Goal: Task Accomplishment & Management: Manage account settings

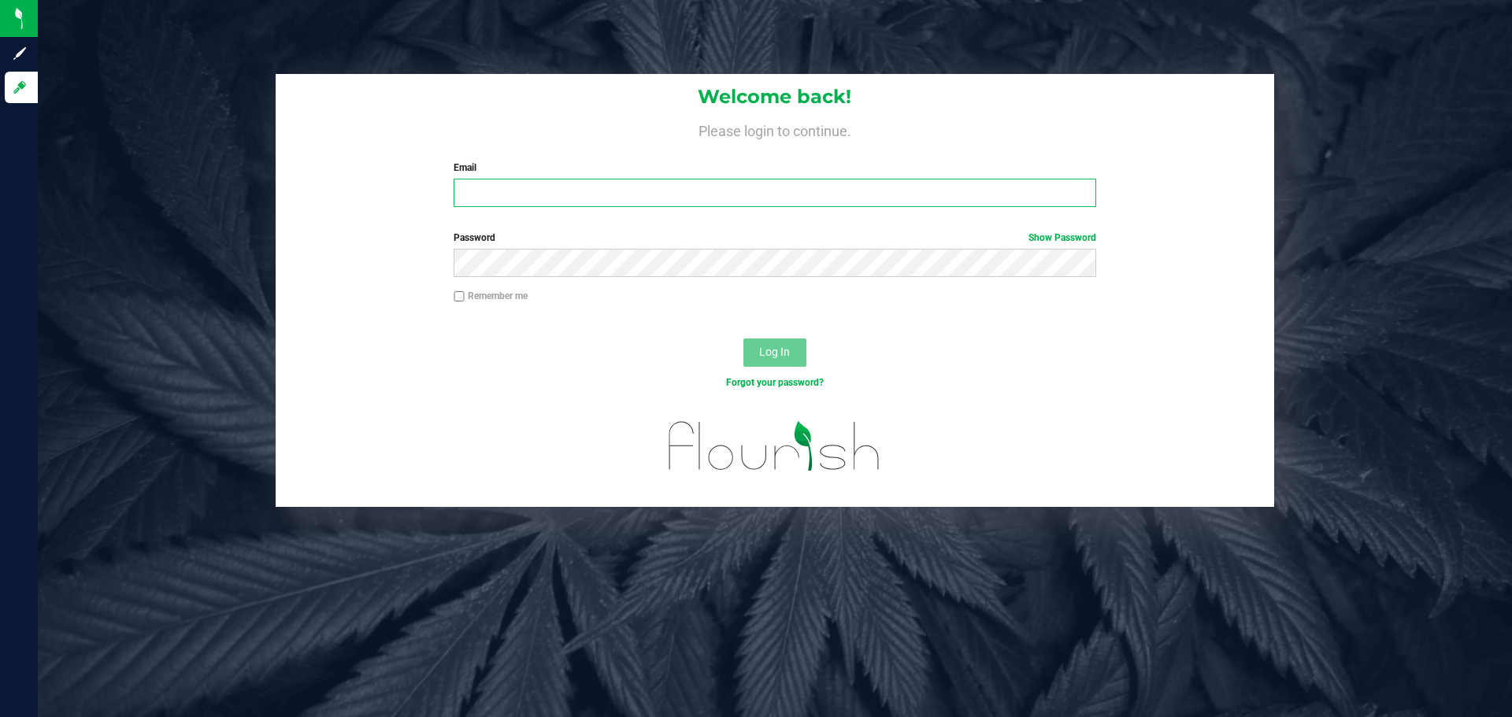
click at [685, 193] on input "Email" at bounding box center [775, 193] width 642 height 28
type input "[EMAIL_ADDRESS][DOMAIN_NAME]"
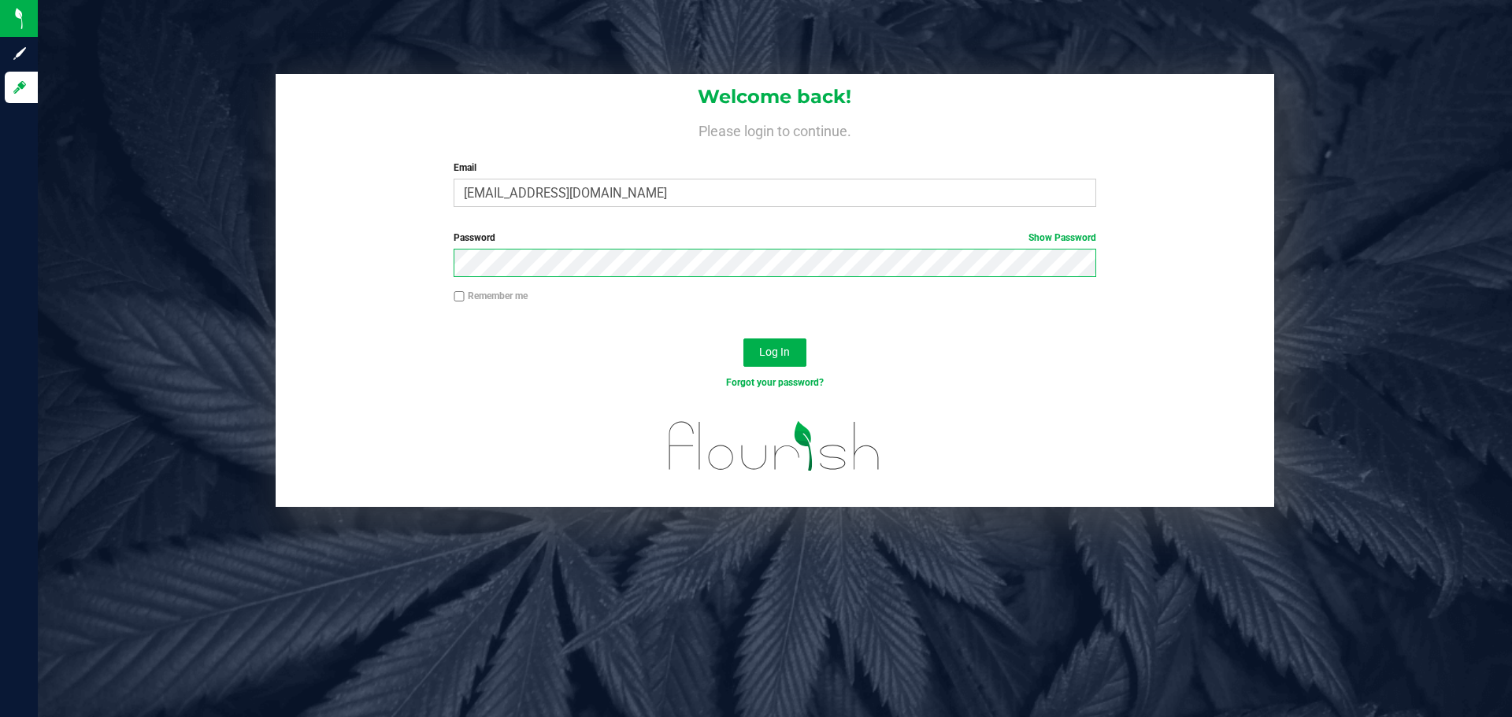
click at [743, 339] on button "Log In" at bounding box center [774, 353] width 63 height 28
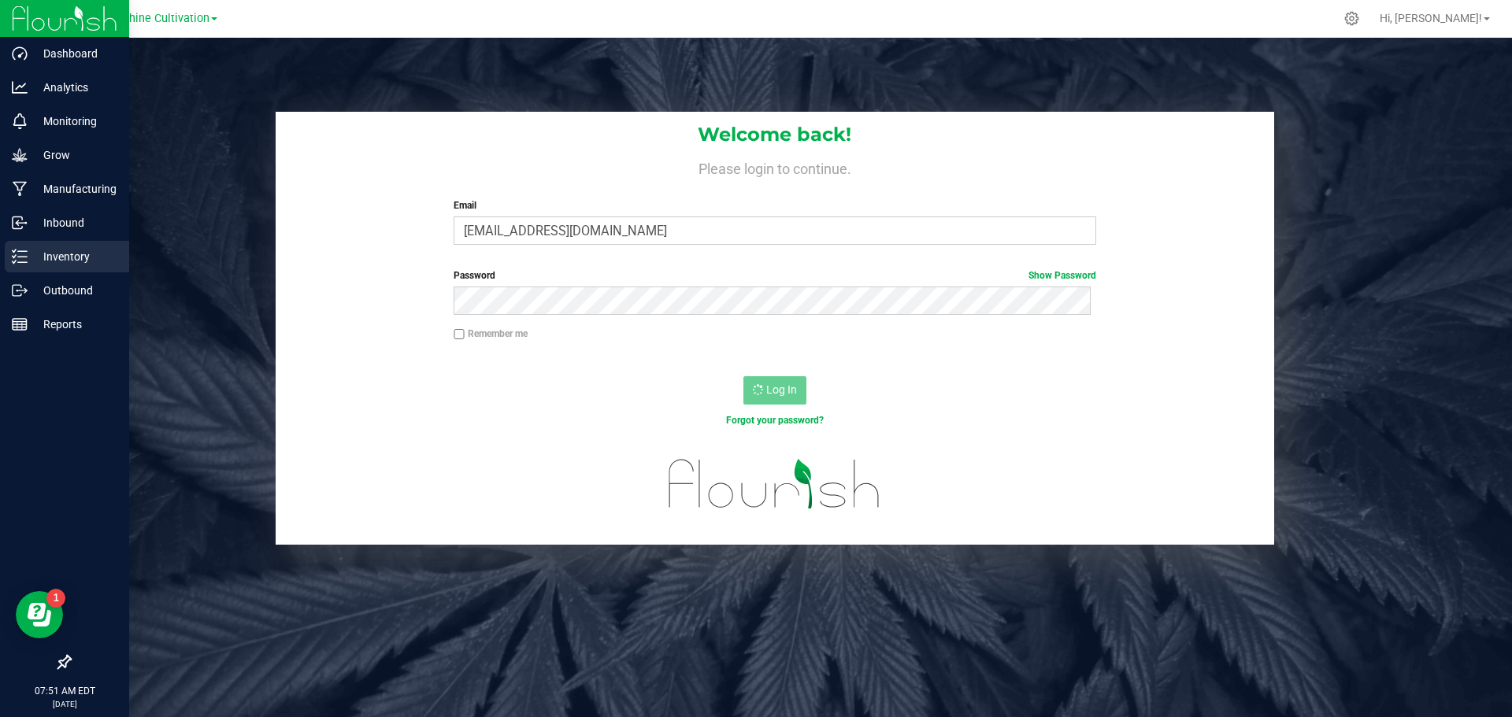
click at [26, 256] on icon at bounding box center [20, 257] width 16 height 16
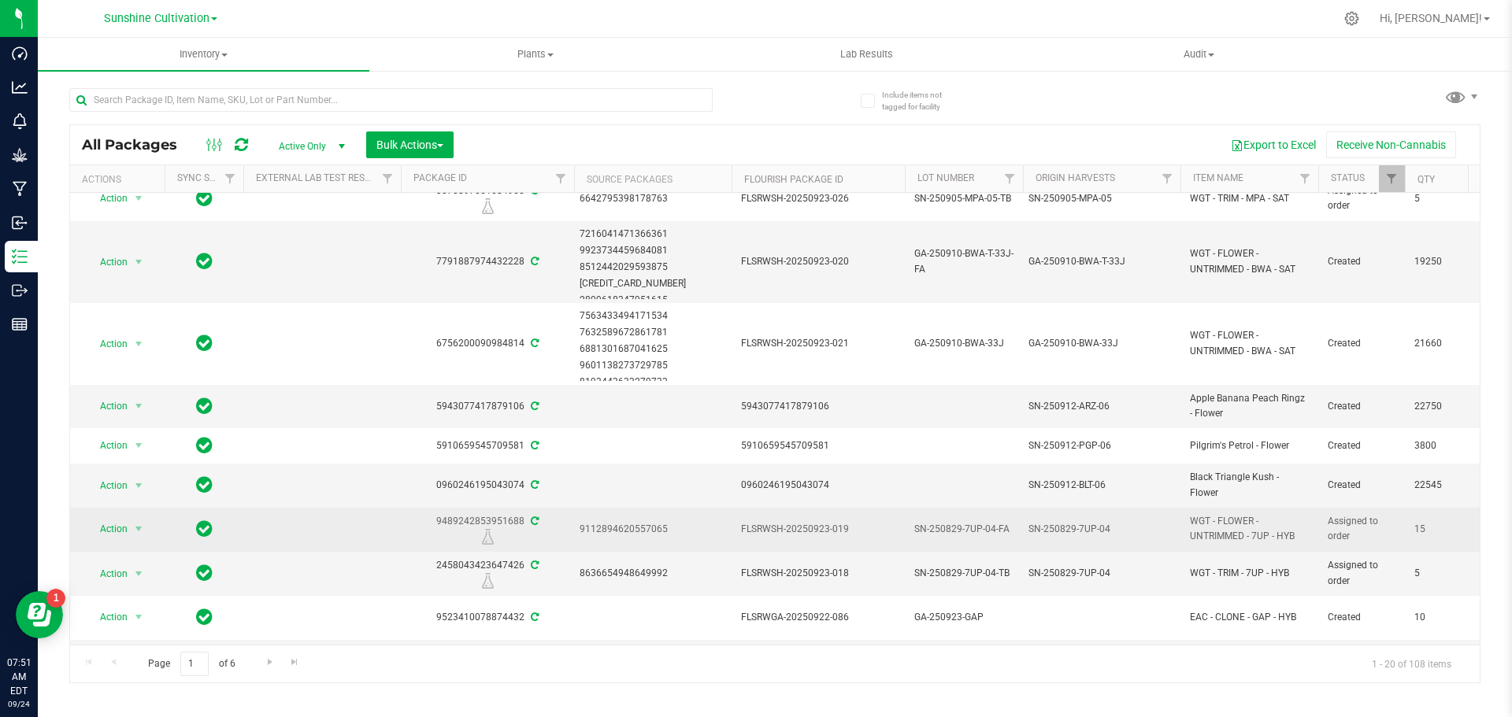
scroll to position [472, 0]
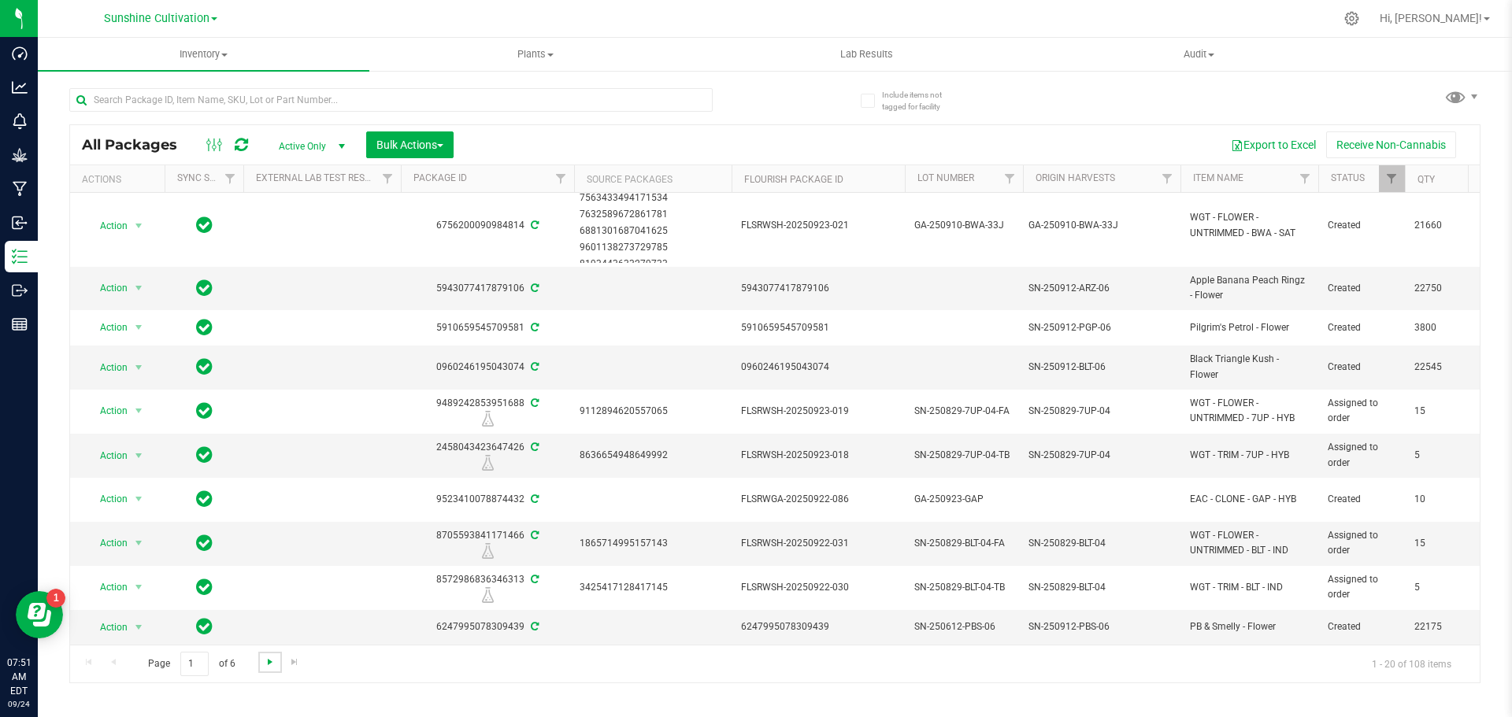
click at [264, 666] on span "Go to the next page" at bounding box center [270, 662] width 13 height 13
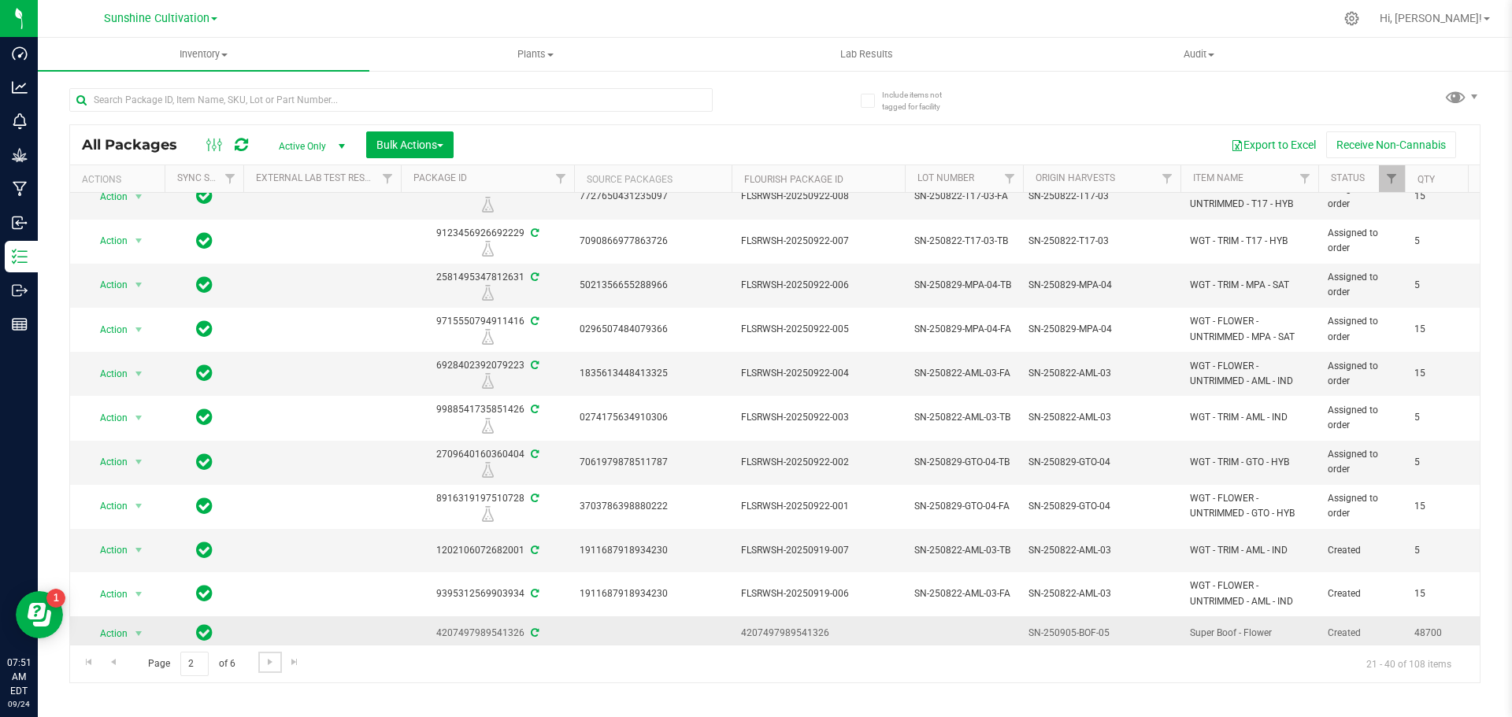
scroll to position [421, 0]
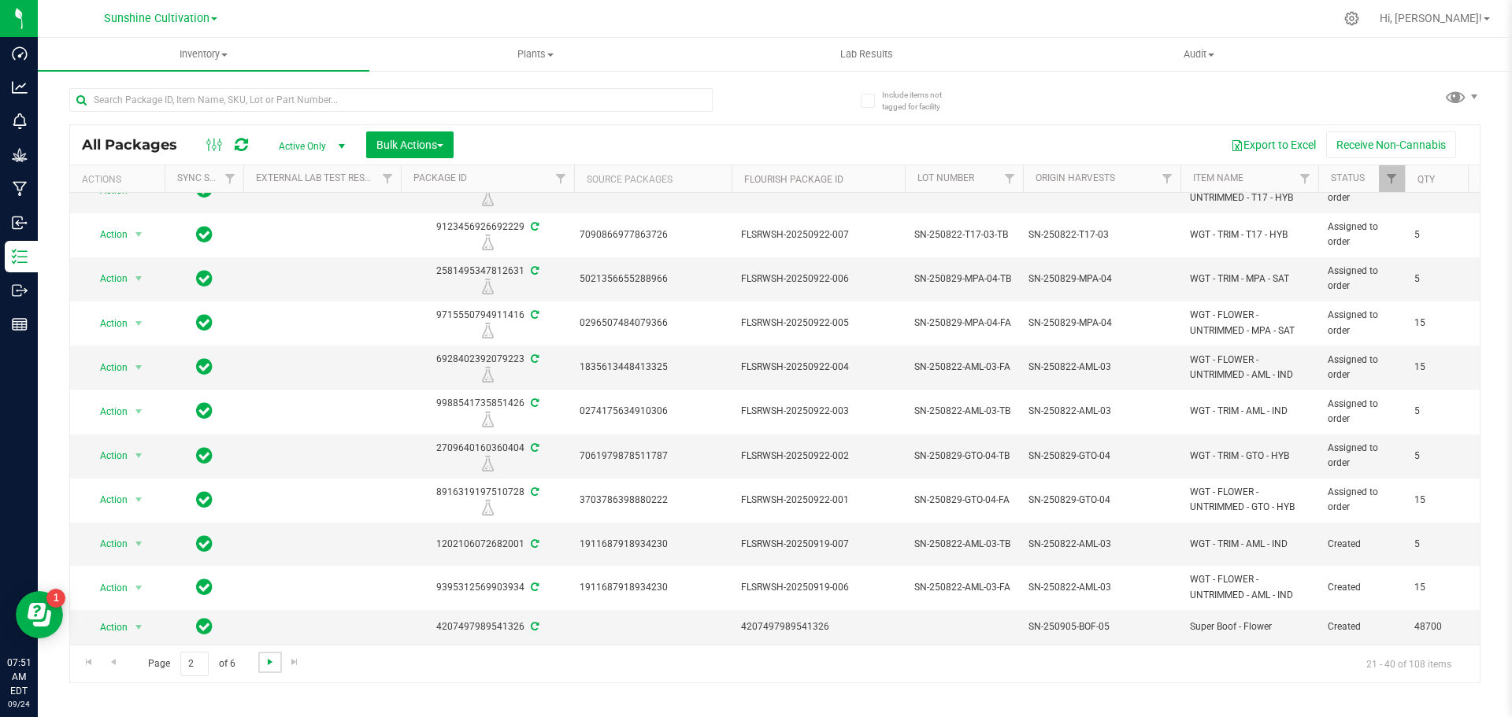
click at [269, 666] on span "Go to the next page" at bounding box center [270, 662] width 13 height 13
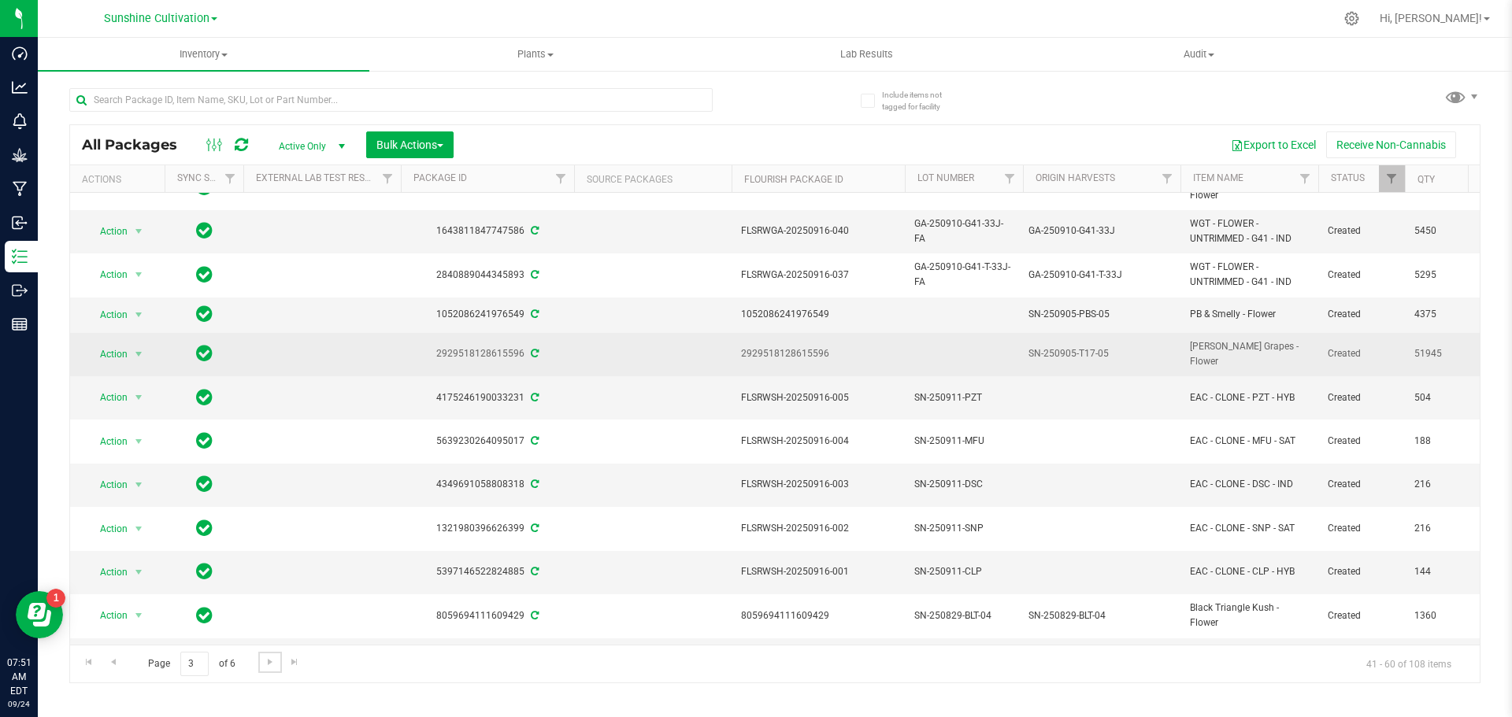
scroll to position [383, 0]
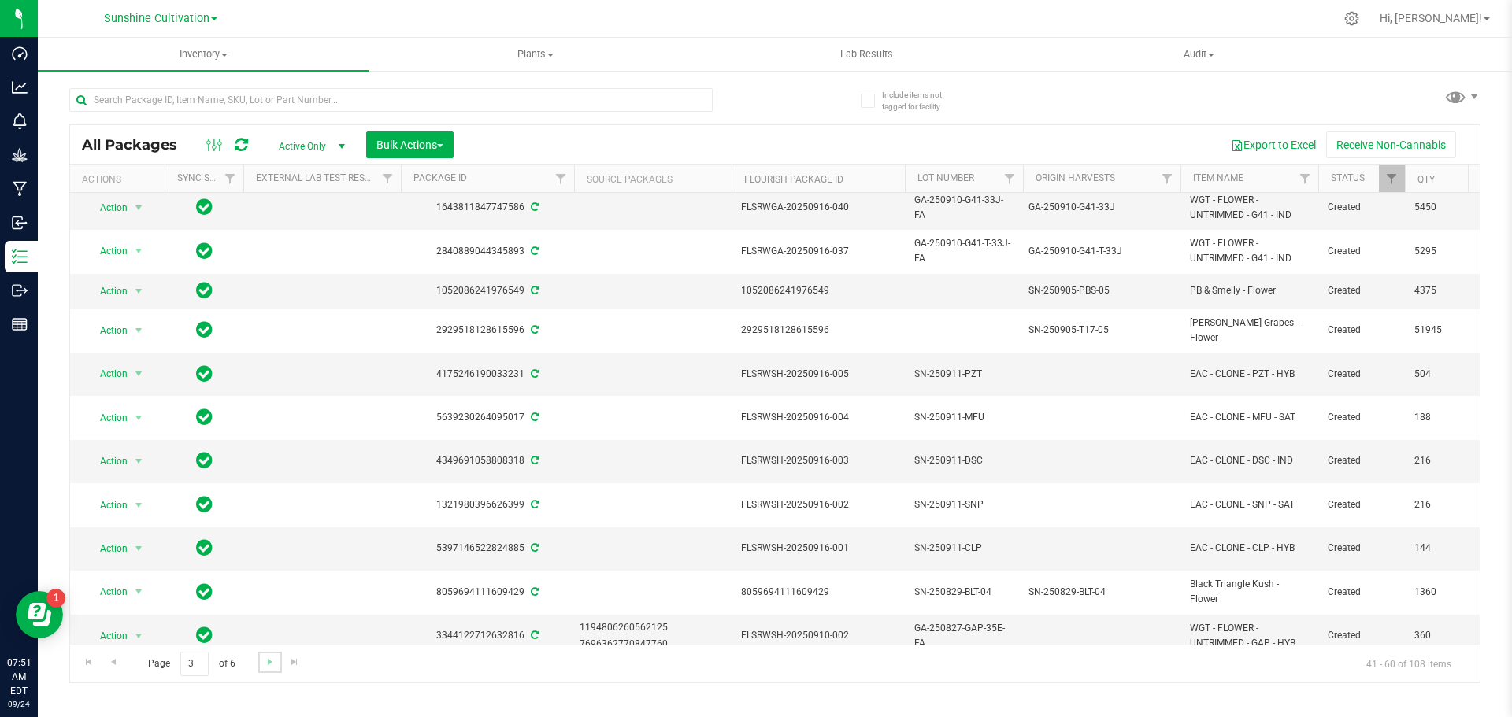
click at [273, 672] on link "Go to the next page" at bounding box center [269, 662] width 23 height 21
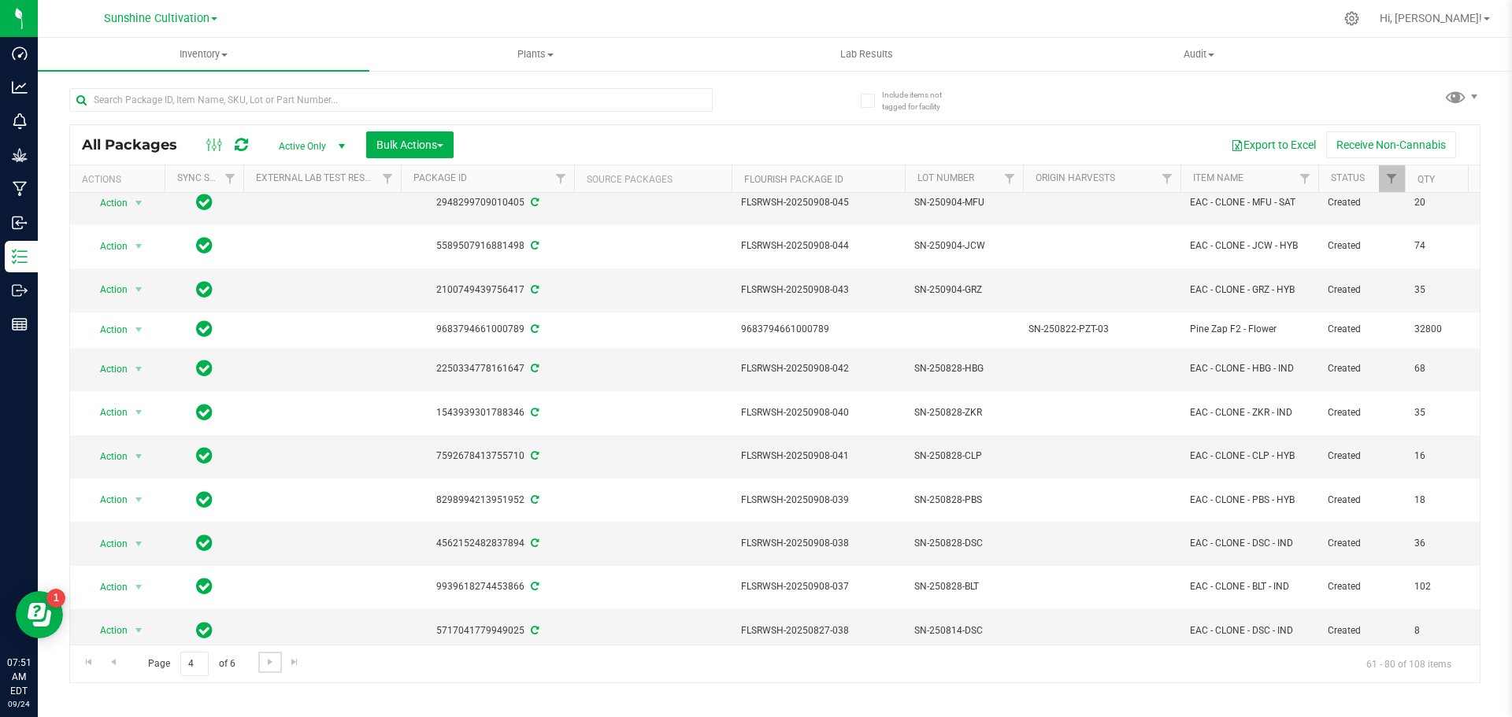
scroll to position [432, 0]
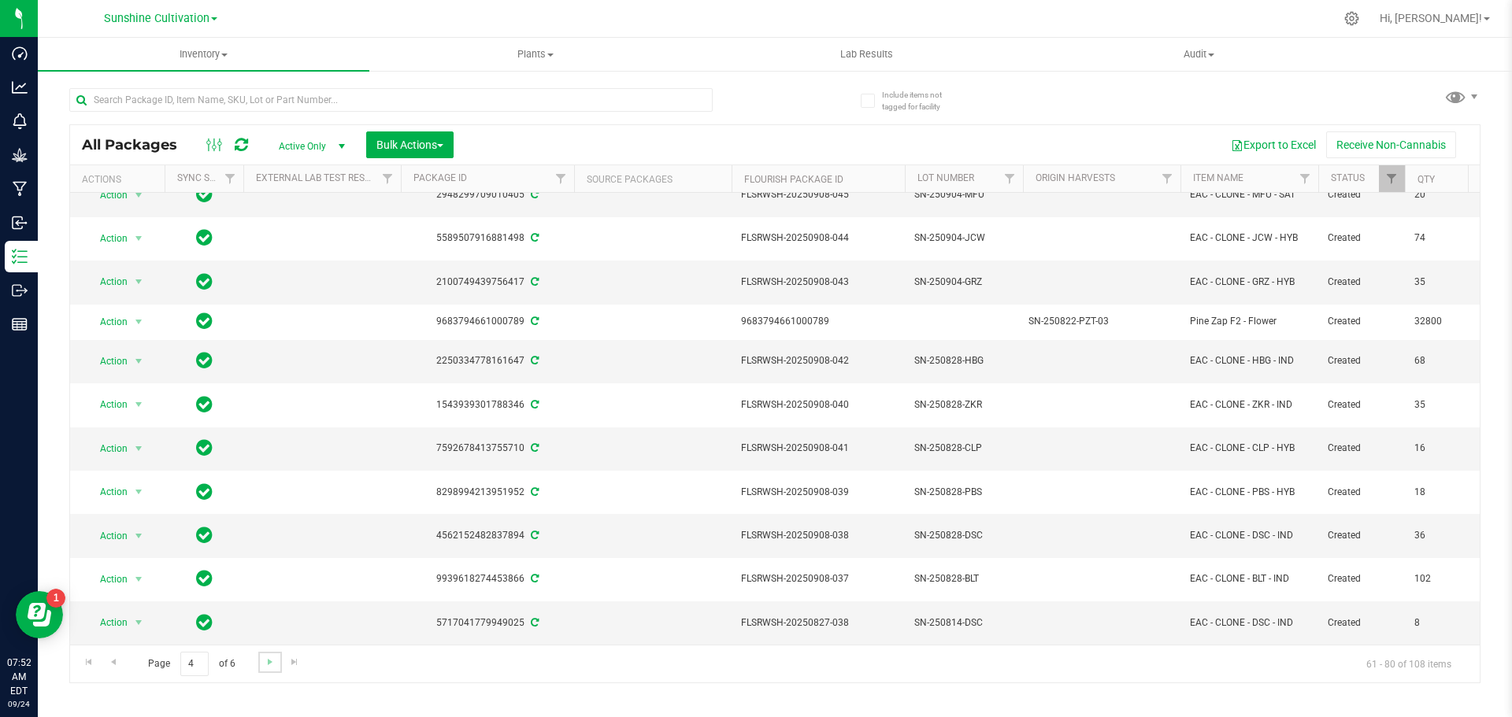
click at [265, 671] on link "Go to the next page" at bounding box center [269, 662] width 23 height 21
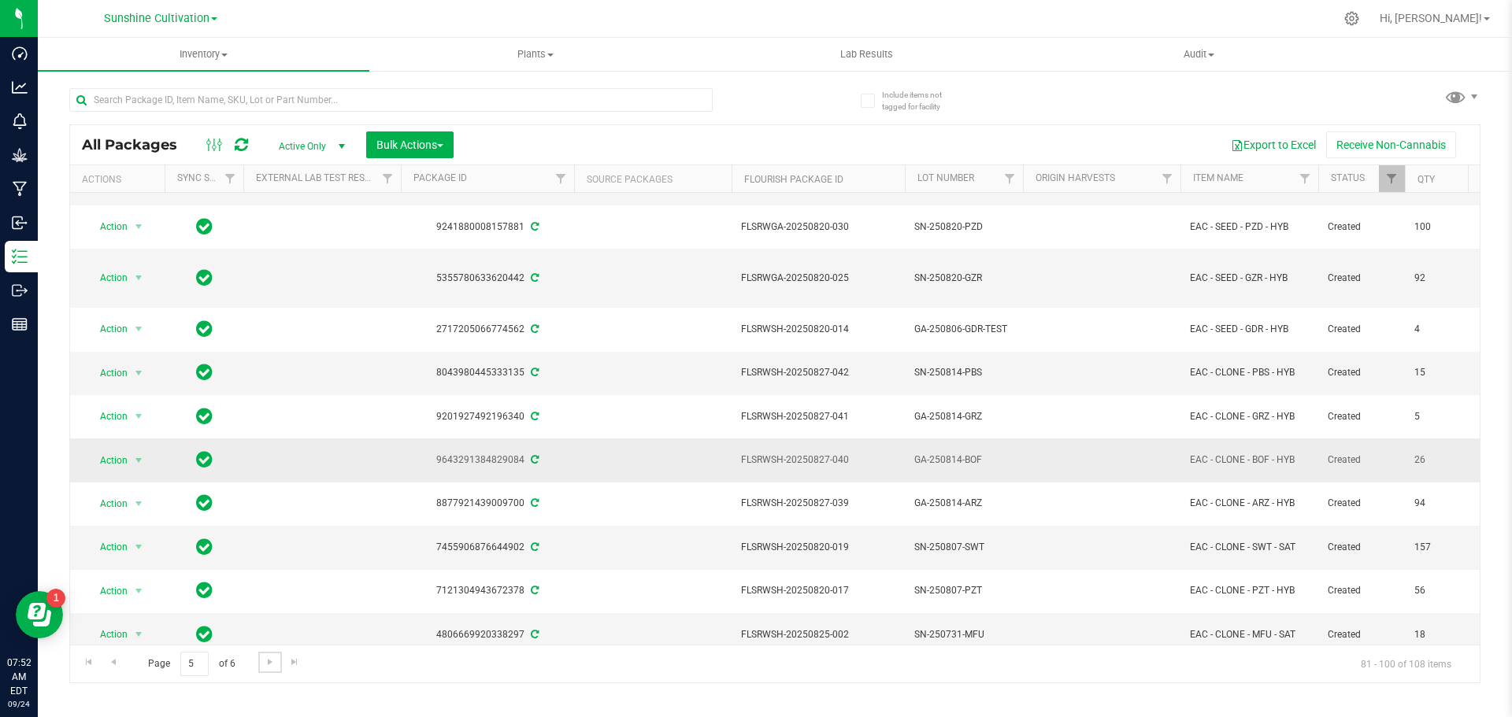
scroll to position [432, 0]
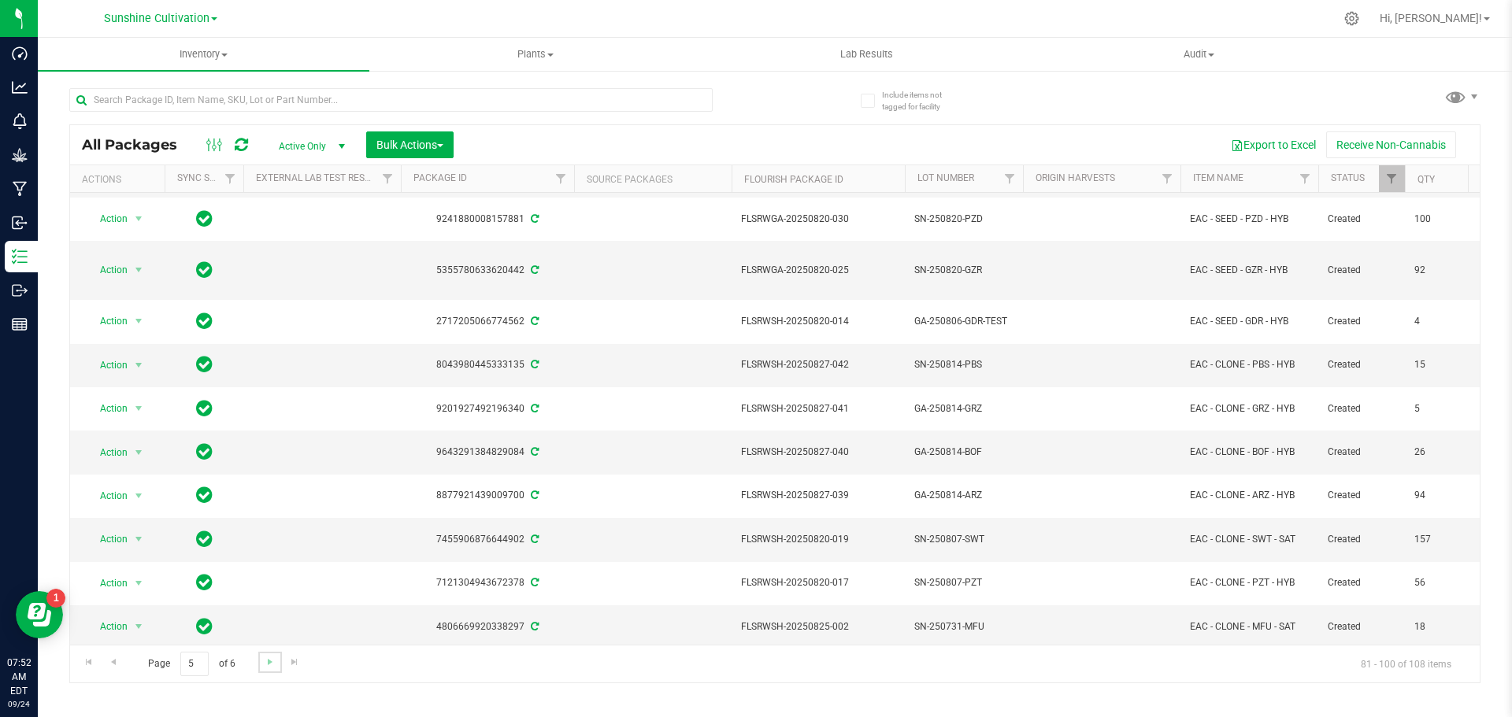
click at [260, 663] on link "Go to the next page" at bounding box center [269, 662] width 23 height 21
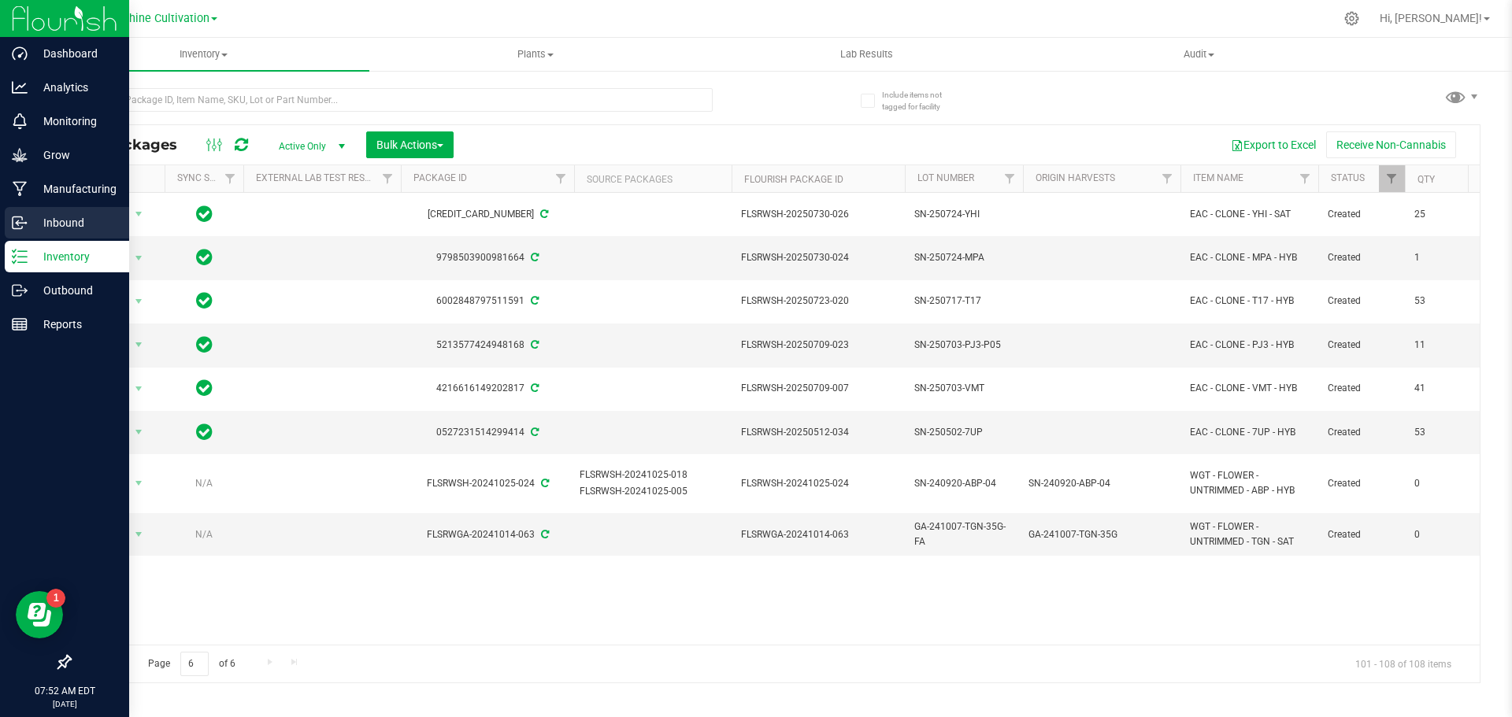
click at [76, 214] on p "Inbound" at bounding box center [75, 222] width 94 height 19
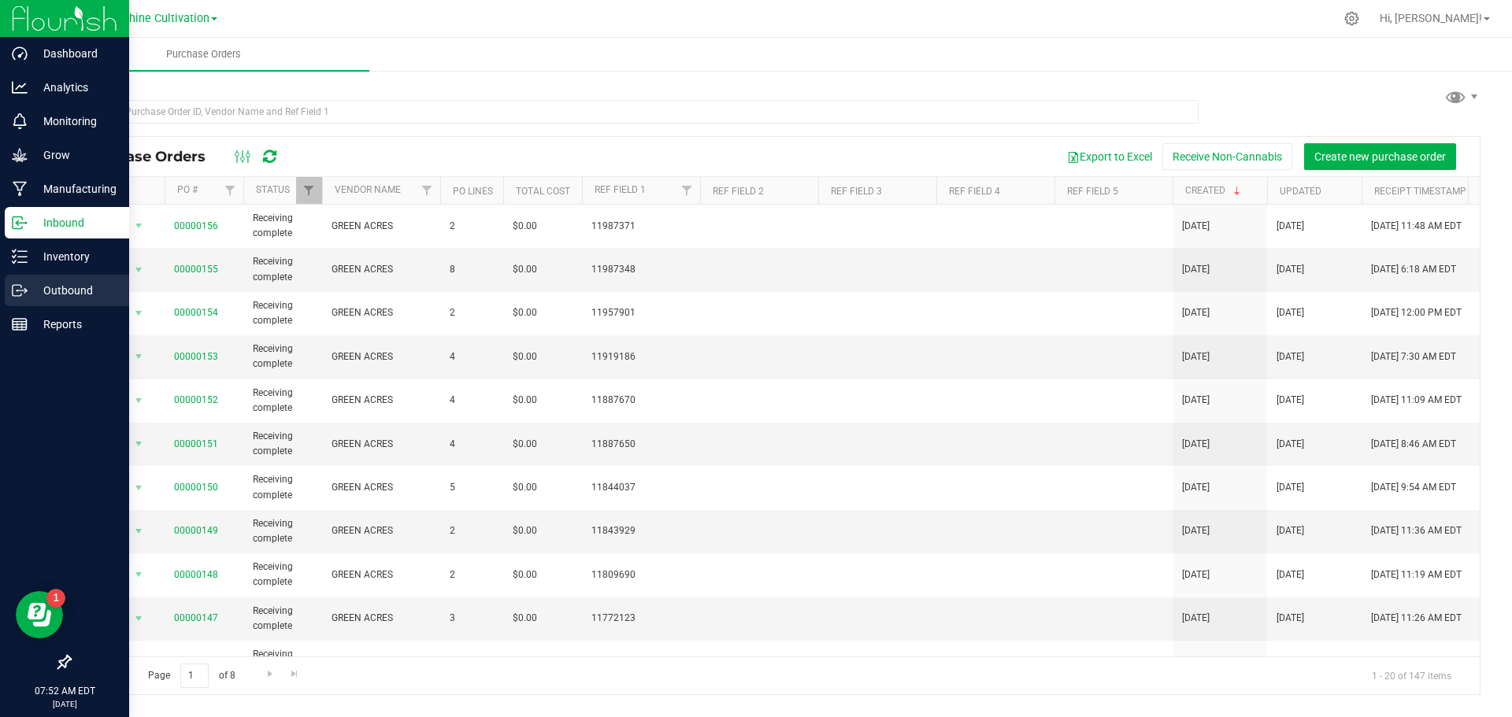
click at [47, 285] on p "Outbound" at bounding box center [75, 290] width 94 height 19
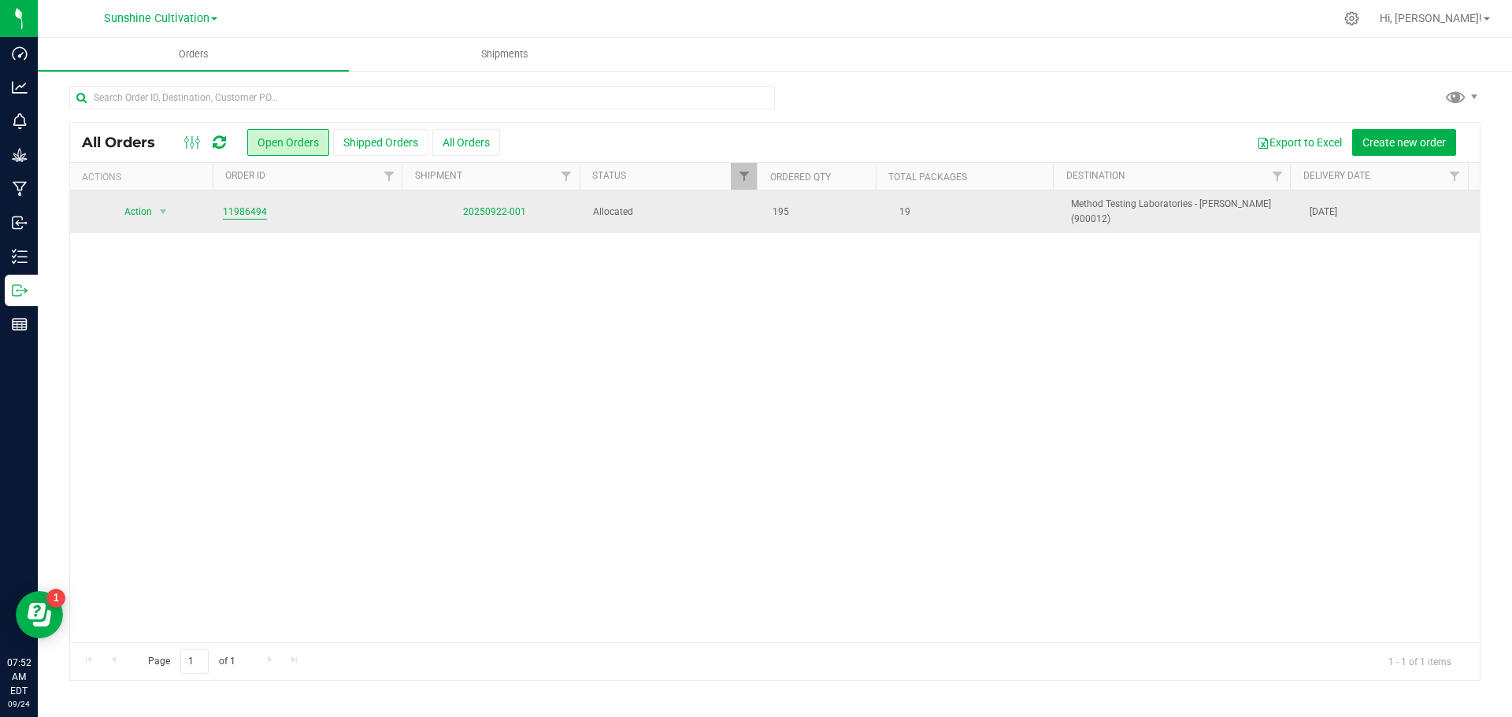
click at [258, 205] on link "11986494" at bounding box center [245, 212] width 44 height 15
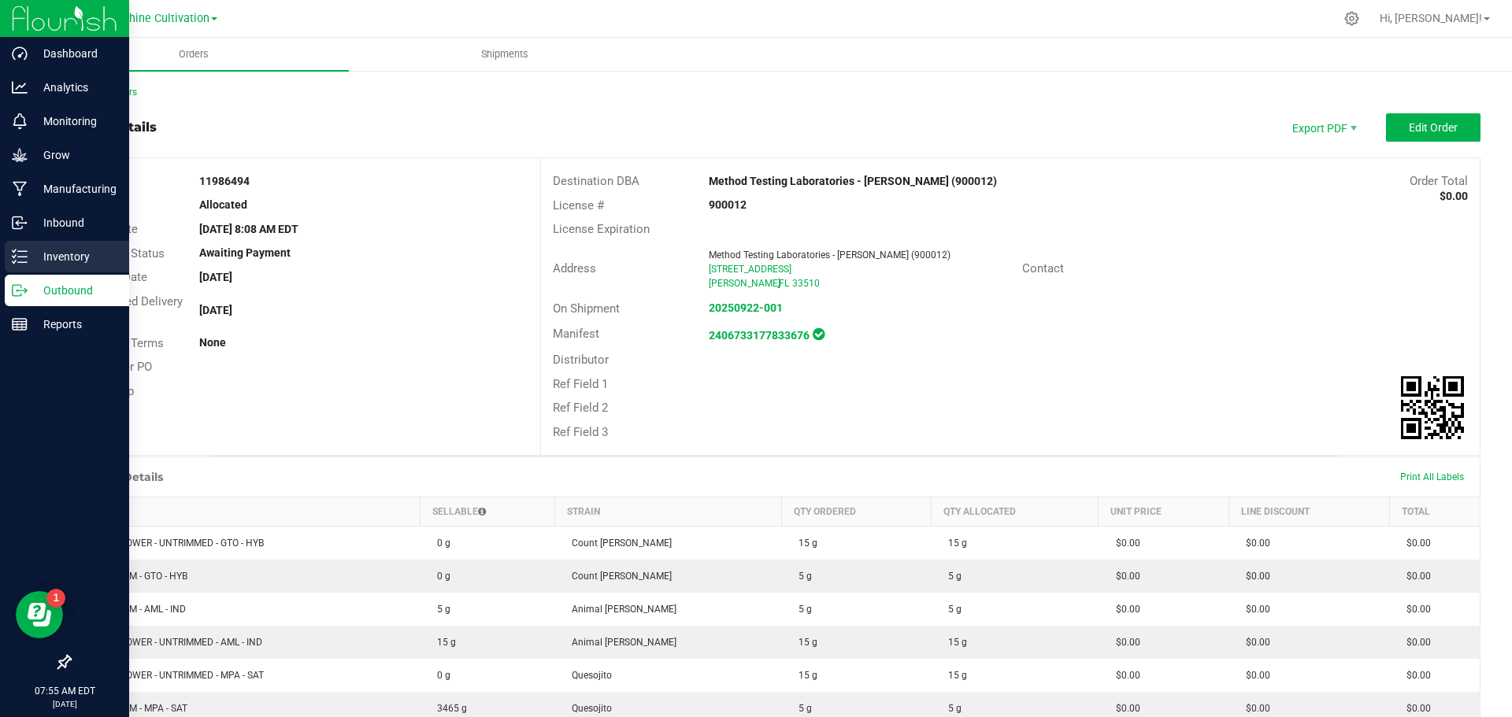
click at [59, 249] on p "Inventory" at bounding box center [75, 256] width 94 height 19
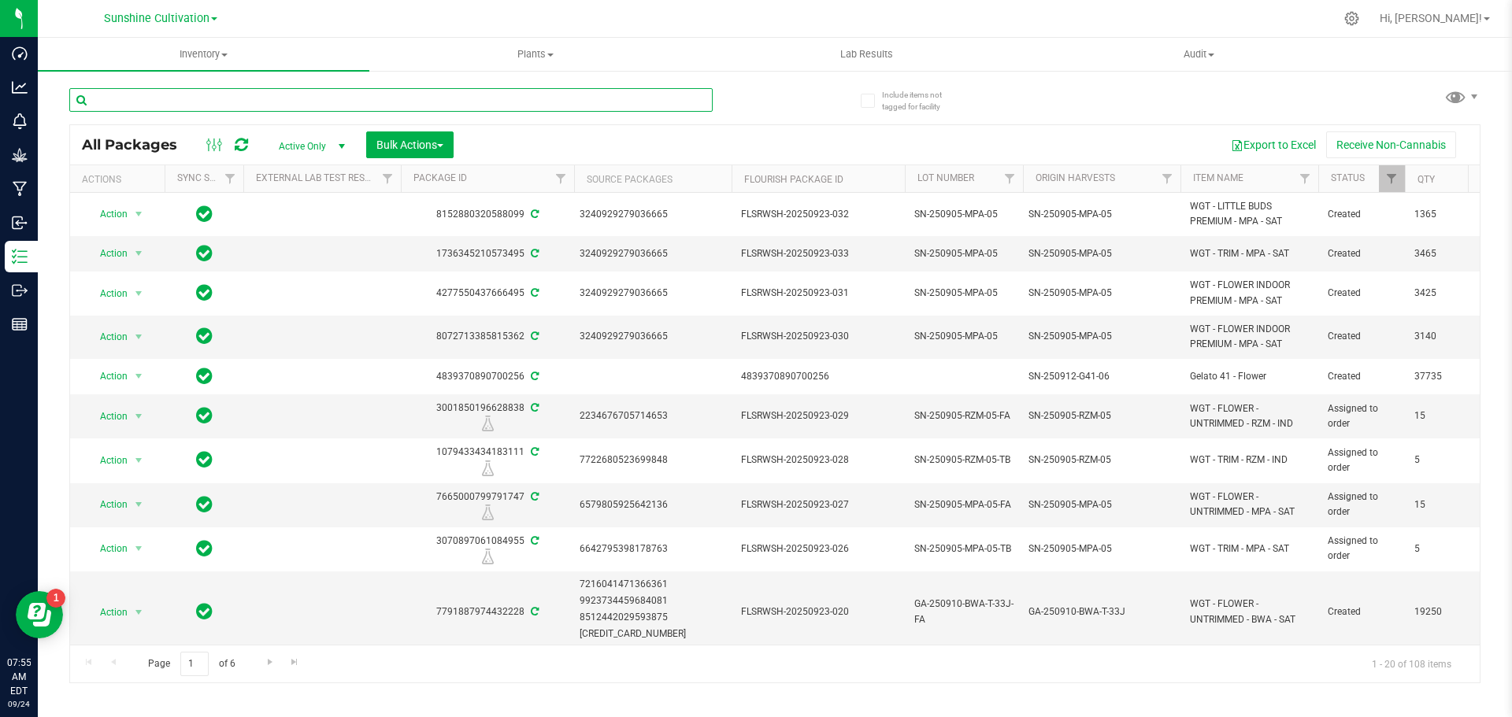
click at [580, 91] on input "text" at bounding box center [390, 100] width 643 height 24
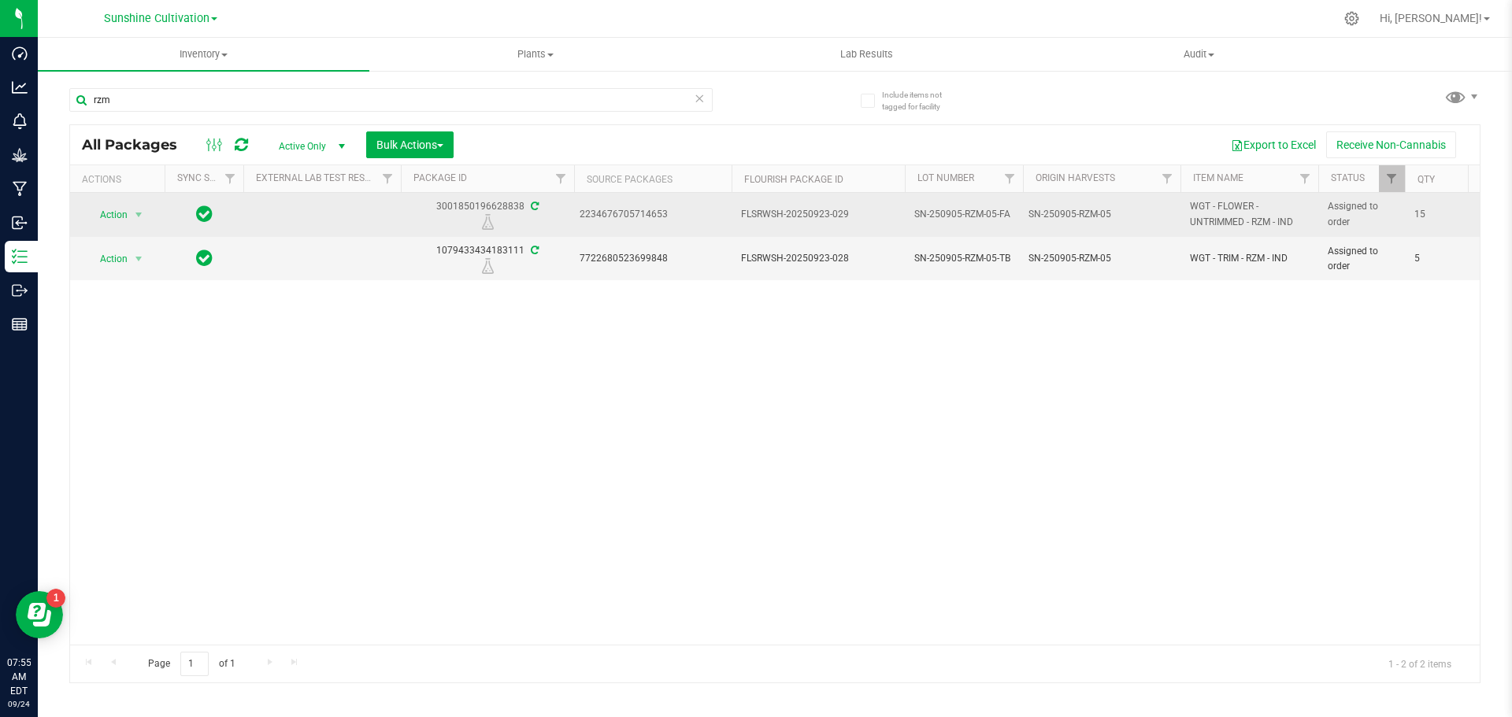
drag, startPoint x: 1029, startPoint y: 214, endPoint x: 1113, endPoint y: 208, distance: 84.5
click at [1113, 208] on div "SN-250905-RZM-05" at bounding box center [1101, 214] width 147 height 15
copy div "SN-250905-RZM-05"
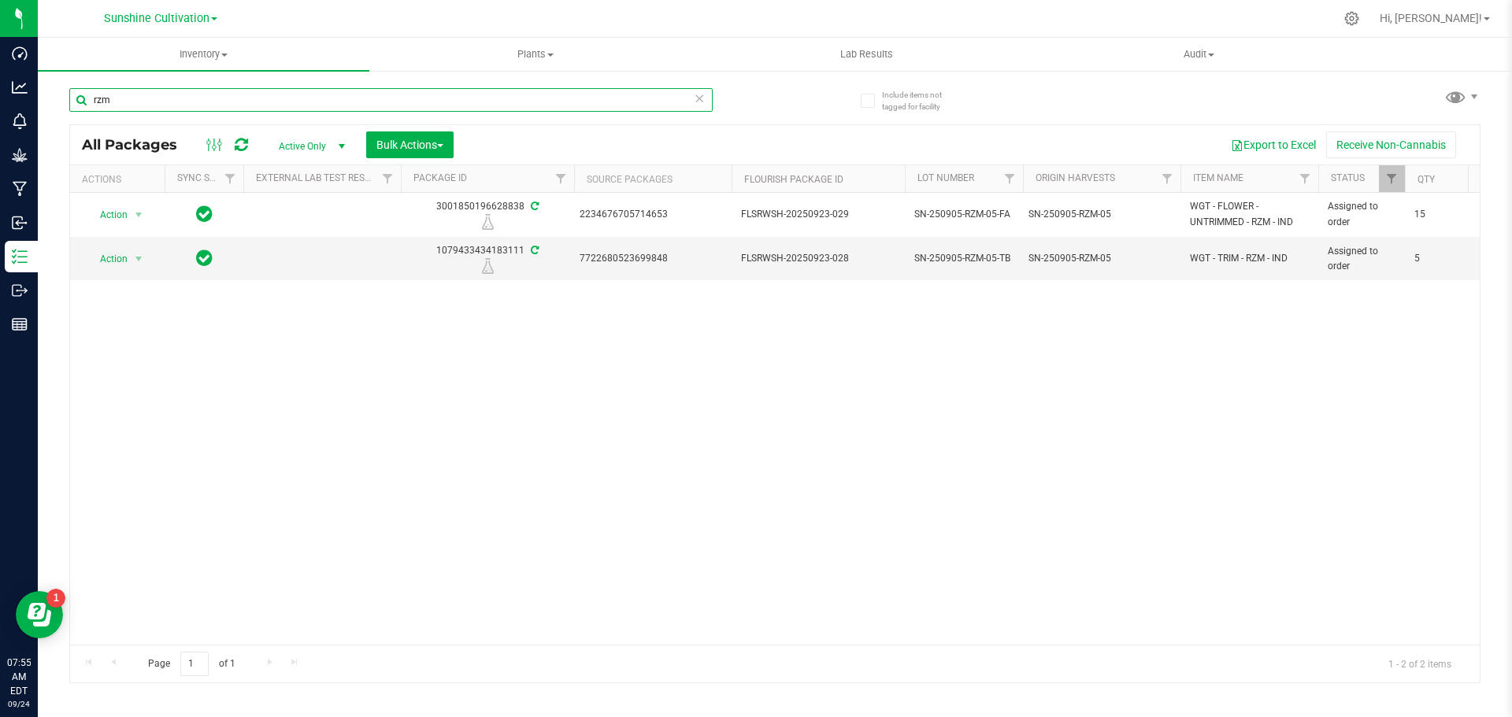
click at [386, 94] on input "rzm" at bounding box center [390, 100] width 643 height 24
type input "r"
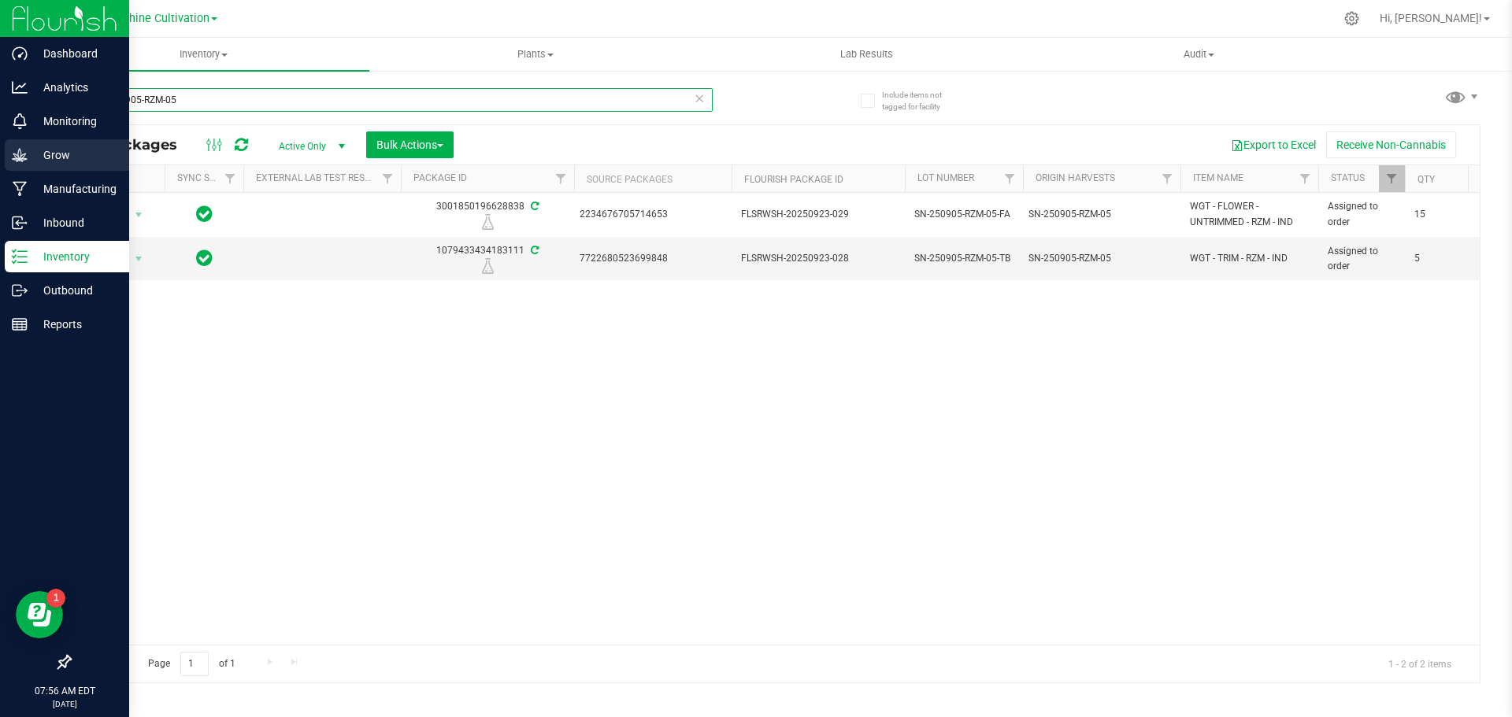
type input "SN-250905-RZM-05"
click at [65, 154] on p "Grow" at bounding box center [75, 155] width 94 height 19
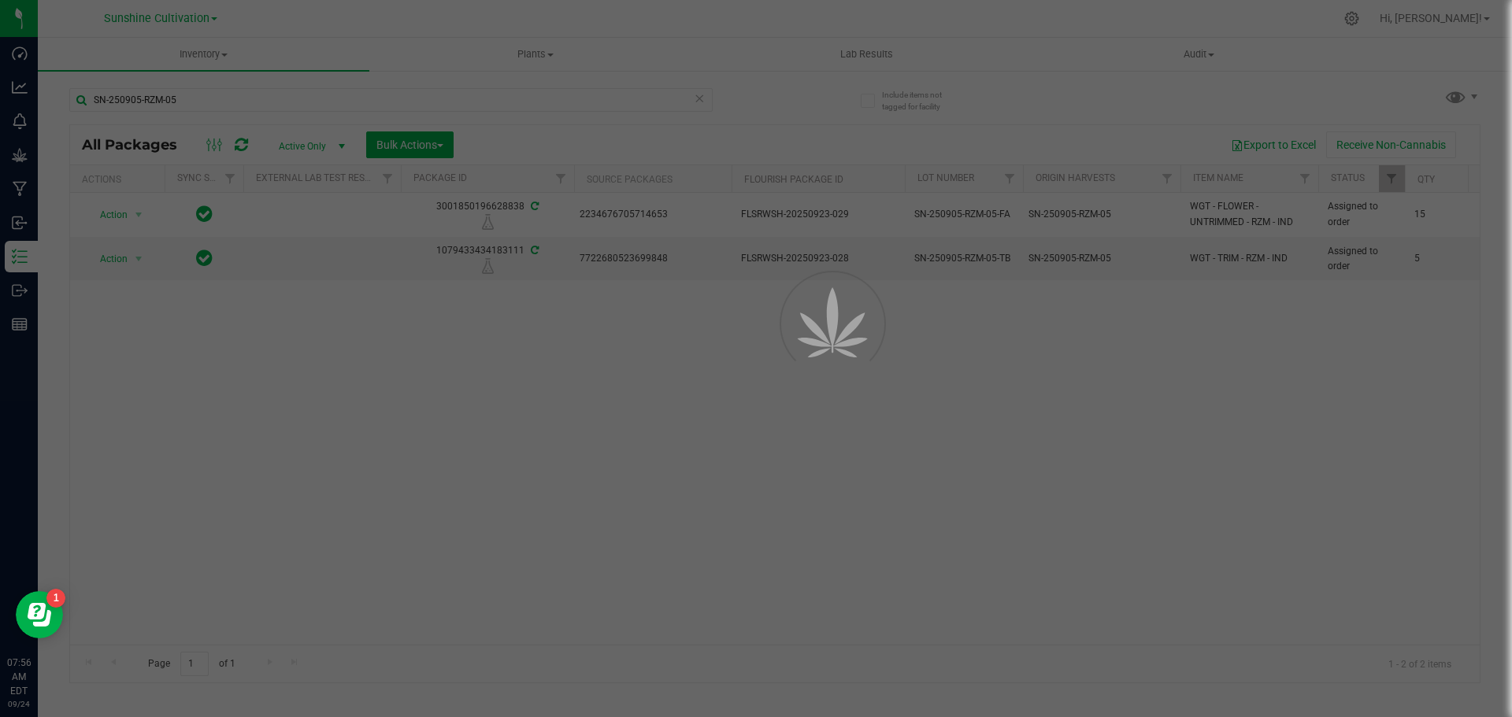
click at [792, 328] on div at bounding box center [811, 359] width 71 height 71
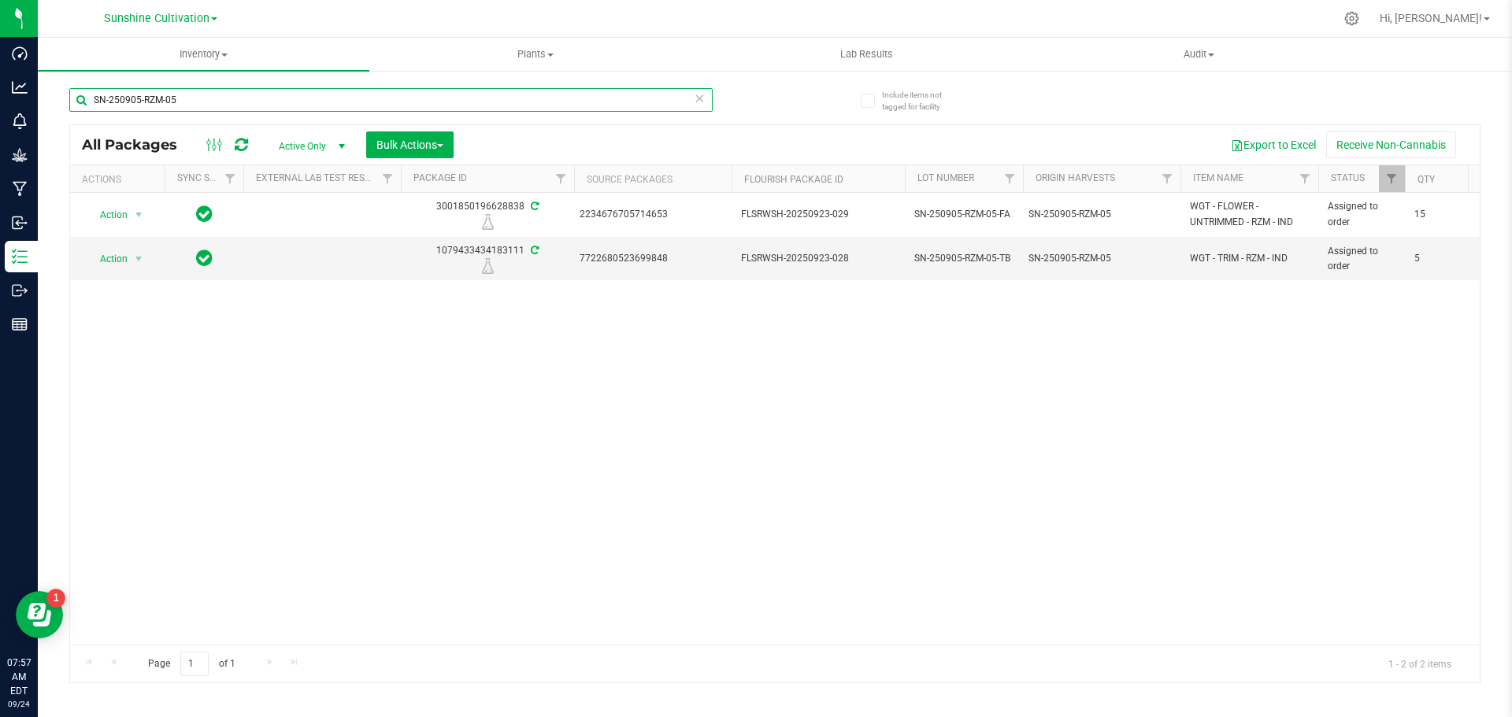
click at [434, 91] on input "SN-250905-RZM-05" at bounding box center [390, 100] width 643 height 24
type input "S"
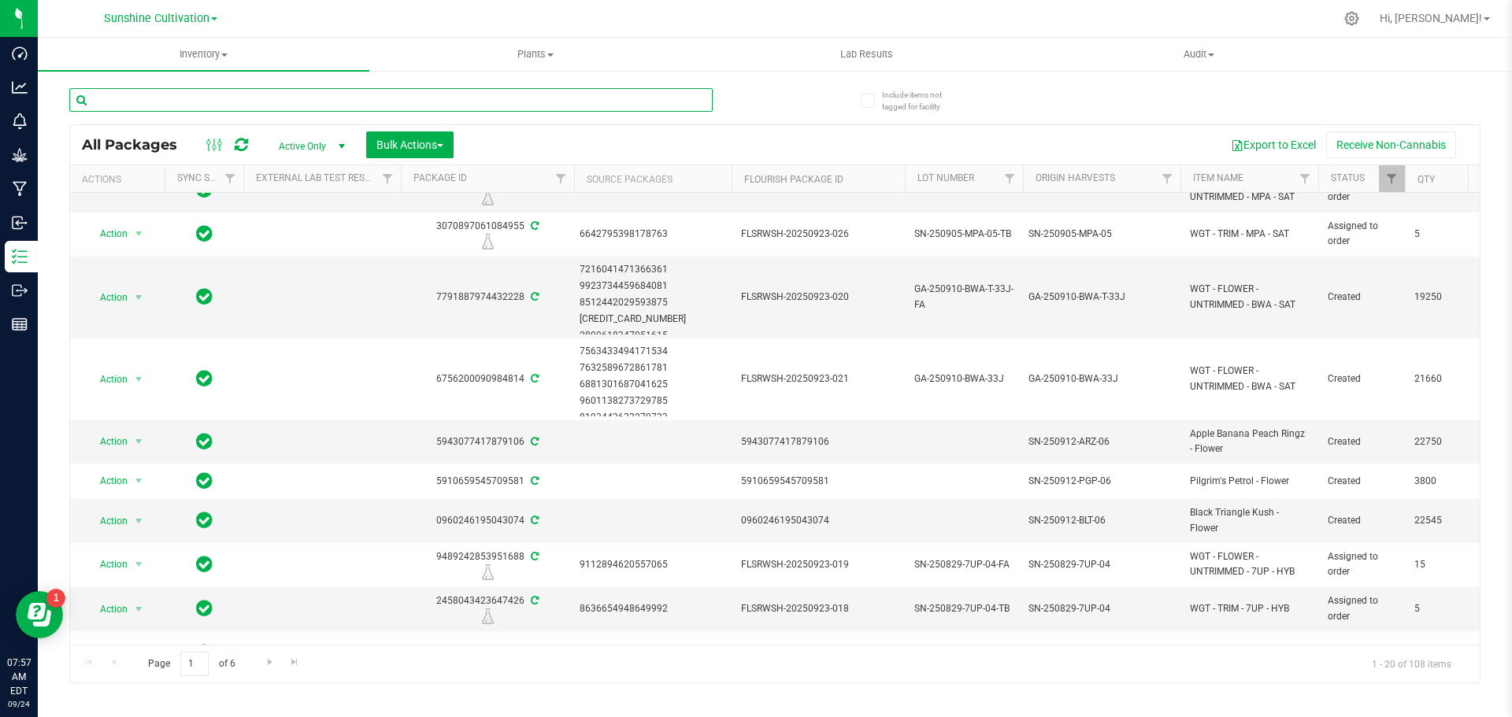
scroll to position [394, 0]
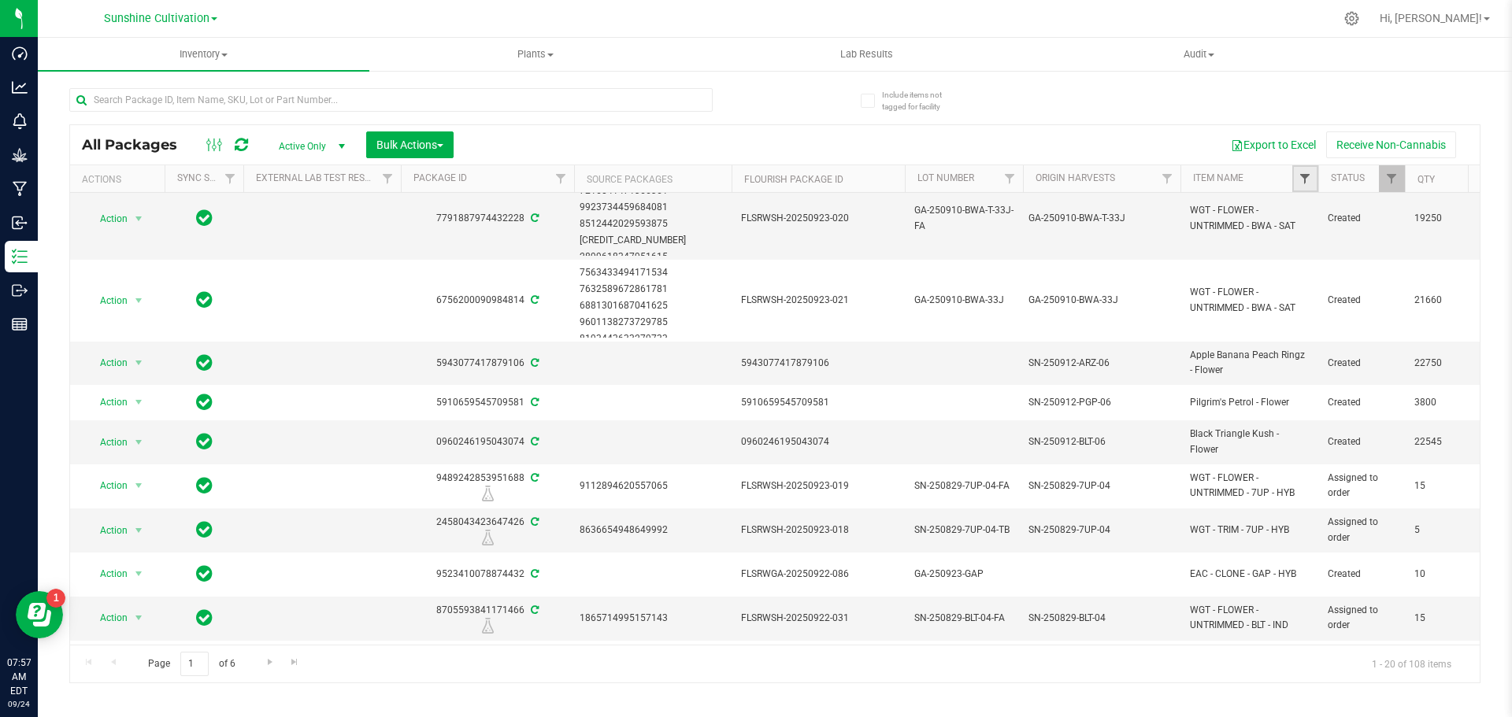
click at [1301, 176] on span "Filter" at bounding box center [1304, 178] width 13 height 13
type input "rzm"
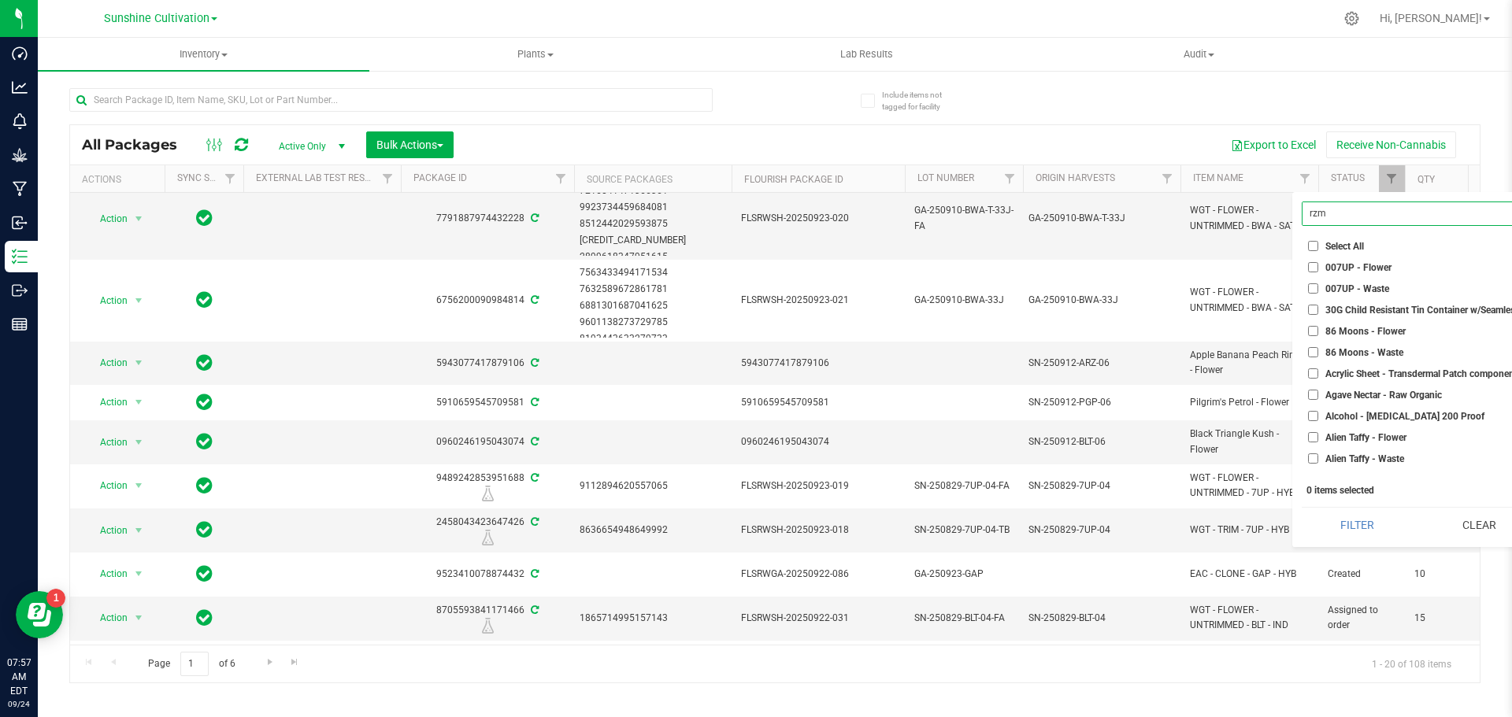
click button "Filter" at bounding box center [1357, 525] width 111 height 35
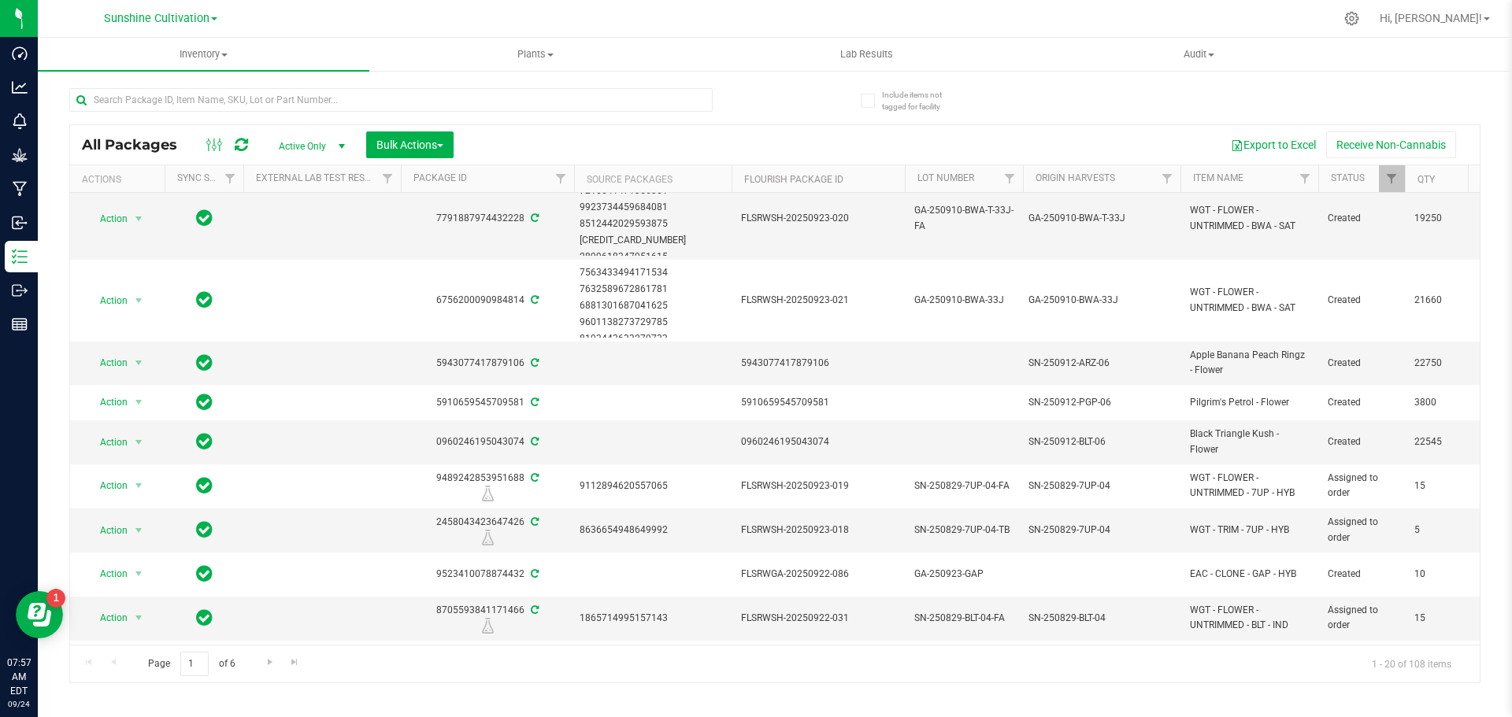
scroll to position [472, 0]
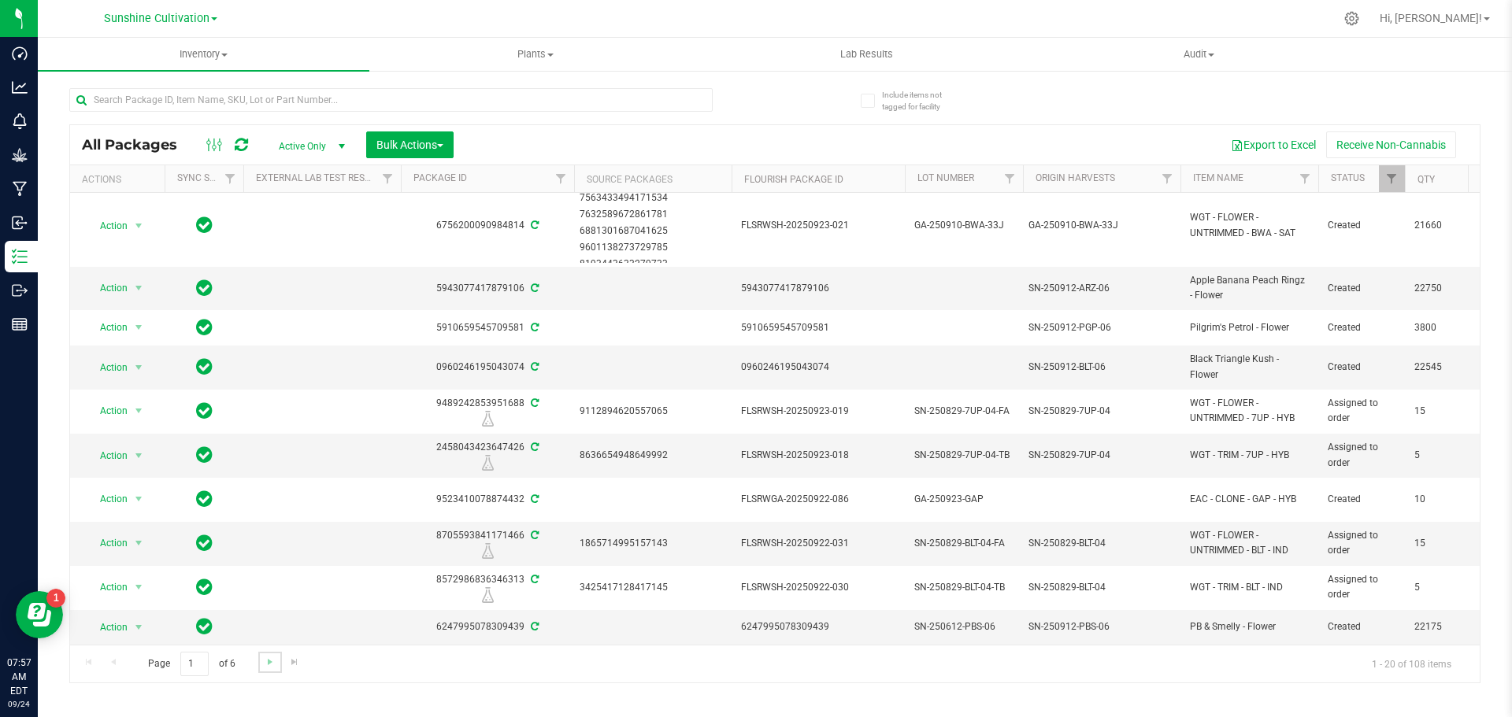
click at [272, 654] on link "Go to the next page" at bounding box center [269, 662] width 23 height 21
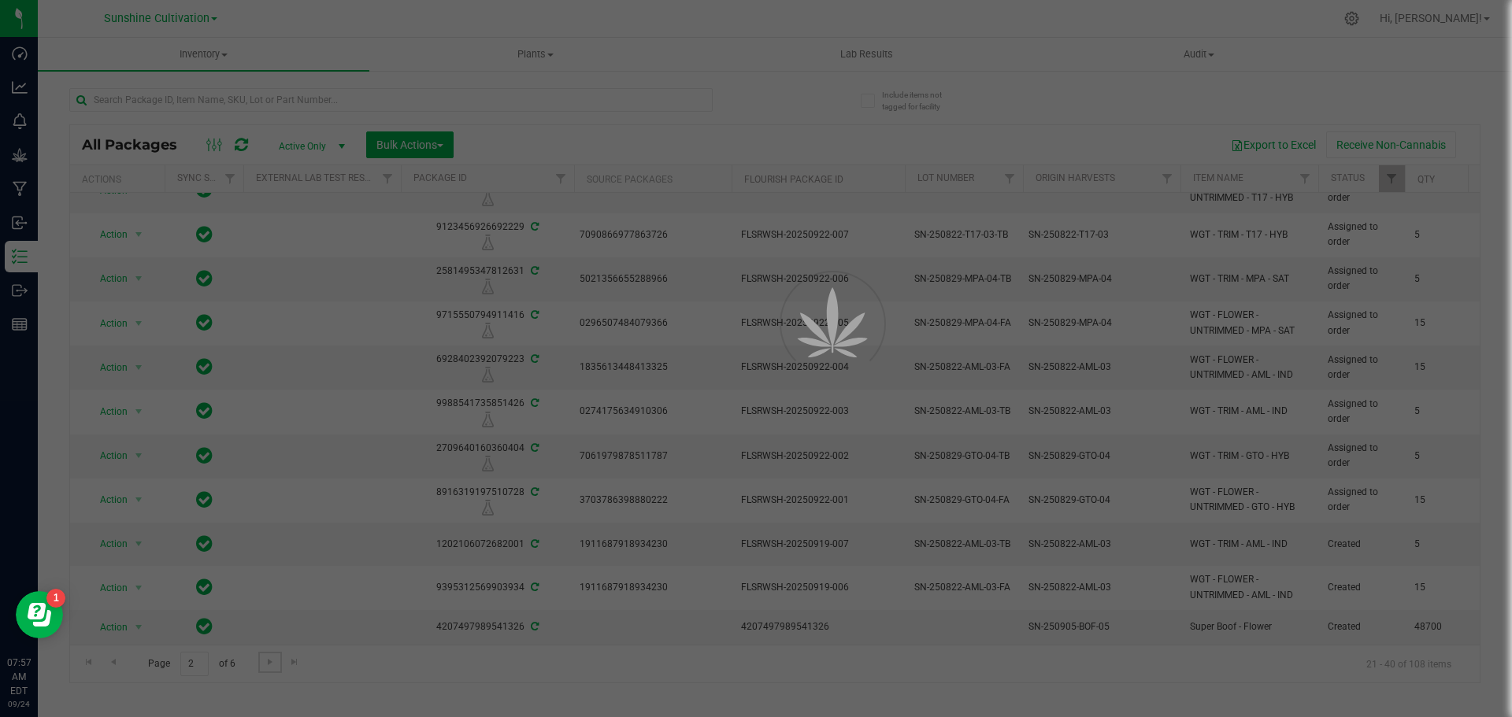
scroll to position [0, 0]
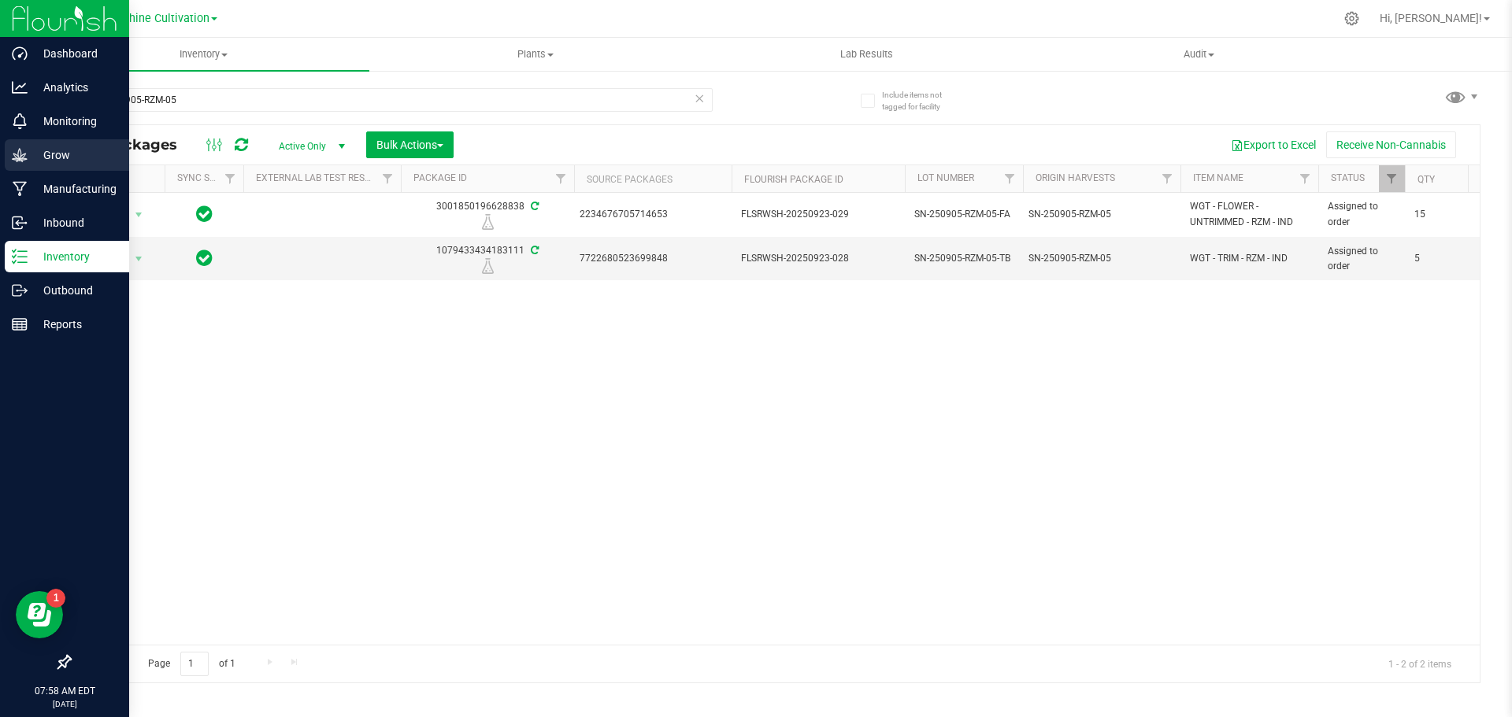
click at [42, 139] on div "Grow" at bounding box center [67, 154] width 124 height 31
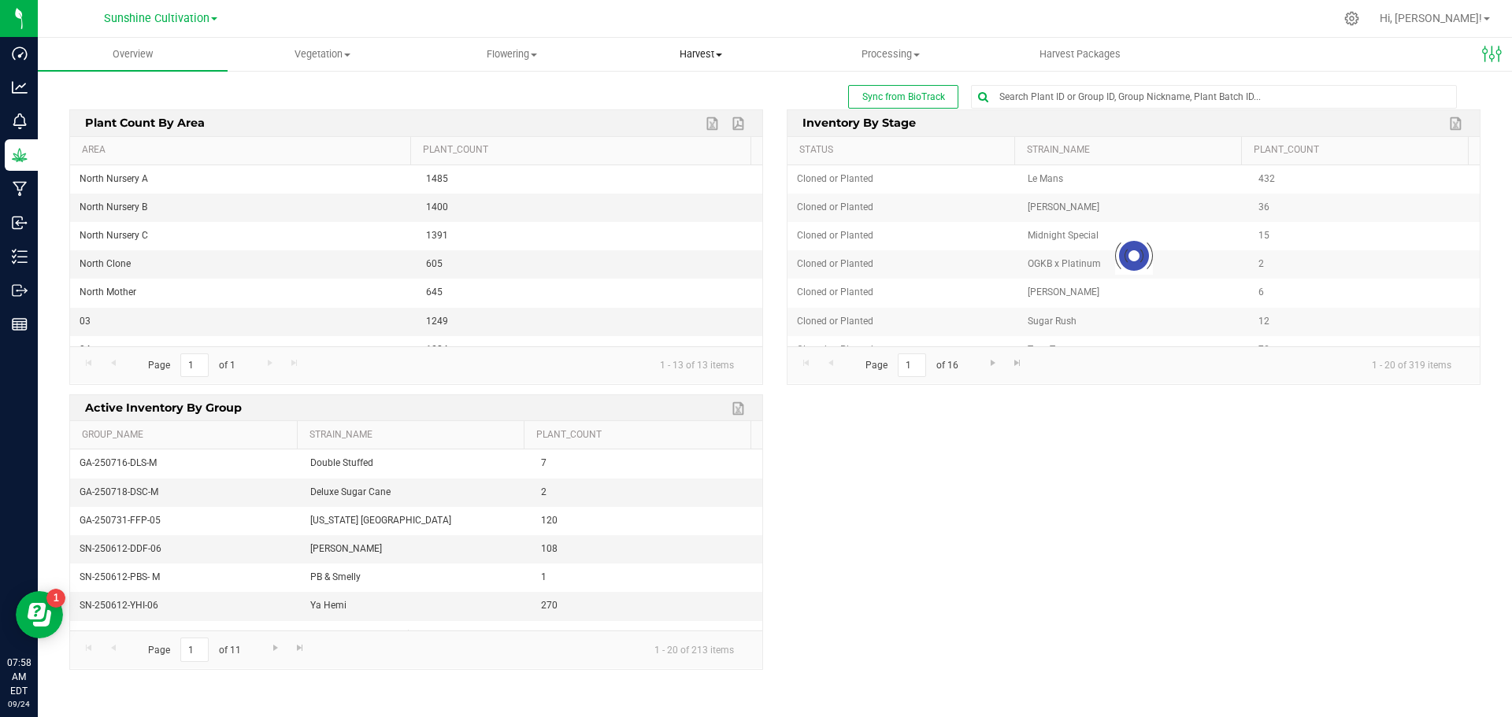
click at [703, 47] on span "Harvest" at bounding box center [701, 54] width 188 height 14
click at [892, 60] on span "Processing" at bounding box center [891, 54] width 188 height 14
click at [881, 90] on span "Processing harvests" at bounding box center [869, 94] width 146 height 13
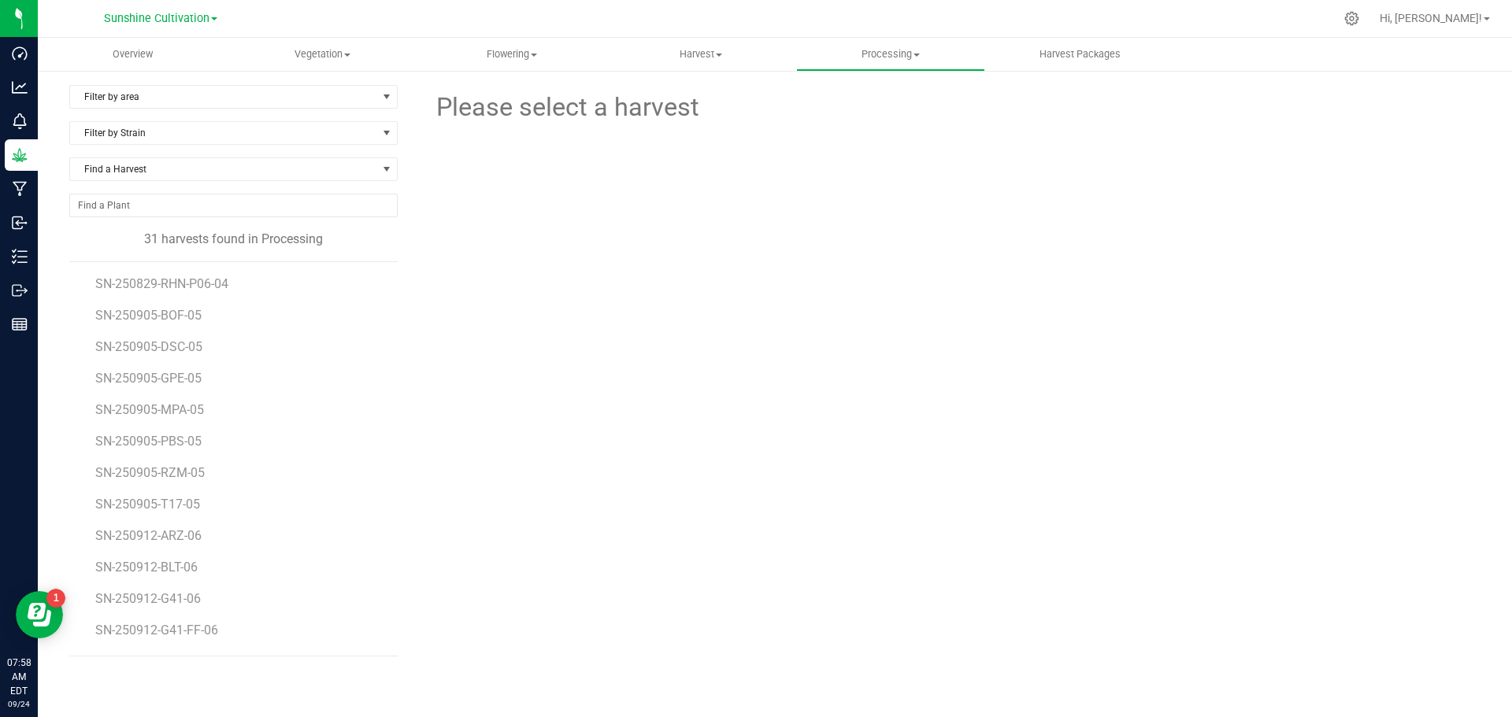
scroll to position [551, 0]
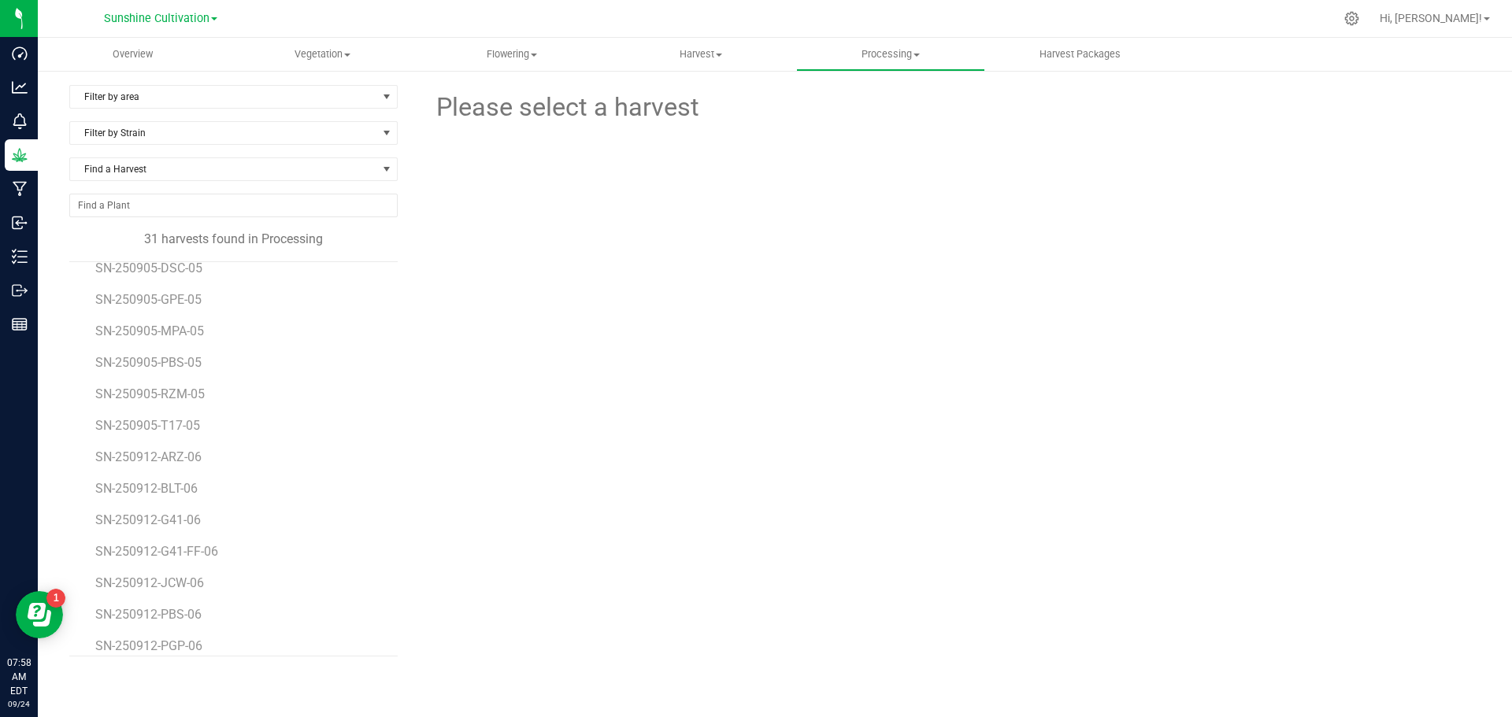
click at [187, 404] on li "SN-250905-T17-05" at bounding box center [240, 419] width 291 height 31
click at [190, 396] on span "SN-250905-RZM-05" at bounding box center [152, 394] width 114 height 15
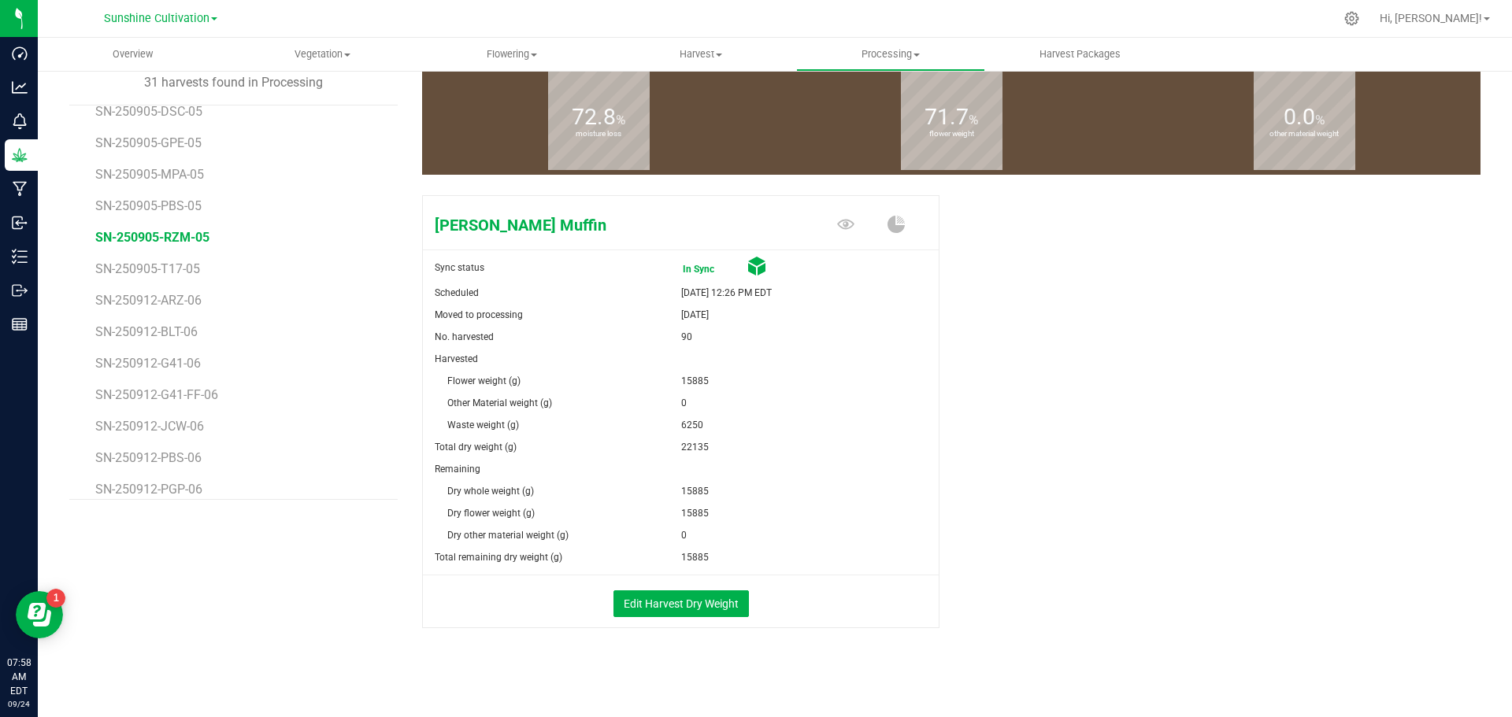
scroll to position [158, 0]
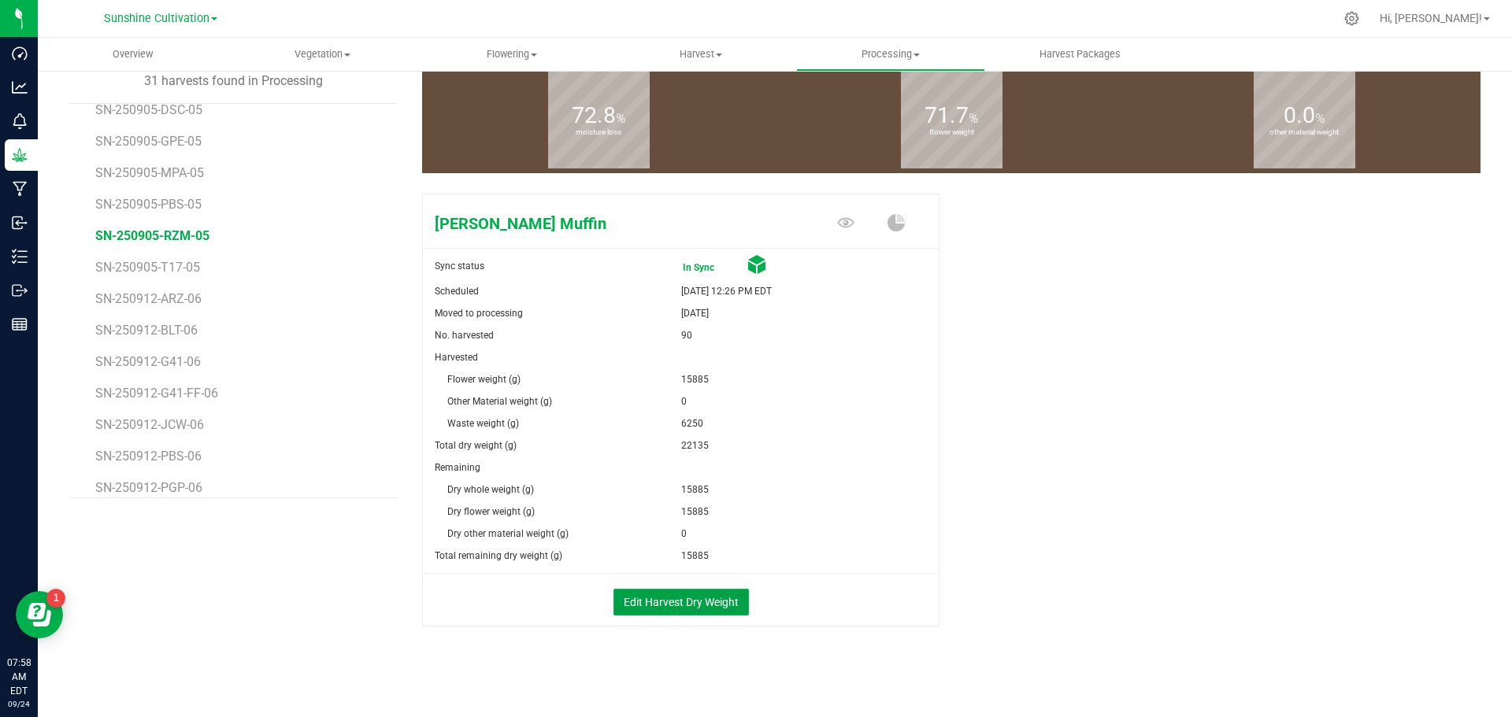
click at [729, 603] on button "Edit Harvest Dry Weight" at bounding box center [680, 602] width 135 height 27
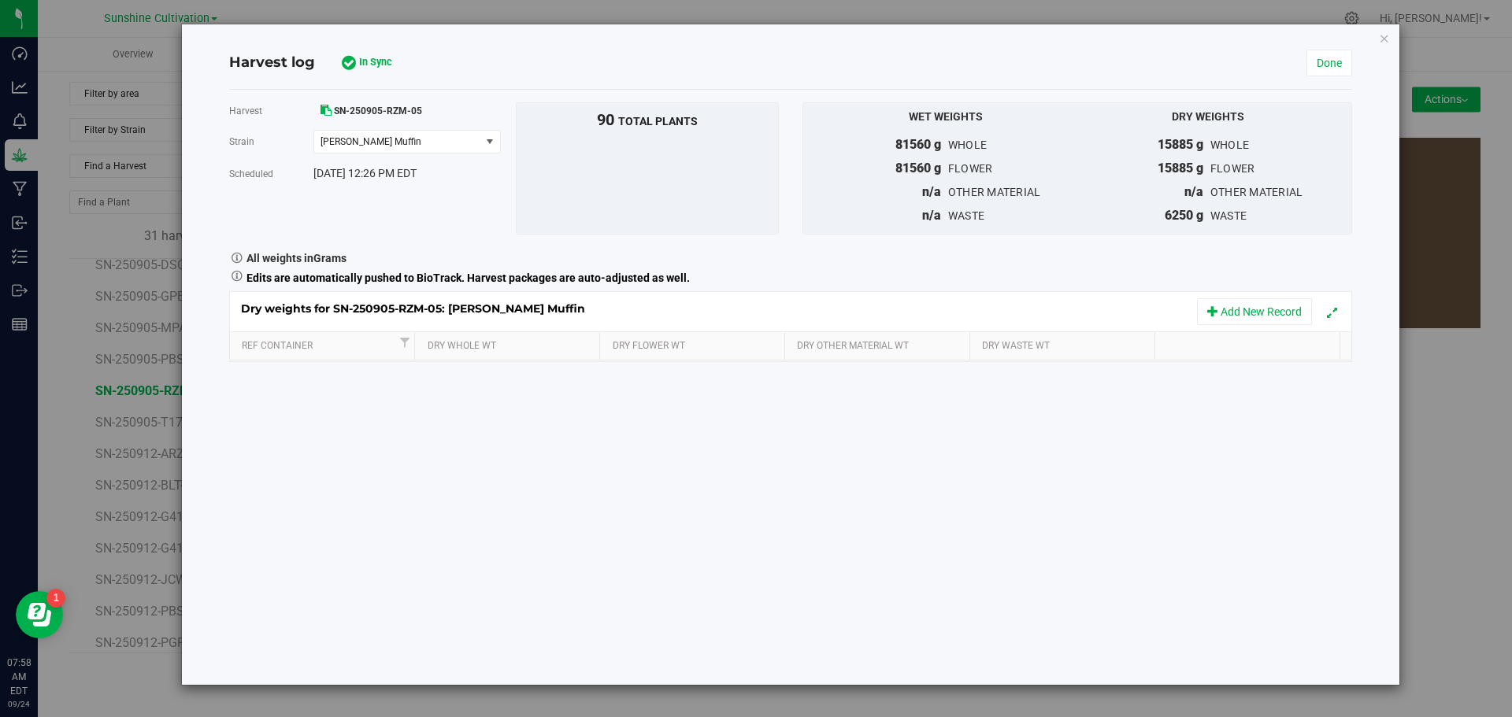
scroll to position [158, 0]
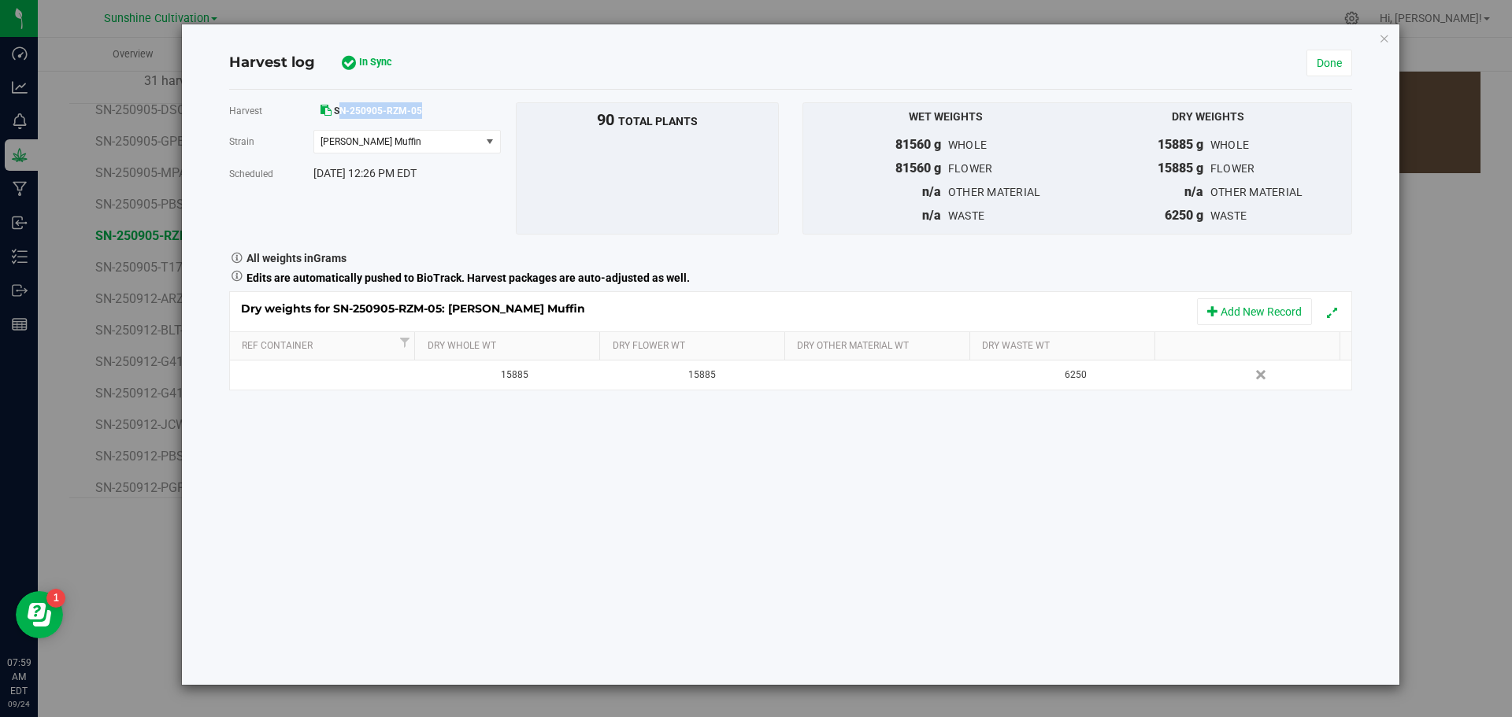
drag, startPoint x: 421, startPoint y: 109, endPoint x: 343, endPoint y: 113, distance: 78.8
click at [343, 113] on span "SN-250905-RZM-05" at bounding box center [378, 111] width 88 height 11
click at [325, 109] on icon at bounding box center [325, 110] width 11 height 11
click at [330, 111] on icon at bounding box center [325, 110] width 11 height 11
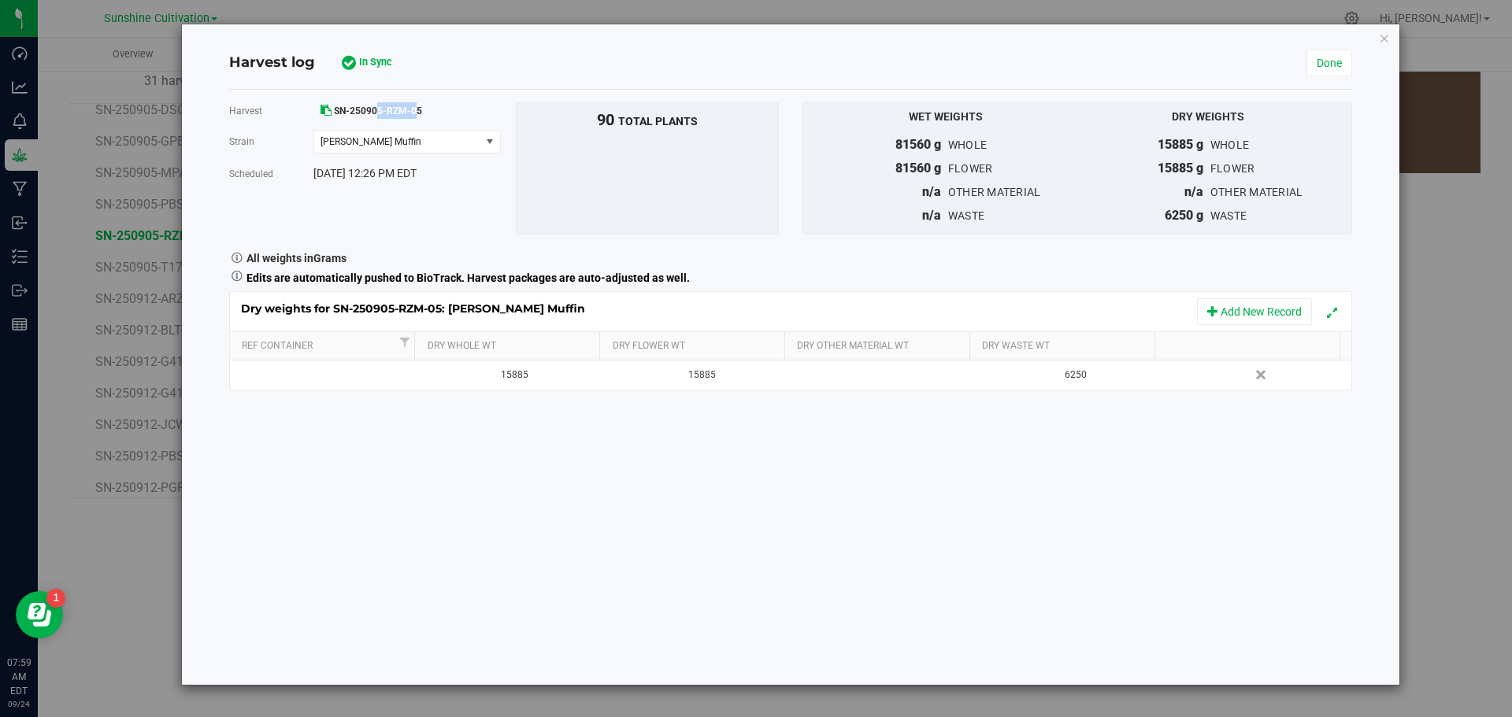
drag, startPoint x: 418, startPoint y: 111, endPoint x: 370, endPoint y: 110, distance: 48.0
click at [370, 110] on span "SN-250905-RZM-05" at bounding box center [378, 111] width 88 height 11
drag, startPoint x: 427, startPoint y: 105, endPoint x: 335, endPoint y: 112, distance: 92.4
click at [335, 112] on div "SN-250905-RZM-05" at bounding box center [406, 110] width 187 height 17
drag, startPoint x: 338, startPoint y: 105, endPoint x: 356, endPoint y: 113, distance: 20.1
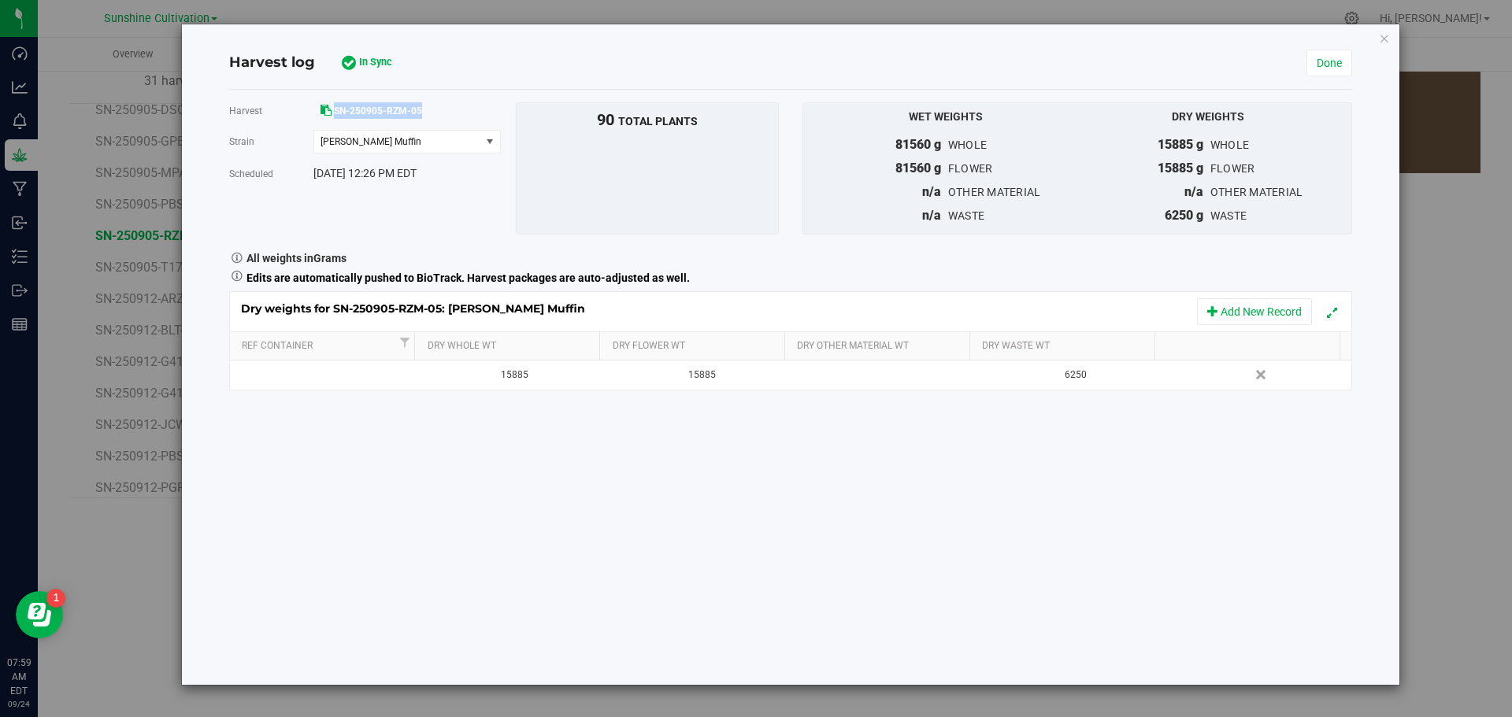
click at [356, 113] on span "SN-250905-RZM-05" at bounding box center [378, 111] width 88 height 11
copy span "SN-250905-RZM-05"
click at [1383, 42] on icon "button" at bounding box center [1384, 37] width 11 height 19
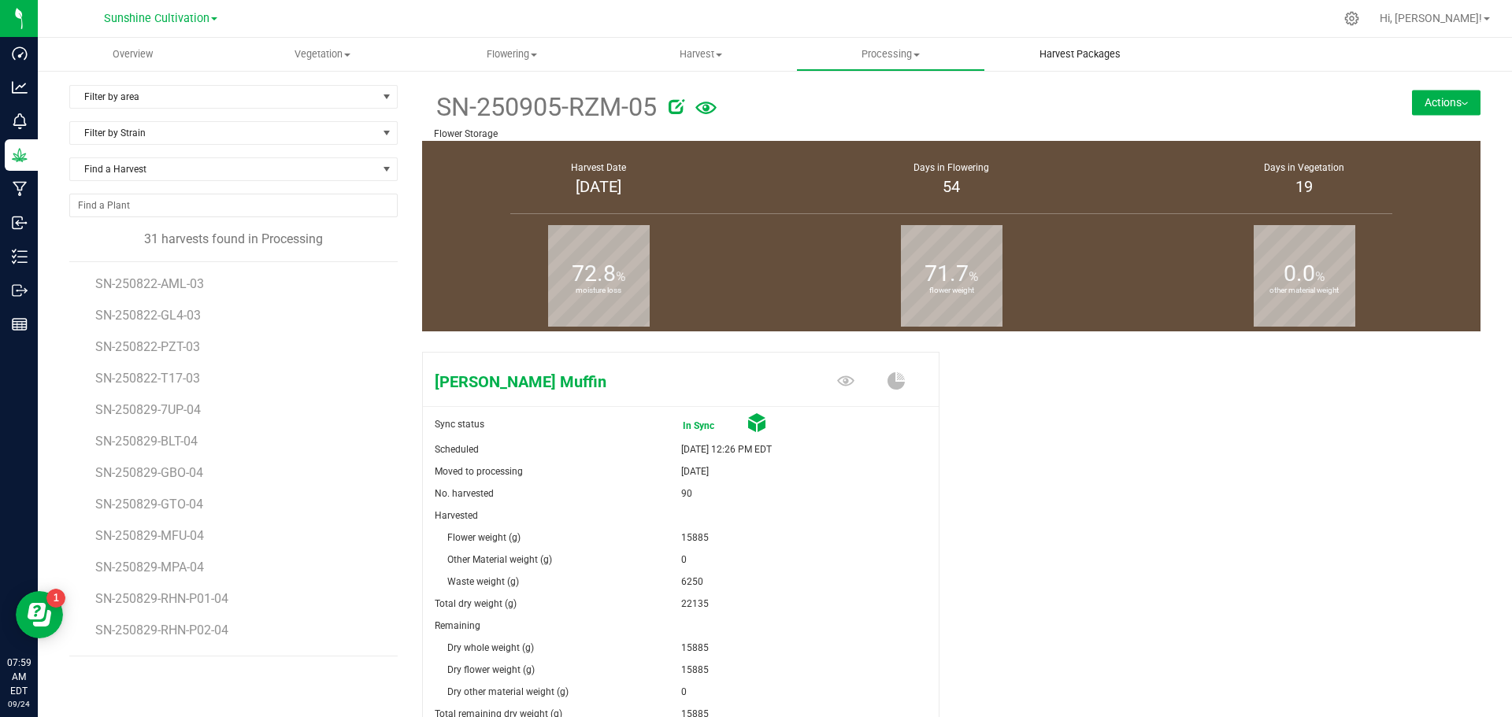
click at [1098, 59] on span "Harvest Packages" at bounding box center [1080, 54] width 124 height 14
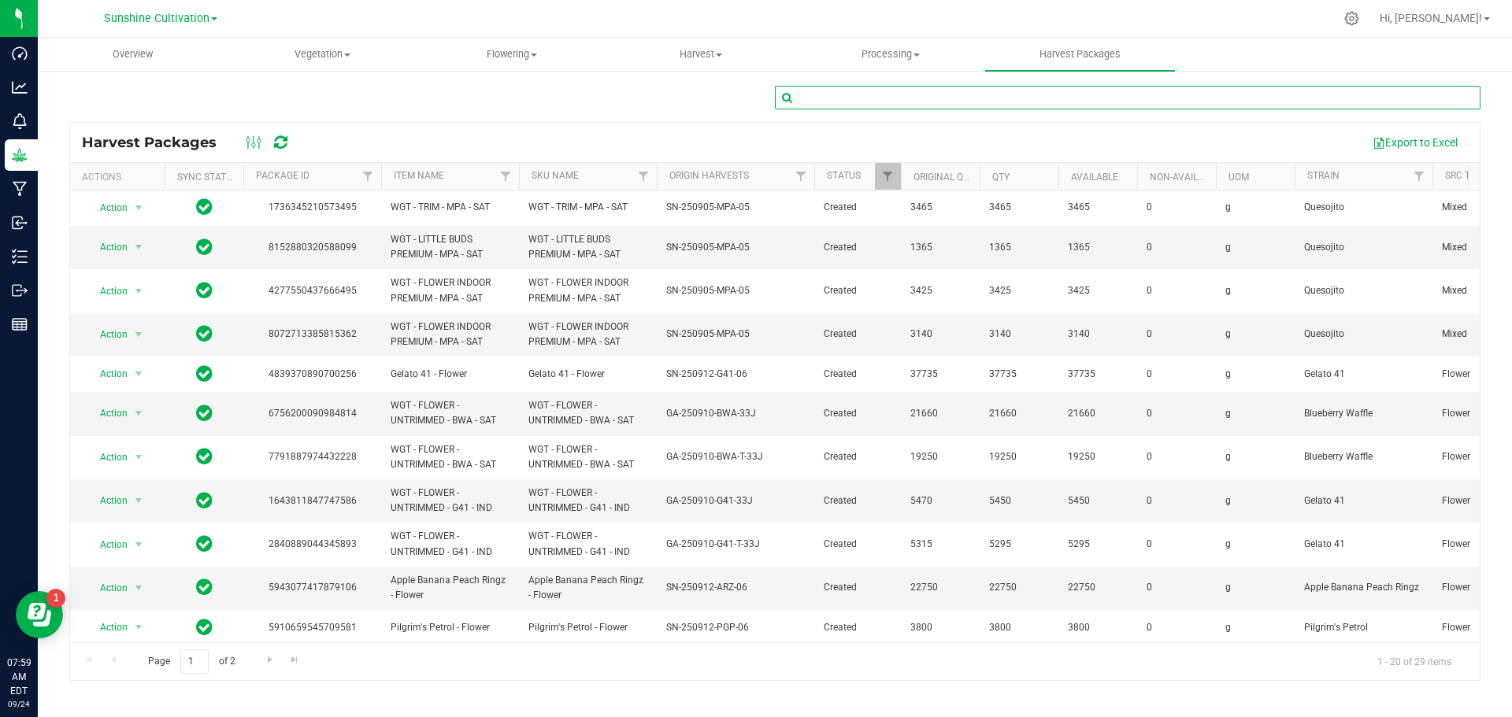
click at [813, 103] on input "text" at bounding box center [1128, 98] width 706 height 24
paste input "SN-250905-RZM-05"
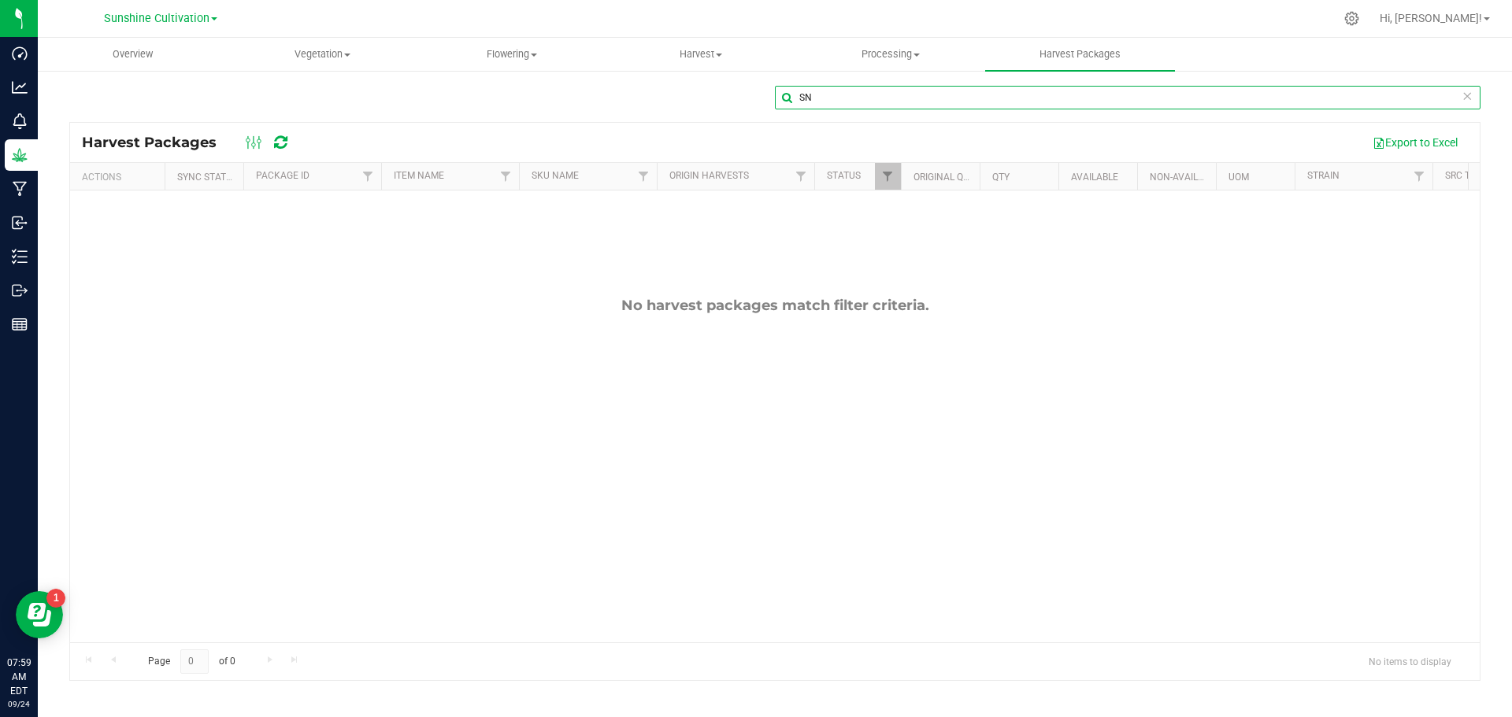
type input "S"
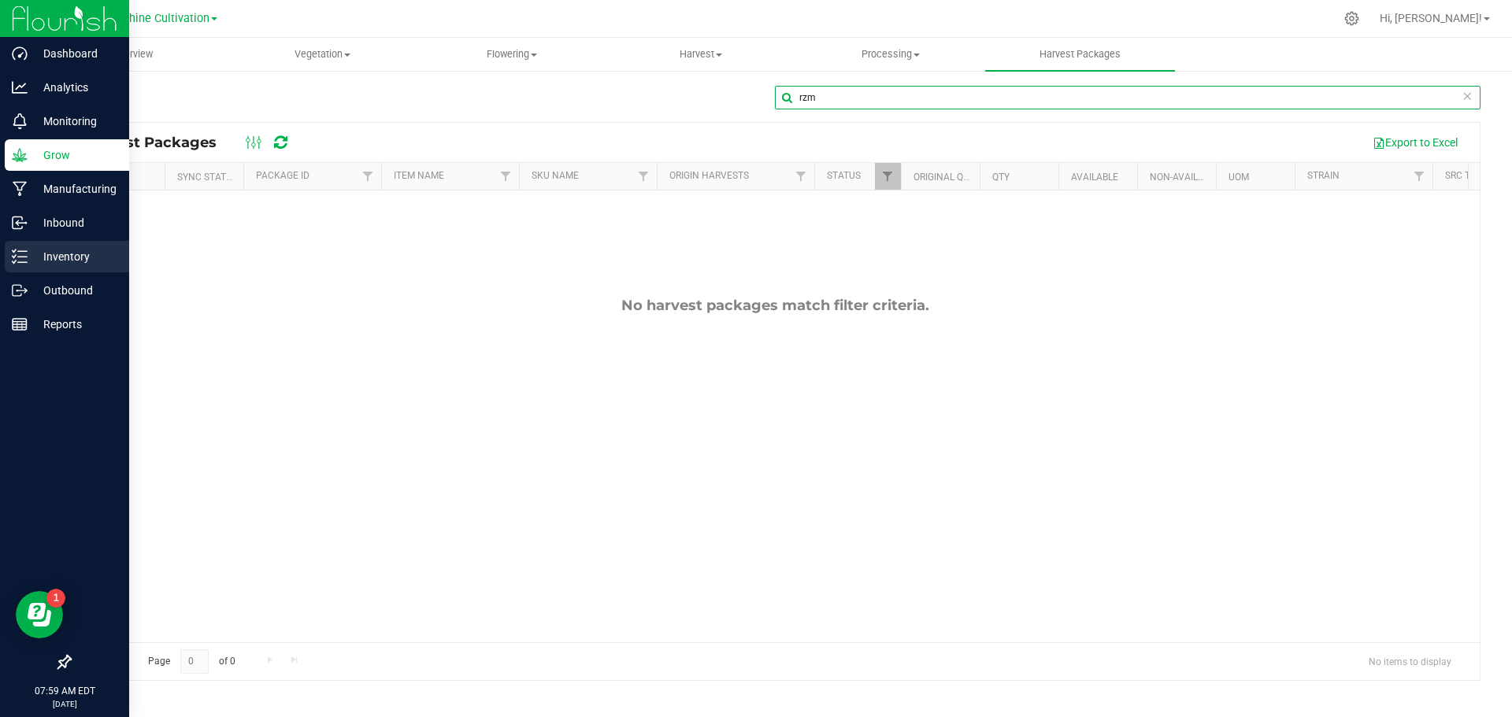
type input "rzm"
click at [98, 264] on p "Inventory" at bounding box center [75, 256] width 94 height 19
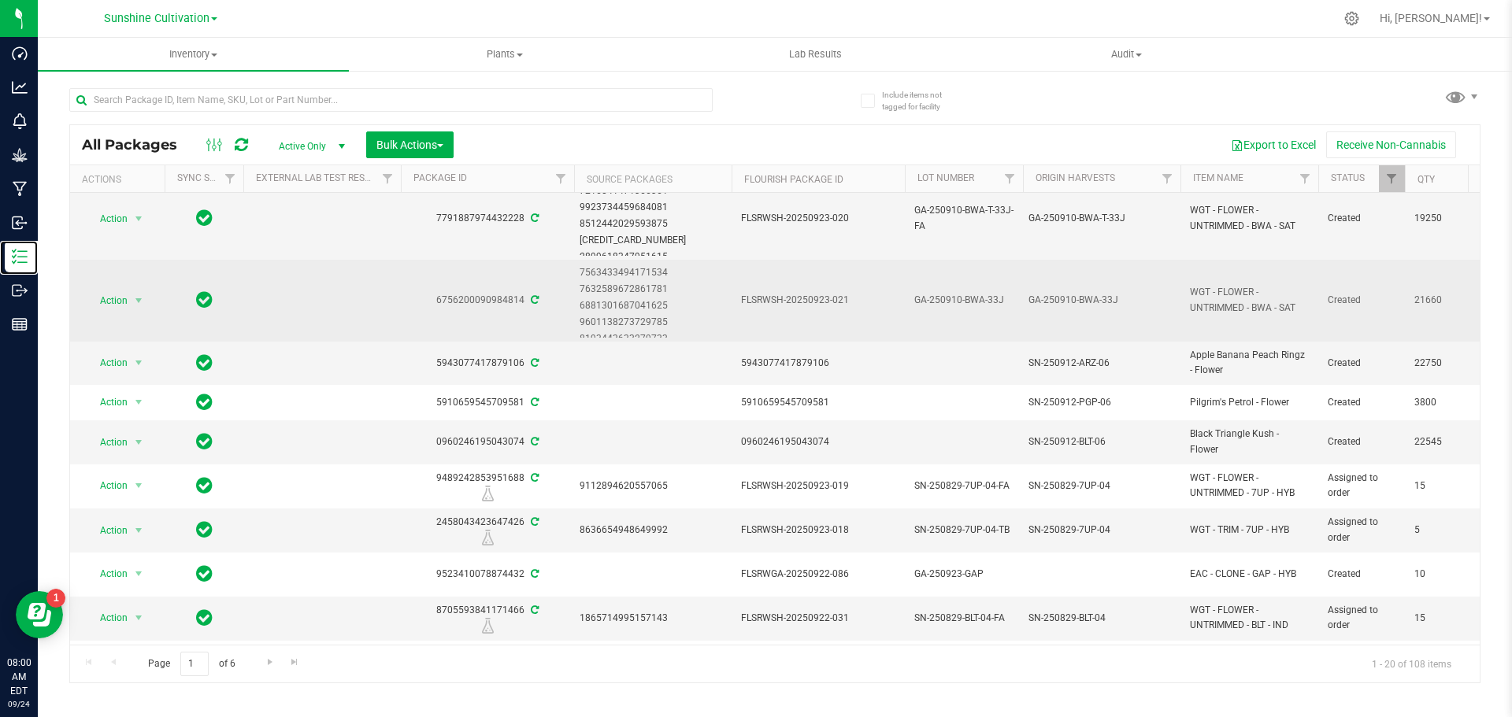
scroll to position [472, 0]
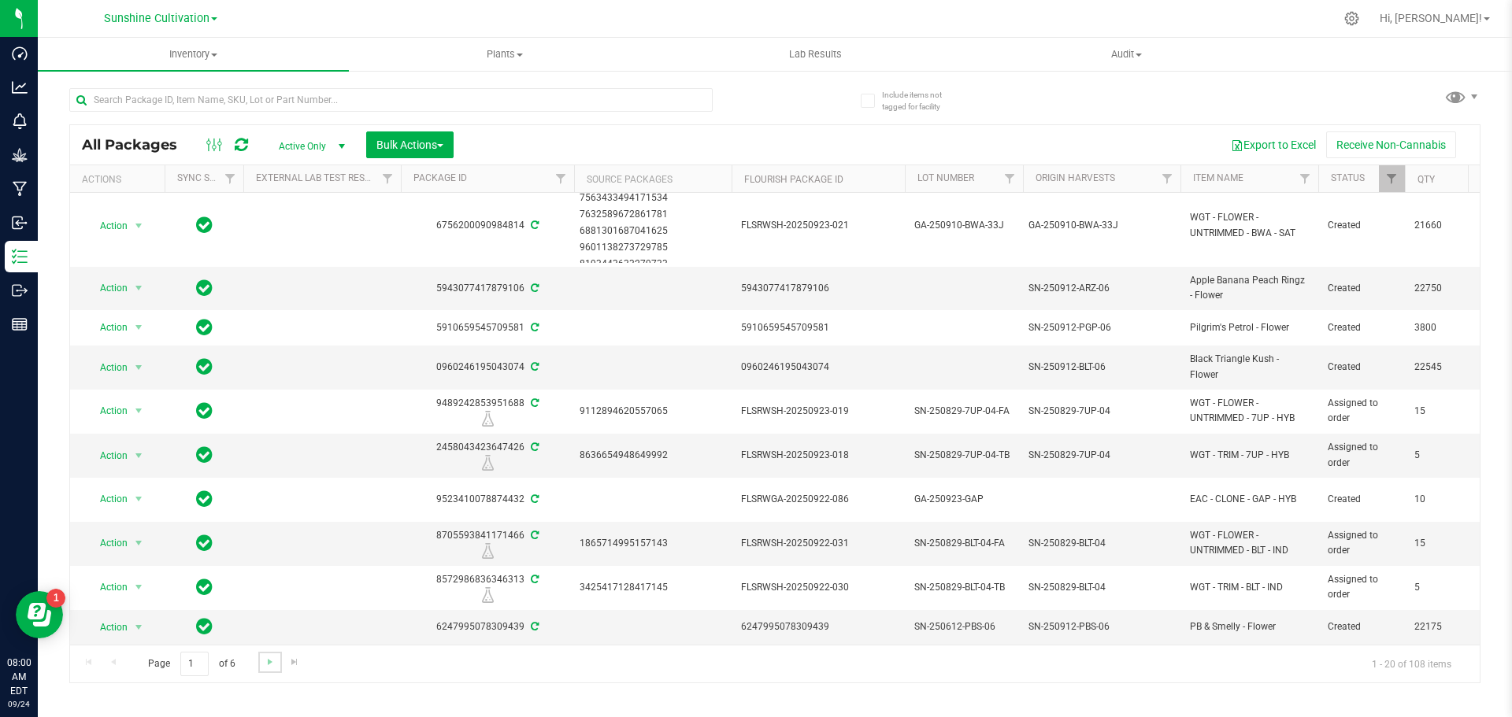
click at [266, 672] on link "Go to the next page" at bounding box center [269, 662] width 23 height 21
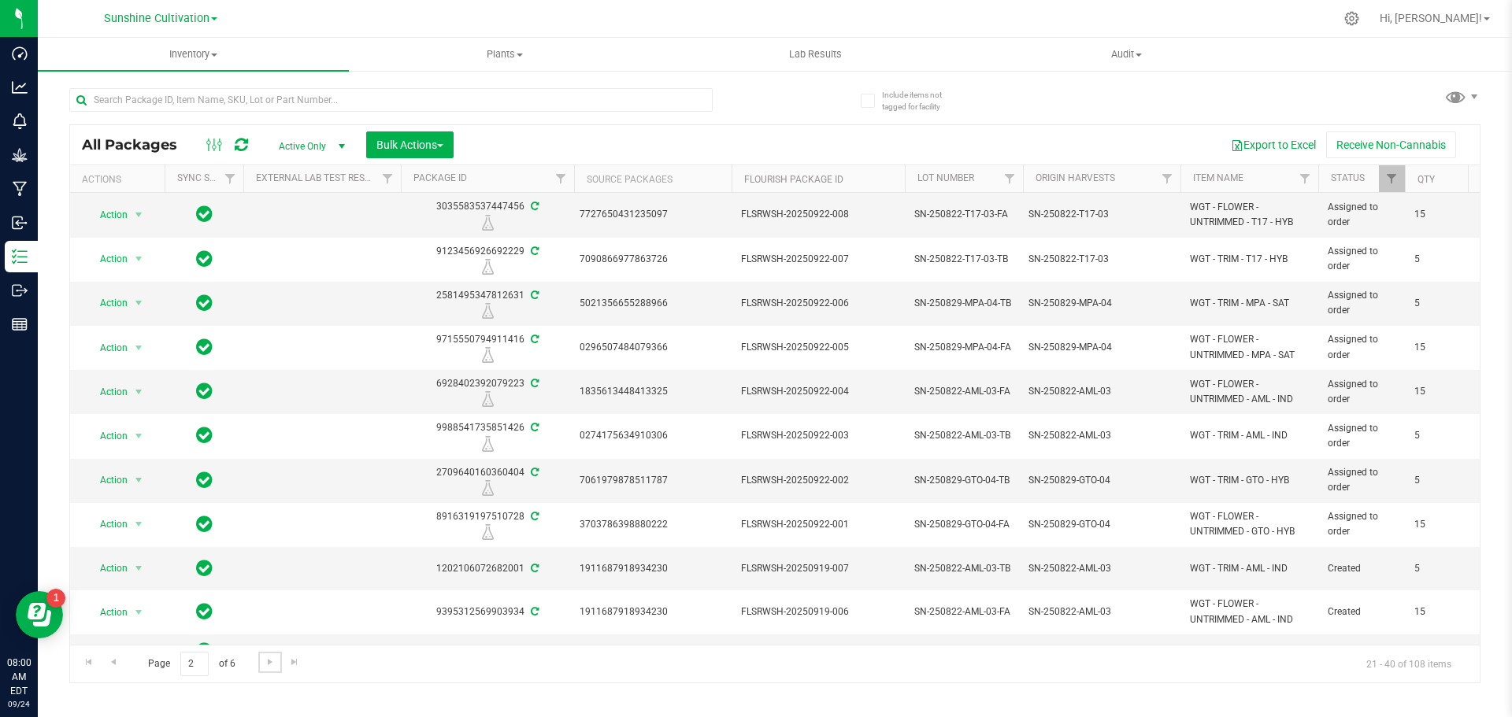
scroll to position [421, 0]
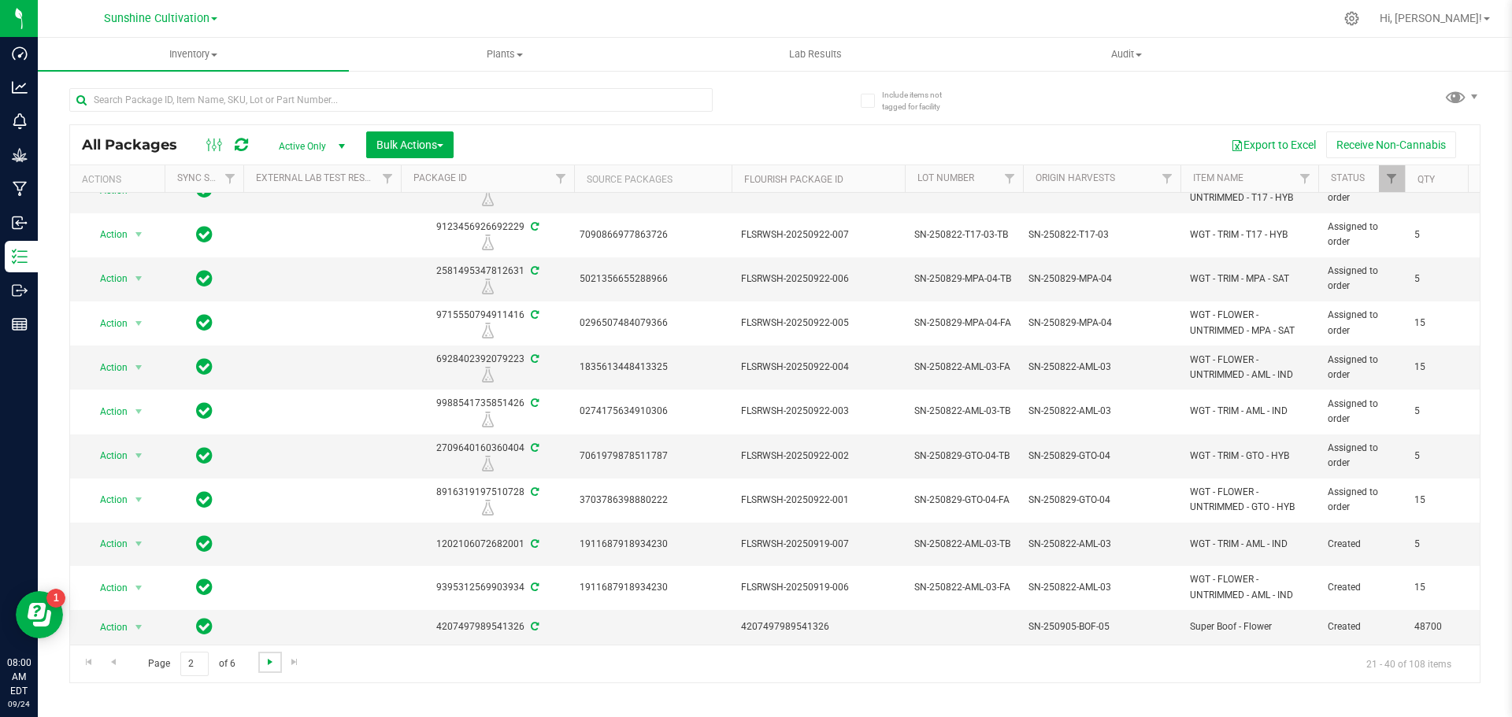
click at [265, 663] on span "Go to the next page" at bounding box center [270, 662] width 13 height 13
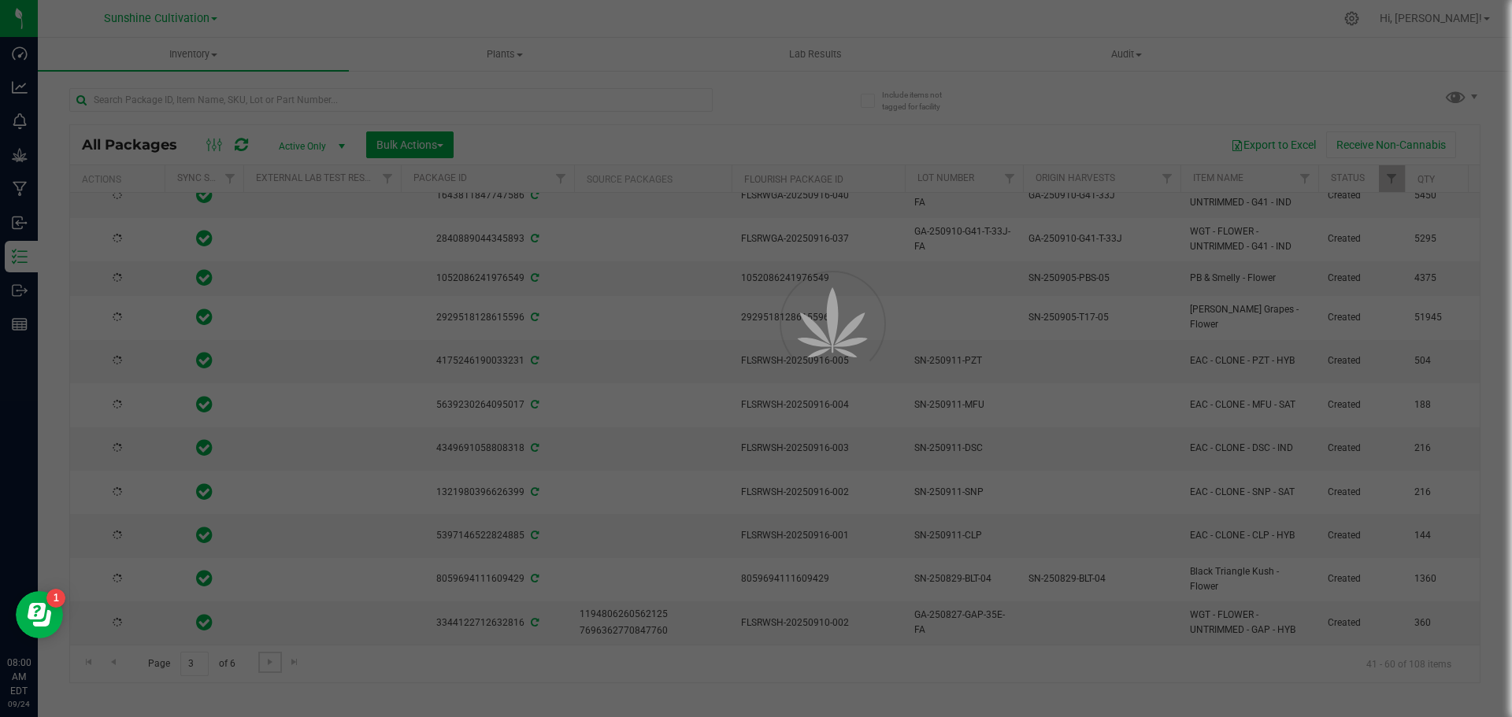
scroll to position [0, 0]
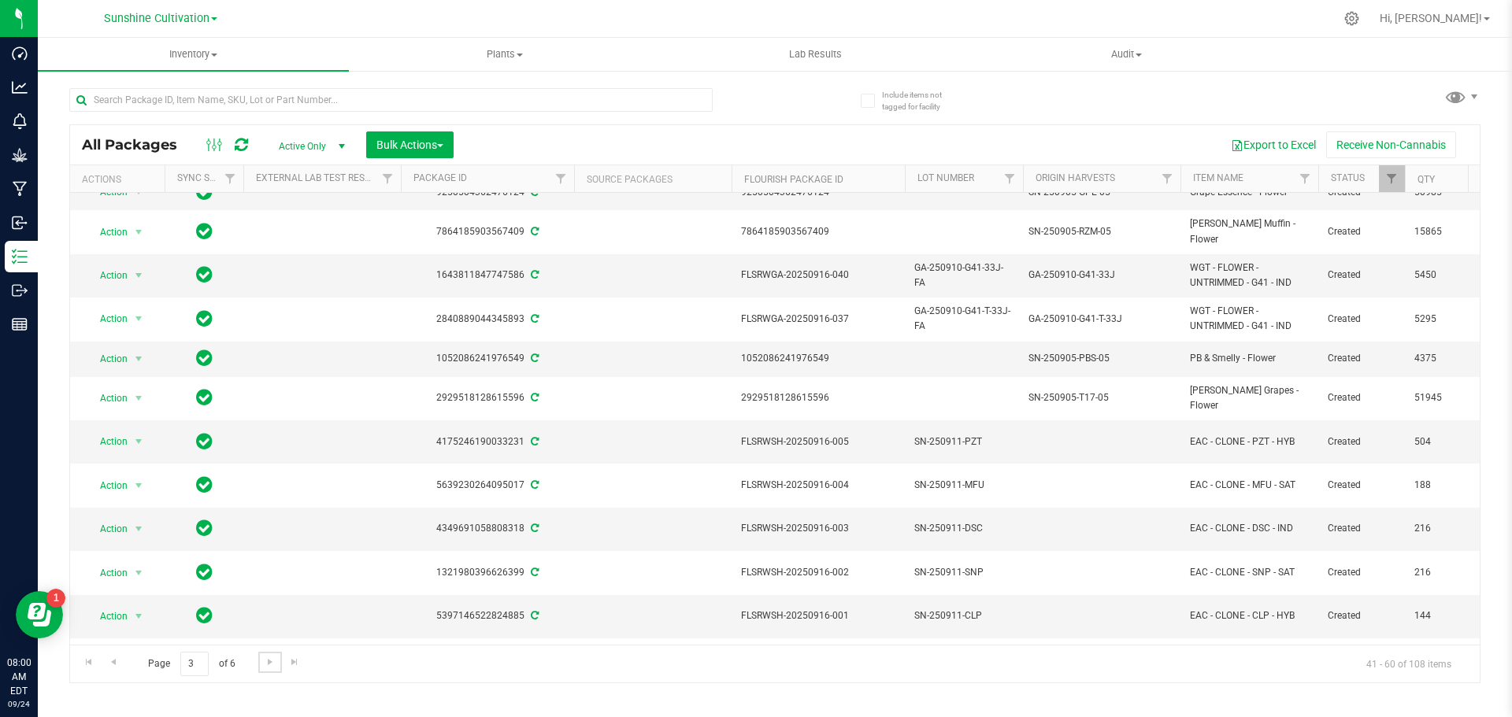
scroll to position [383, 0]
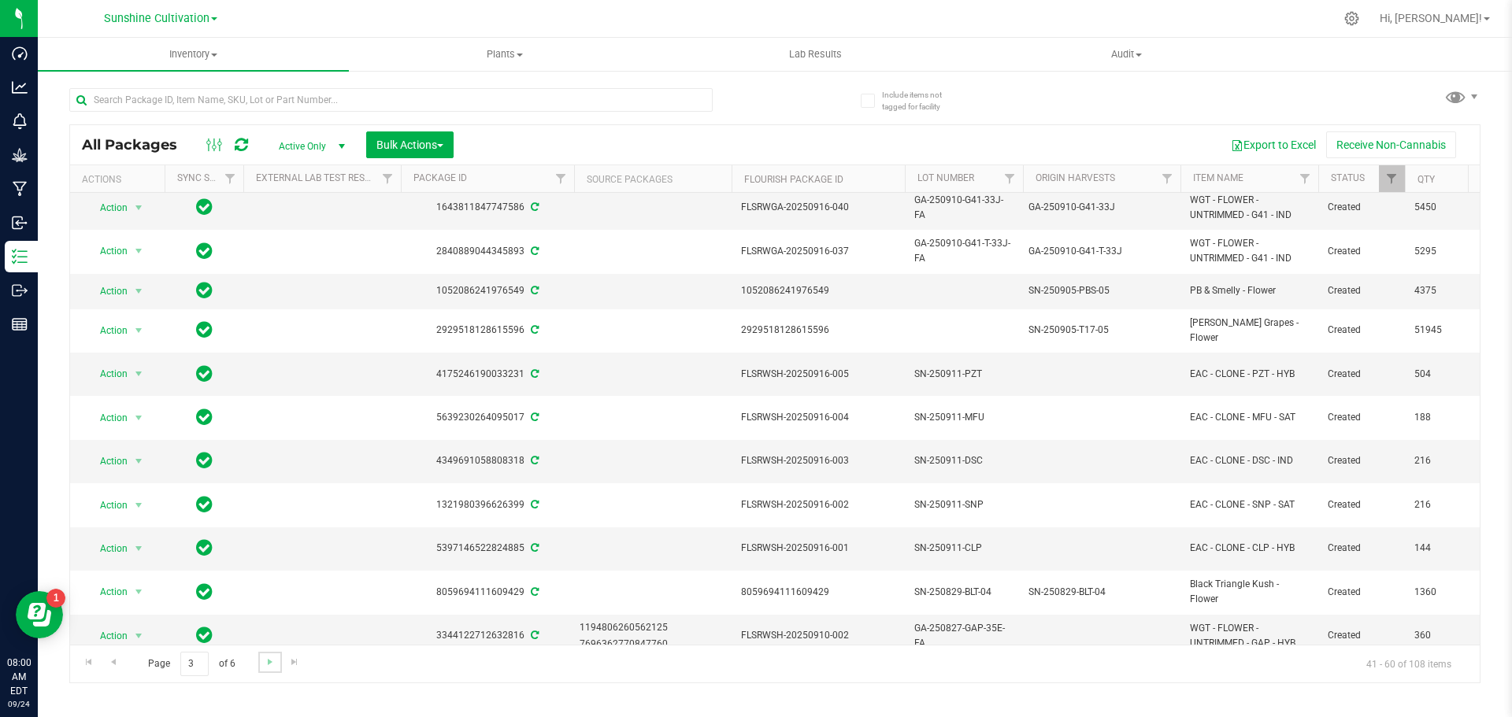
click at [260, 655] on link "Go to the next page" at bounding box center [269, 662] width 23 height 21
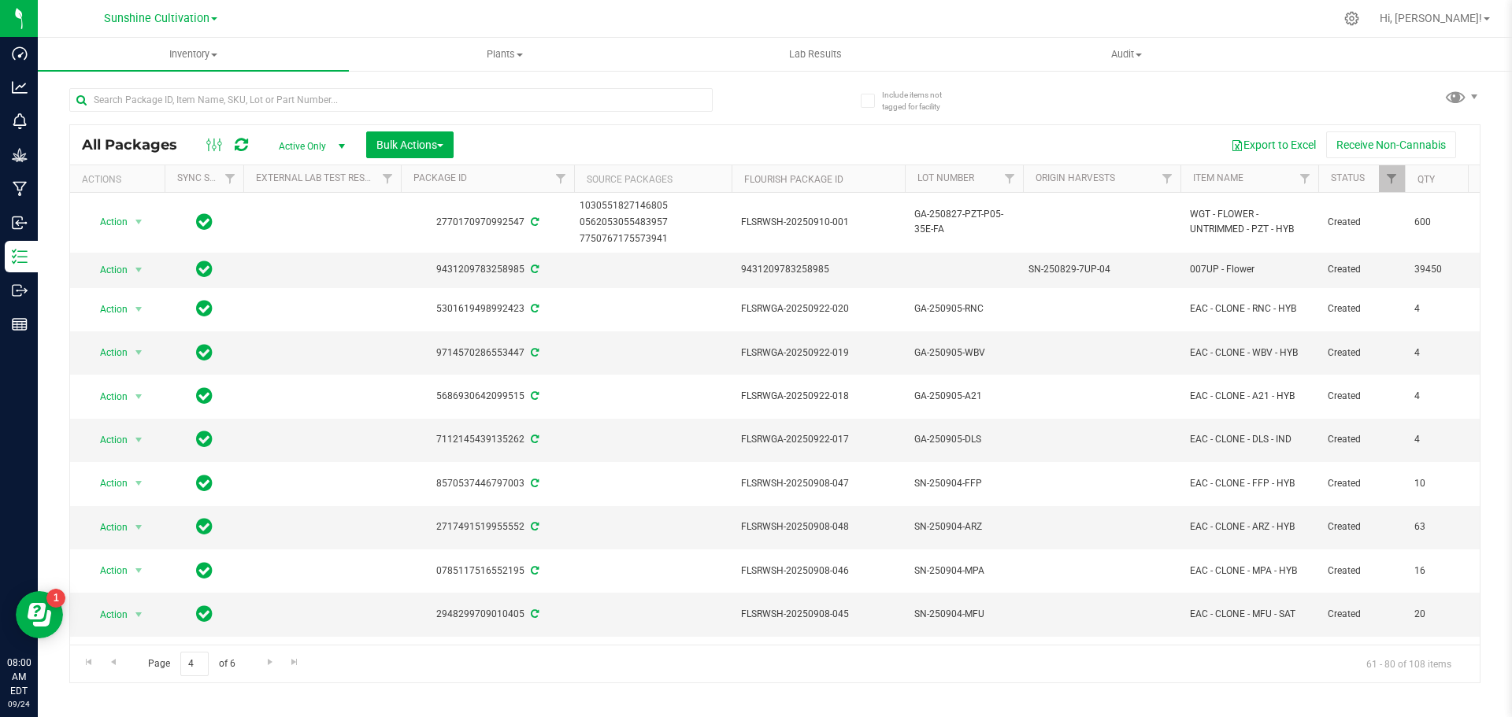
click at [1416, 177] on th "Qty" at bounding box center [1444, 179] width 79 height 28
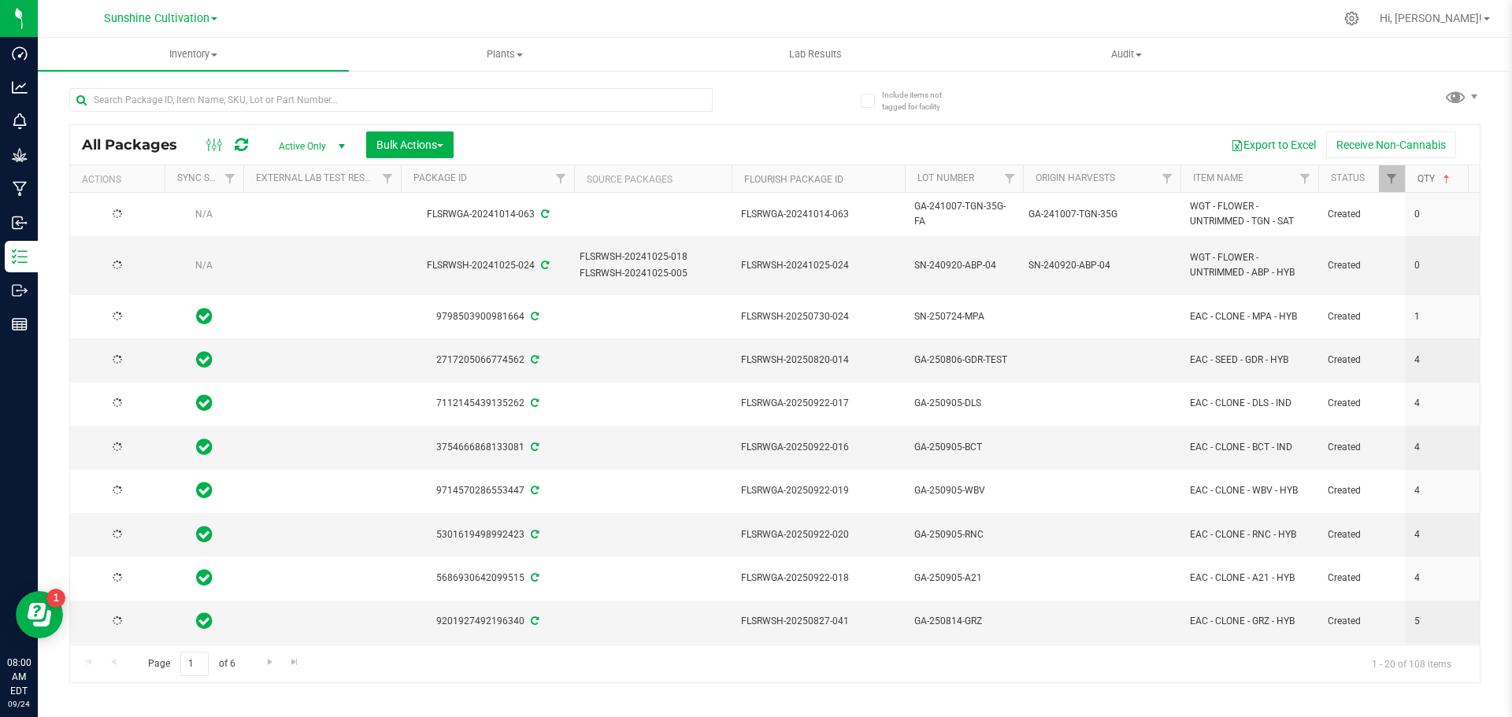
click at [1428, 181] on link "Qty" at bounding box center [1434, 178] width 35 height 11
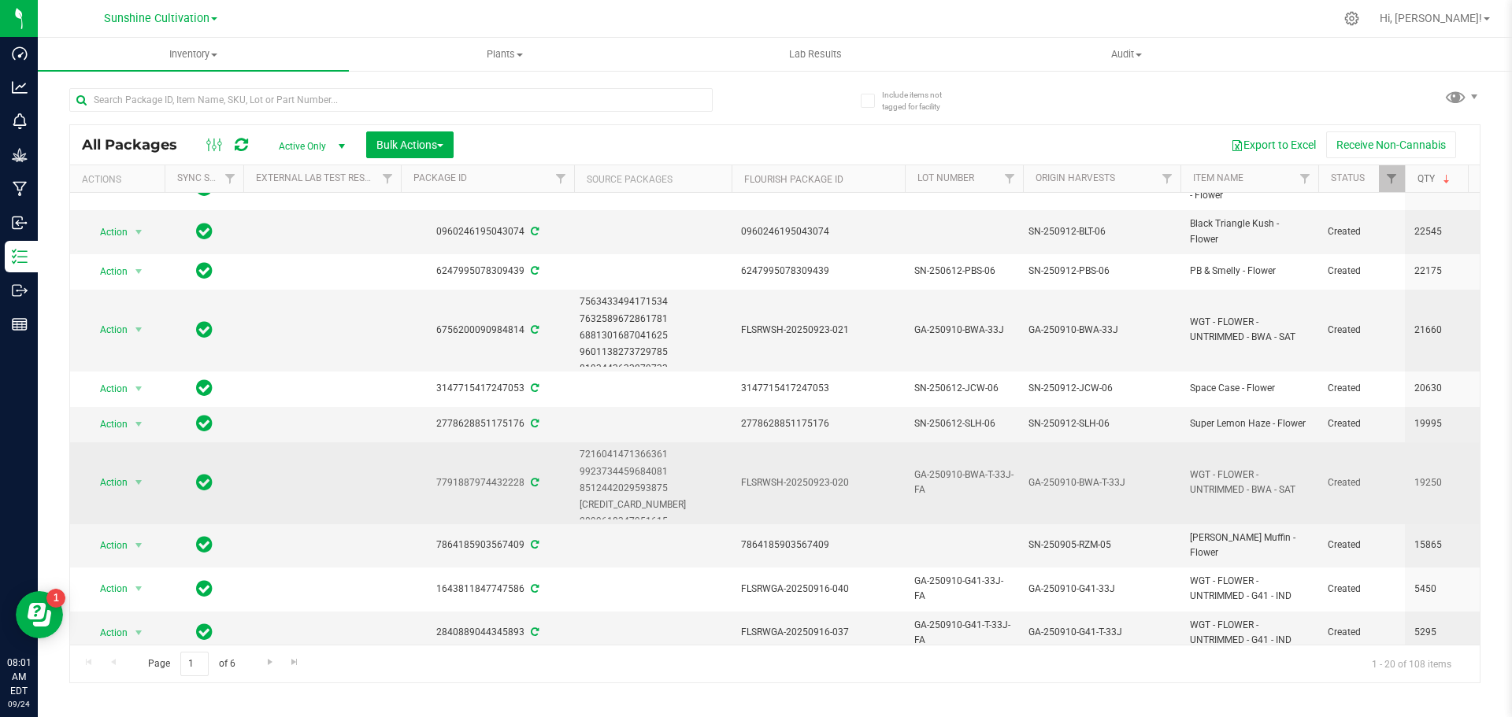
scroll to position [409, 0]
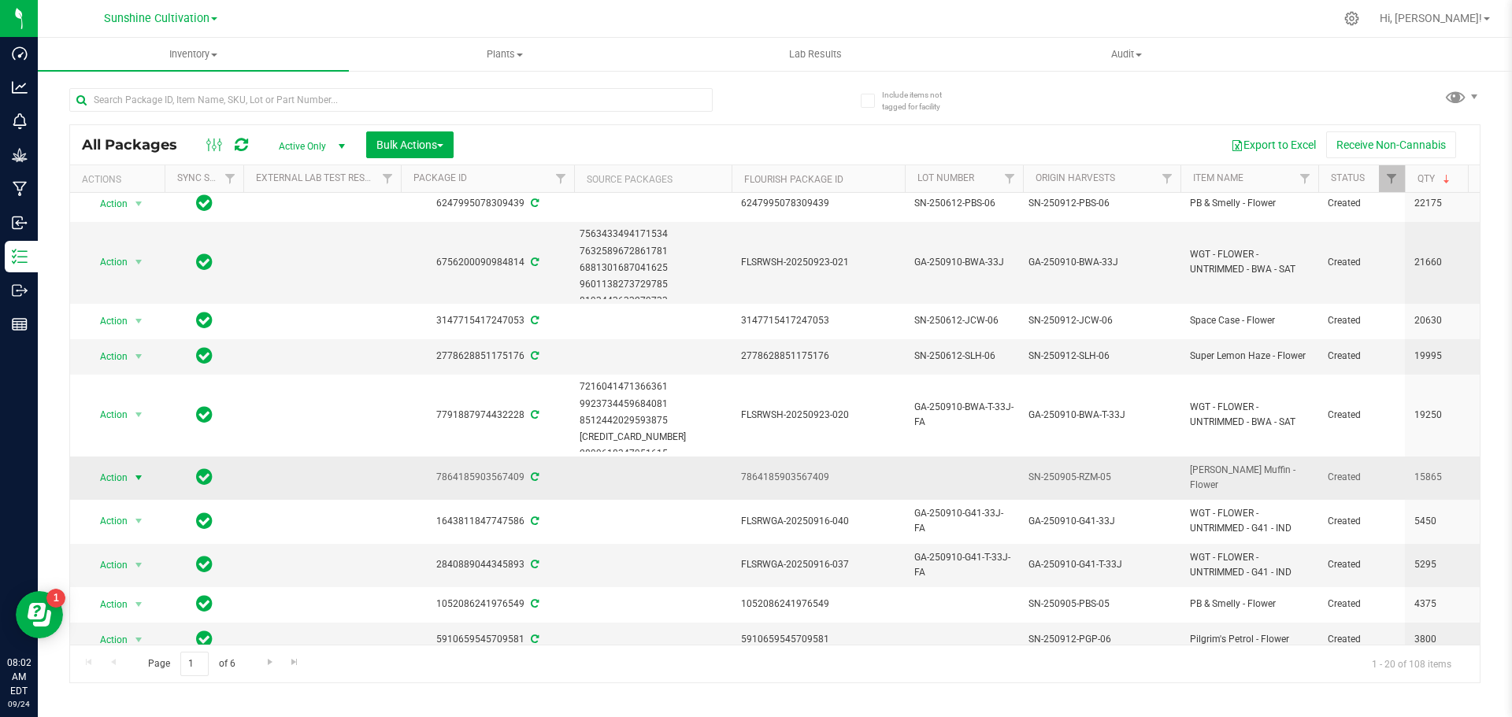
click at [139, 472] on span "select" at bounding box center [138, 478] width 13 height 13
click at [294, 459] on td at bounding box center [321, 478] width 157 height 43
click at [133, 472] on span "select" at bounding box center [138, 478] width 13 height 13
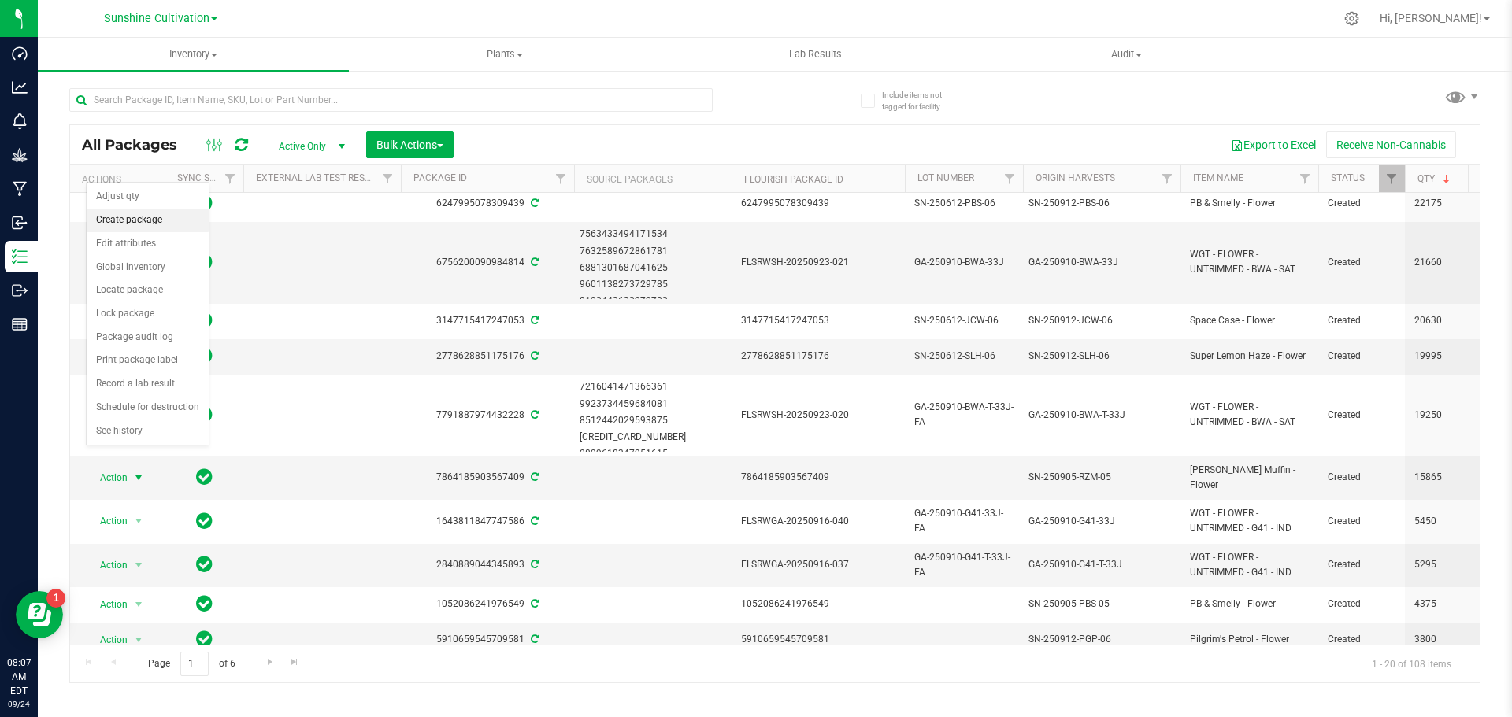
click at [159, 212] on li "Create package" at bounding box center [148, 221] width 122 height 24
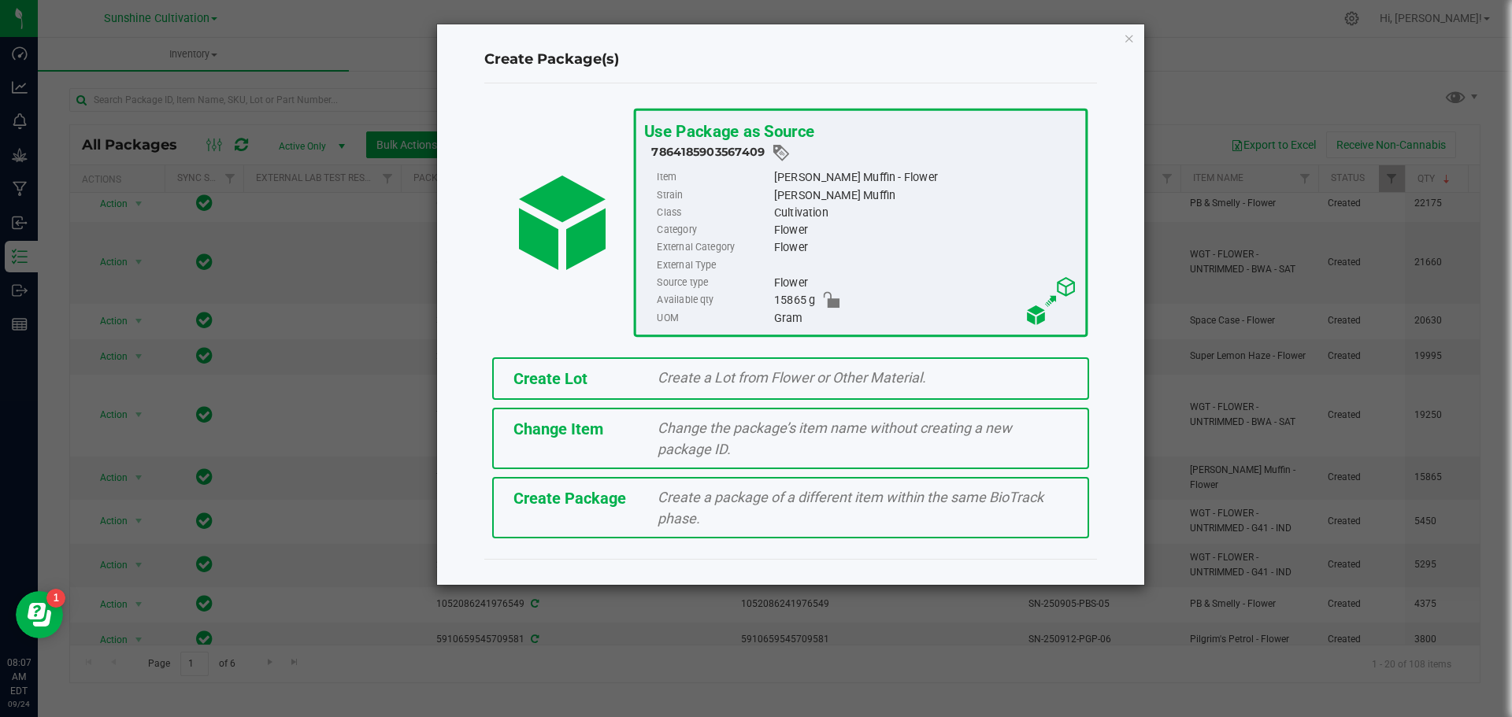
click at [626, 508] on div "Create Package" at bounding box center [574, 499] width 145 height 24
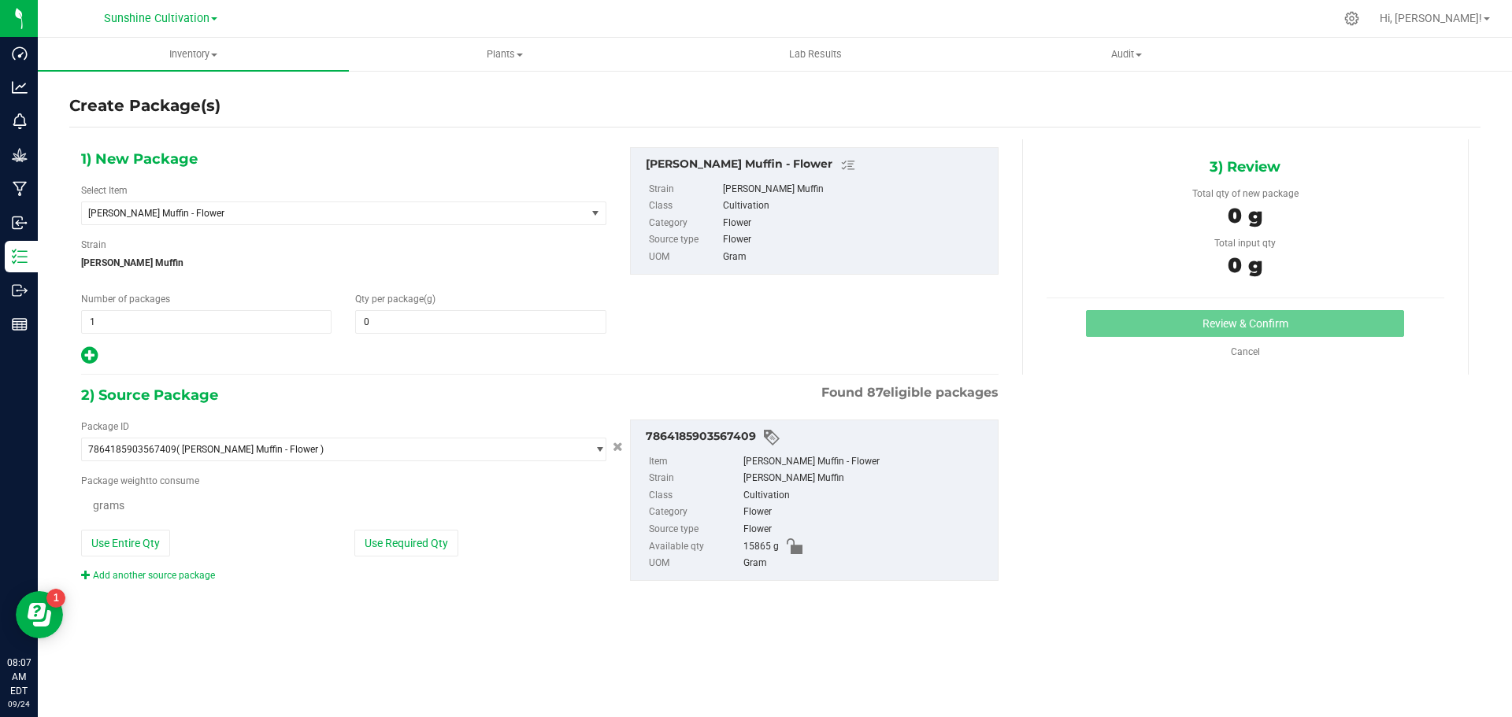
type input "0.0000"
click at [465, 220] on span "[PERSON_NAME] Muffin - Flower" at bounding box center [334, 213] width 504 height 22
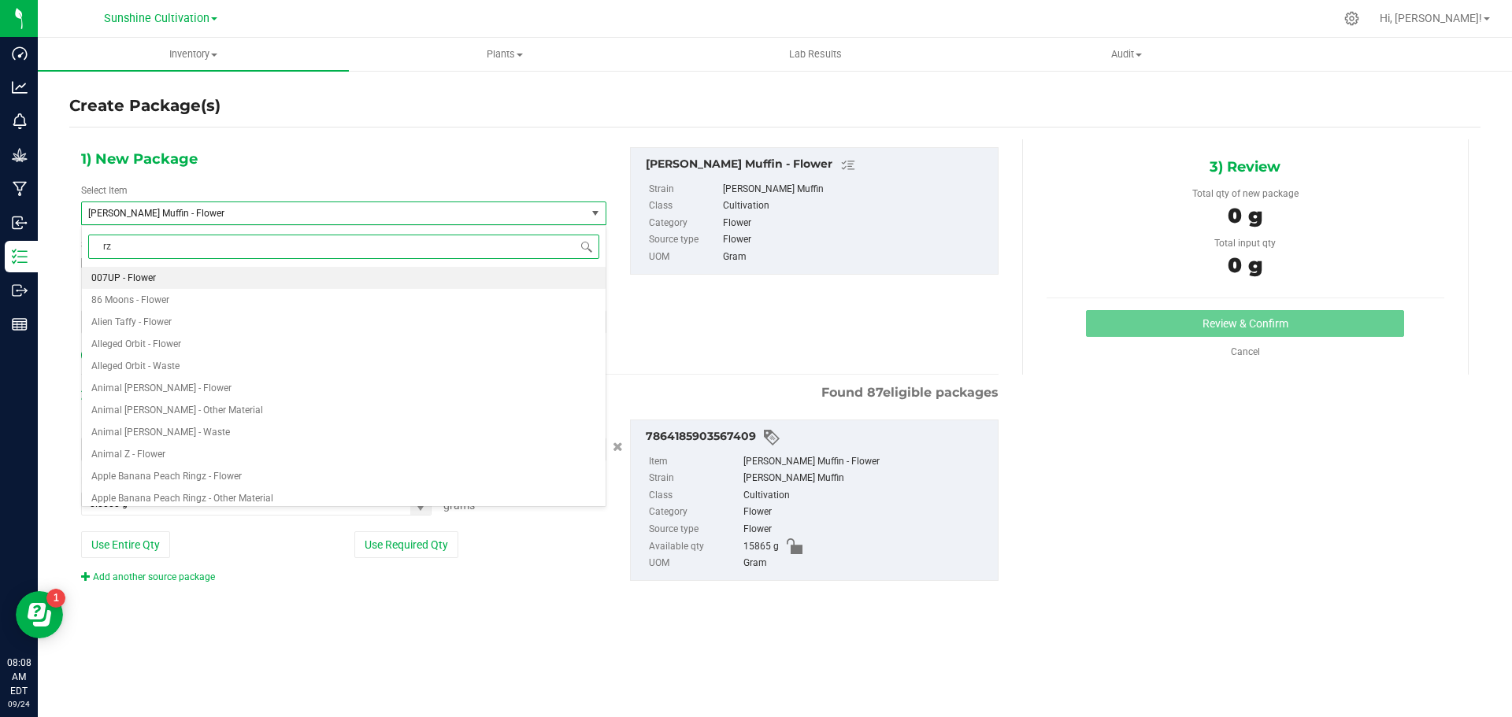
type input "rzm"
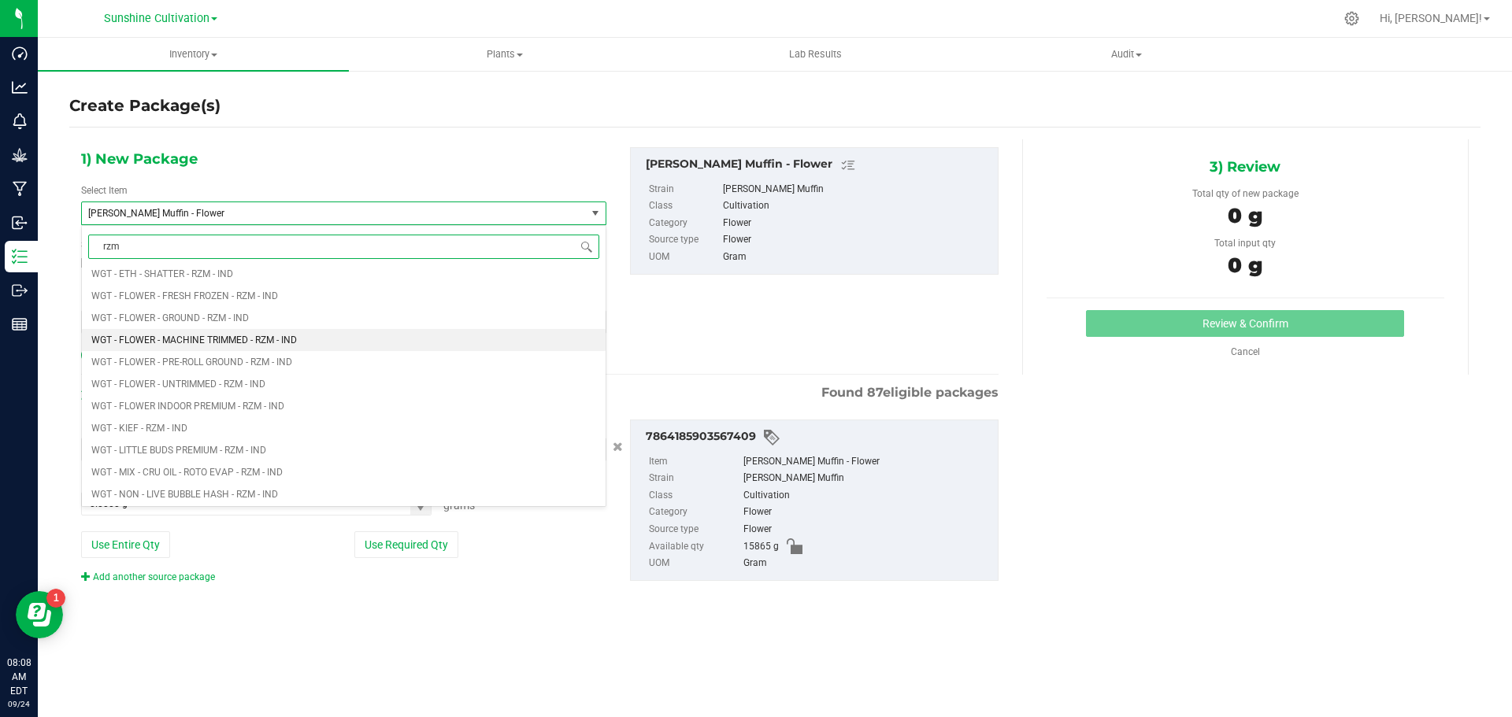
scroll to position [1102, 0]
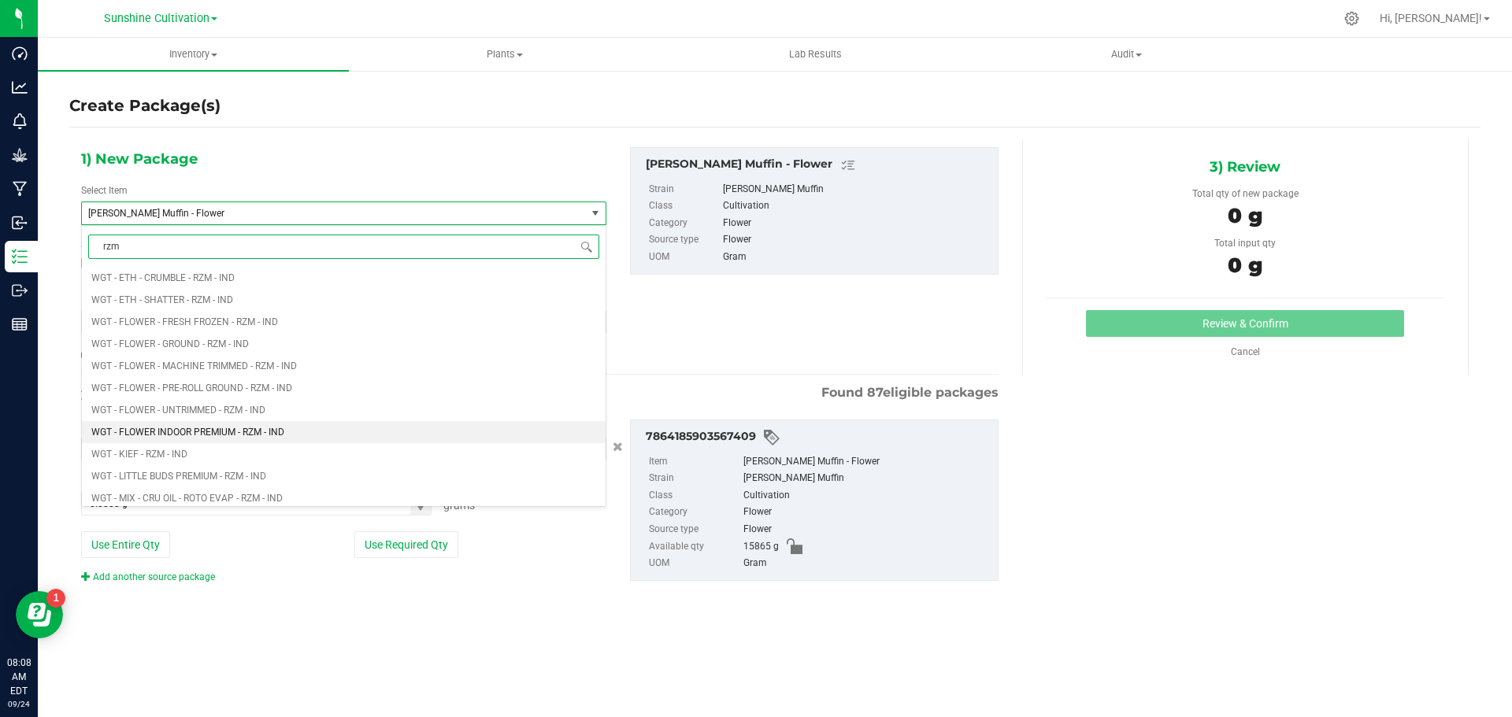
click at [372, 429] on li "WGT - FLOWER INDOOR PREMIUM - RZM - IND" at bounding box center [344, 432] width 524 height 22
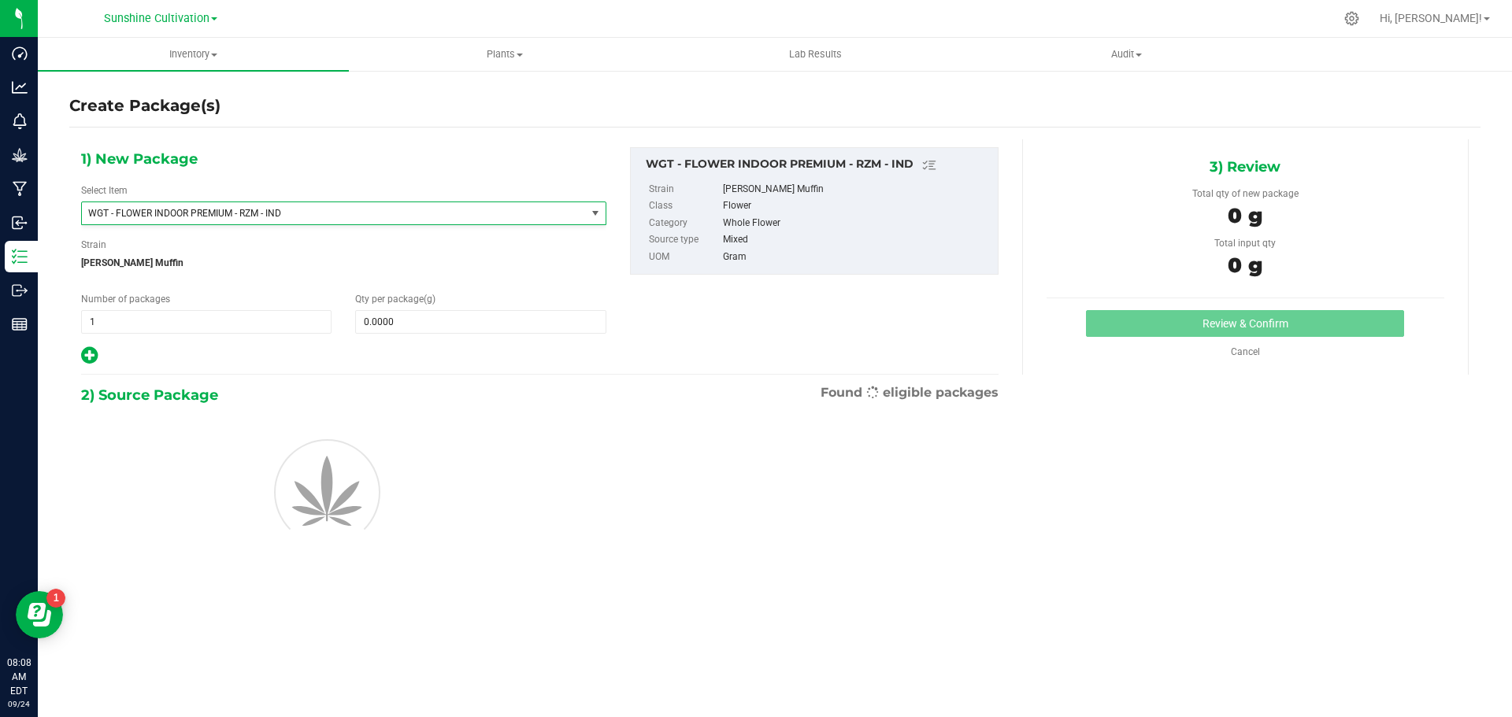
type input "0.0000"
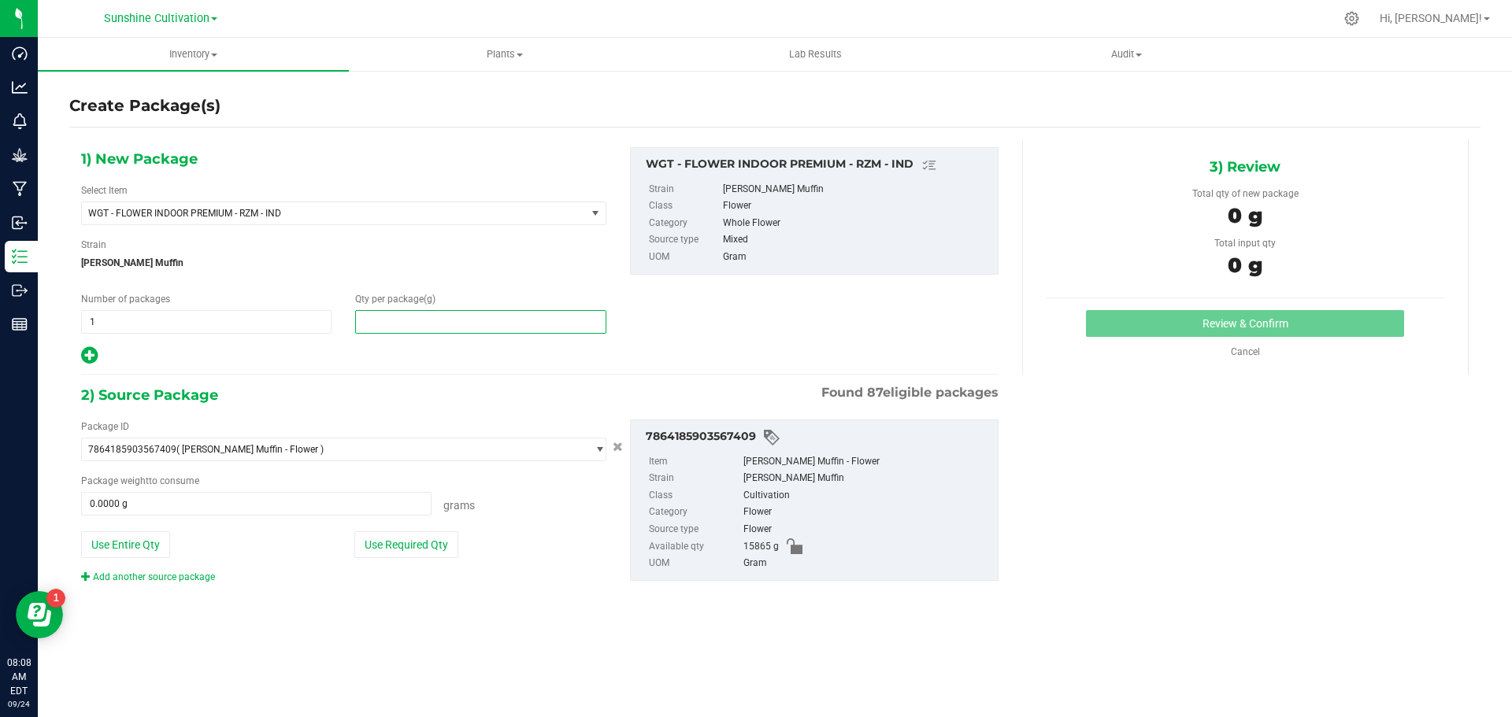
click at [424, 315] on span at bounding box center [480, 322] width 250 height 24
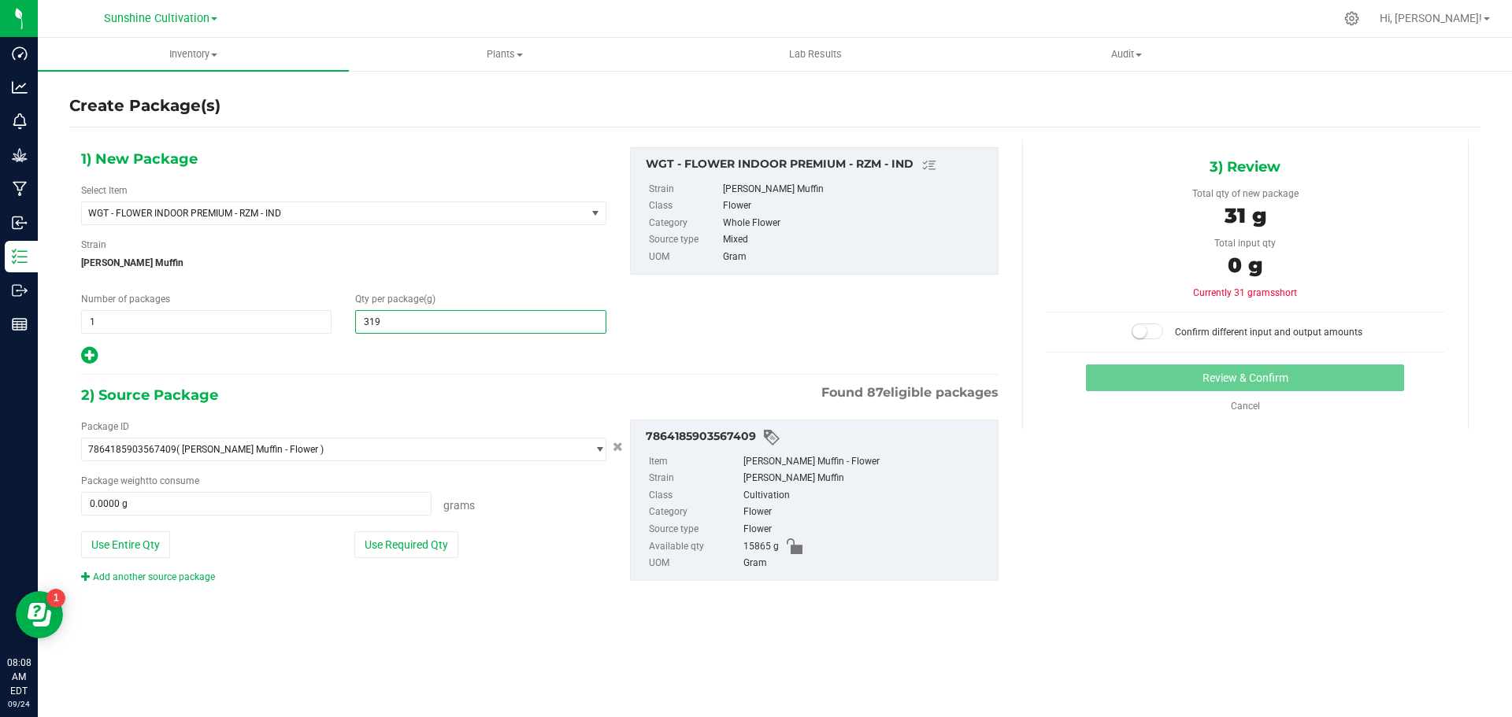
type input "3190"
type input "3,190.0000"
click at [322, 512] on span at bounding box center [256, 504] width 350 height 24
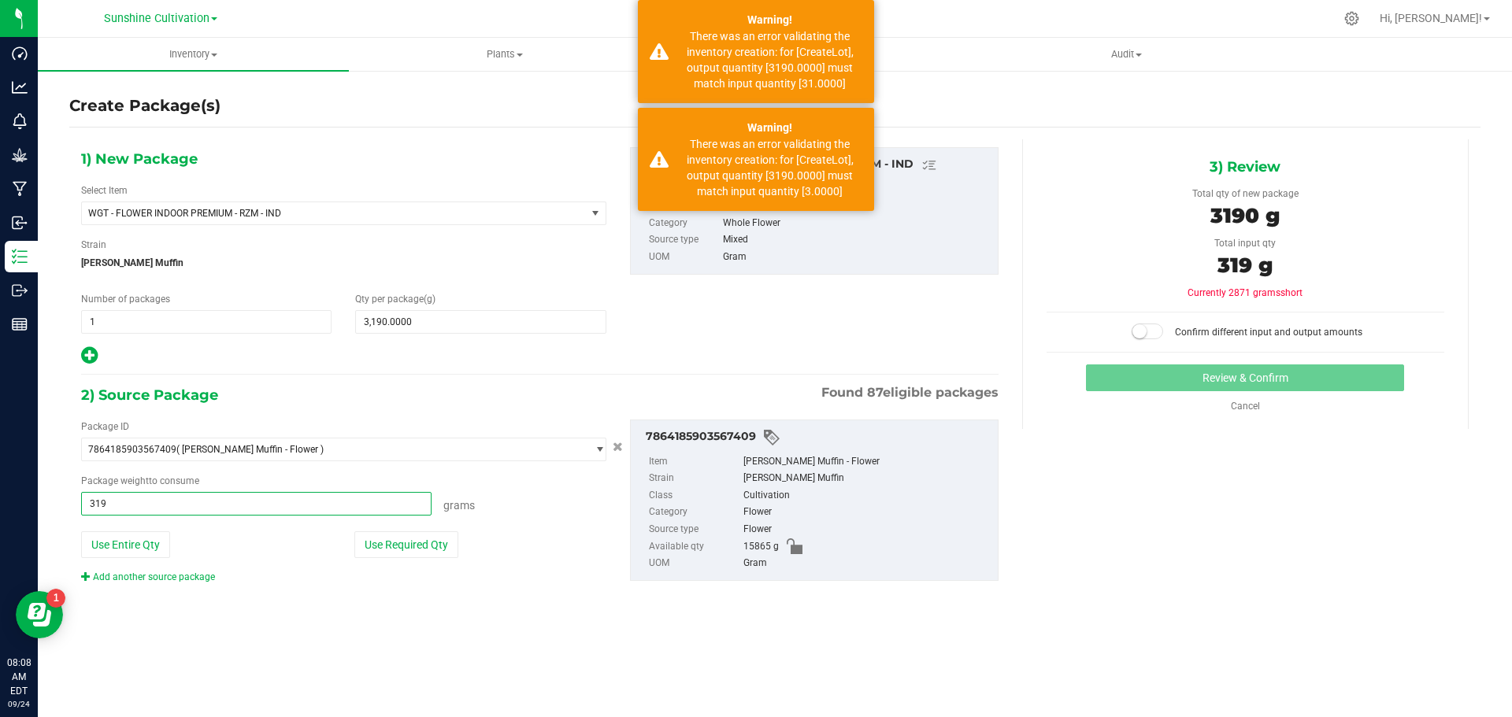
type input "3190"
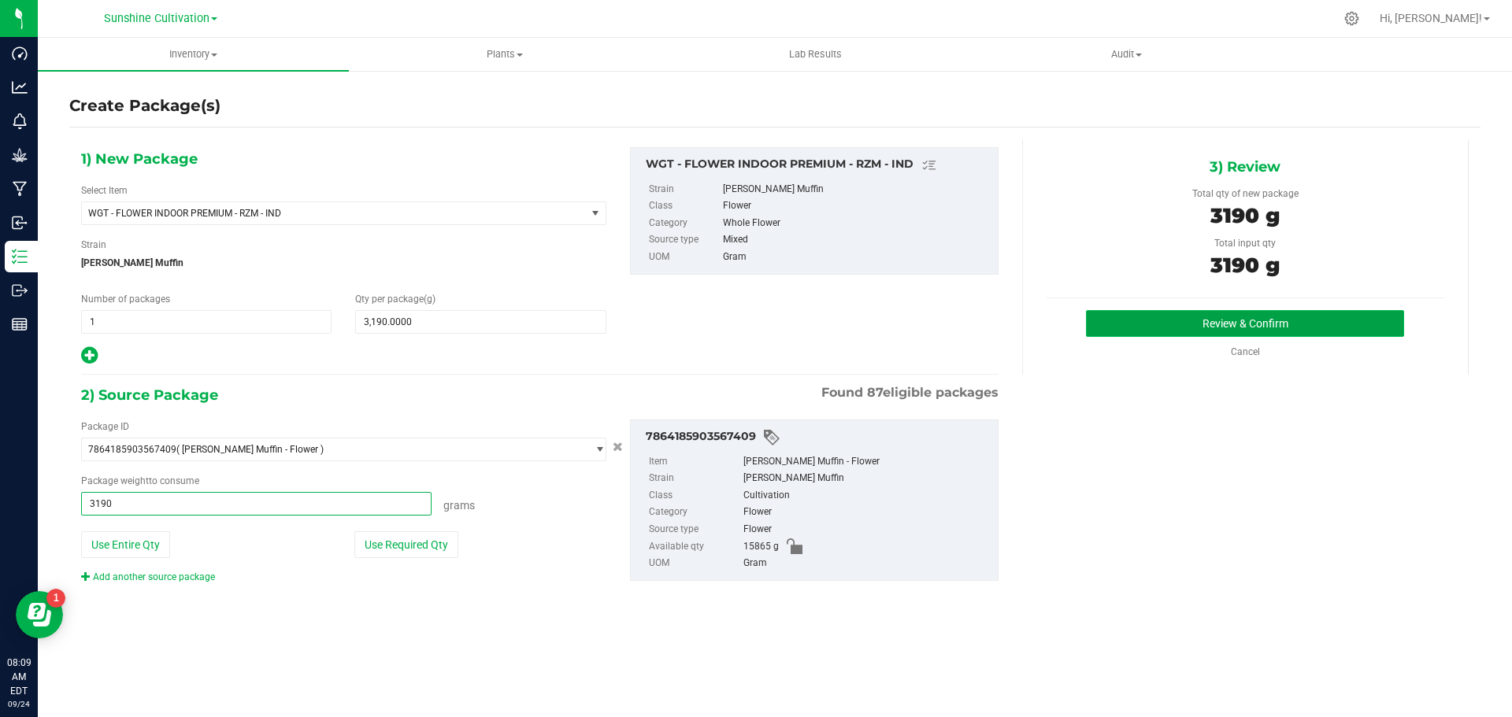
type input "3190.0000 g"
click at [1120, 325] on button "Review & Confirm" at bounding box center [1245, 323] width 318 height 27
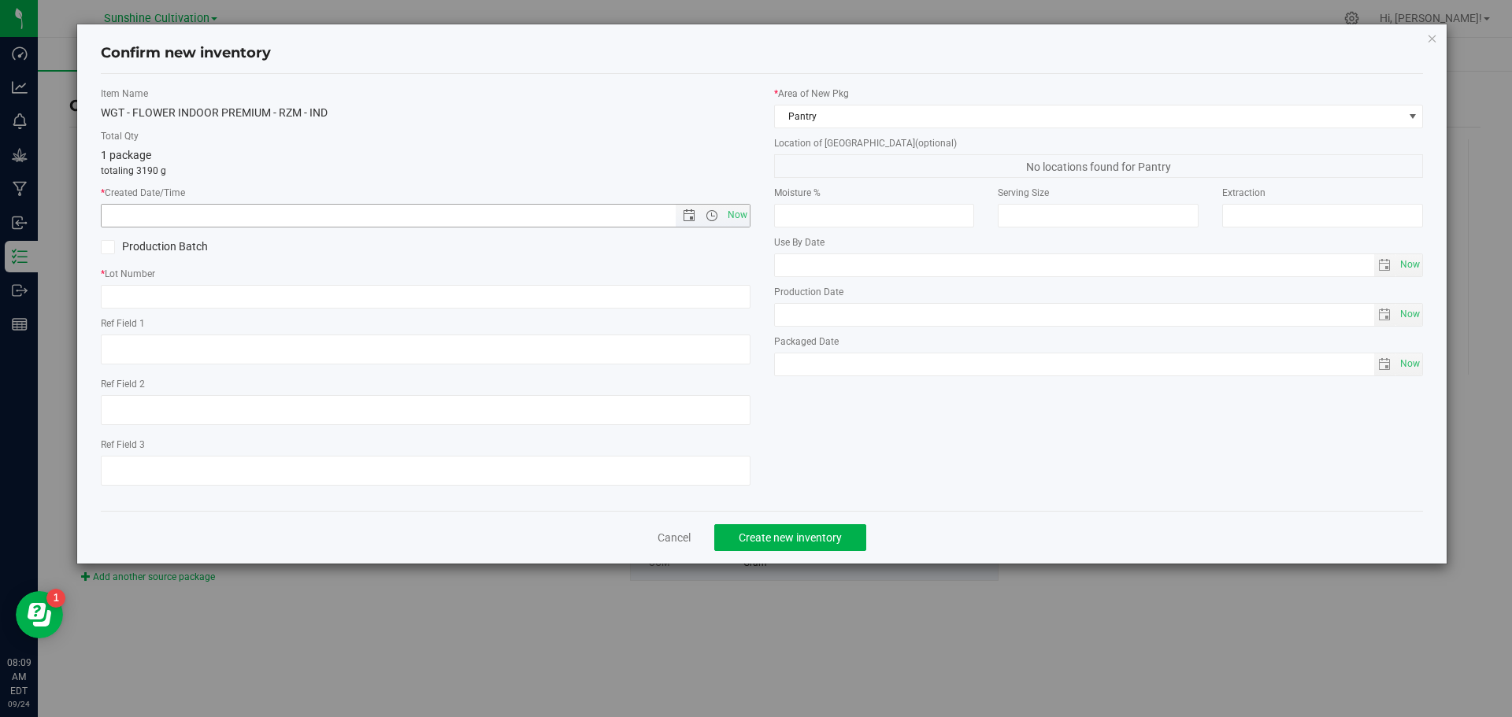
click at [723, 208] on span "Now" at bounding box center [713, 216] width 74 height 22
click at [729, 220] on span "Now" at bounding box center [737, 215] width 27 height 23
type input "9/24/2025 8:09 AM"
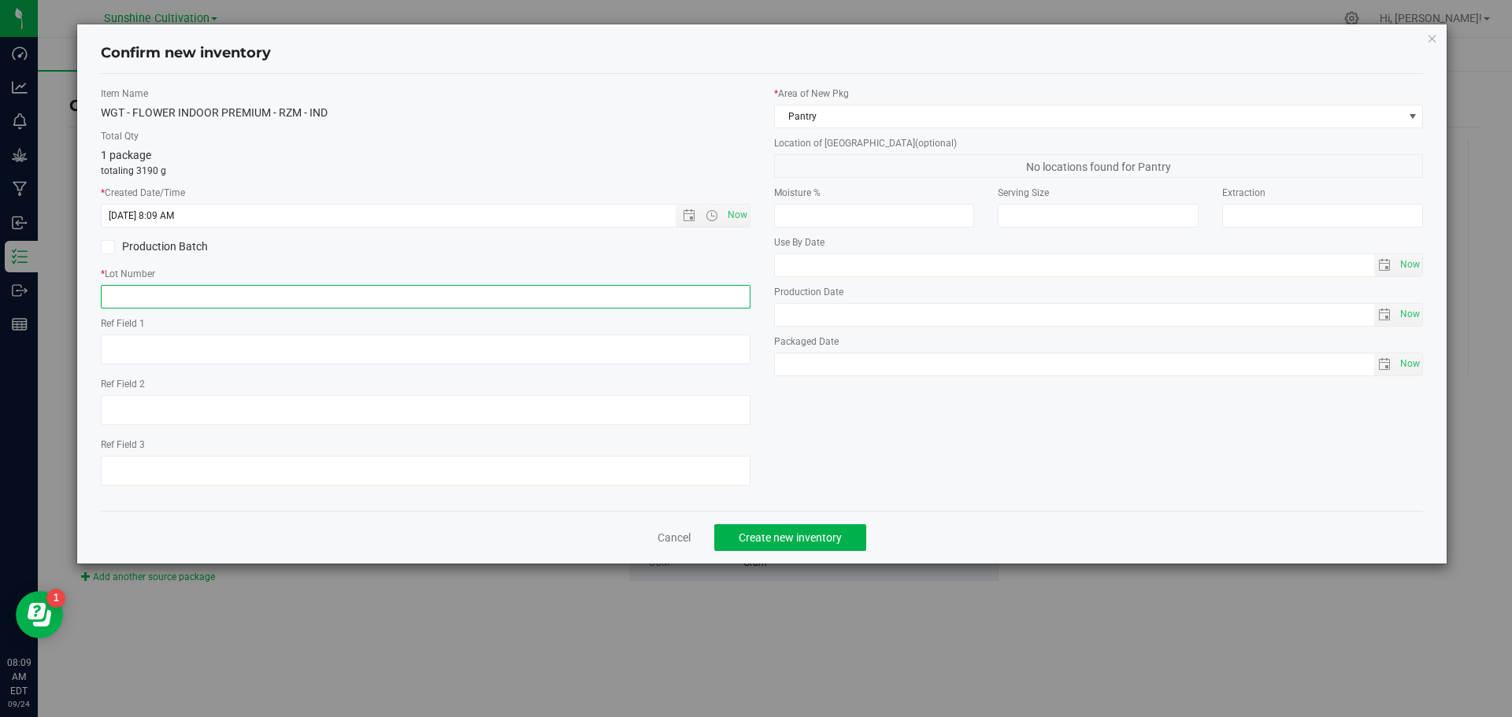
paste input "SN-250905-RZM-05"
type input "SN-250905-RZM-05"
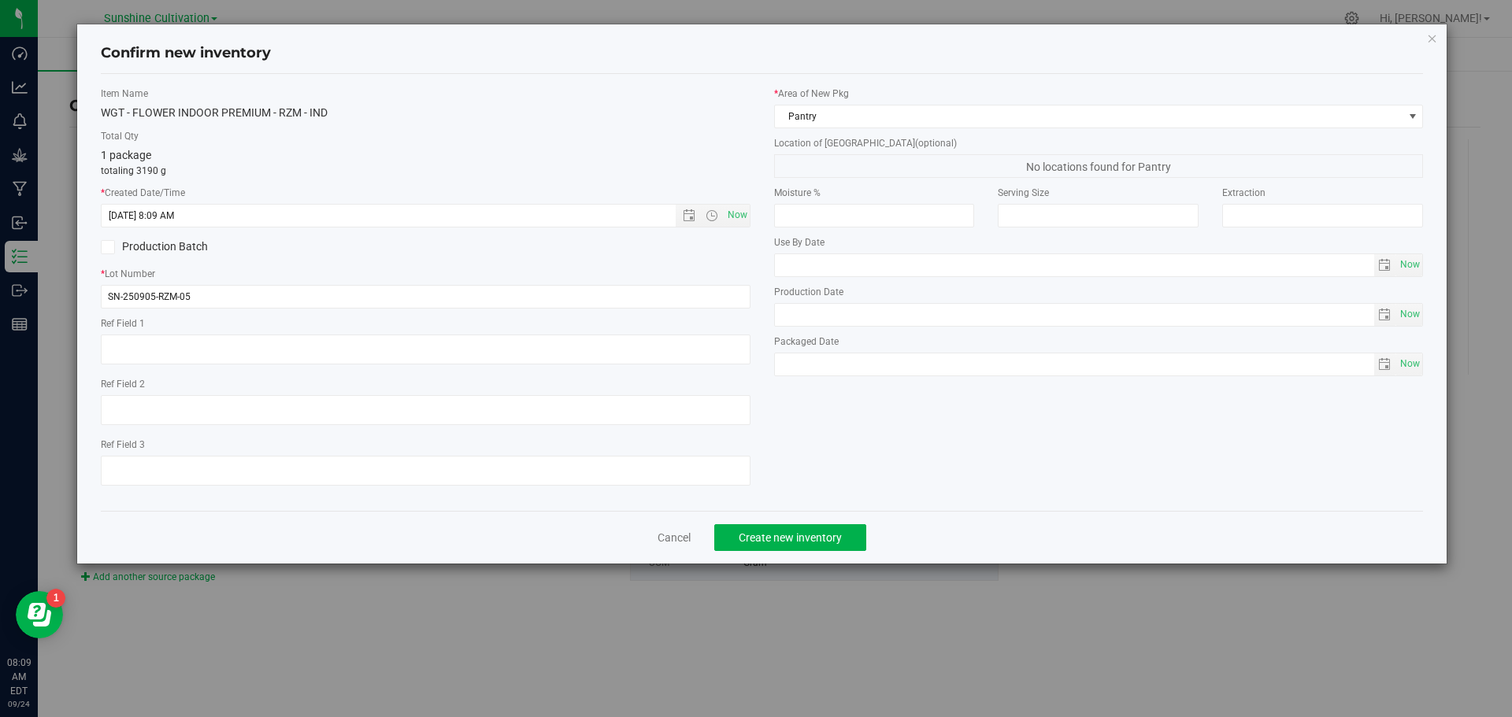
click at [621, 256] on div "Production Batch" at bounding box center [425, 247] width 673 height 24
click at [814, 534] on span "Create new inventory" at bounding box center [790, 538] width 103 height 13
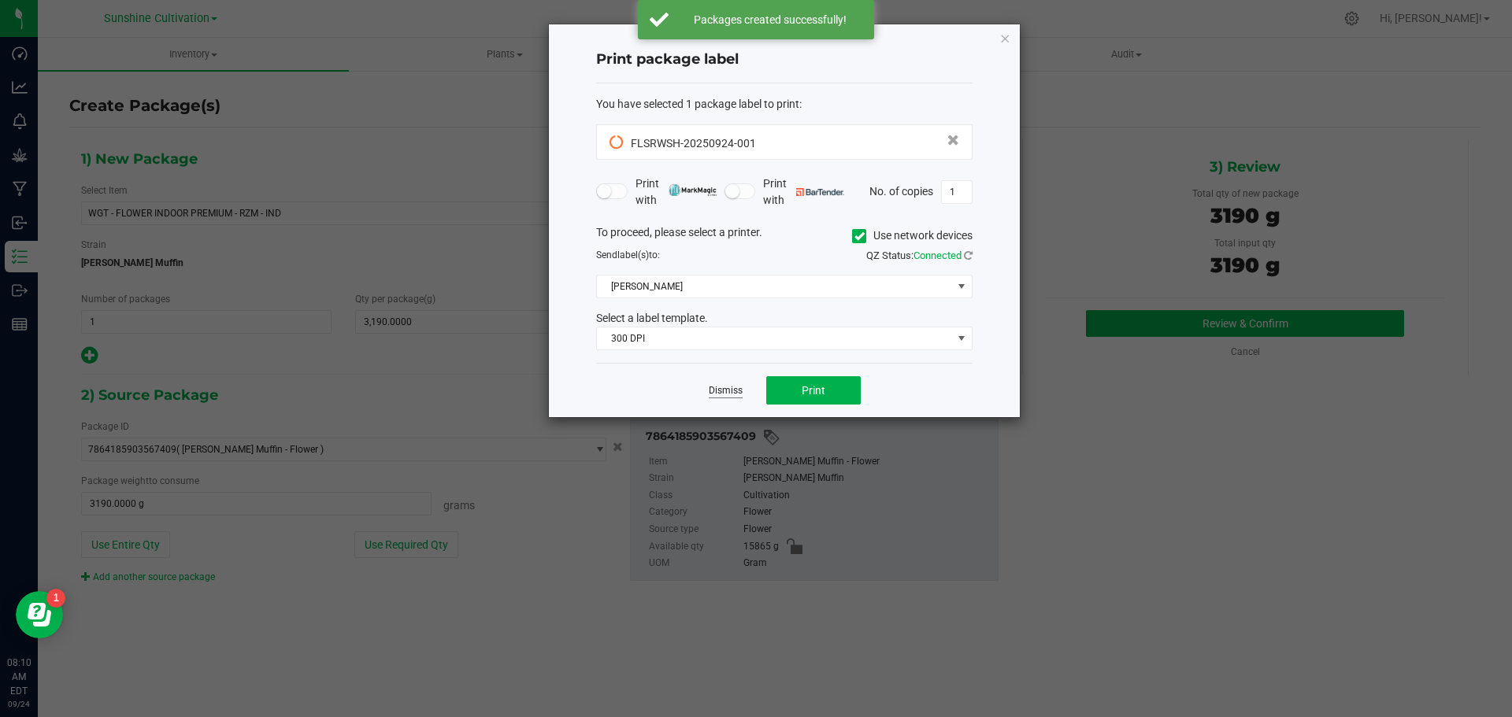
click at [740, 395] on link "Dismiss" at bounding box center [726, 390] width 34 height 13
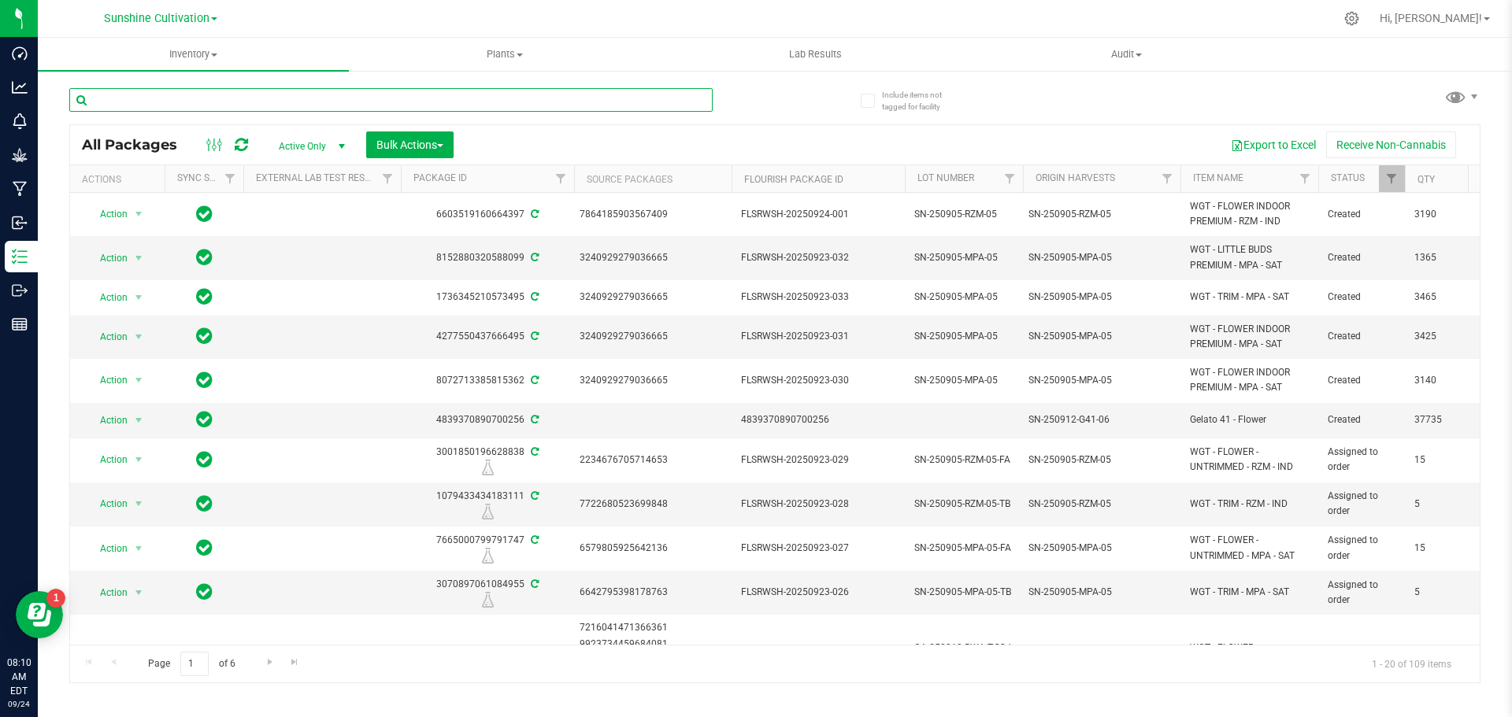
click at [613, 98] on input "text" at bounding box center [390, 100] width 643 height 24
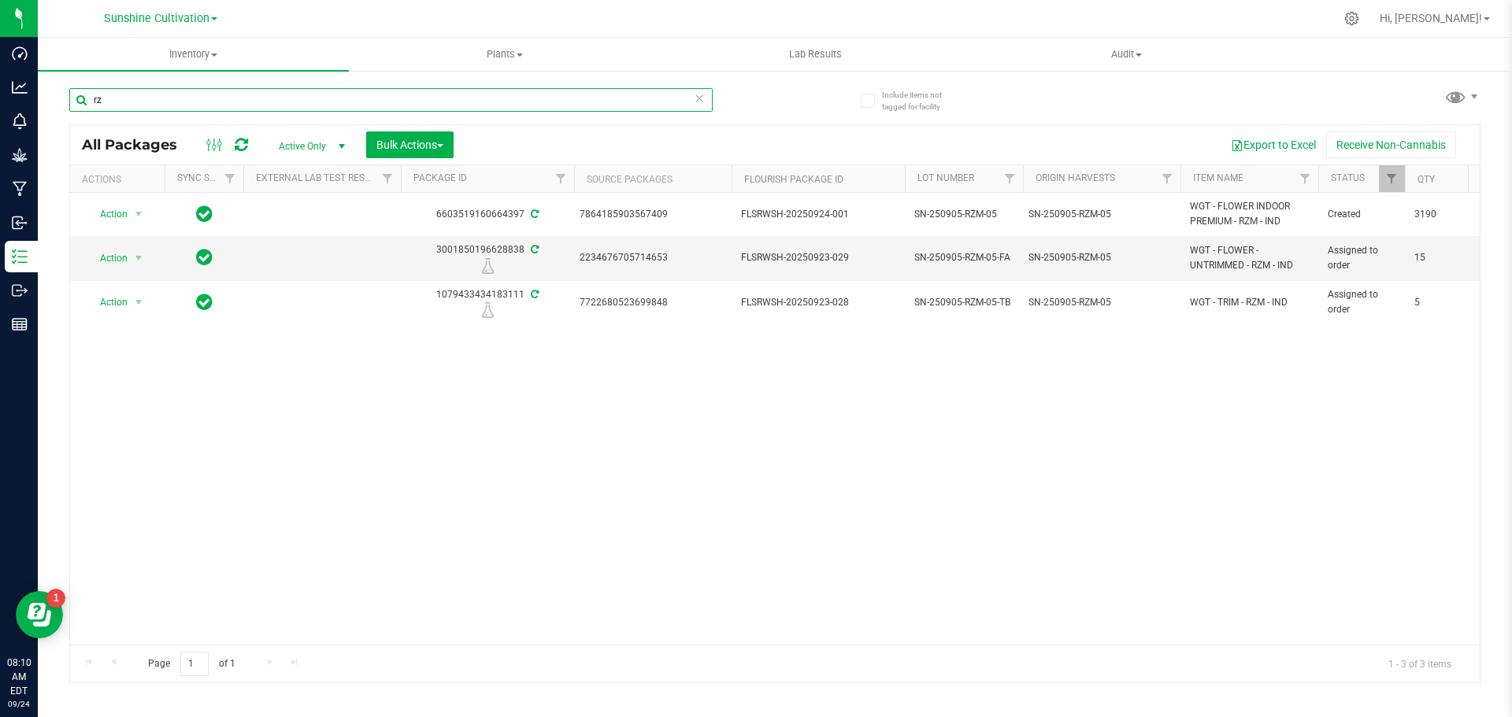
type input "r"
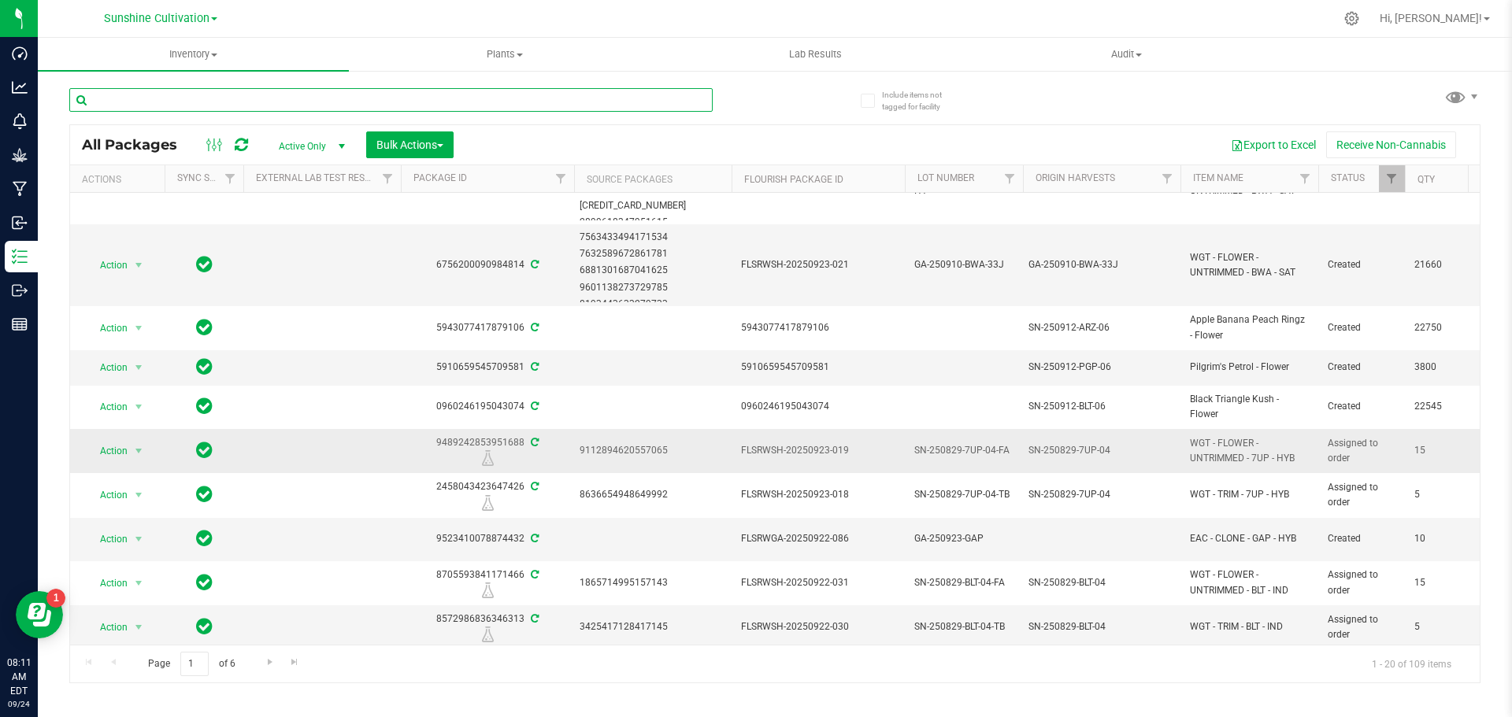
scroll to position [480, 0]
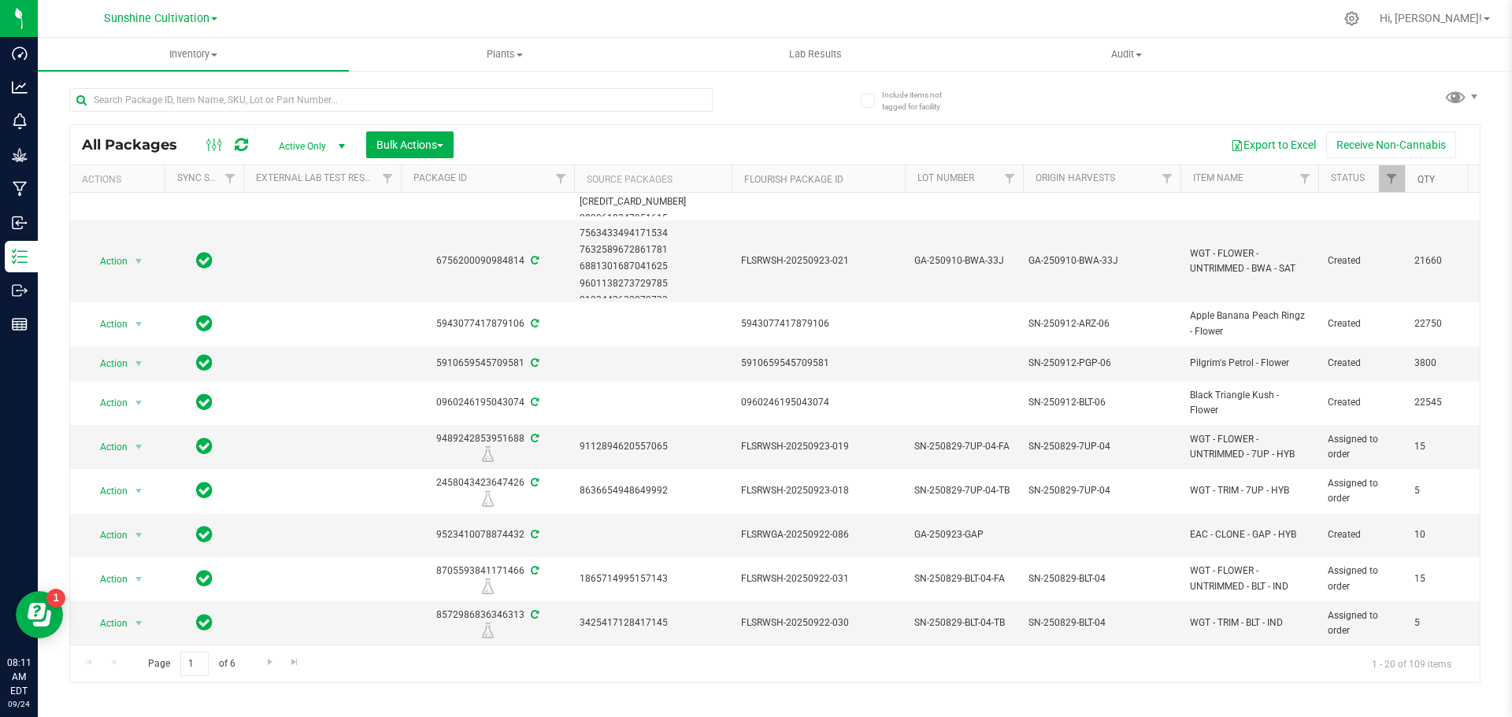
click at [1432, 180] on link "Qty" at bounding box center [1425, 179] width 17 height 11
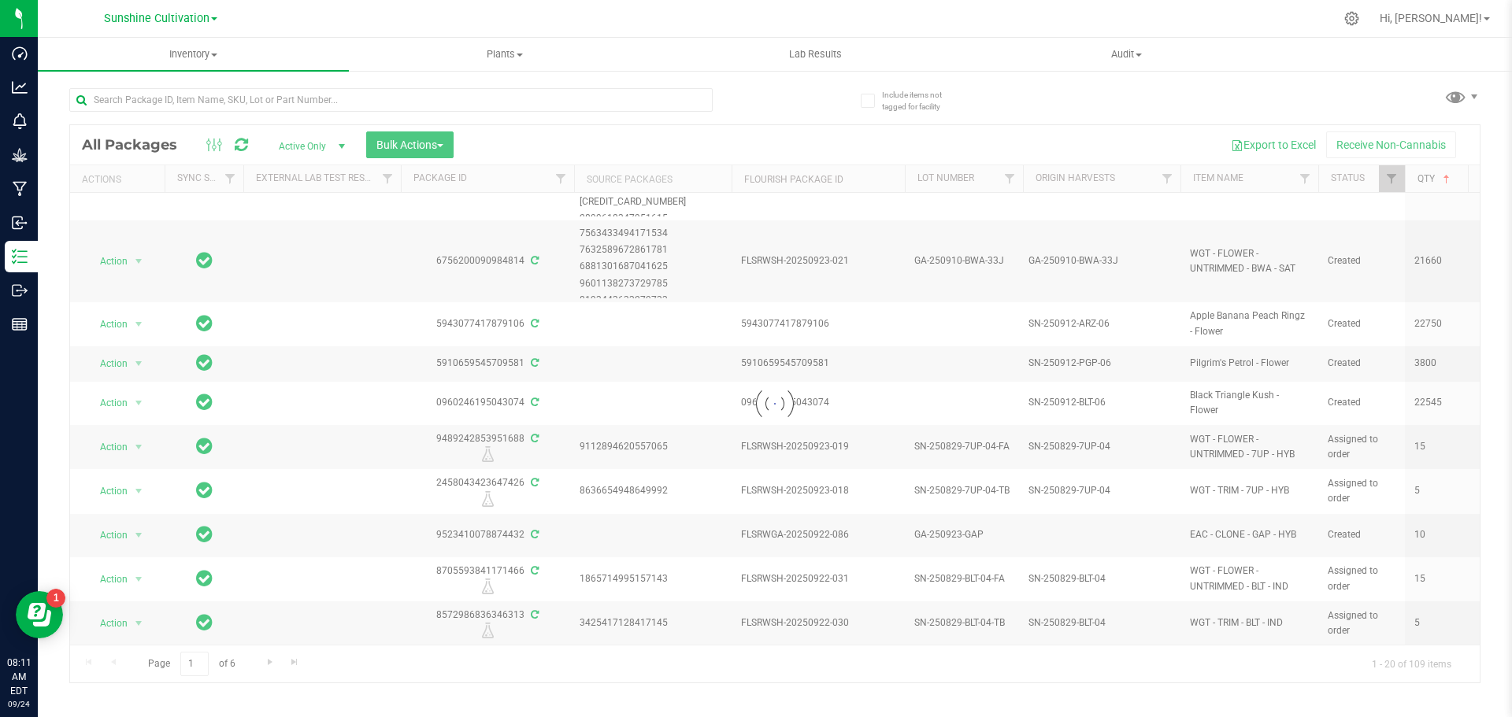
scroll to position [0, 0]
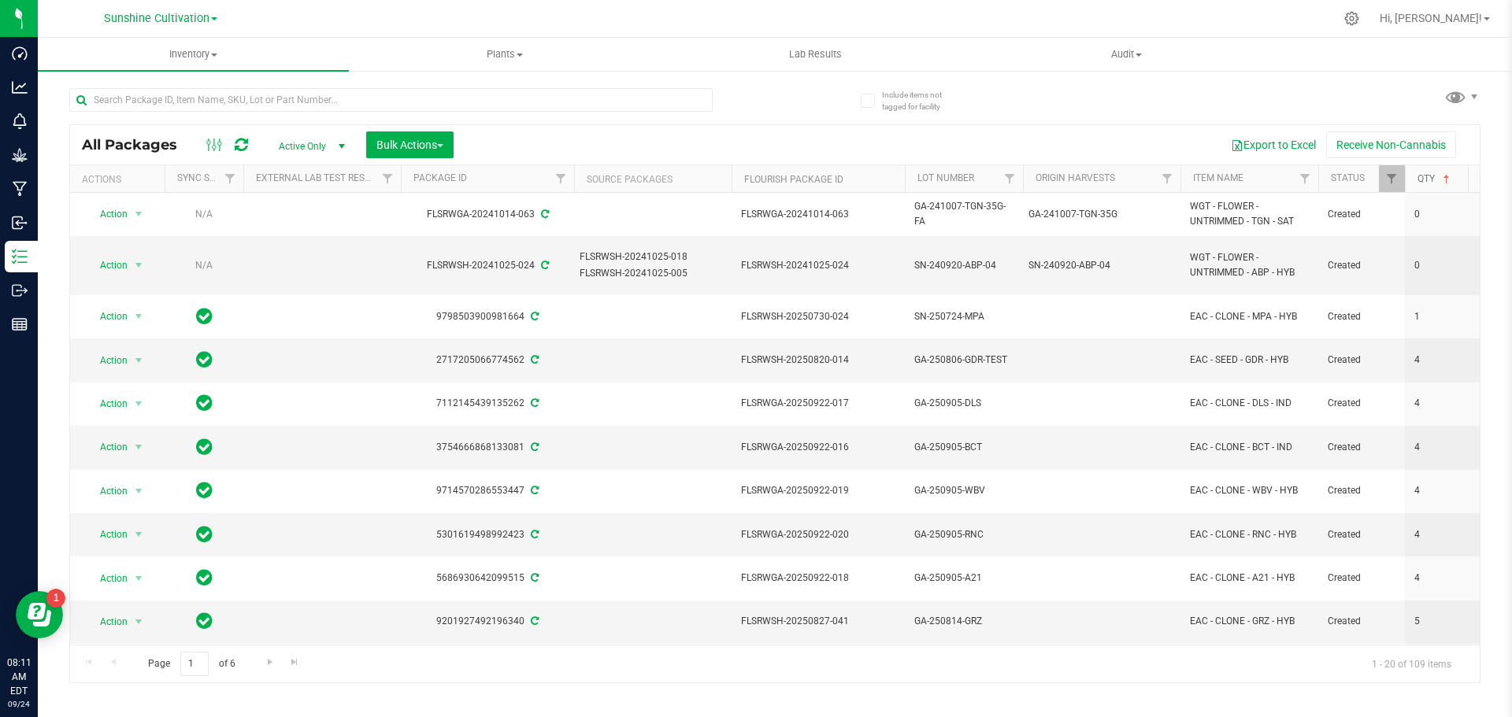
click at [1433, 180] on link "Qty" at bounding box center [1434, 178] width 35 height 11
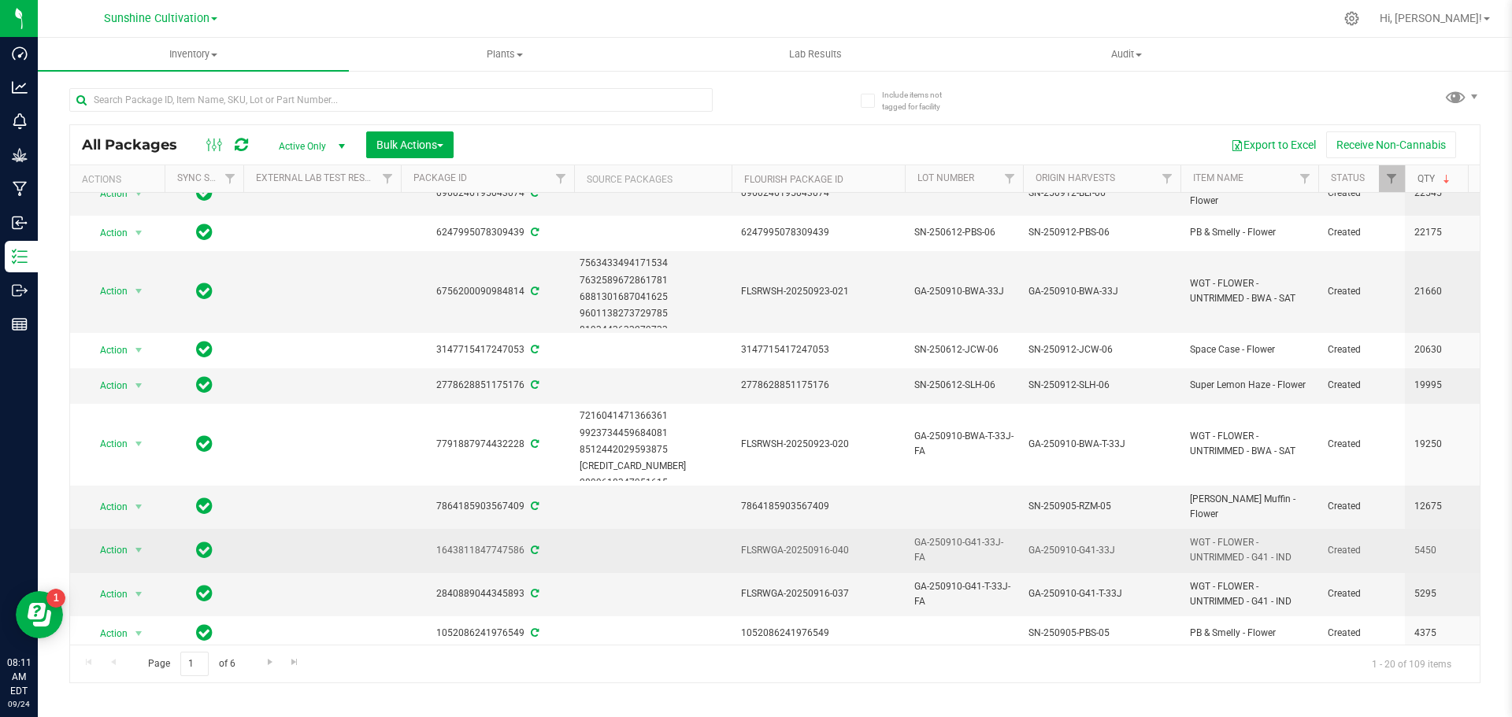
scroll to position [394, 0]
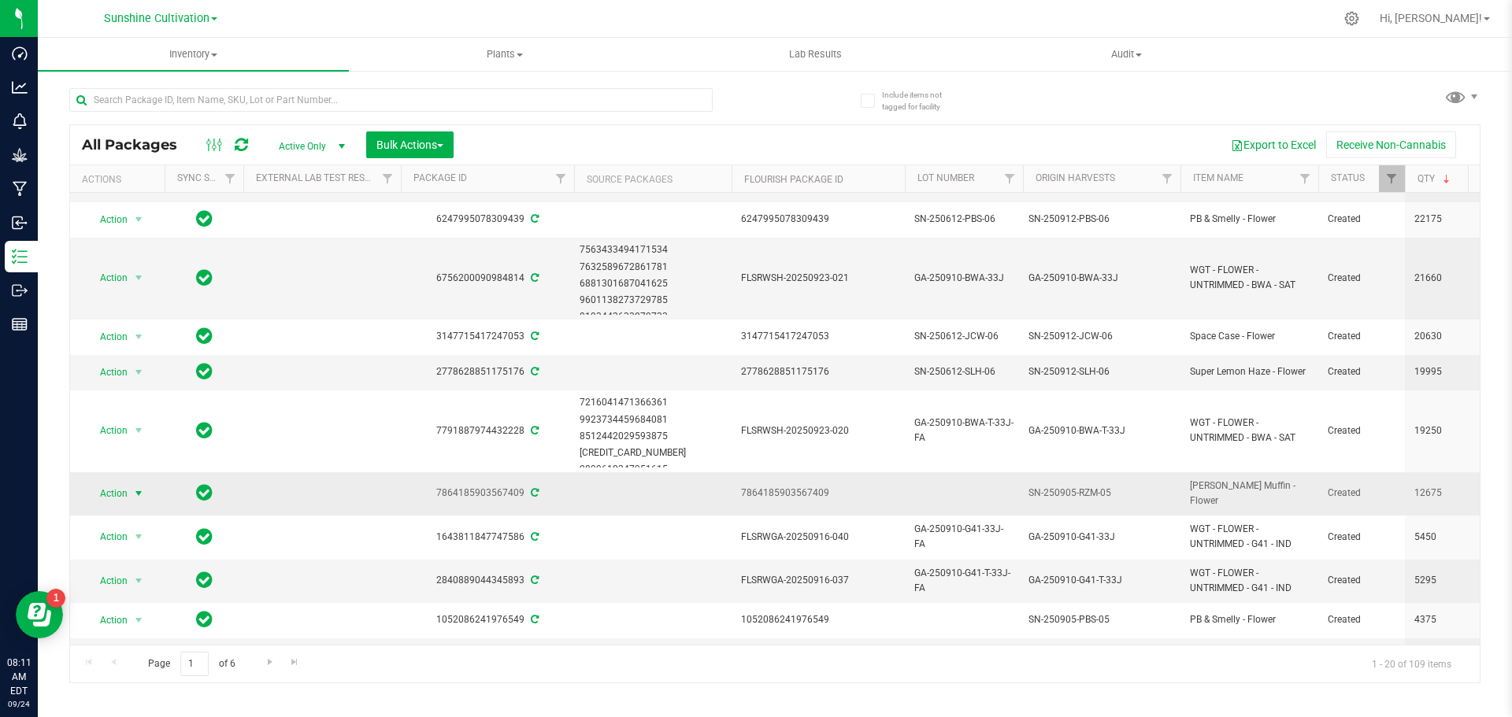
click at [135, 487] on span "select" at bounding box center [138, 493] width 13 height 13
drag, startPoint x: 439, startPoint y: 471, endPoint x: 517, endPoint y: 469, distance: 78.8
click at [517, 486] on div "7864185903567409" at bounding box center [487, 493] width 178 height 15
drag, startPoint x: 521, startPoint y: 471, endPoint x: 440, endPoint y: 478, distance: 81.4
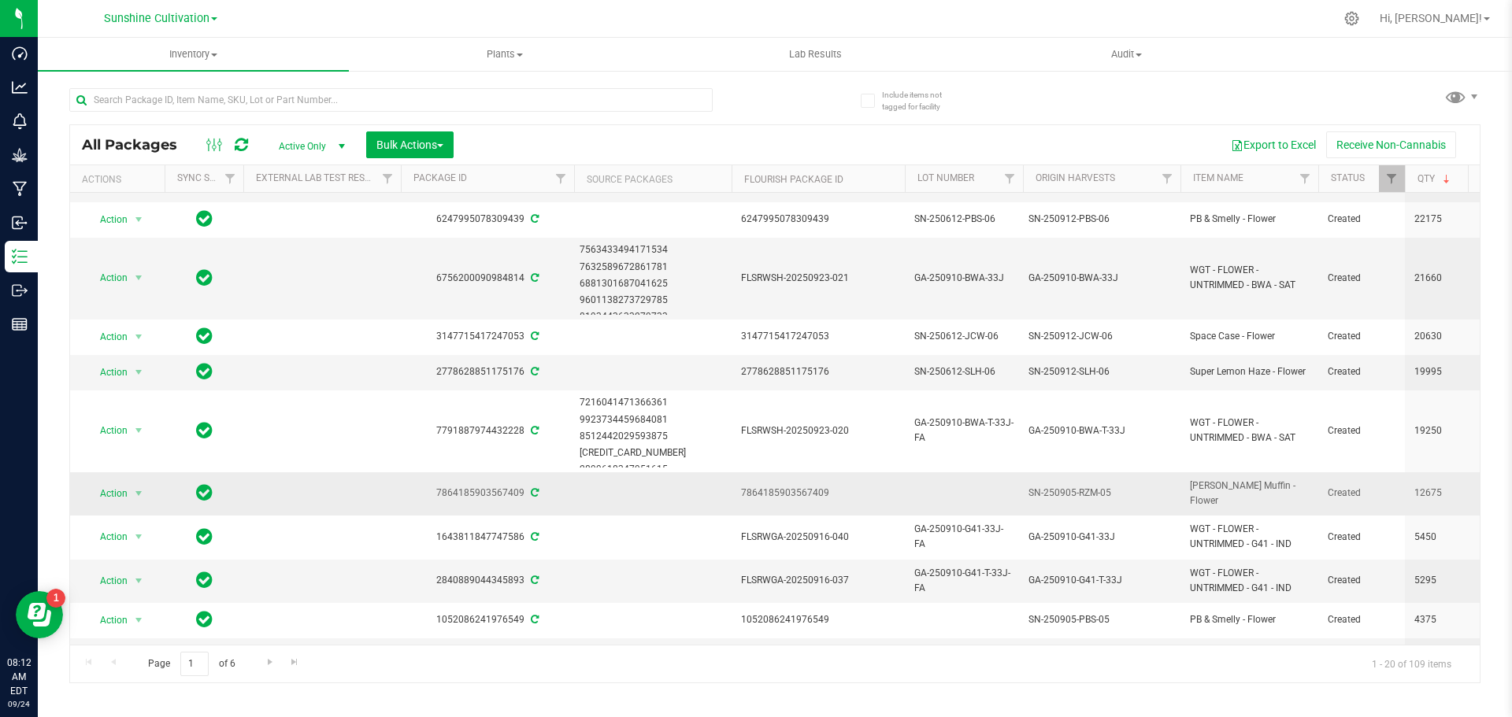
click at [440, 486] on div "7864185903567409" at bounding box center [487, 493] width 178 height 15
copy div "7864185903567409"
click at [323, 105] on input "text" at bounding box center [390, 100] width 643 height 24
paste input "7864185903567409"
type input "7864185903567409"
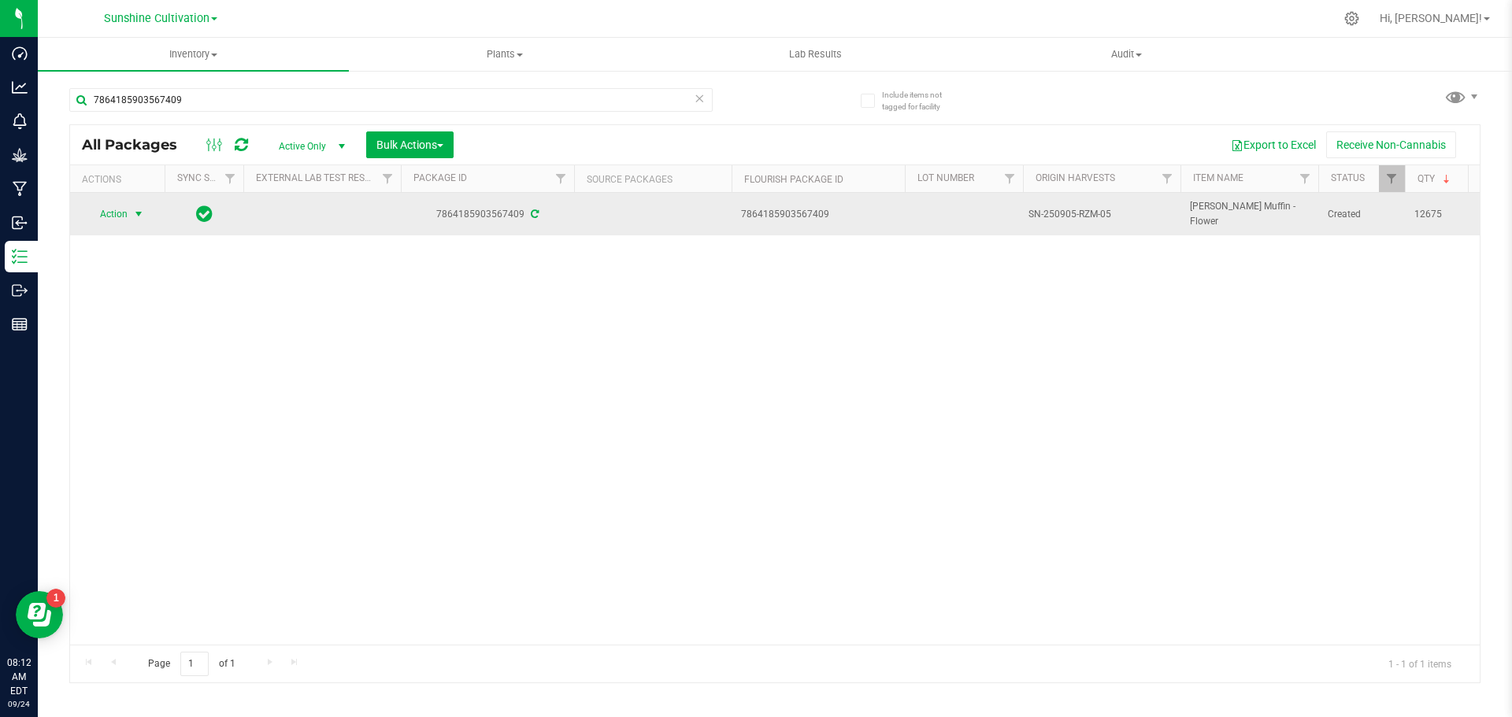
click at [129, 209] on span "select" at bounding box center [139, 214] width 20 height 22
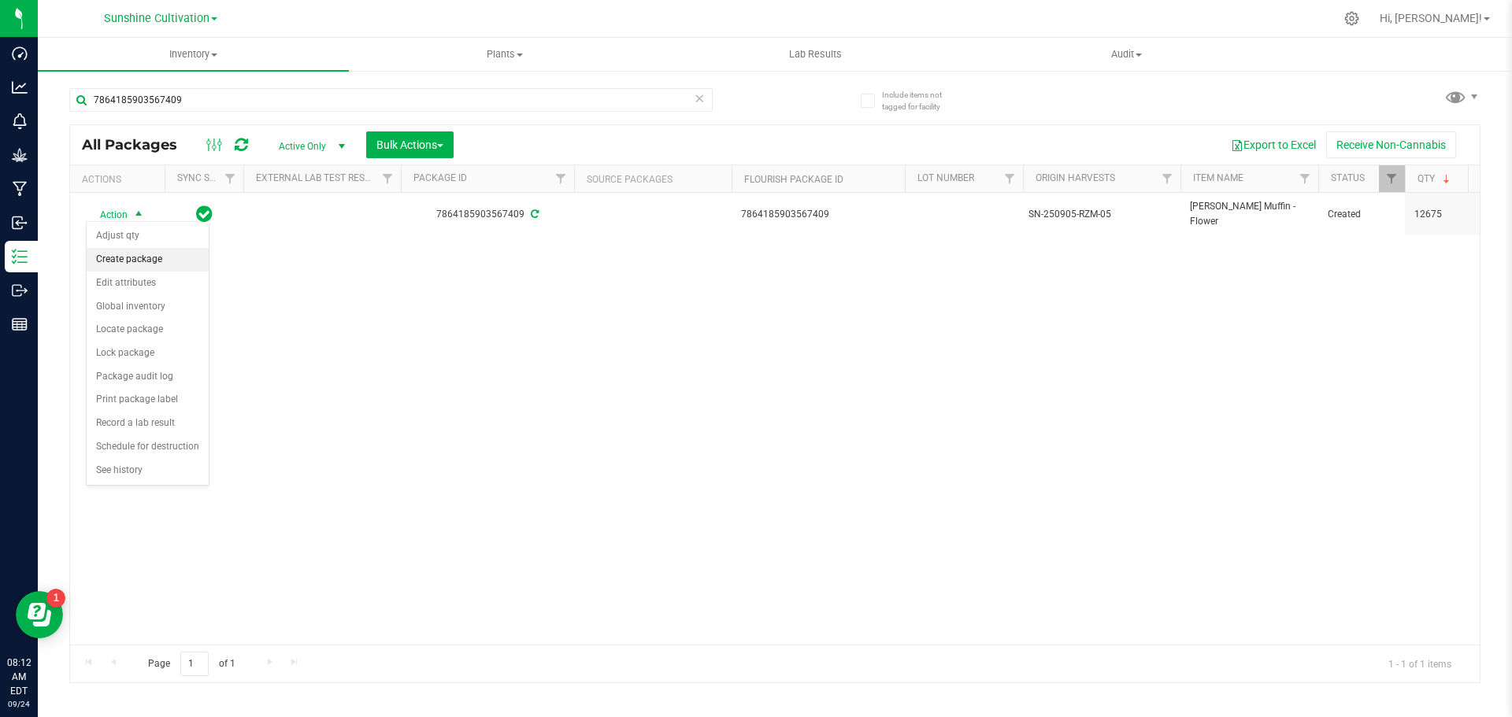
click at [176, 264] on li "Create package" at bounding box center [148, 260] width 122 height 24
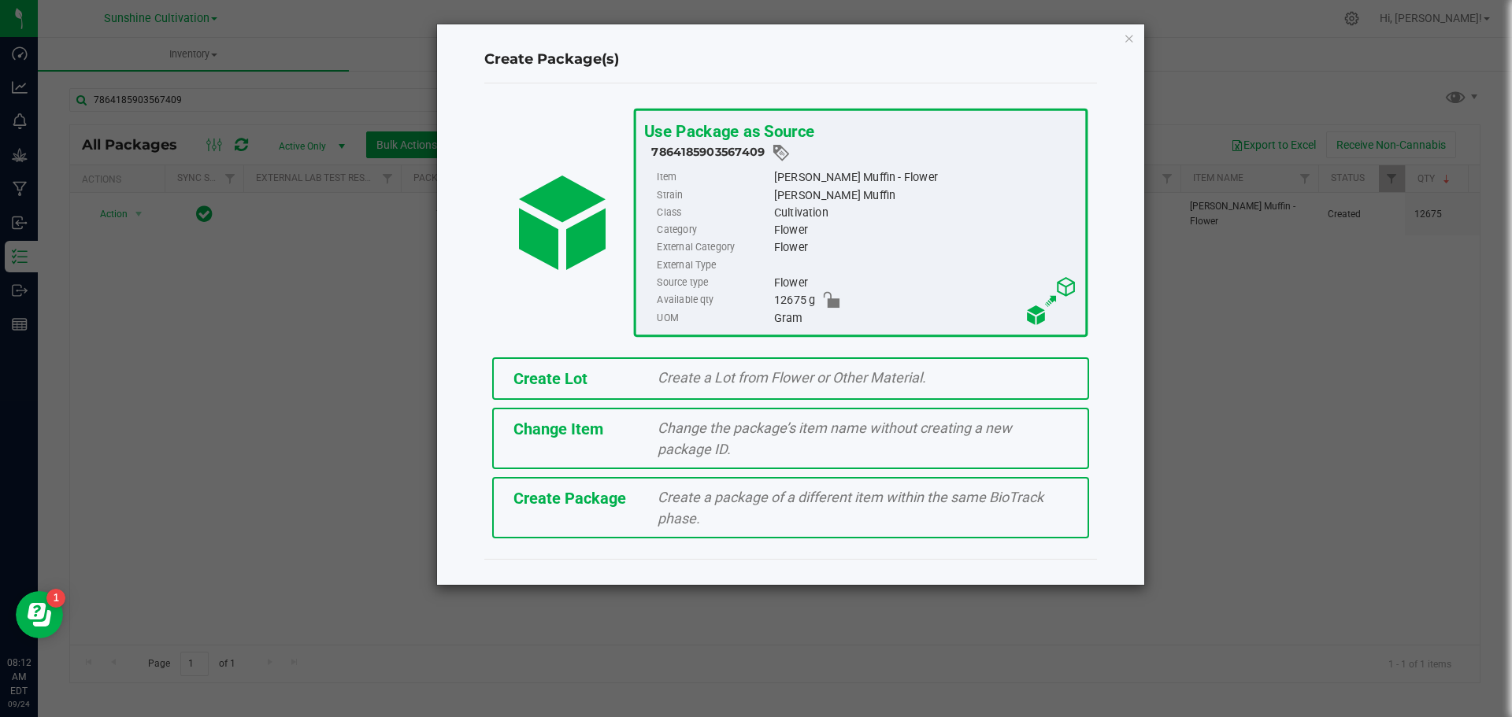
click at [831, 507] on div "Create a package of a different item within the same BioTrack phase." at bounding box center [863, 508] width 434 height 43
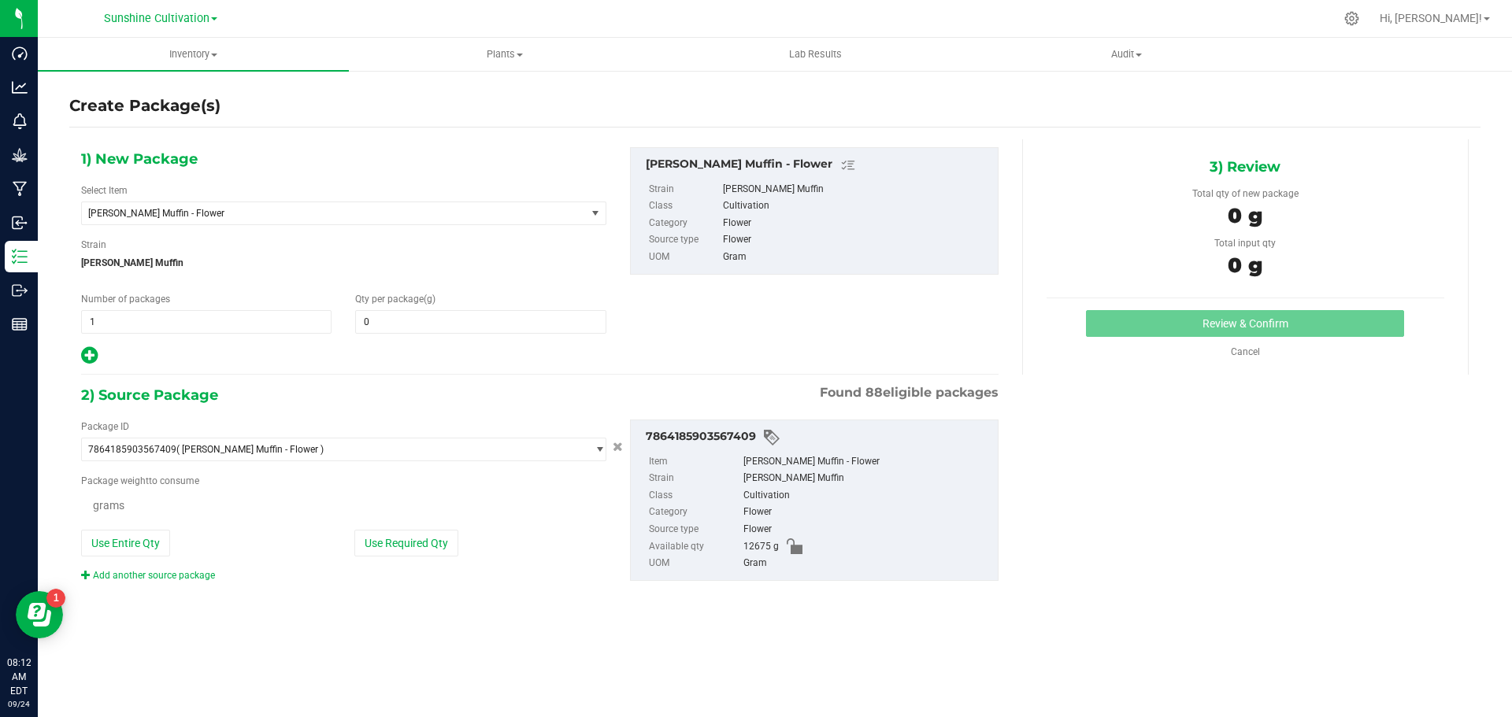
type input "0.0000"
click at [454, 216] on span "[PERSON_NAME] Muffin - Flower" at bounding box center [324, 213] width 472 height 11
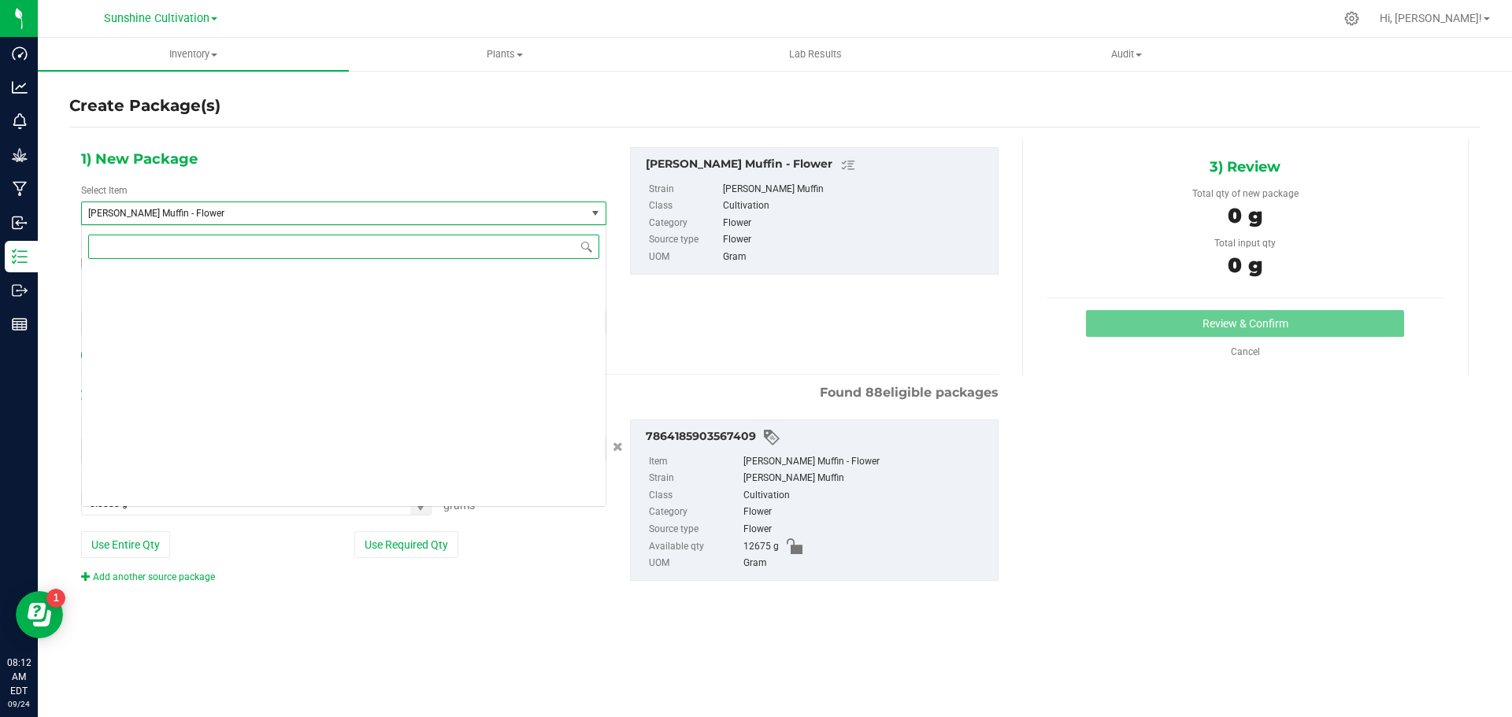
scroll to position [175902, 0]
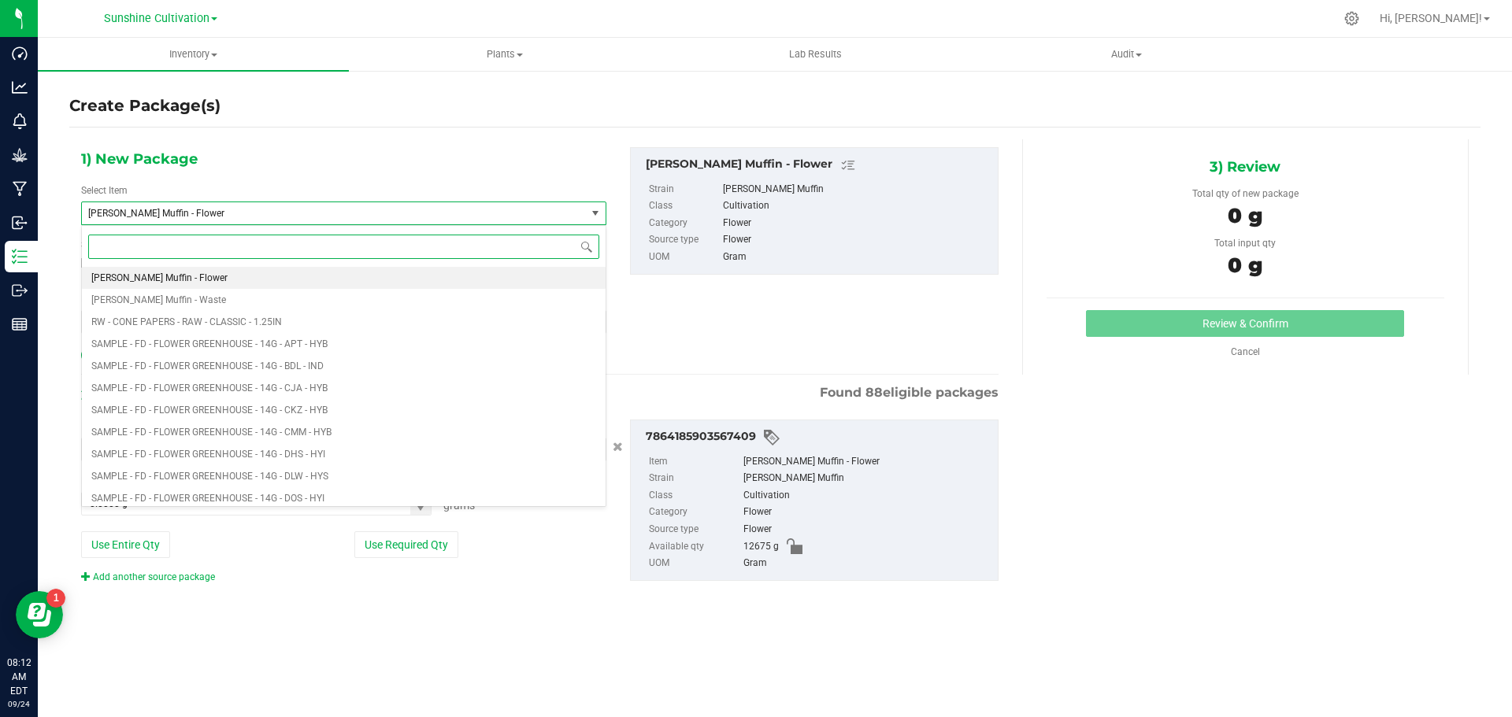
click at [463, 246] on input at bounding box center [343, 247] width 511 height 24
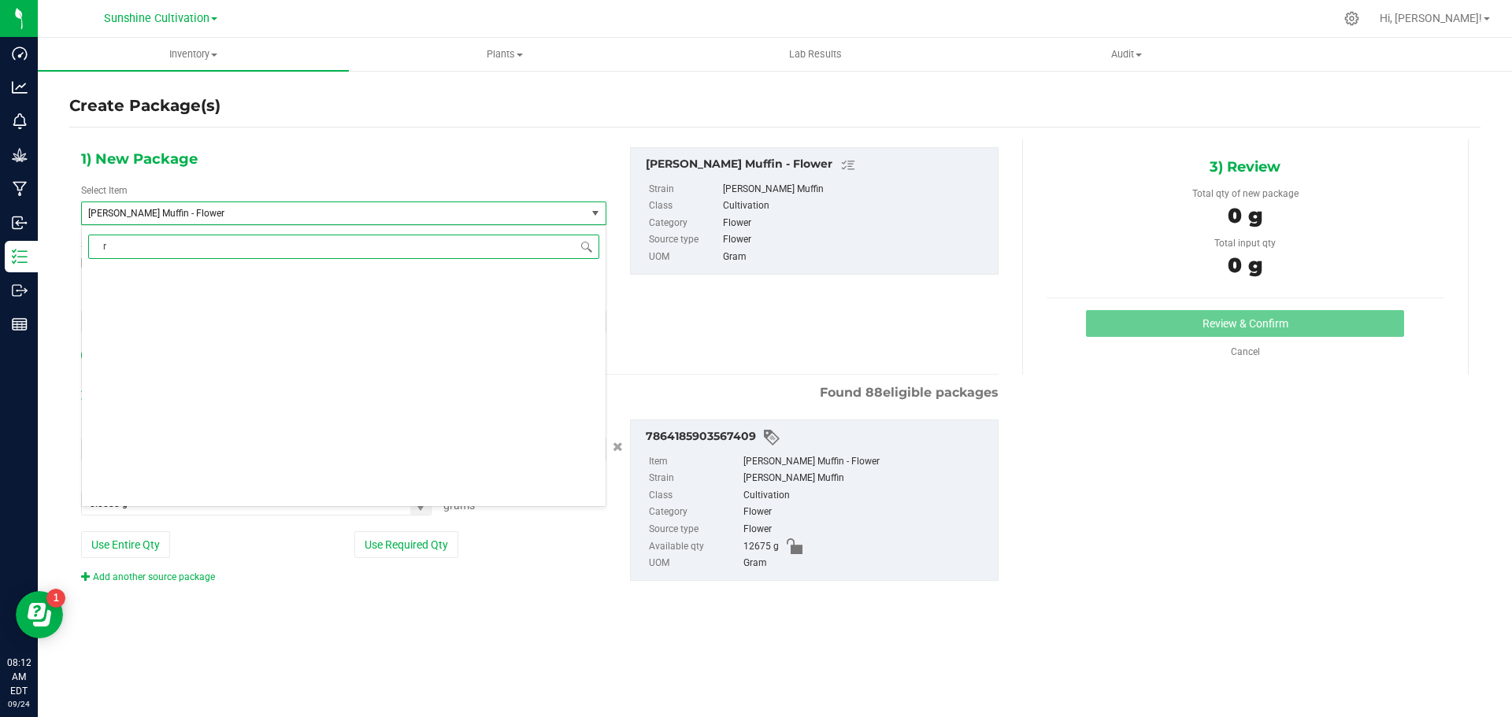
scroll to position [0, 0]
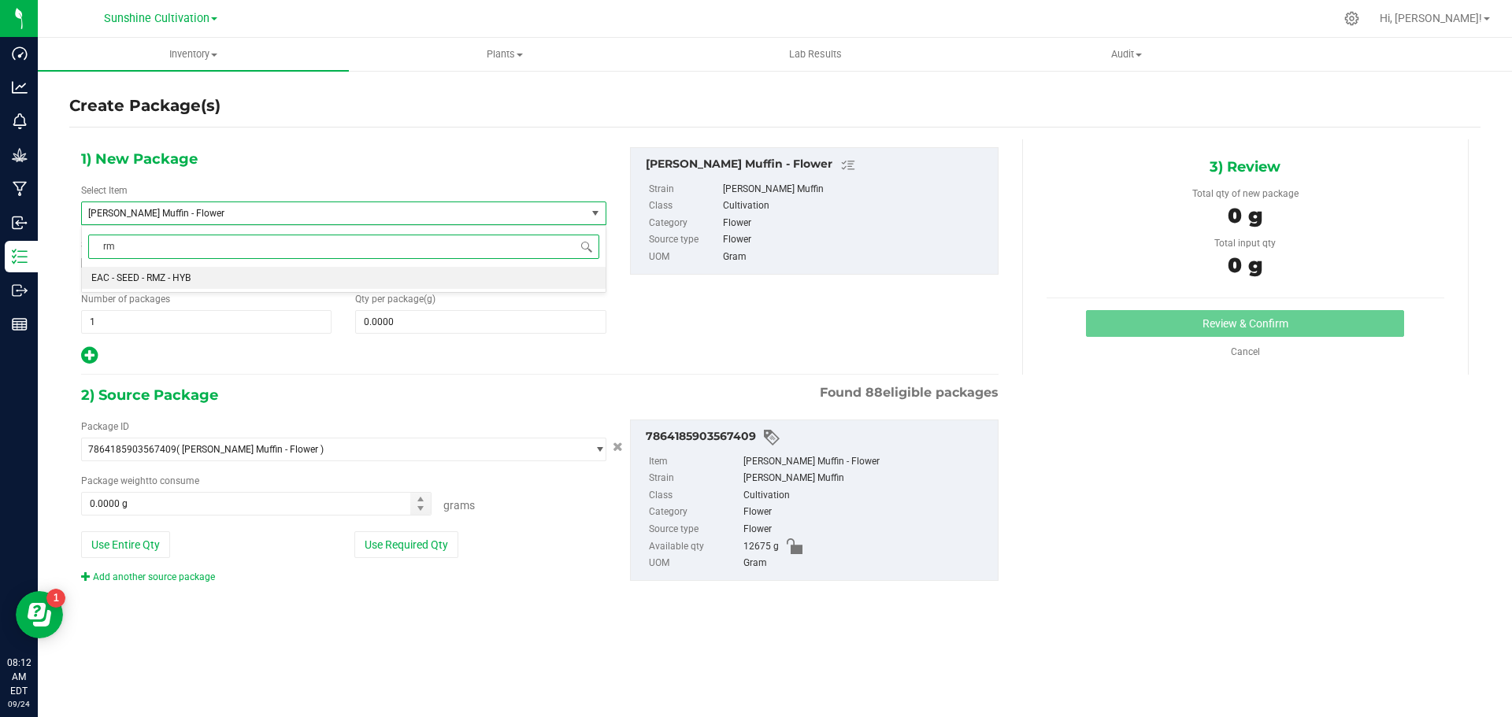
type input "r"
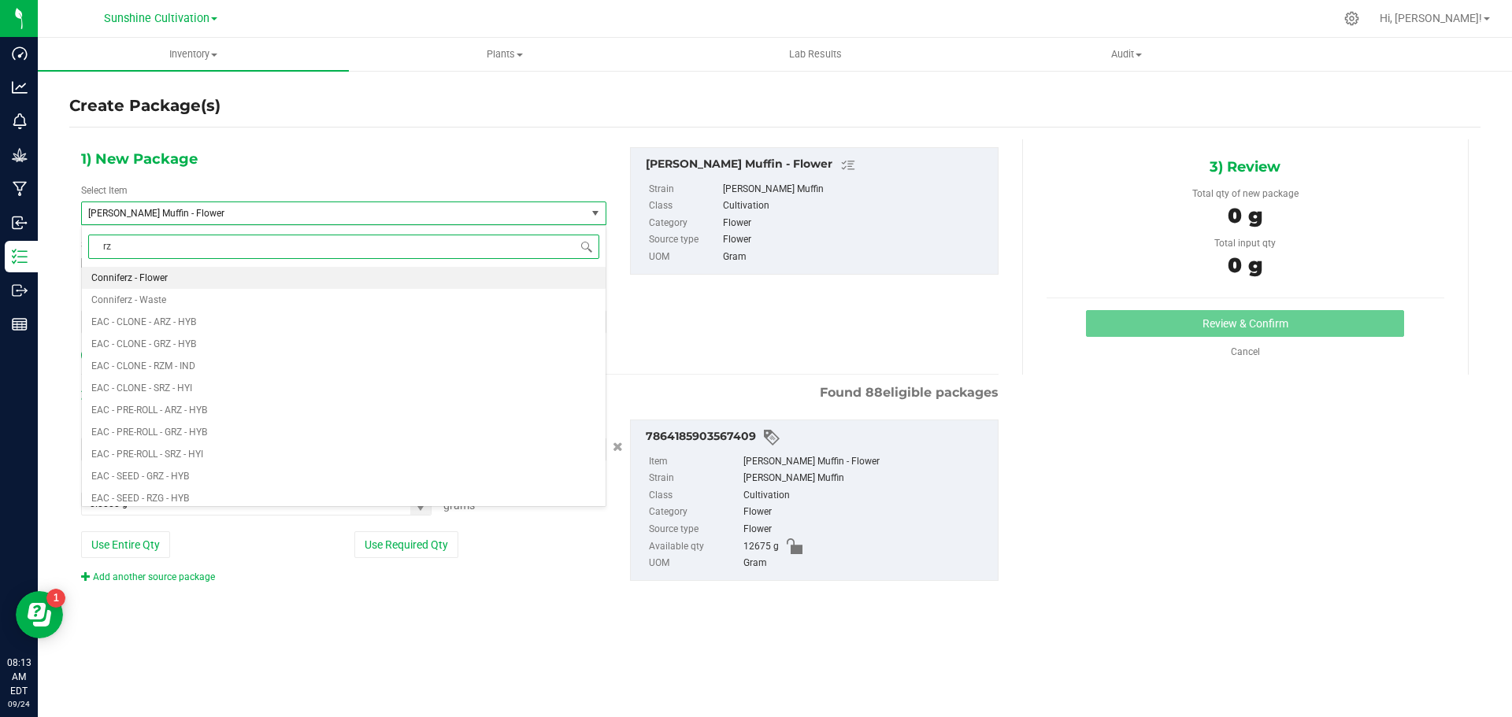
type input "rzm"
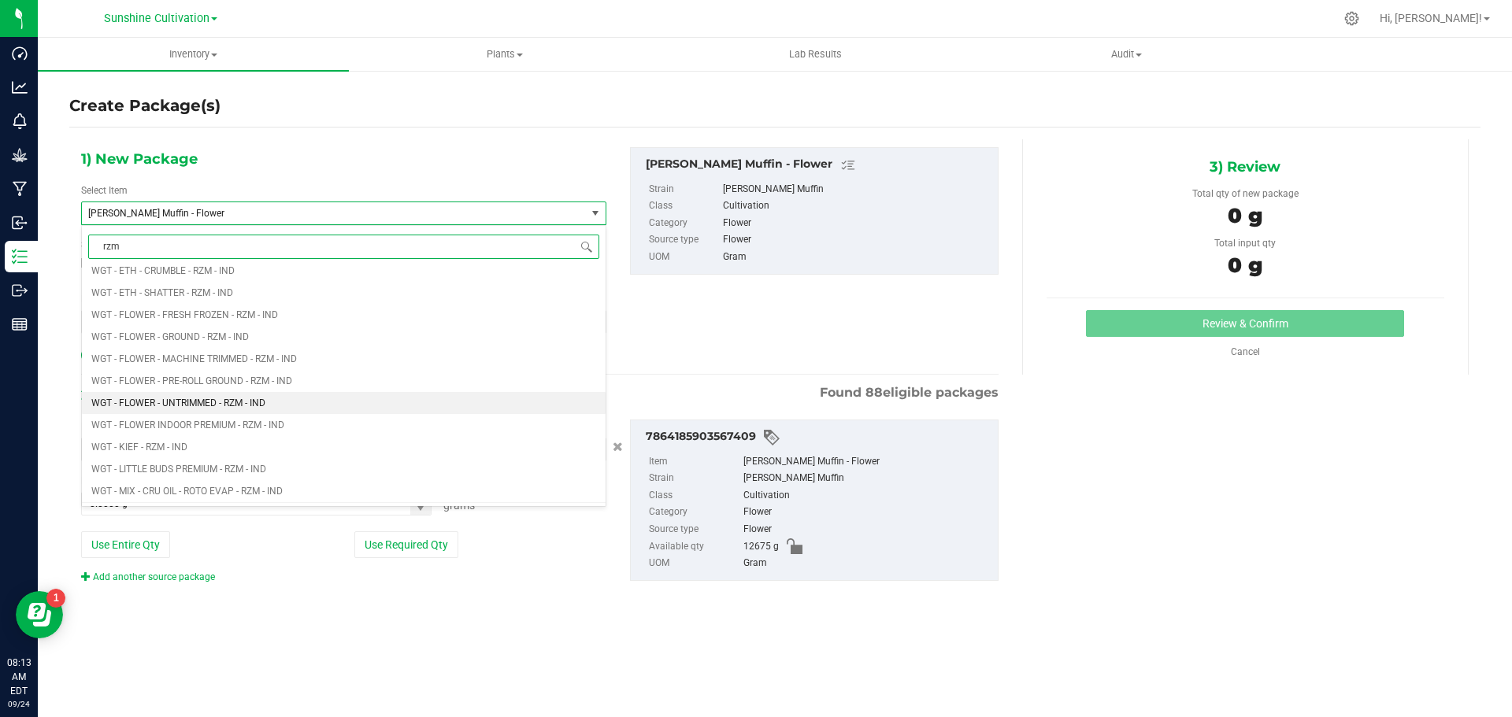
scroll to position [1109, 0]
click at [322, 423] on li "WGT - FLOWER INDOOR PREMIUM - RZM - IND" at bounding box center [344, 426] width 524 height 22
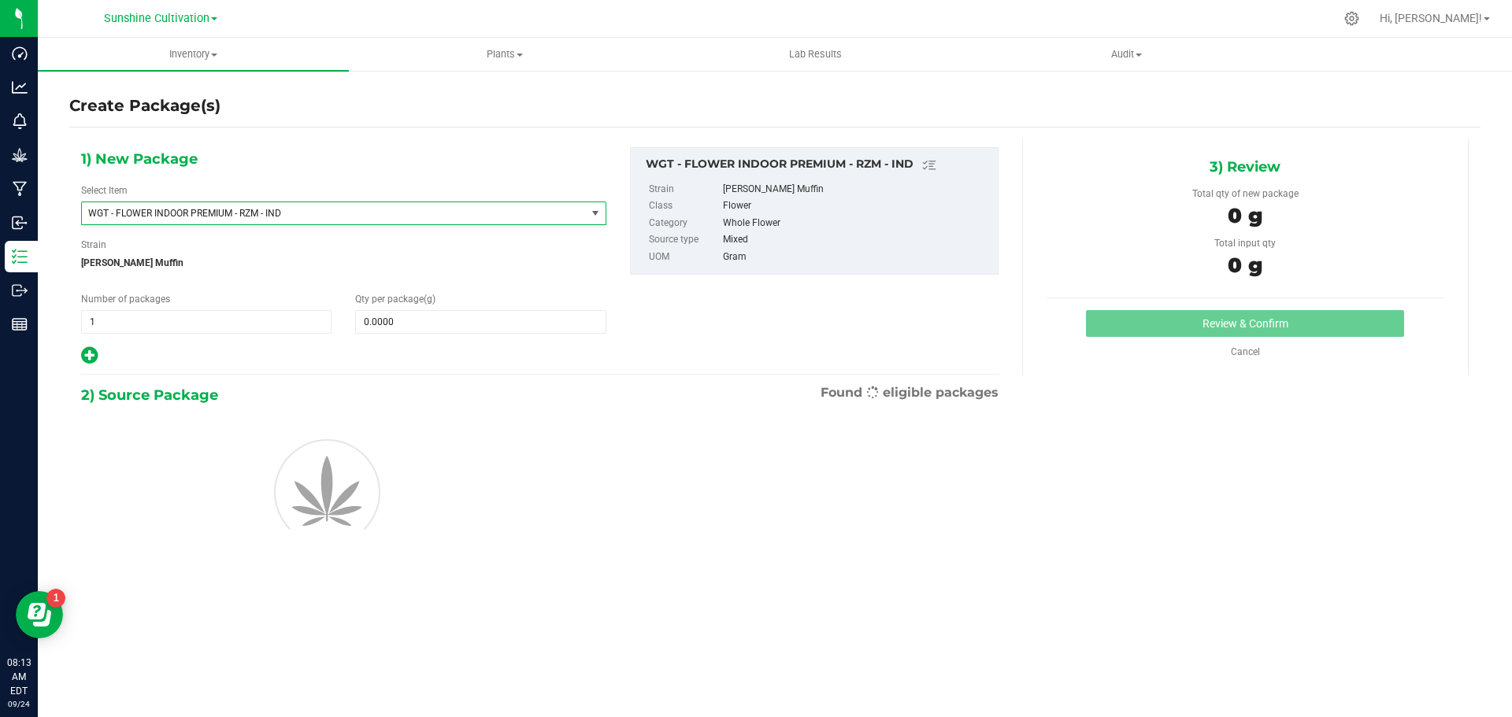
type input "0.0000"
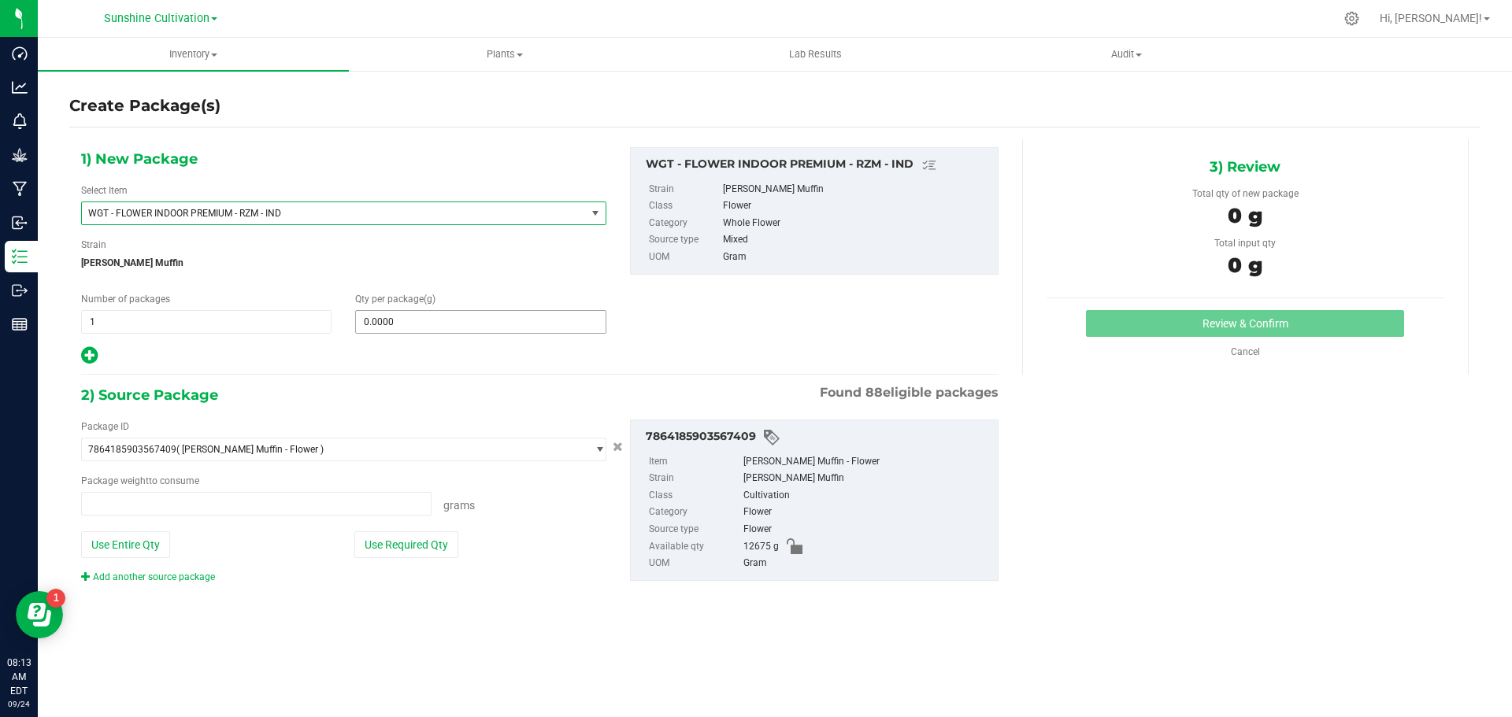
type input "0.0000 g"
click at [427, 321] on span at bounding box center [480, 322] width 250 height 24
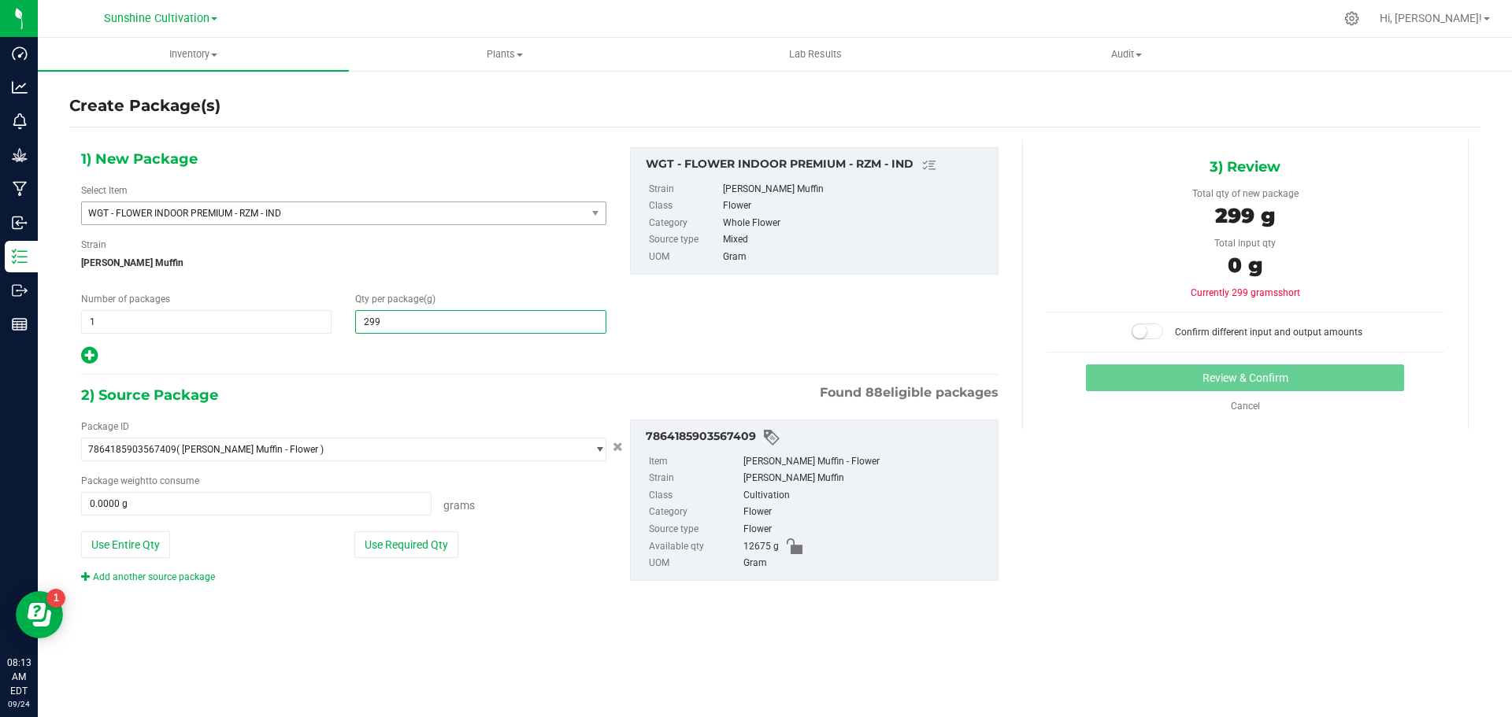
type input "2990"
type input "2,990.0000"
click at [356, 499] on span at bounding box center [256, 504] width 350 height 24
type input "2990"
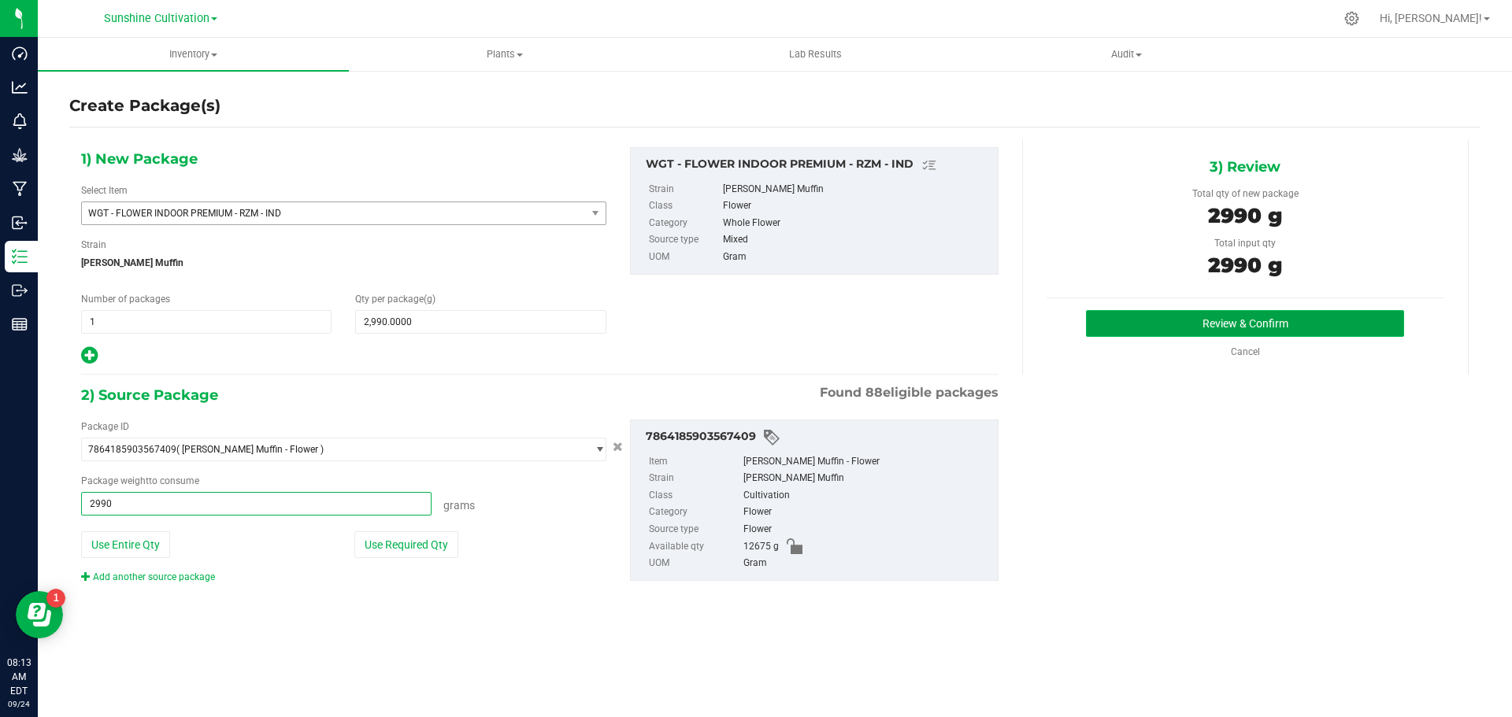
type input "2990.0000 g"
click at [1327, 329] on button "Review & Confirm" at bounding box center [1245, 323] width 318 height 27
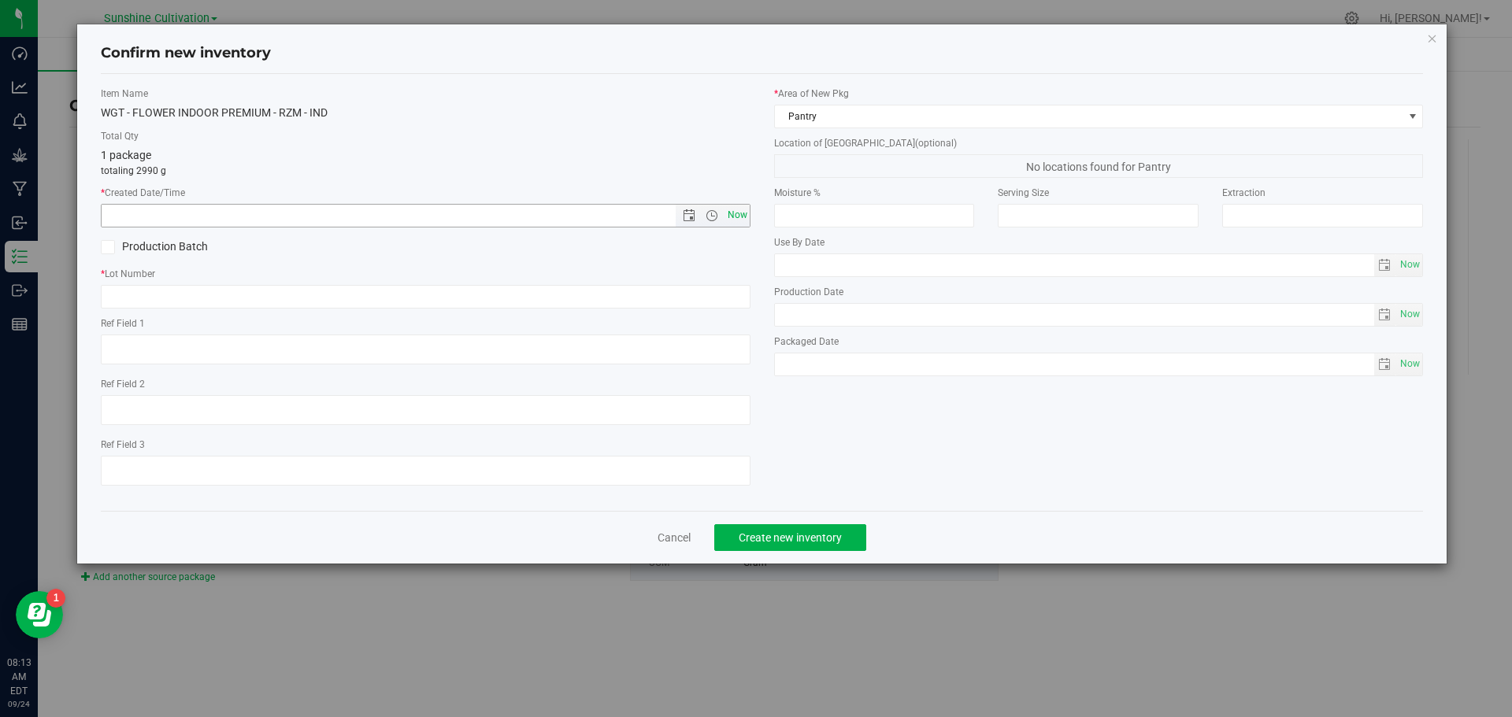
click at [725, 210] on span "Now" at bounding box center [737, 215] width 27 height 23
type input "9/24/2025 8:13 AM"
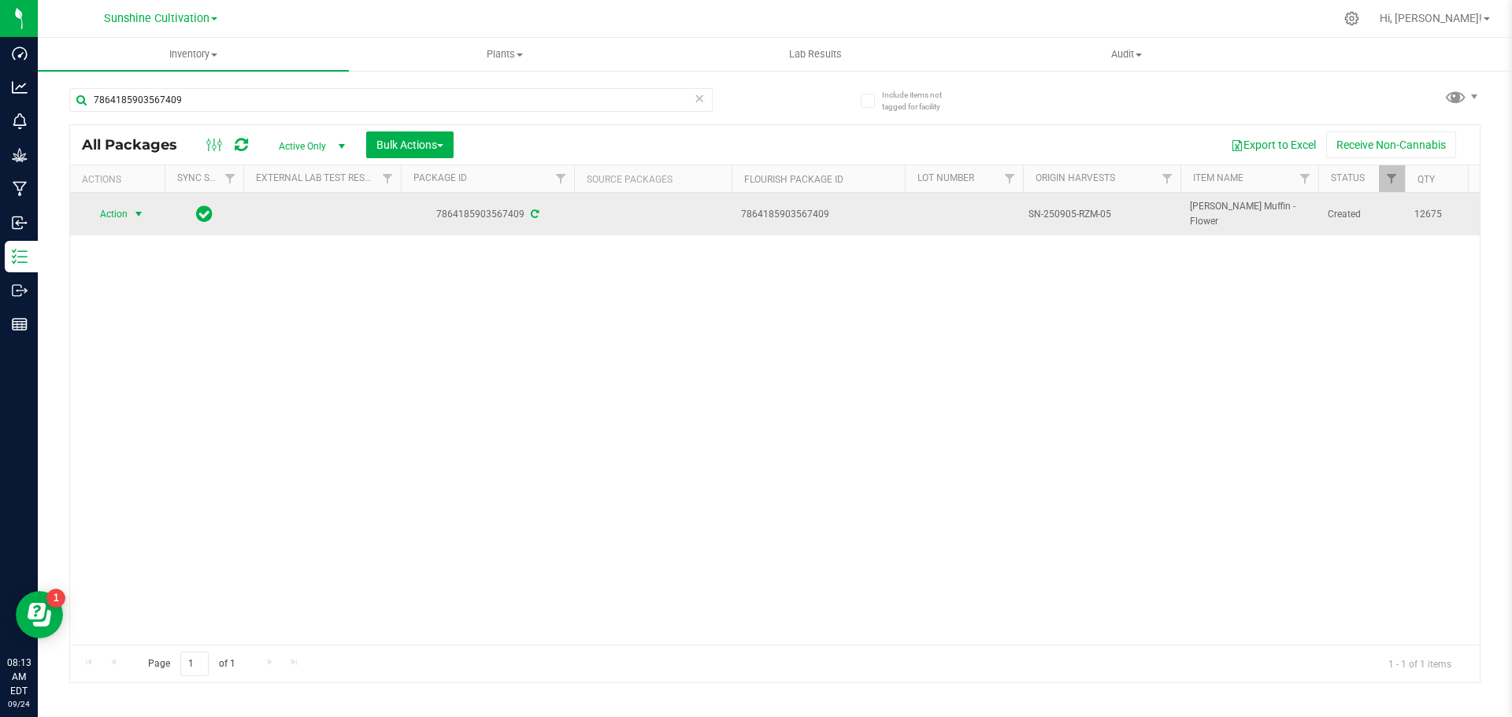
click at [134, 209] on span "select" at bounding box center [138, 214] width 13 height 13
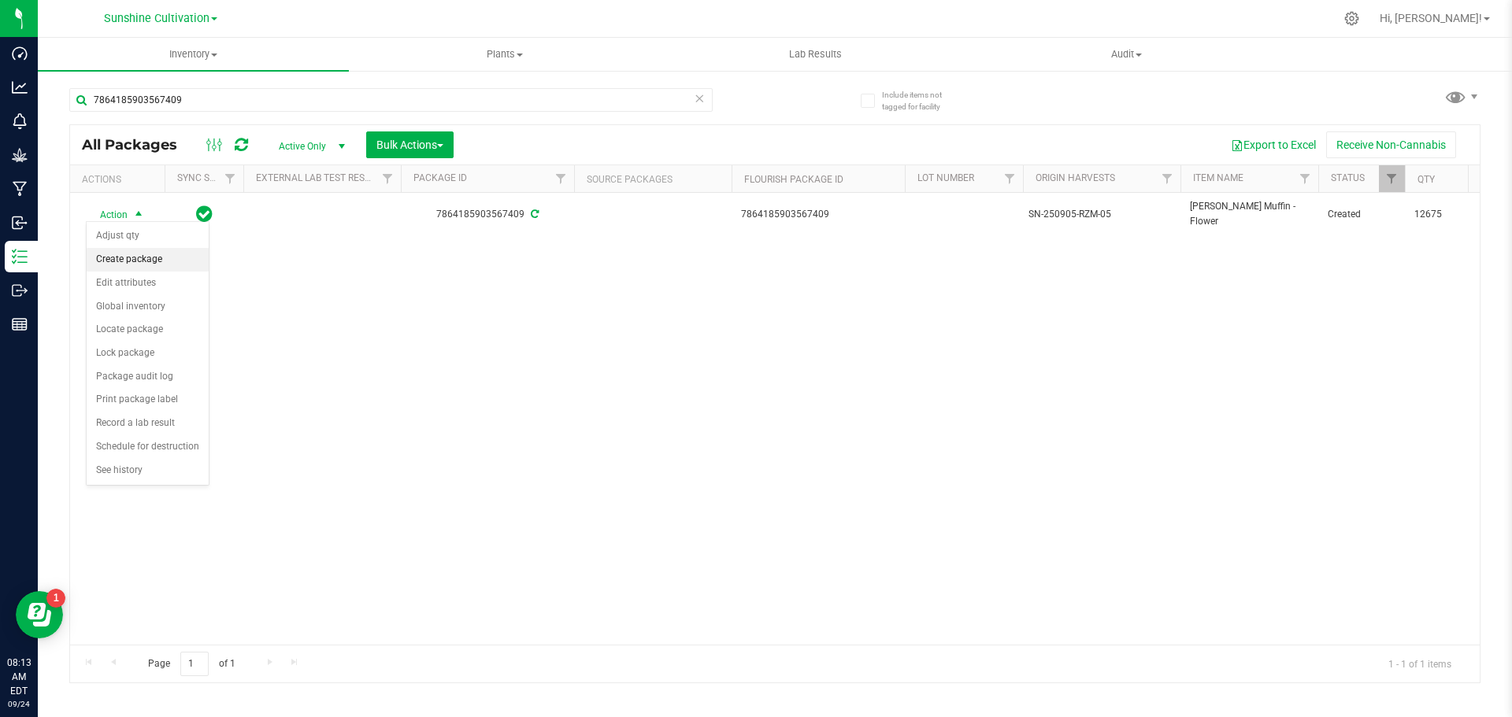
click at [144, 250] on li "Create package" at bounding box center [148, 260] width 122 height 24
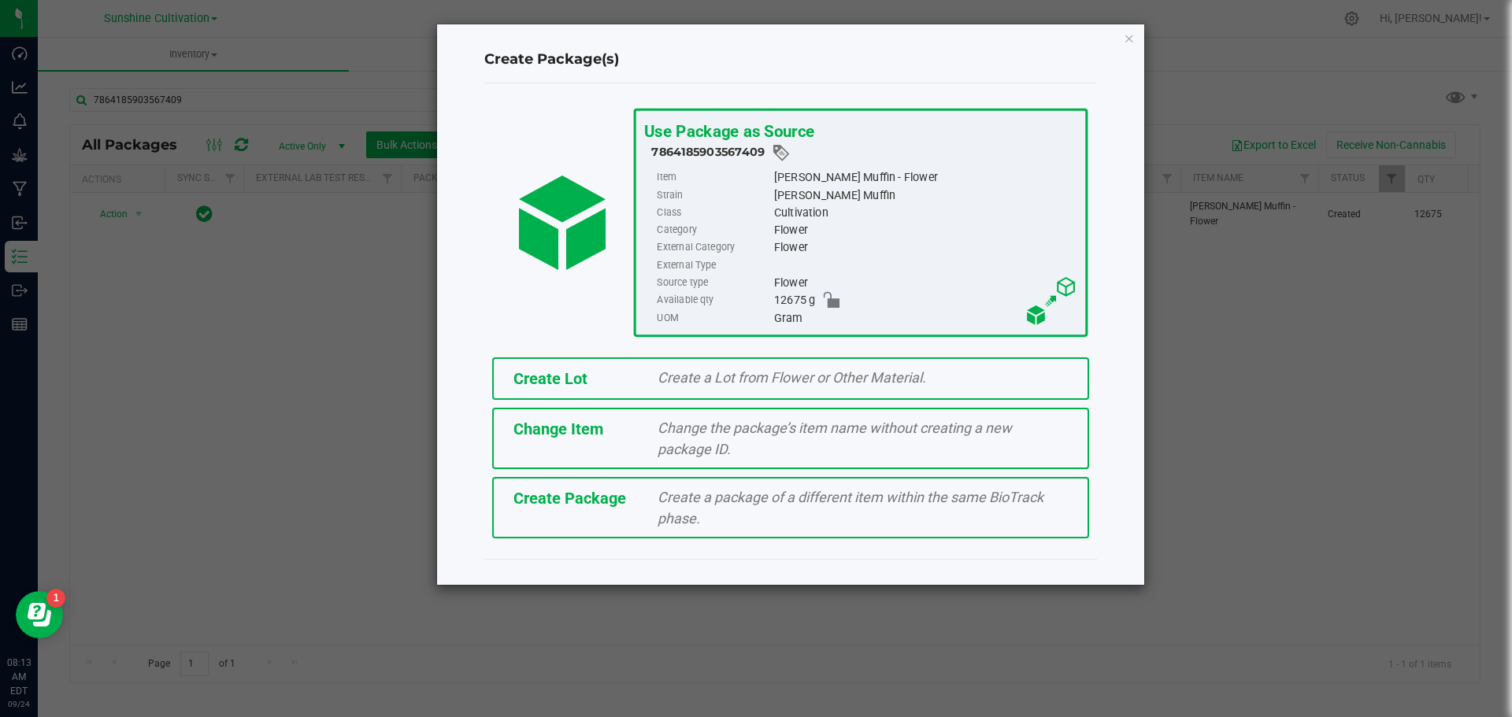
click at [620, 494] on span "Create Package" at bounding box center [569, 498] width 113 height 19
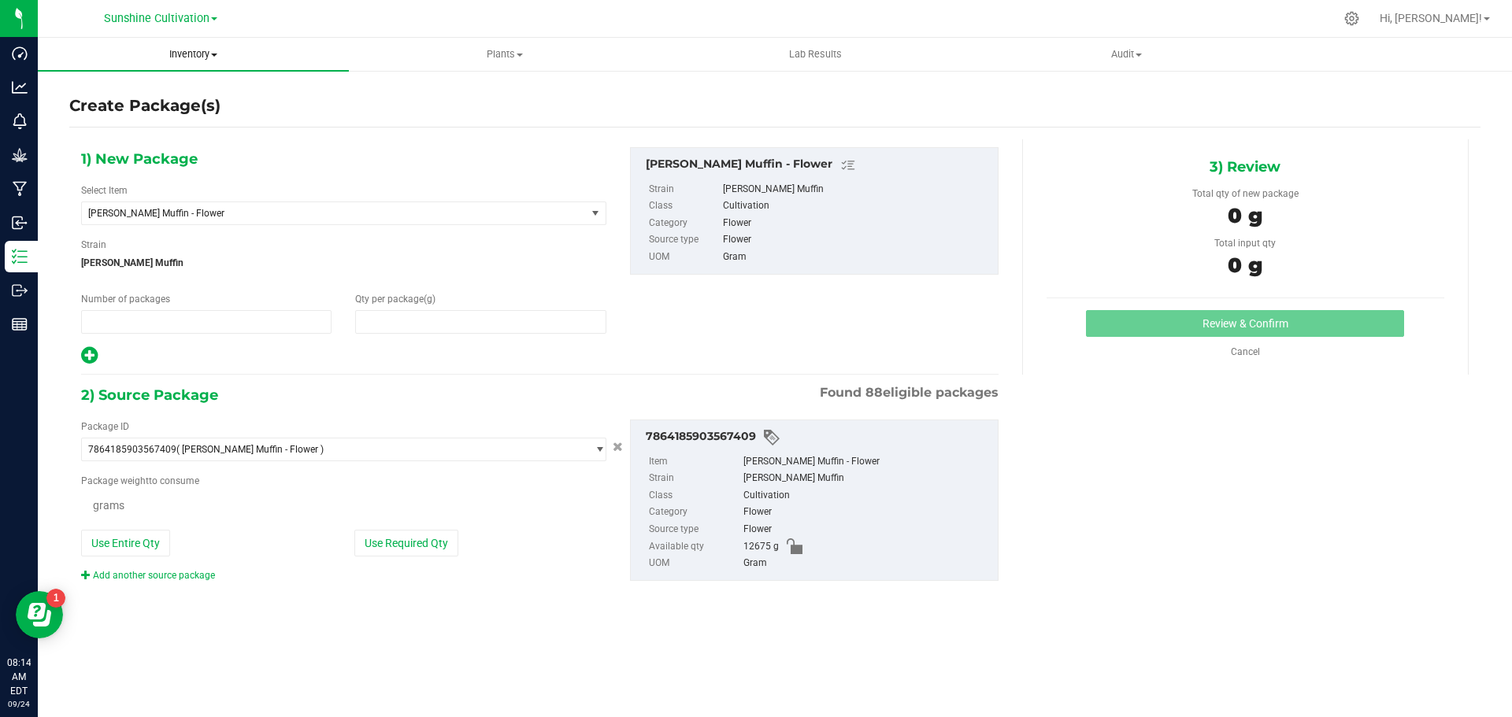
type input "1"
type input "0.0000"
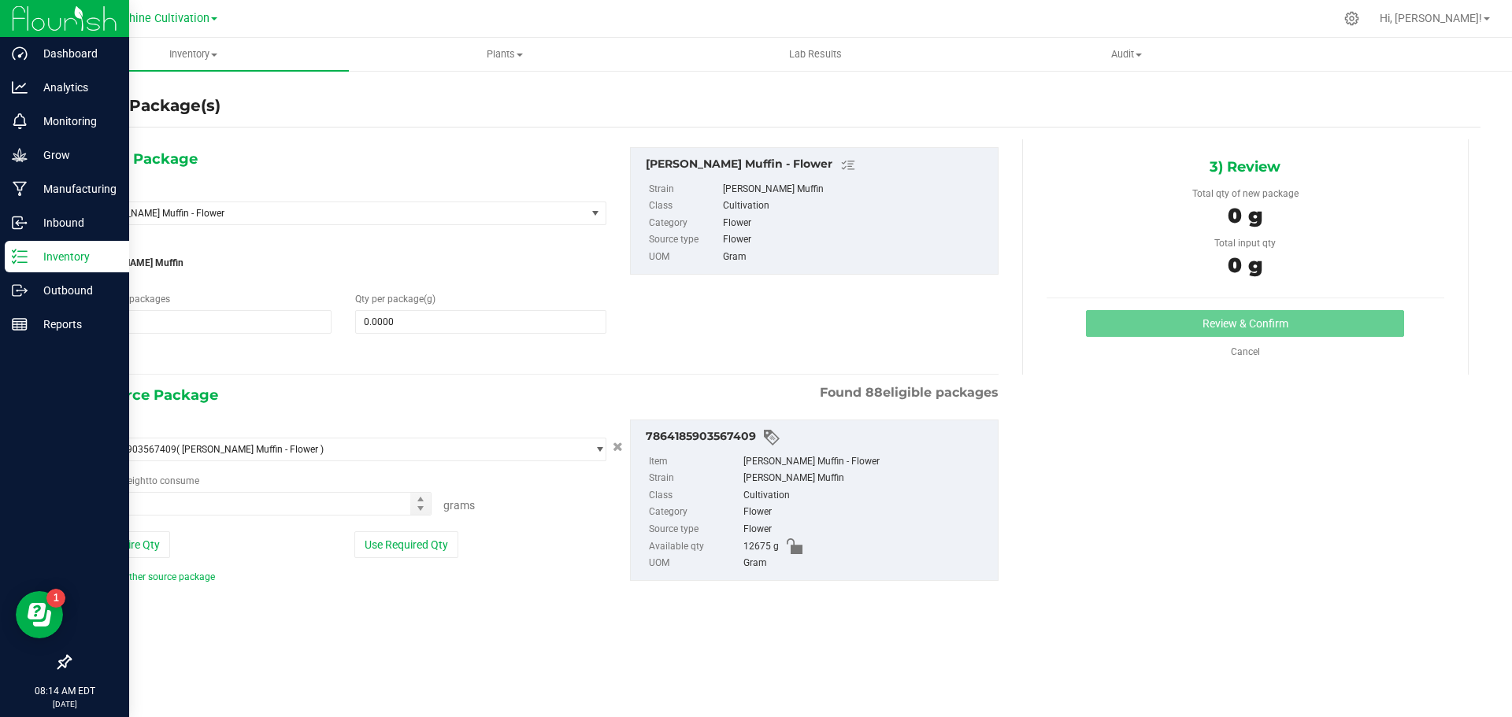
click at [19, 259] on icon at bounding box center [20, 257] width 16 height 16
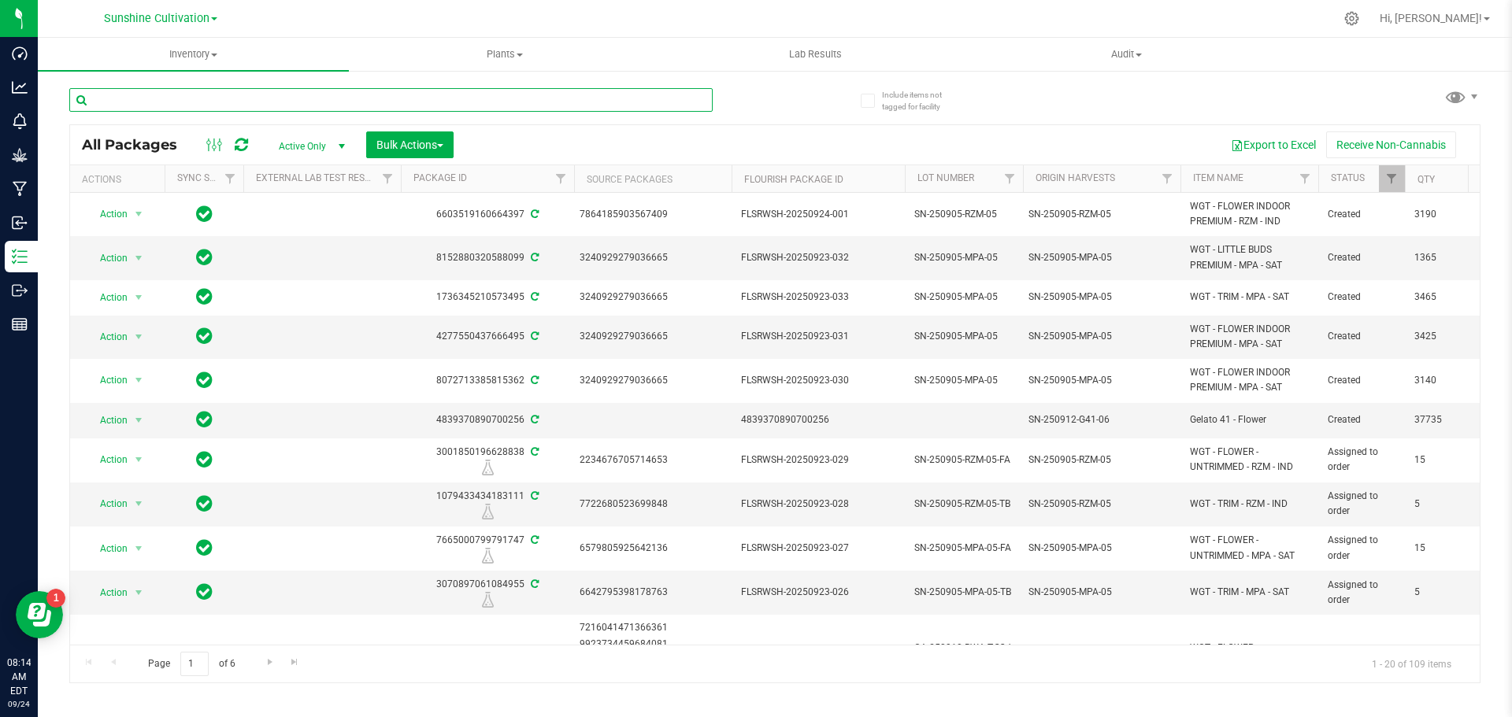
click at [421, 102] on input "text" at bounding box center [390, 100] width 643 height 24
paste input "SN-250905-RZM-05"
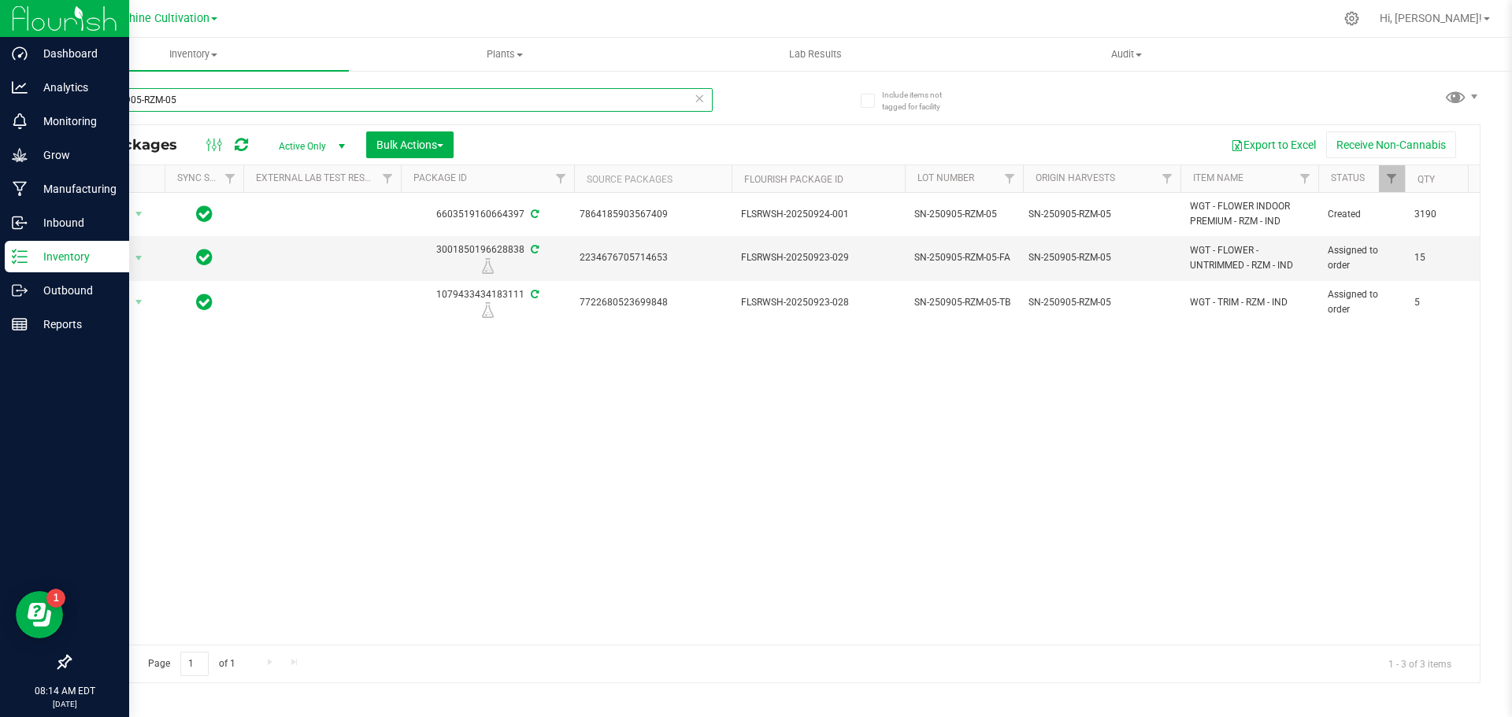
type input "SN-250905-RZM-05"
click at [31, 255] on p "Inventory" at bounding box center [75, 256] width 94 height 19
drag, startPoint x: 239, startPoint y: 98, endPoint x: 0, endPoint y: 76, distance: 239.6
click at [0, 76] on div "Dashboard Analytics Monitoring Grow Manufacturing Inbound Inventory Outbound Re…" at bounding box center [756, 358] width 1512 height 717
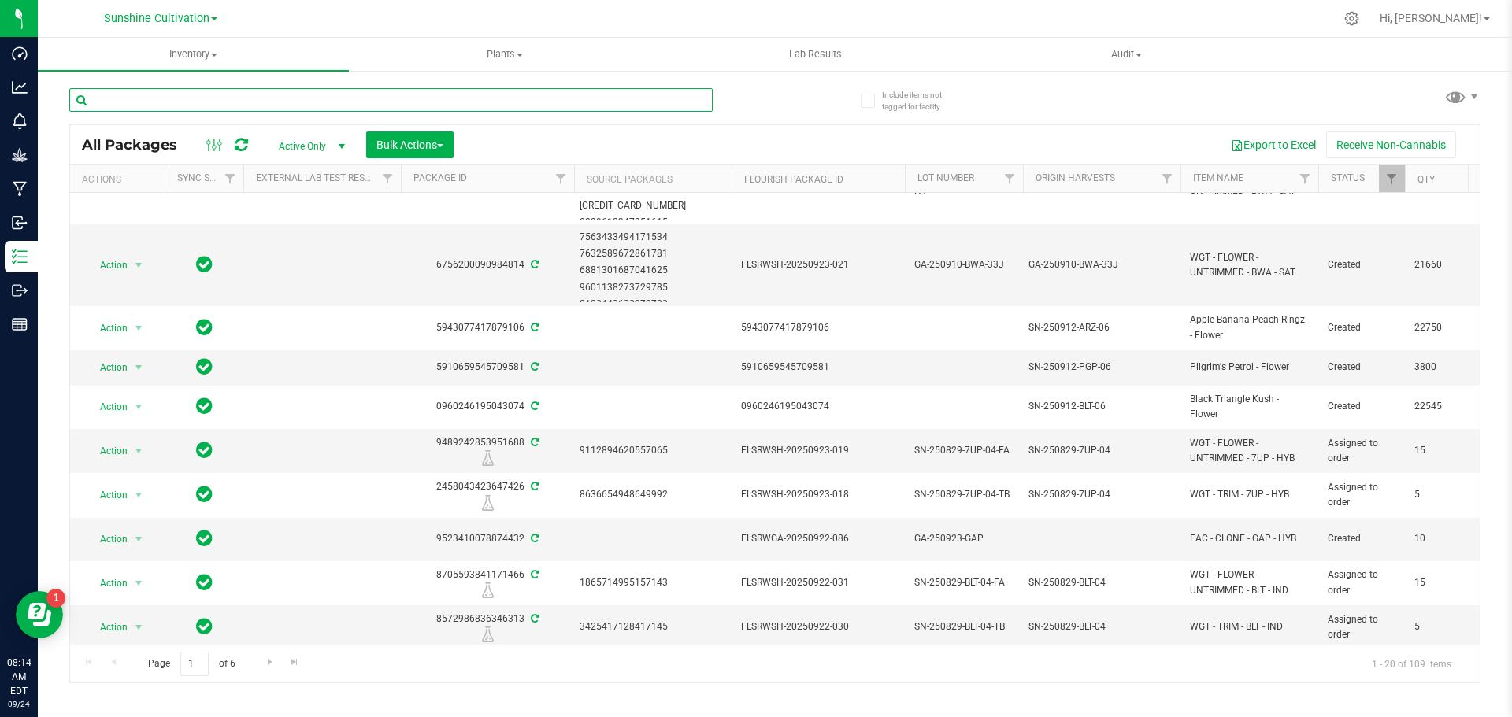
scroll to position [480, 0]
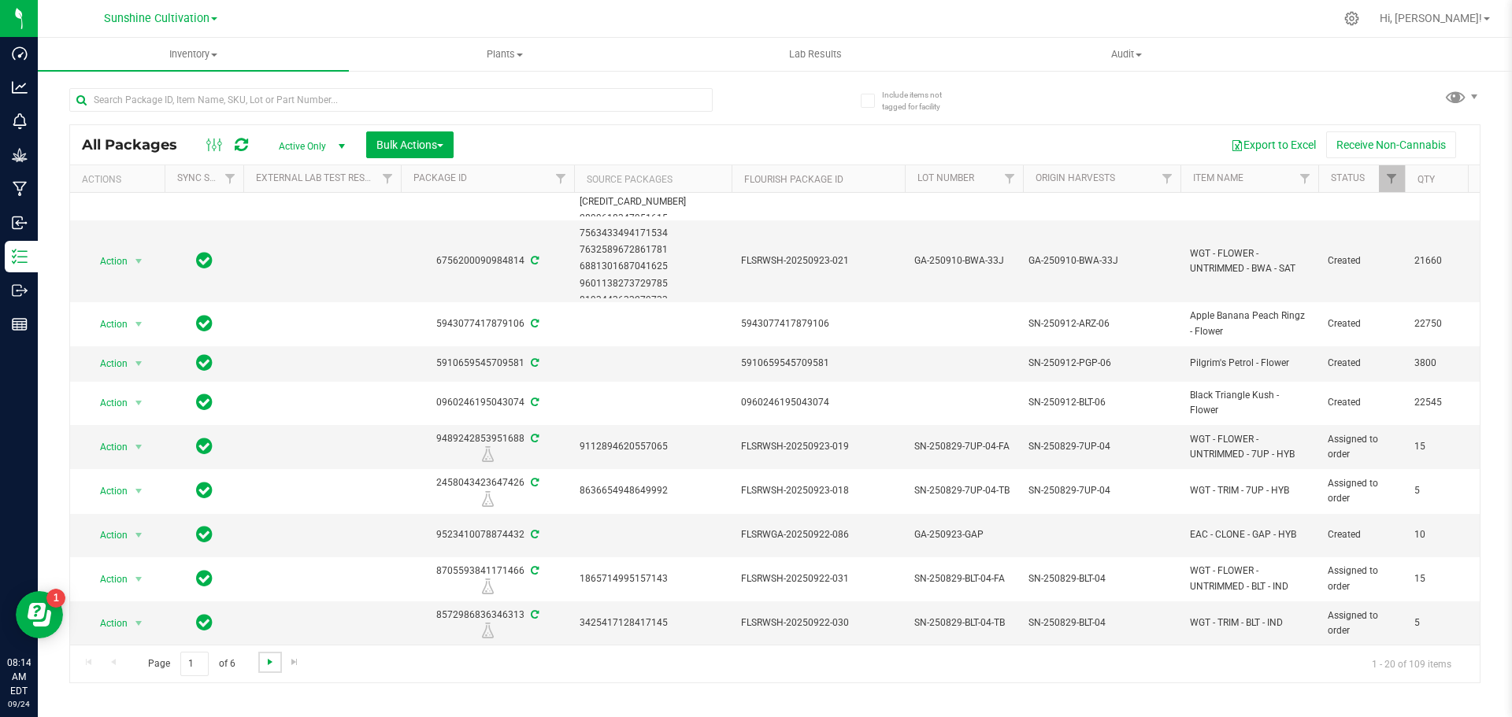
click at [269, 664] on span "Go to the next page" at bounding box center [270, 662] width 13 height 13
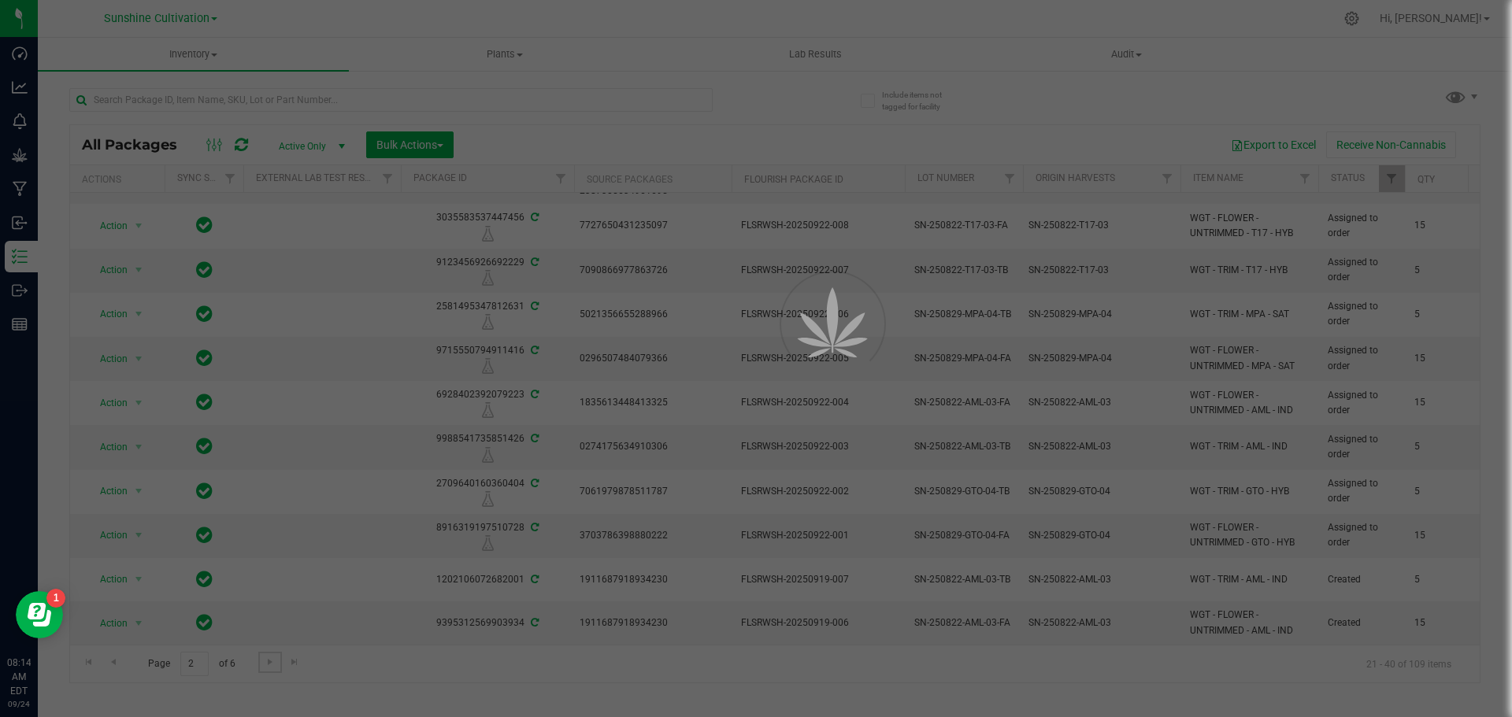
scroll to position [0, 0]
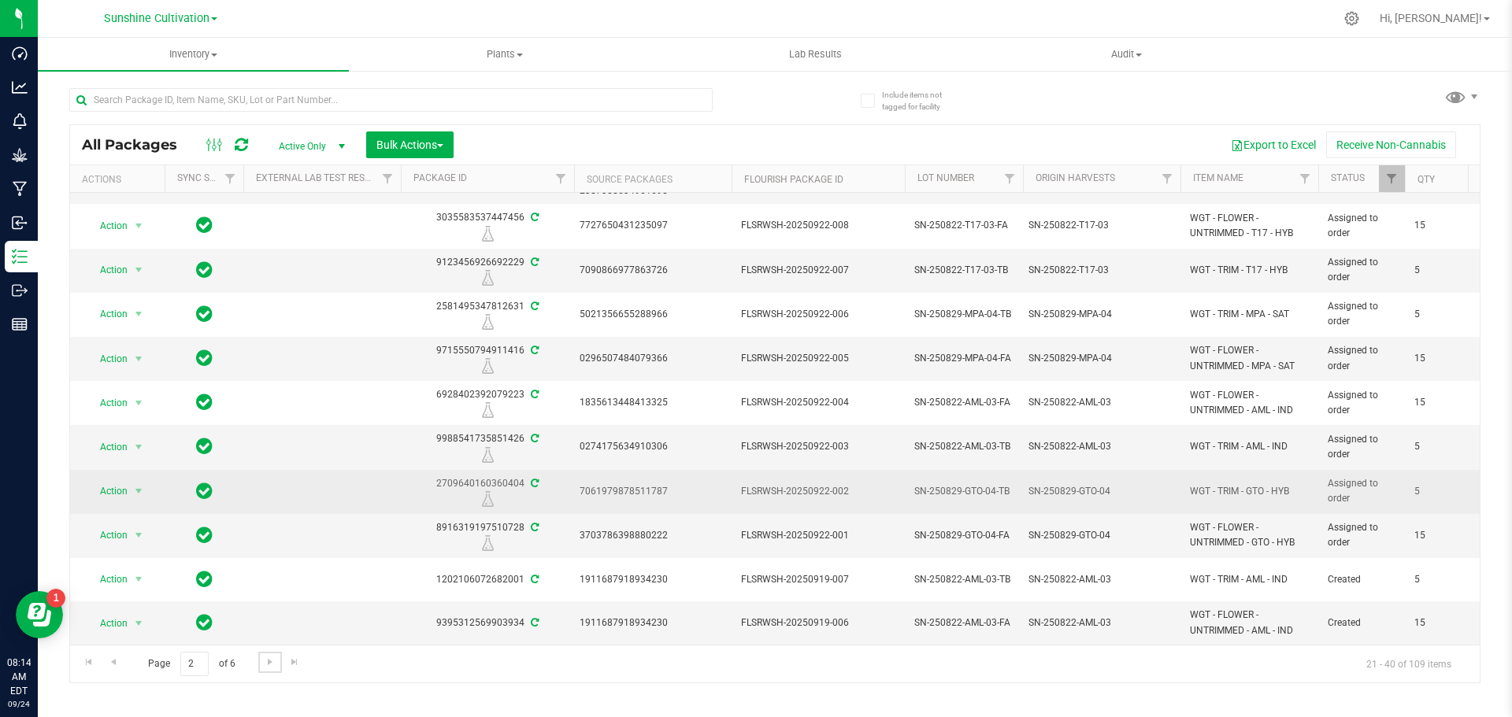
scroll to position [421, 0]
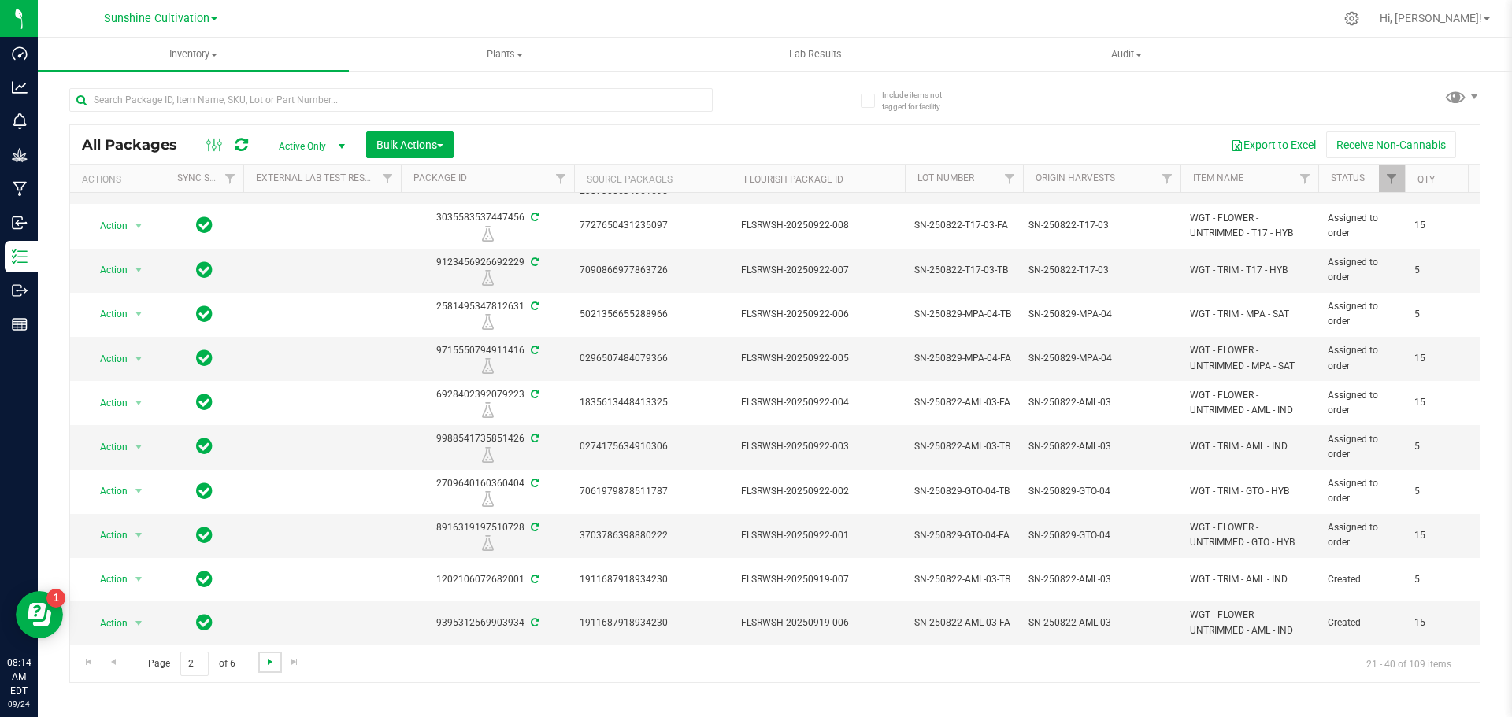
click at [268, 668] on span "Go to the next page" at bounding box center [270, 662] width 13 height 13
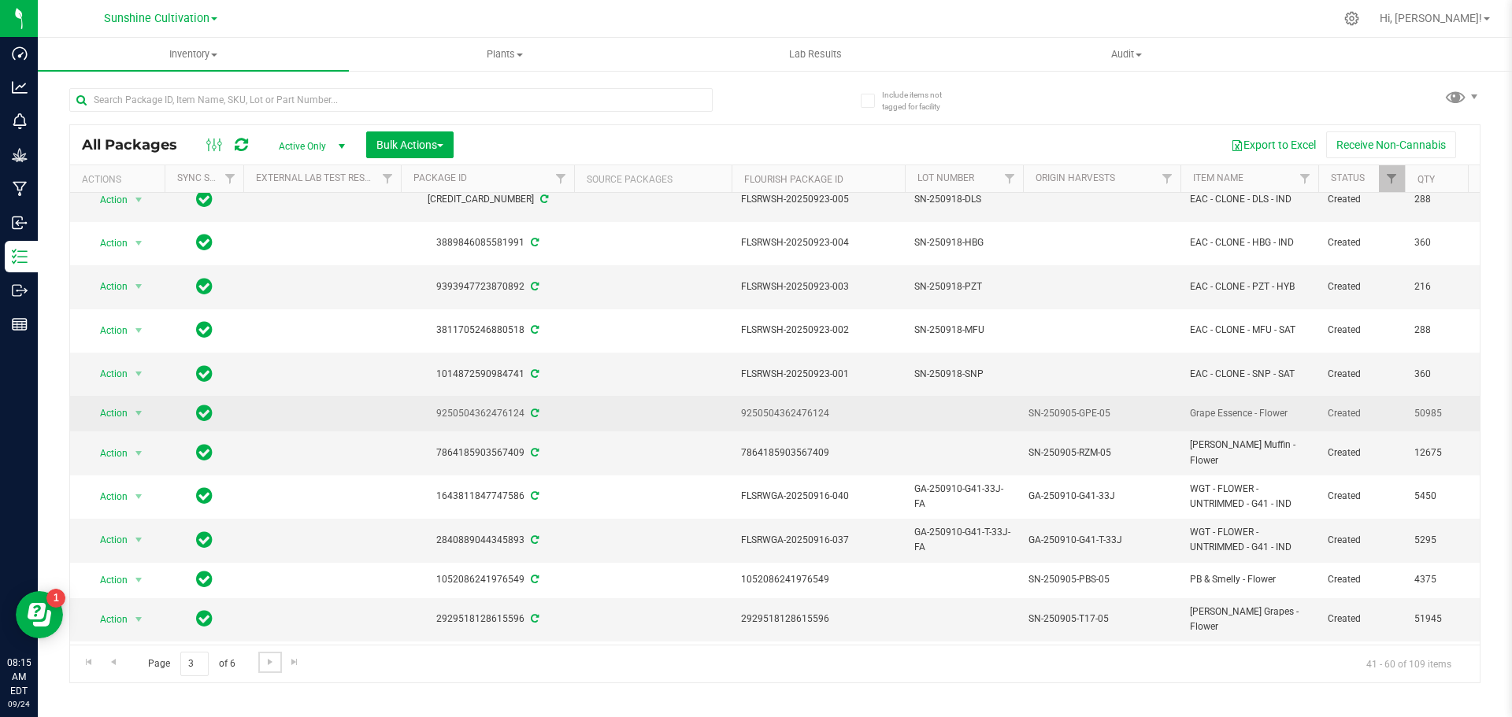
scroll to position [157, 0]
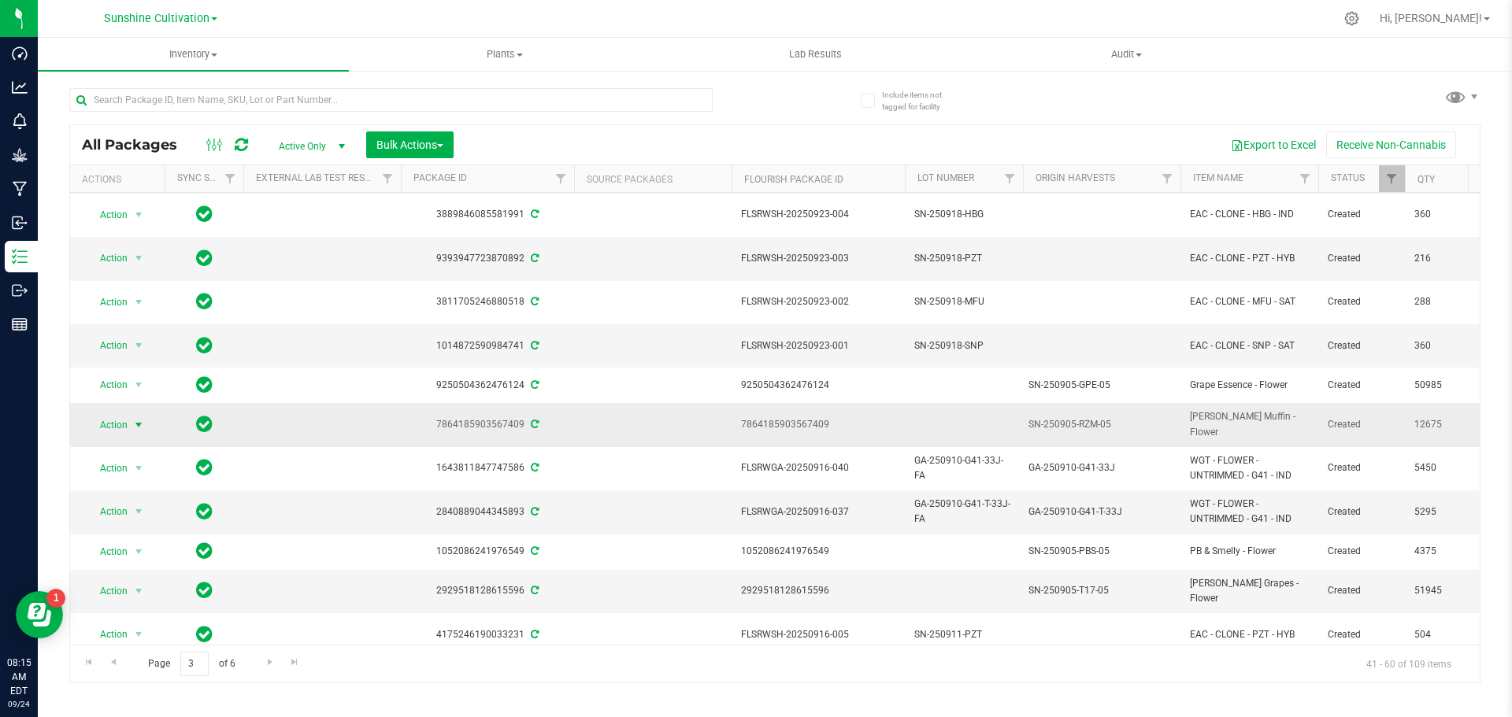
click at [129, 420] on span "select" at bounding box center [139, 425] width 20 height 22
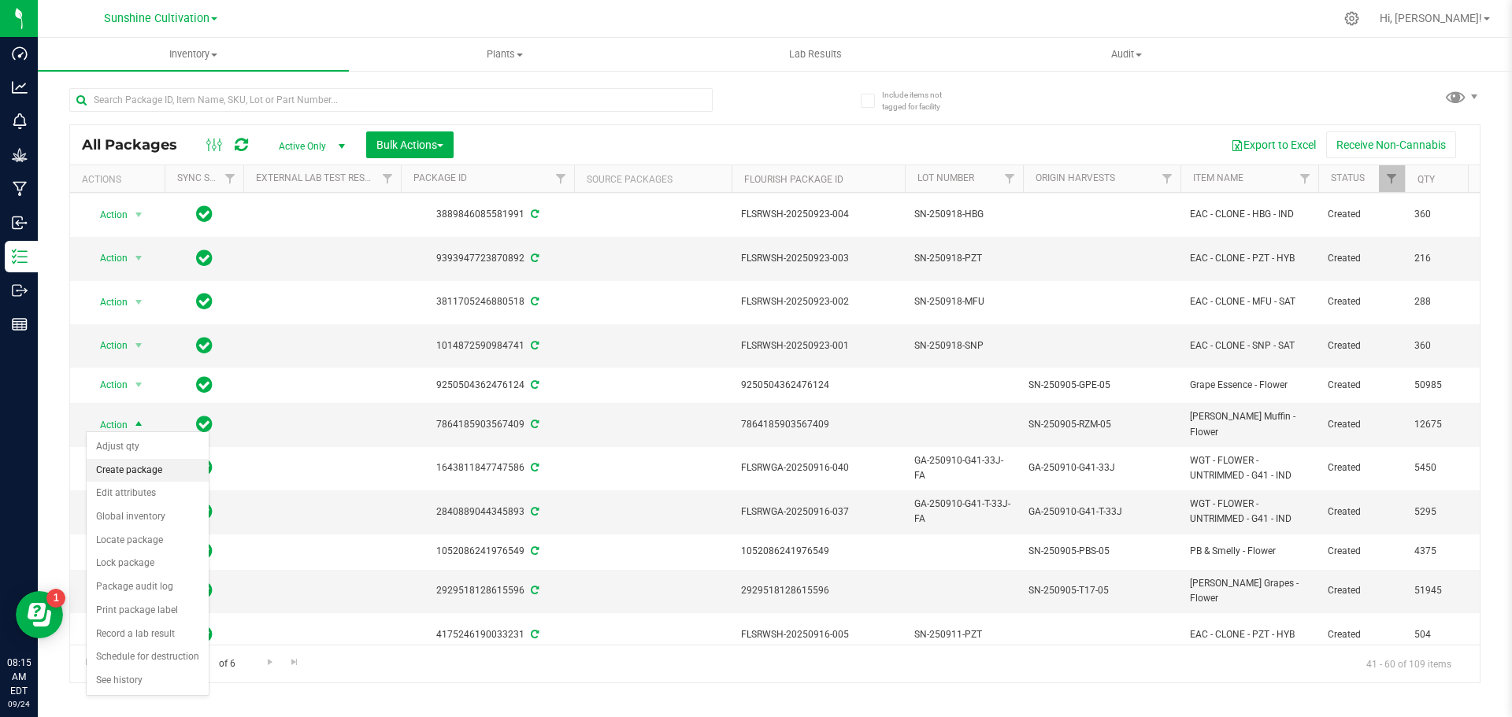
click at [134, 464] on li "Create package" at bounding box center [148, 471] width 122 height 24
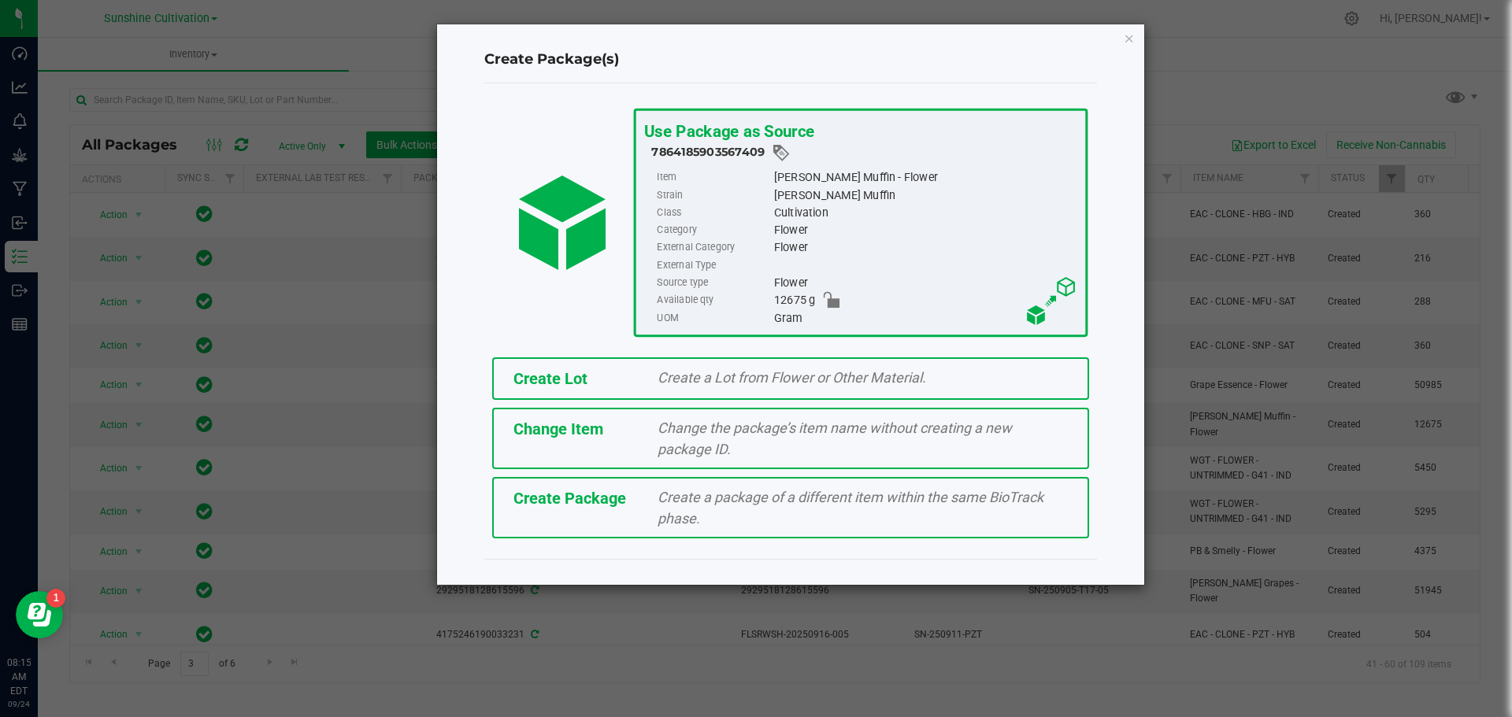
click at [658, 506] on div "Create a package of a different item within the same BioTrack phase." at bounding box center [863, 508] width 434 height 43
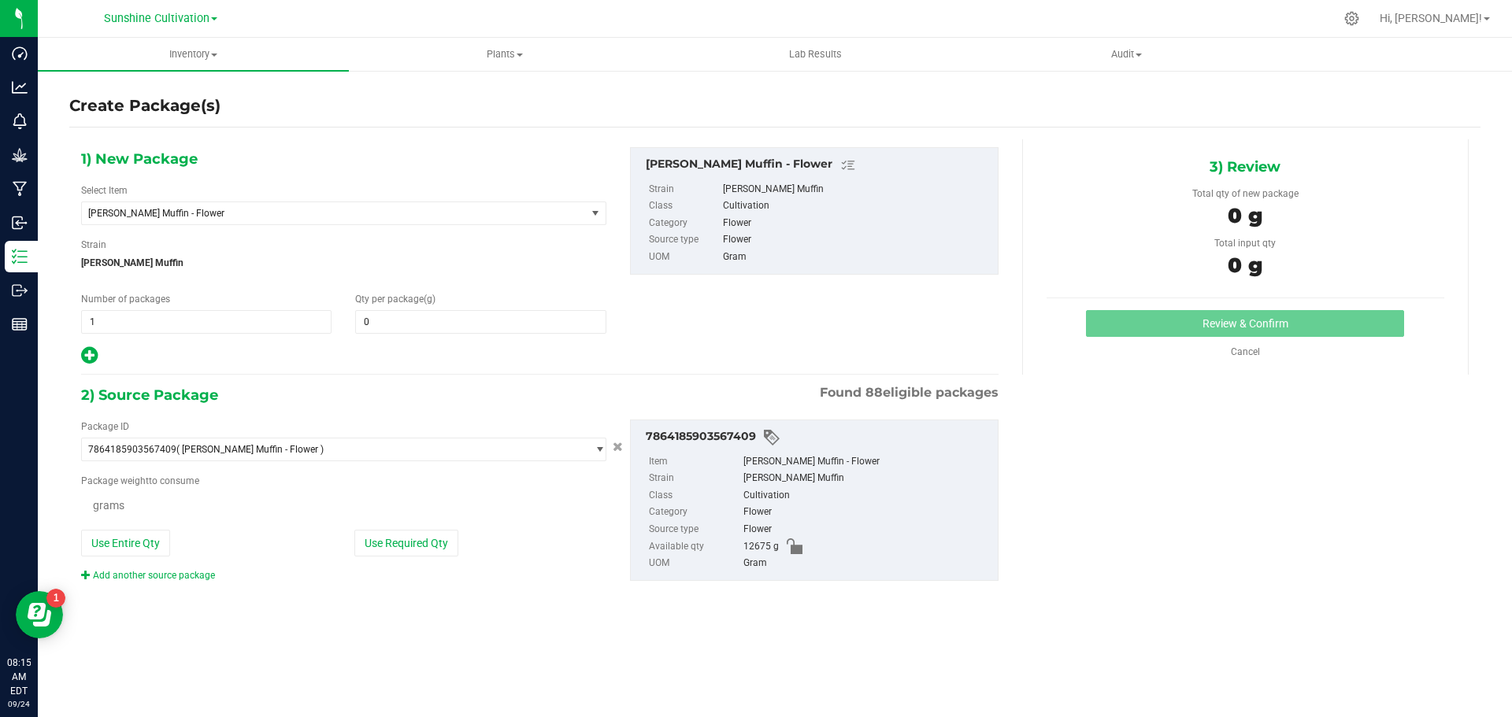
type input "0.0000"
click at [274, 218] on span "[PERSON_NAME] Muffin - Flower" at bounding box center [324, 213] width 472 height 11
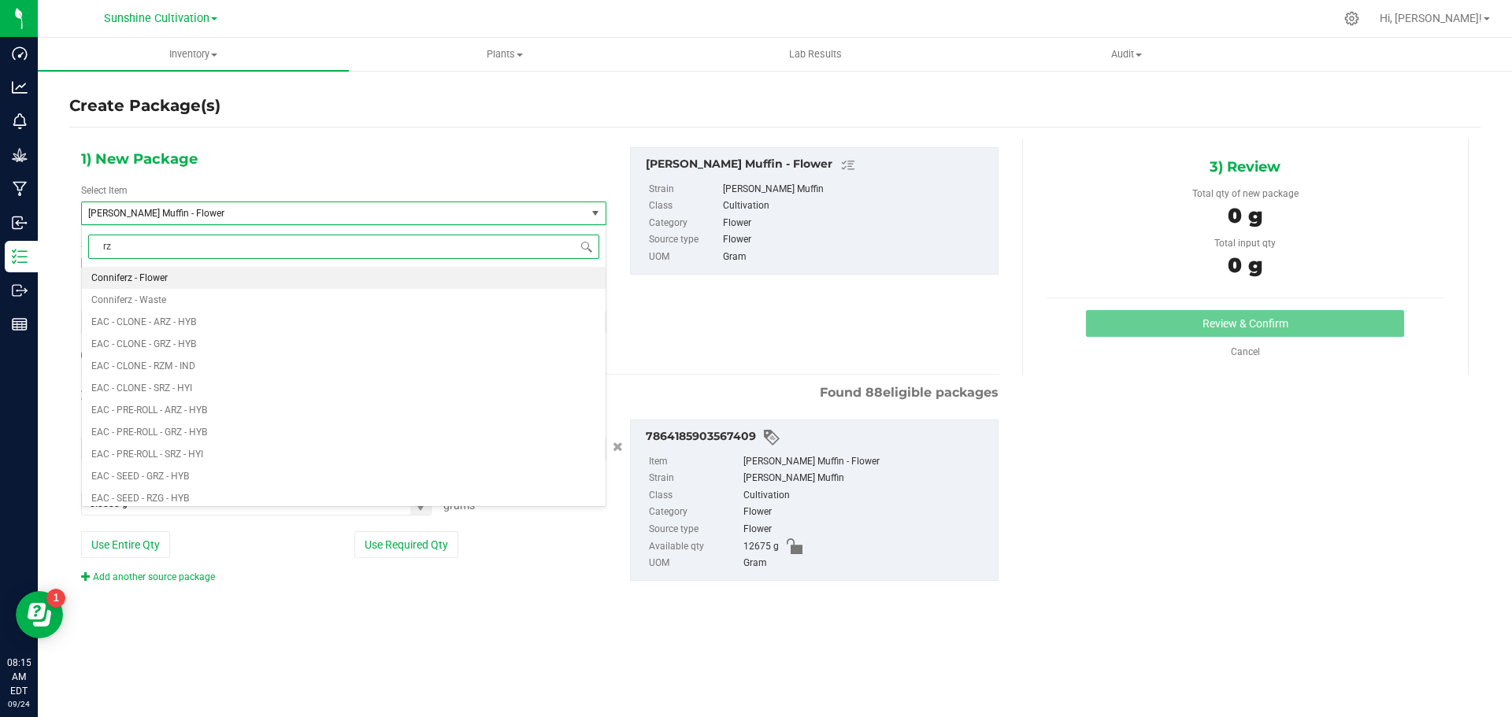
type input "rzm"
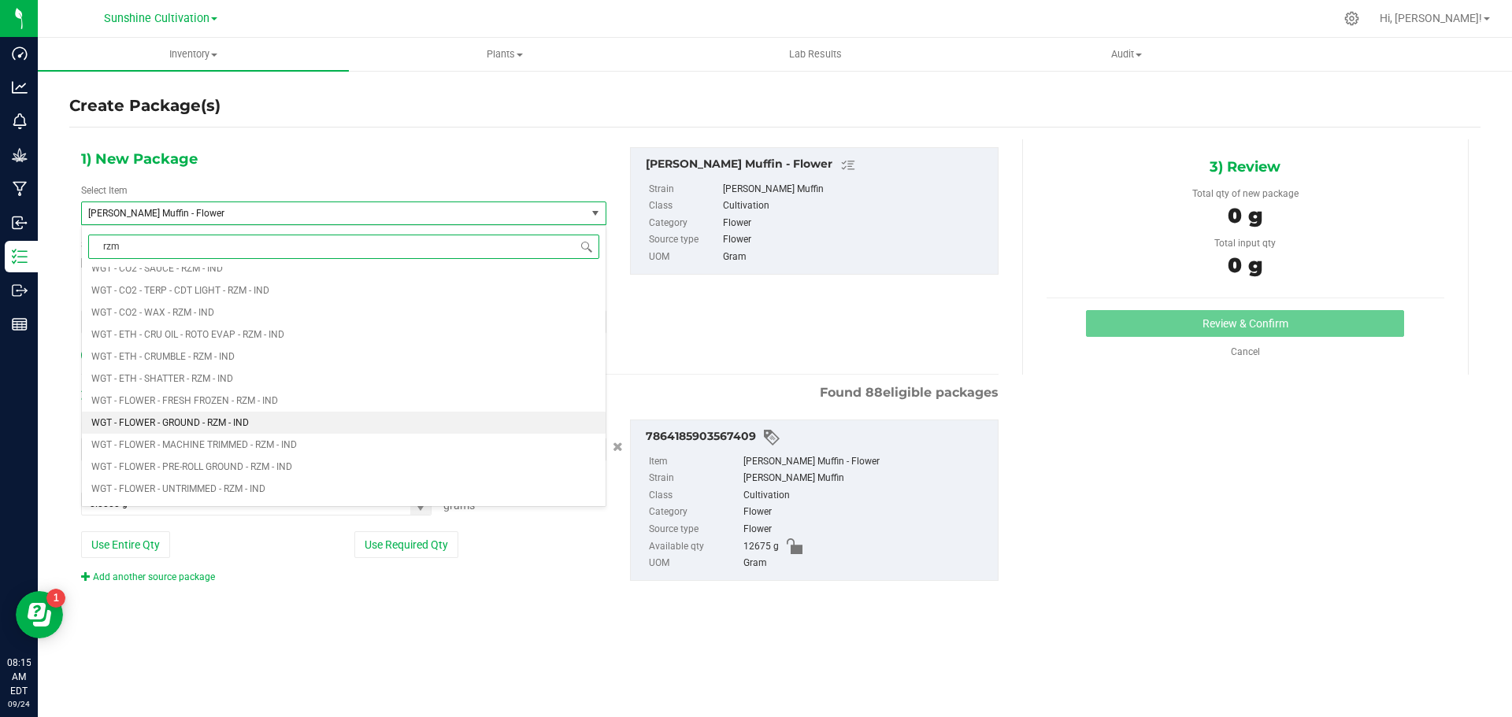
scroll to position [1102, 0]
click at [232, 428] on span "WGT - FLOWER INDOOR PREMIUM - RZM - IND" at bounding box center [187, 432] width 193 height 11
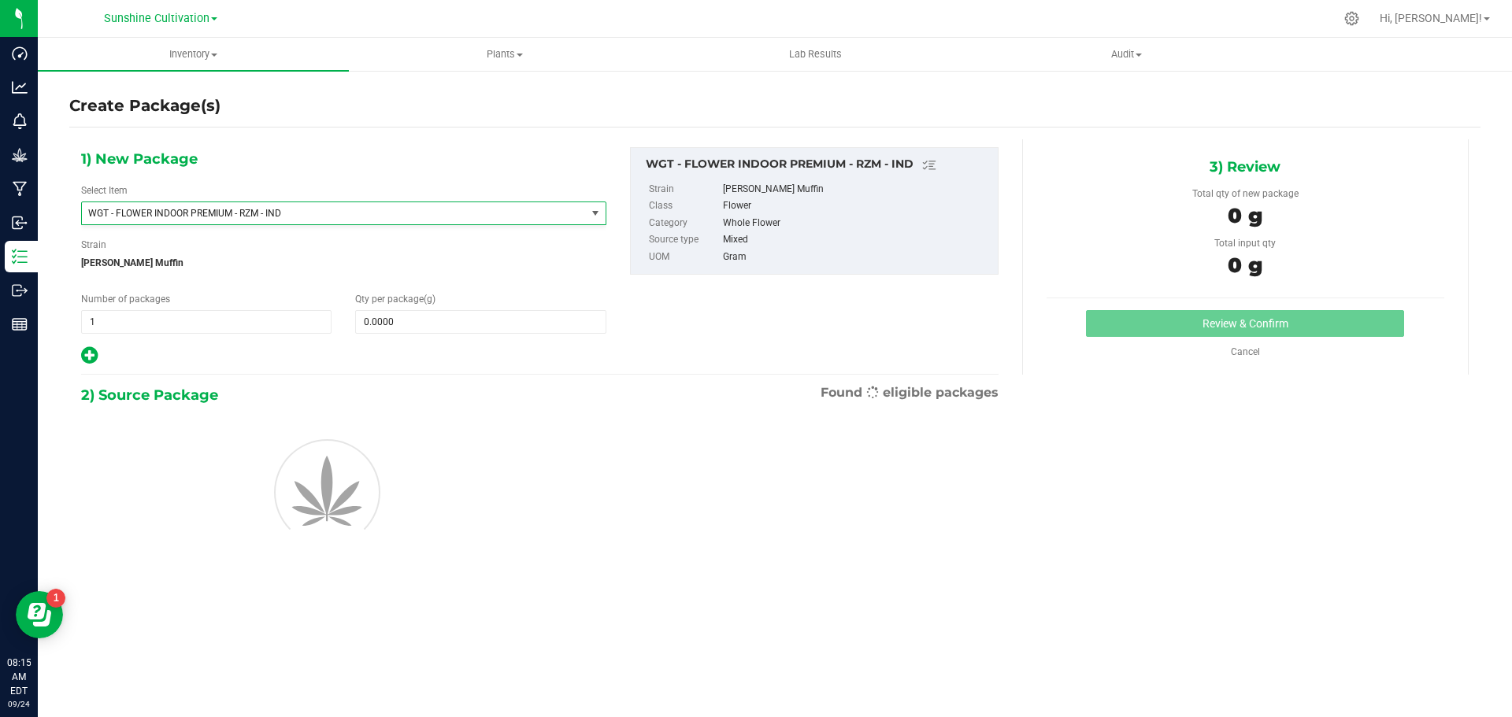
type input "0.0000"
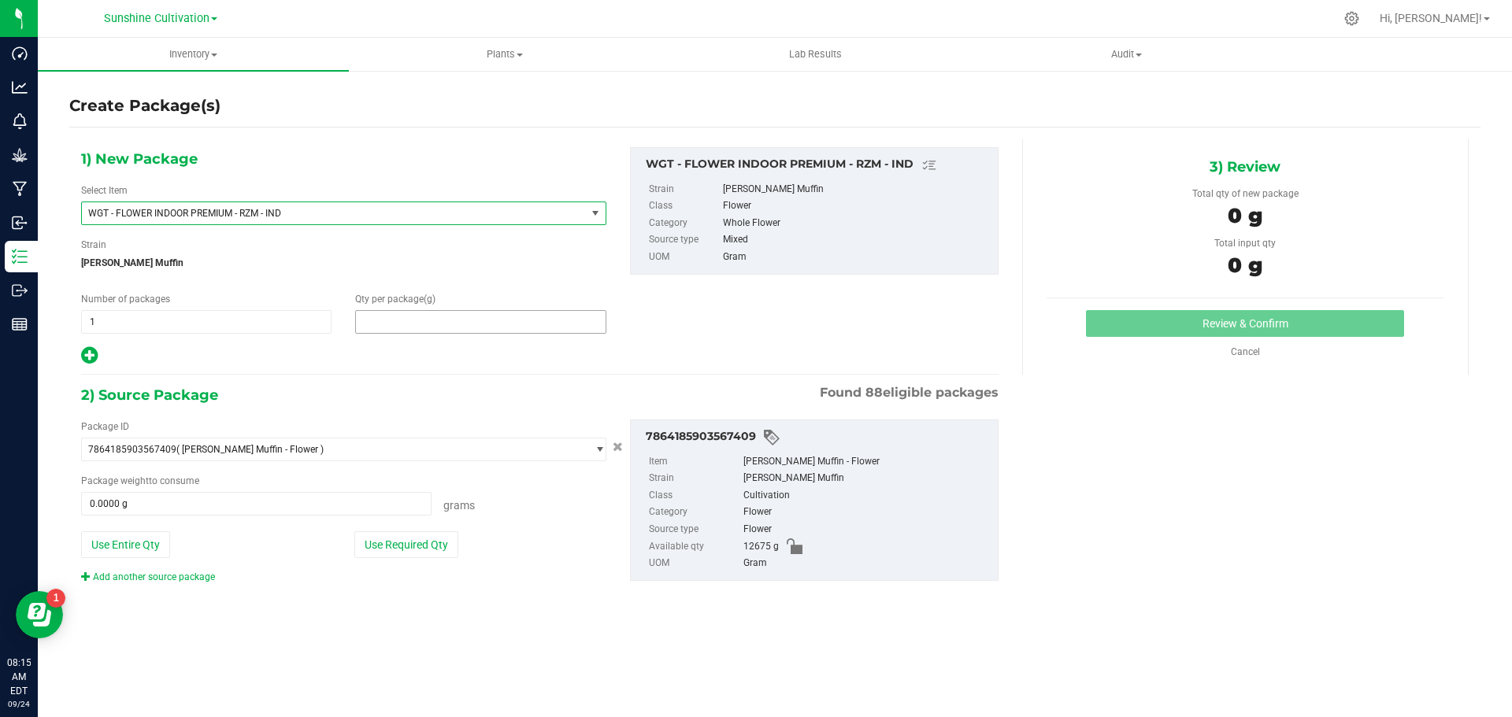
click at [410, 315] on span at bounding box center [480, 322] width 250 height 24
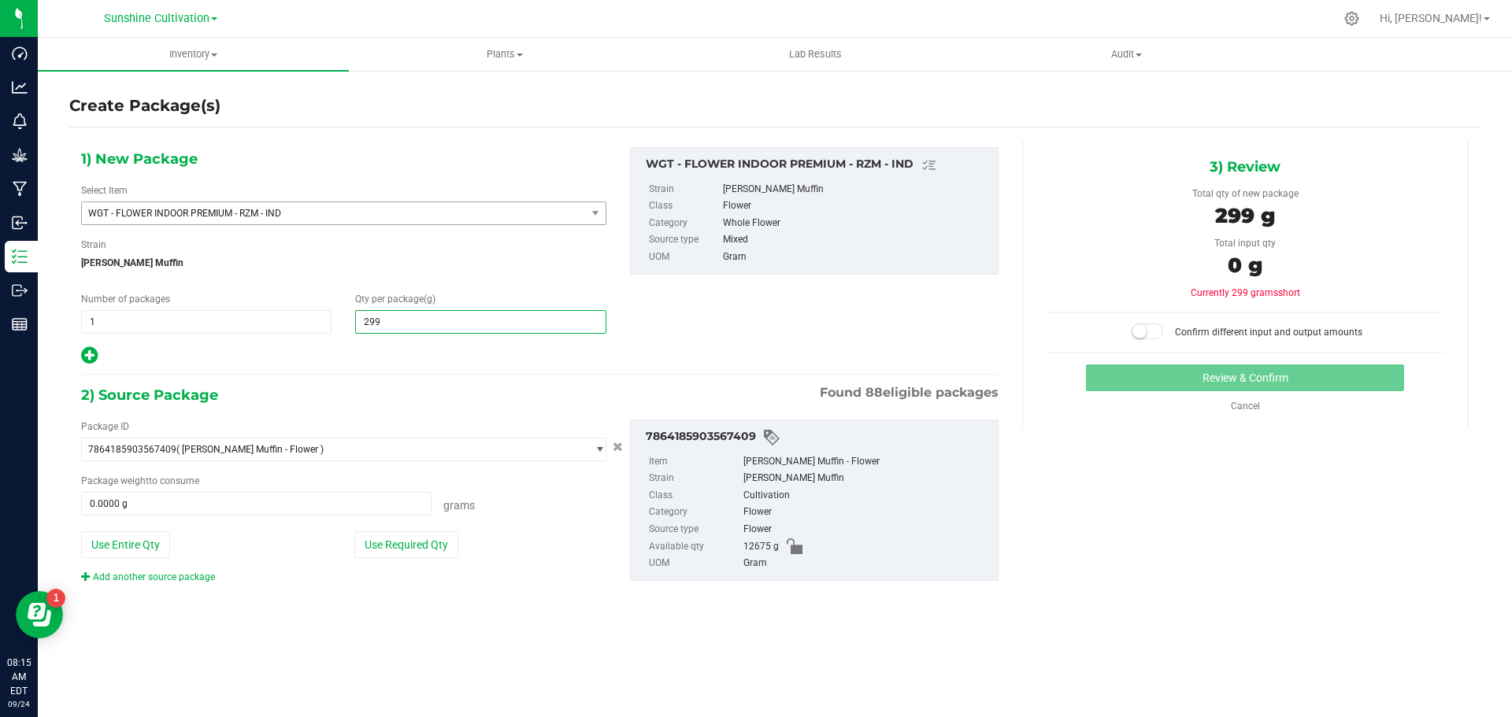
type input "2990"
type input "2,990.0000"
click at [302, 502] on span at bounding box center [256, 504] width 350 height 24
type input "2990"
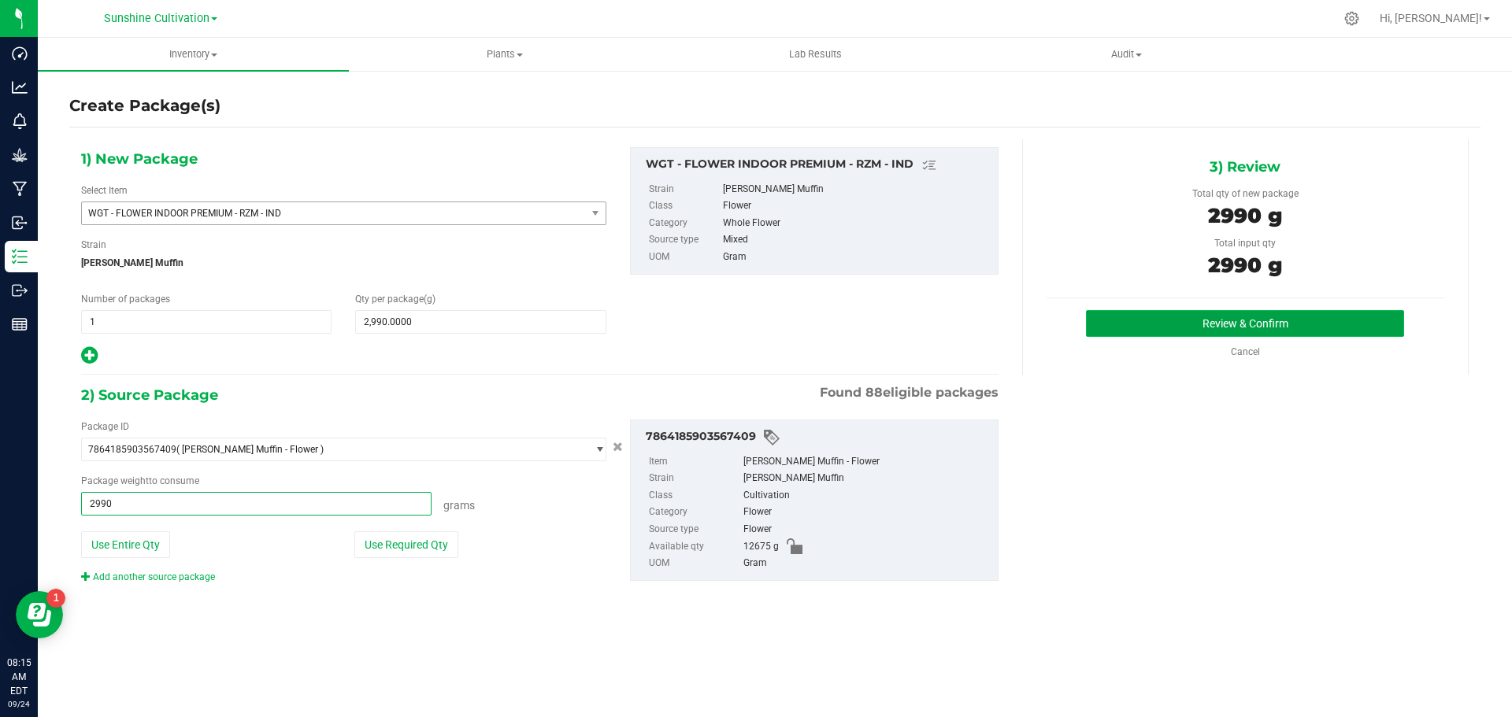
type input "2990.0000 g"
click at [1130, 332] on button "Review & Confirm" at bounding box center [1245, 323] width 318 height 27
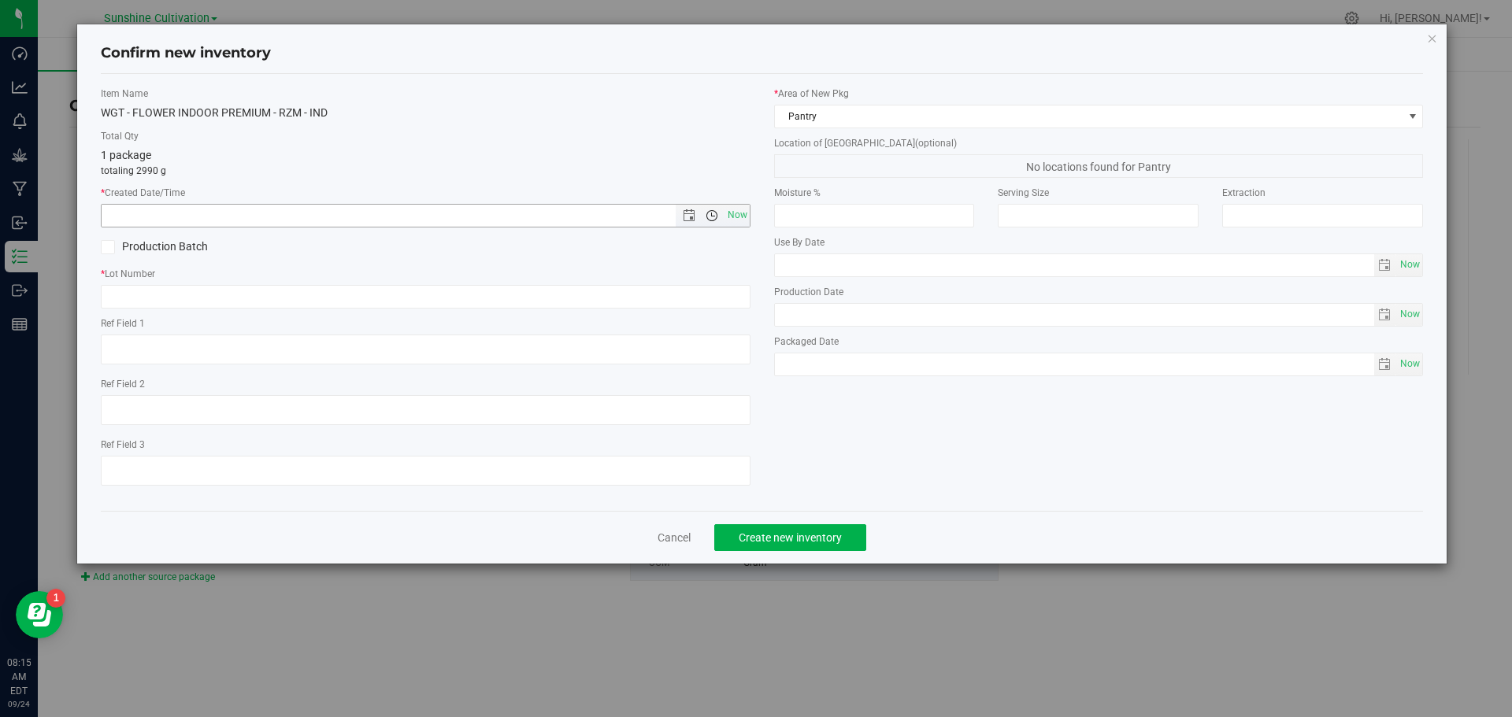
click at [712, 213] on span "Open the time view" at bounding box center [712, 215] width 13 height 13
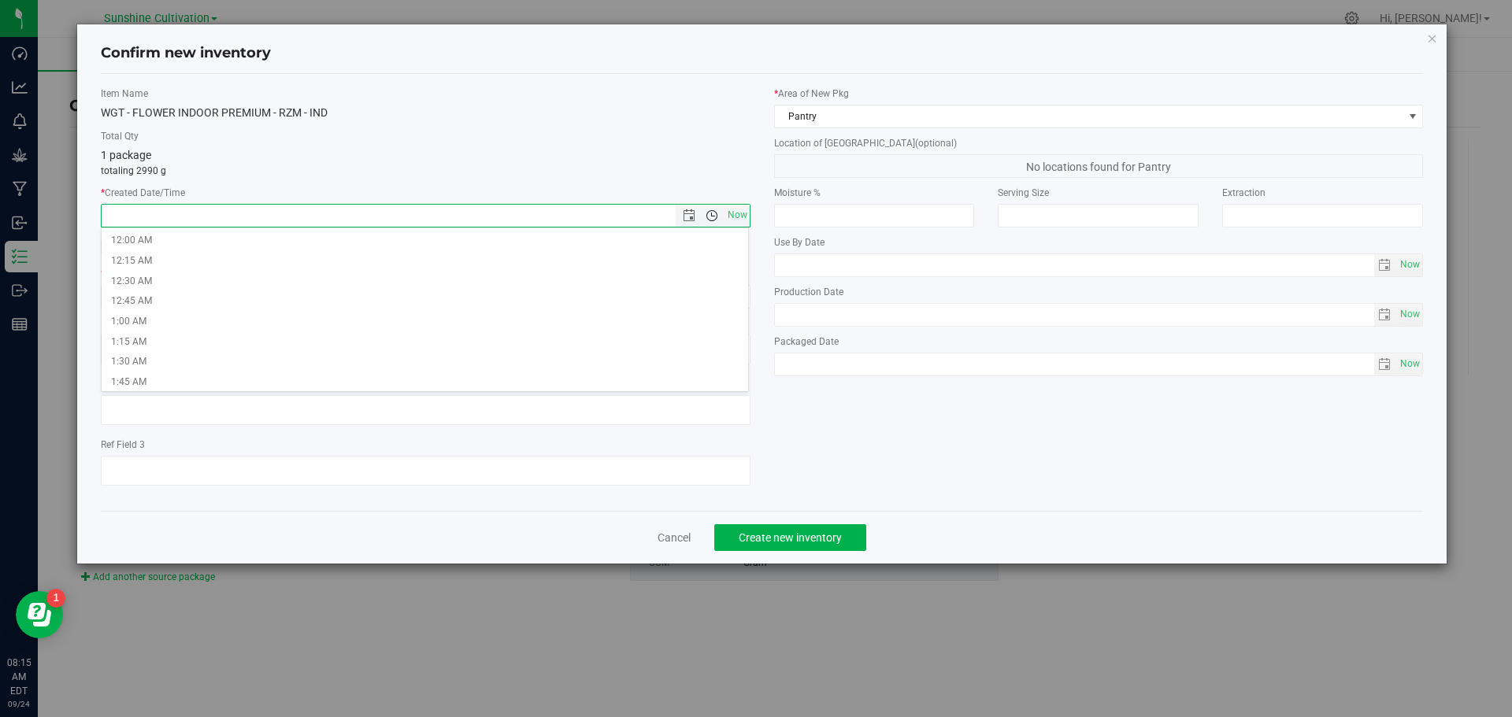
click at [722, 214] on span "Open the time view" at bounding box center [711, 215] width 27 height 13
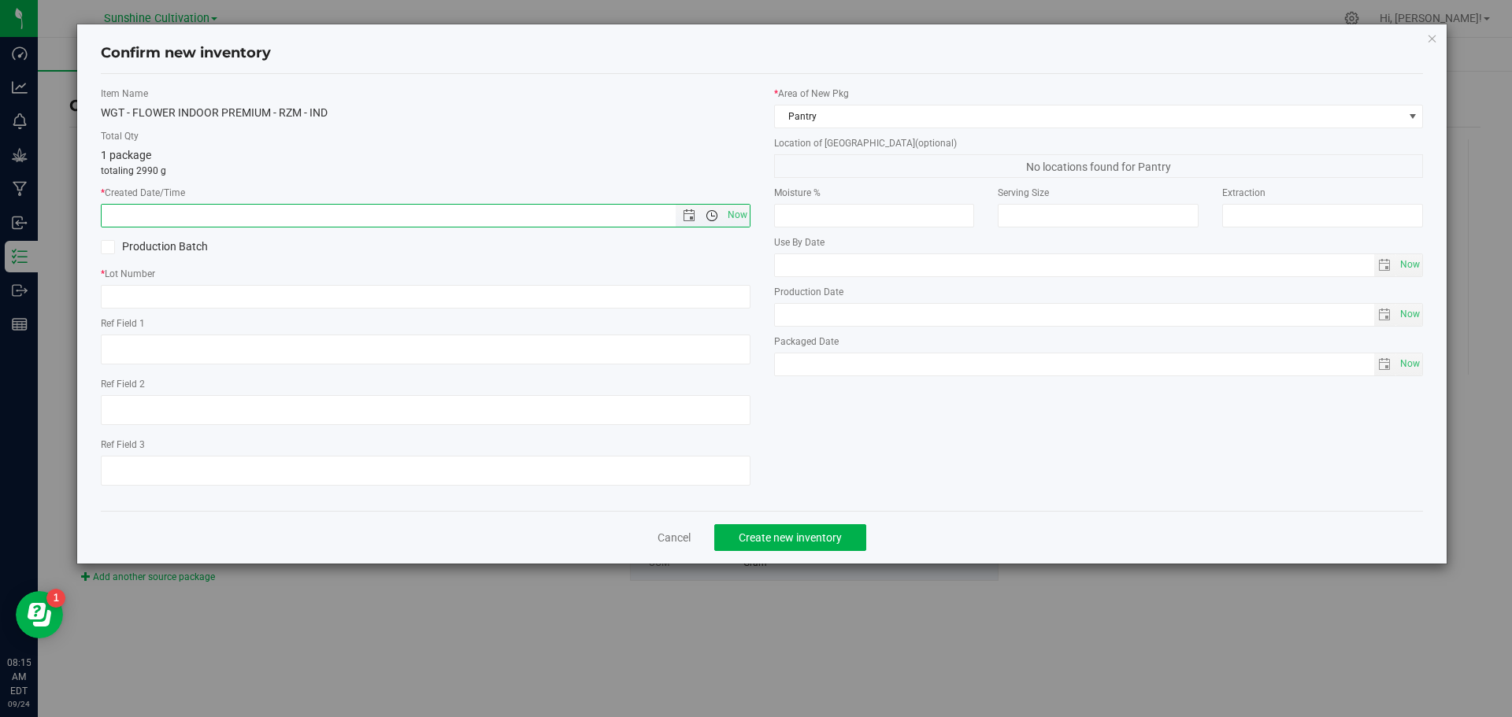
click at [722, 214] on span "Open the time view" at bounding box center [711, 215] width 27 height 13
click at [747, 218] on span "Now" at bounding box center [737, 215] width 27 height 23
type input "9/24/2025 8:15 AM"
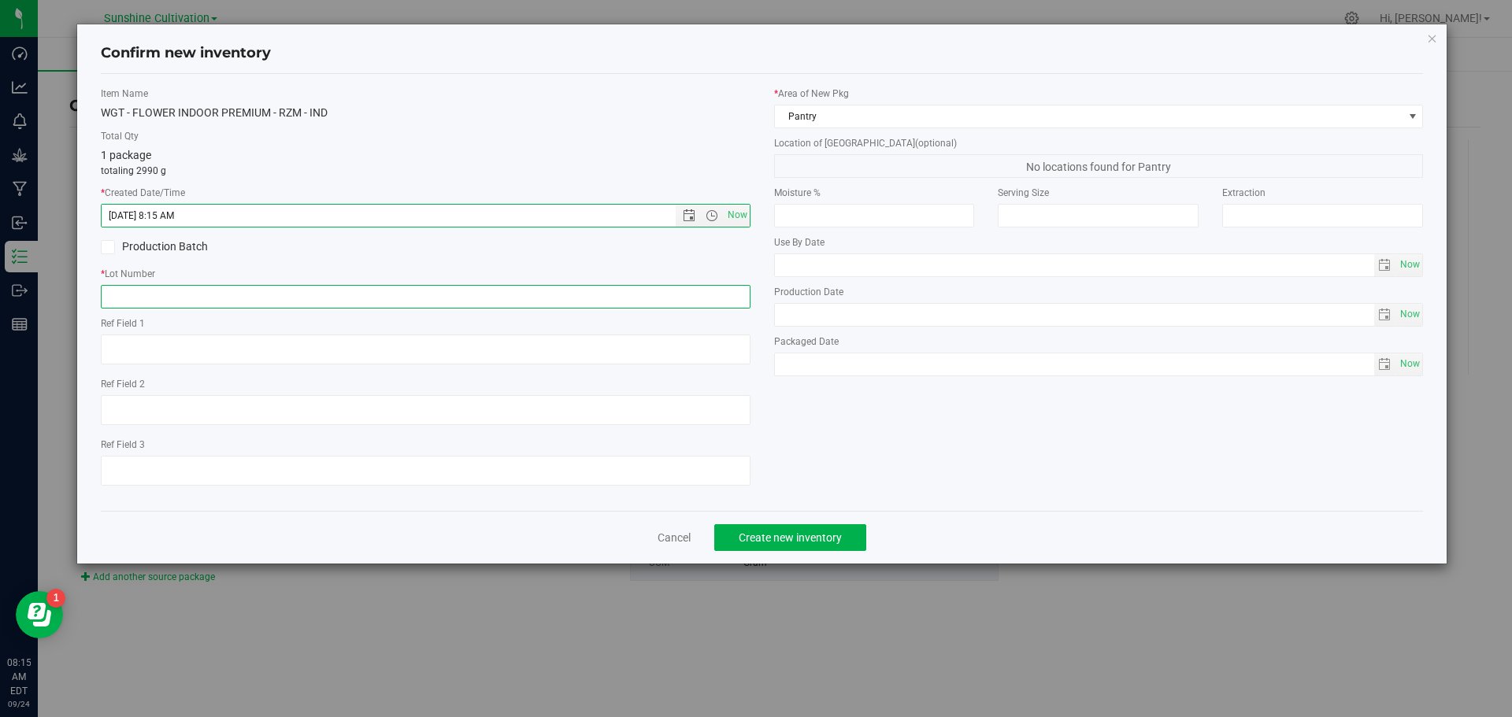
click at [584, 287] on input "text" at bounding box center [426, 297] width 650 height 24
paste input "SN-250905-RZM-05"
type input "SN-250905-RZM-05"
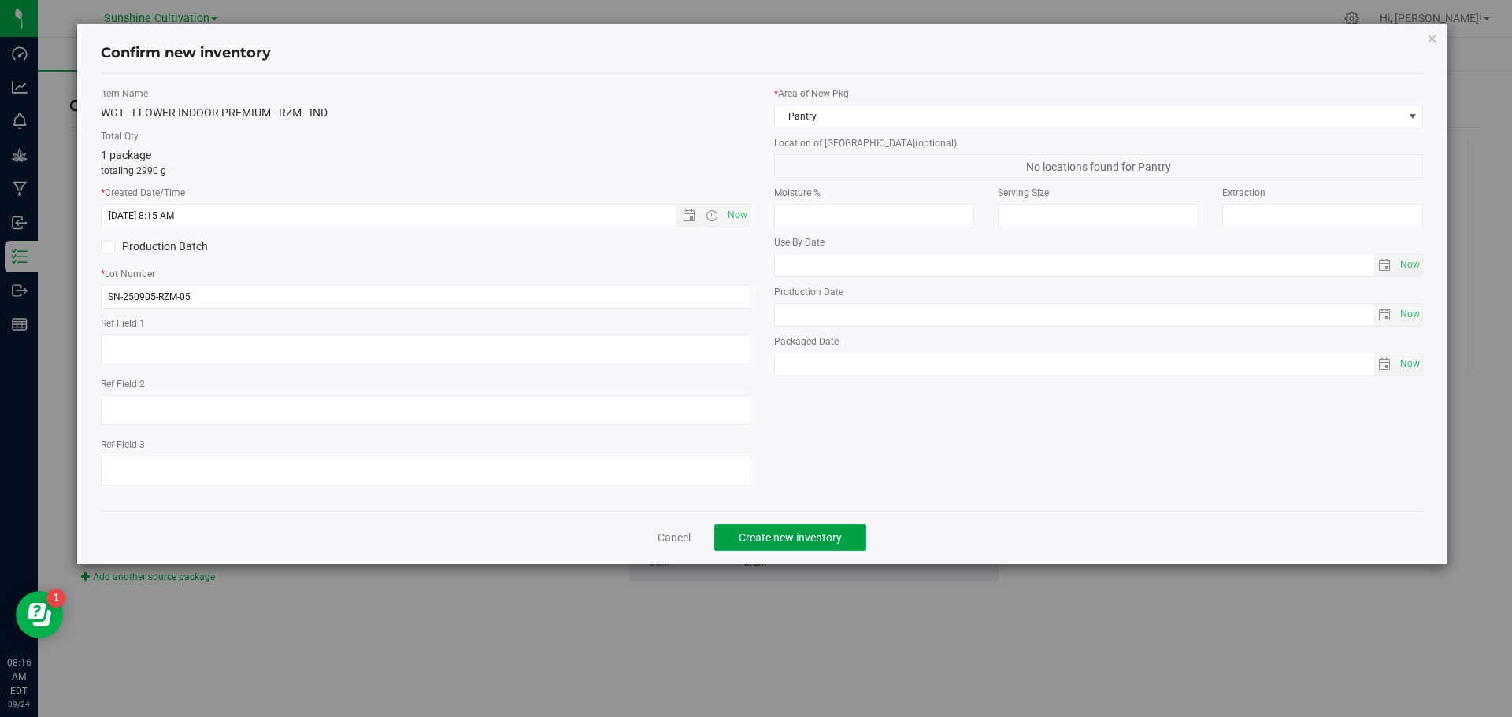
click at [814, 539] on span "Create new inventory" at bounding box center [790, 538] width 103 height 13
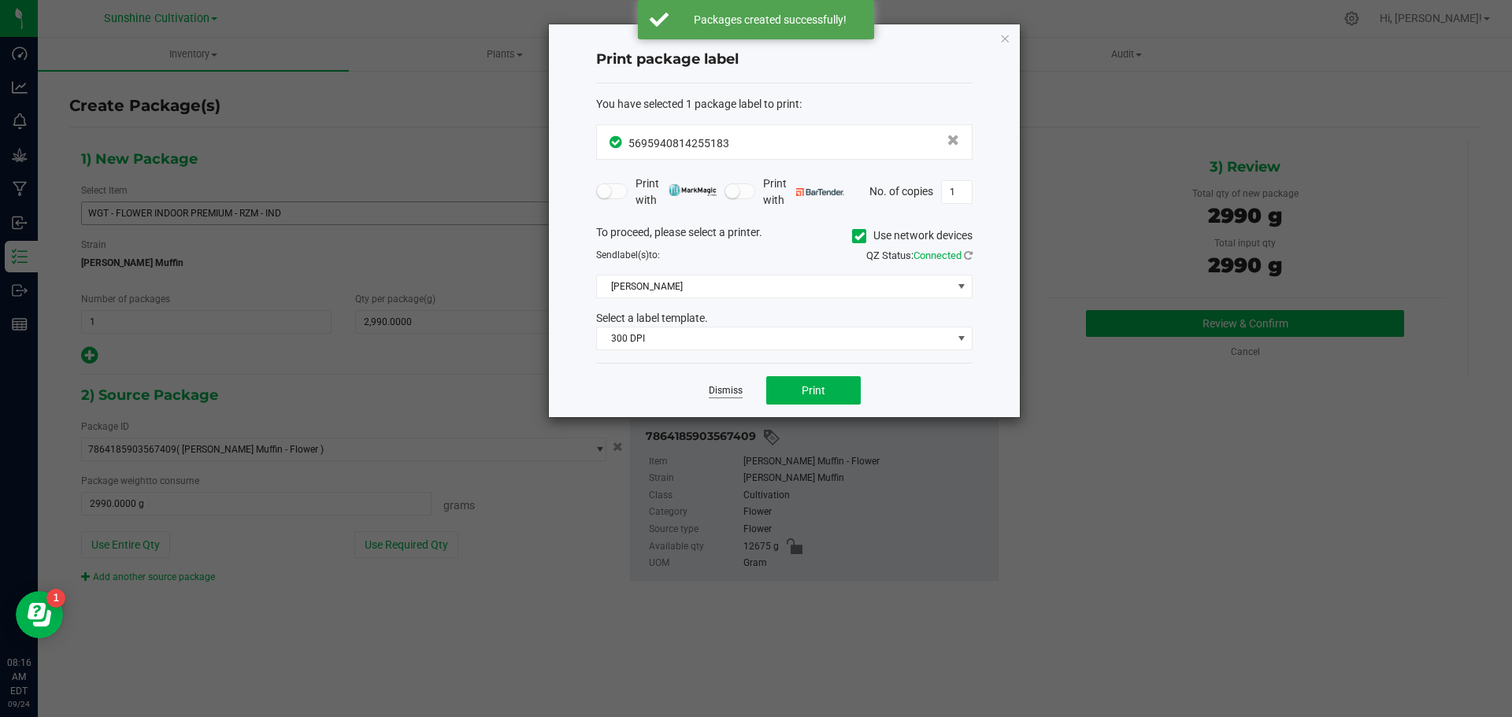
click at [731, 384] on link "Dismiss" at bounding box center [726, 390] width 34 height 13
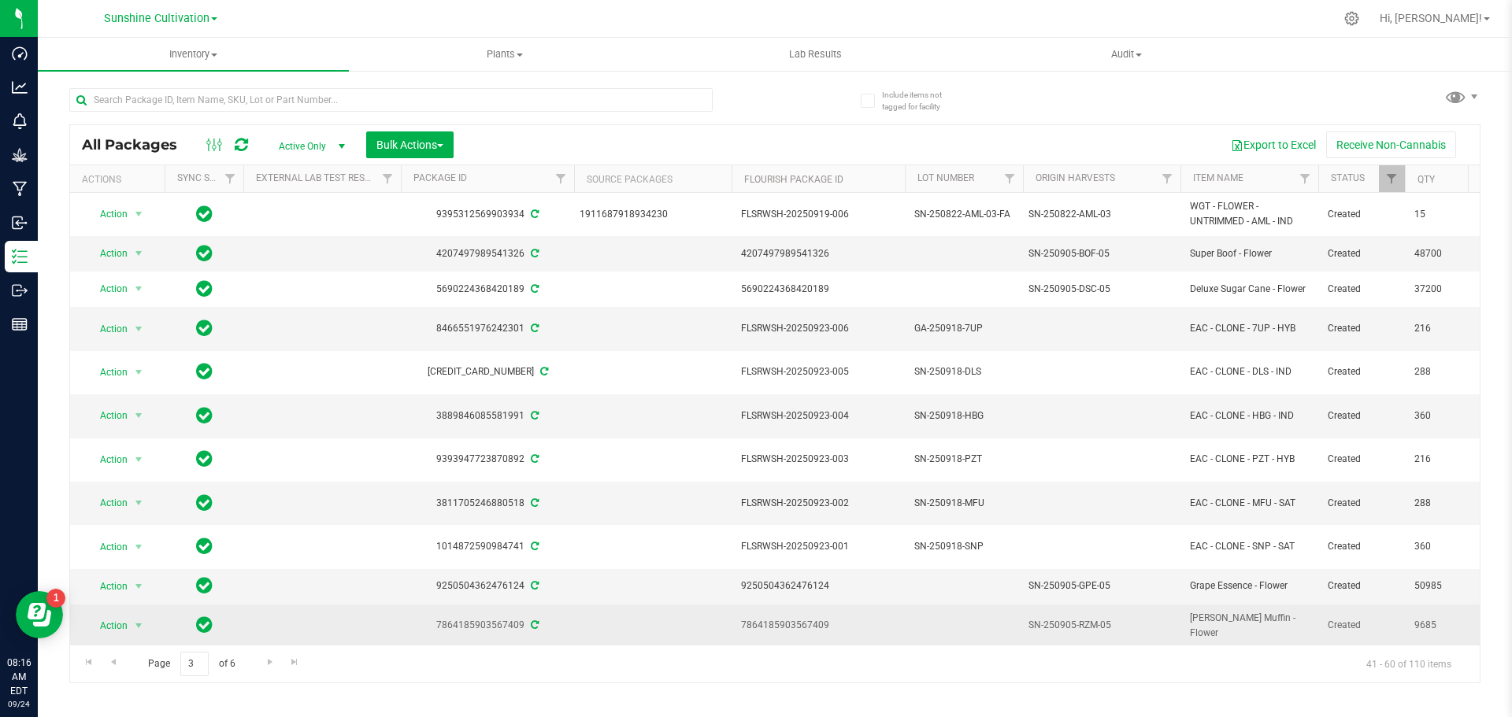
scroll to position [79, 0]
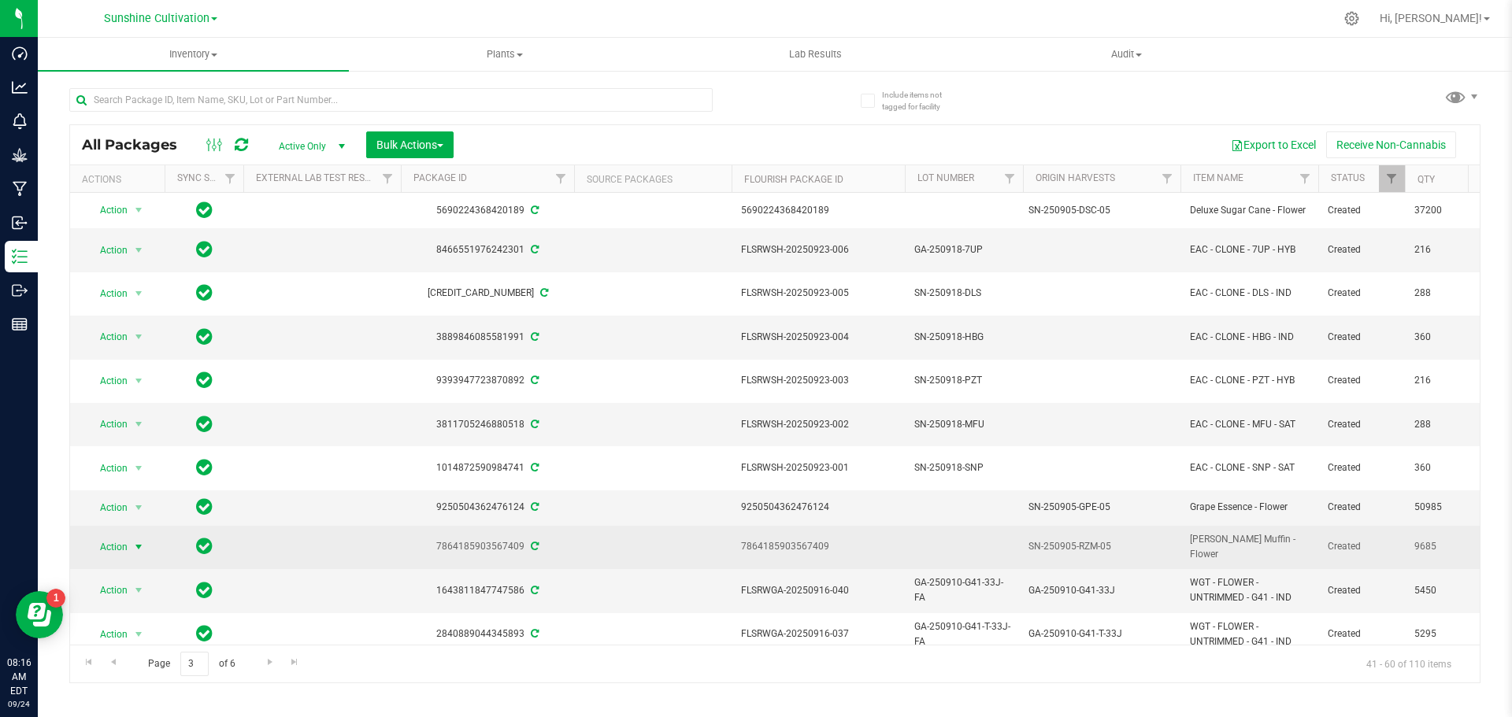
click at [138, 541] on span "select" at bounding box center [138, 547] width 13 height 13
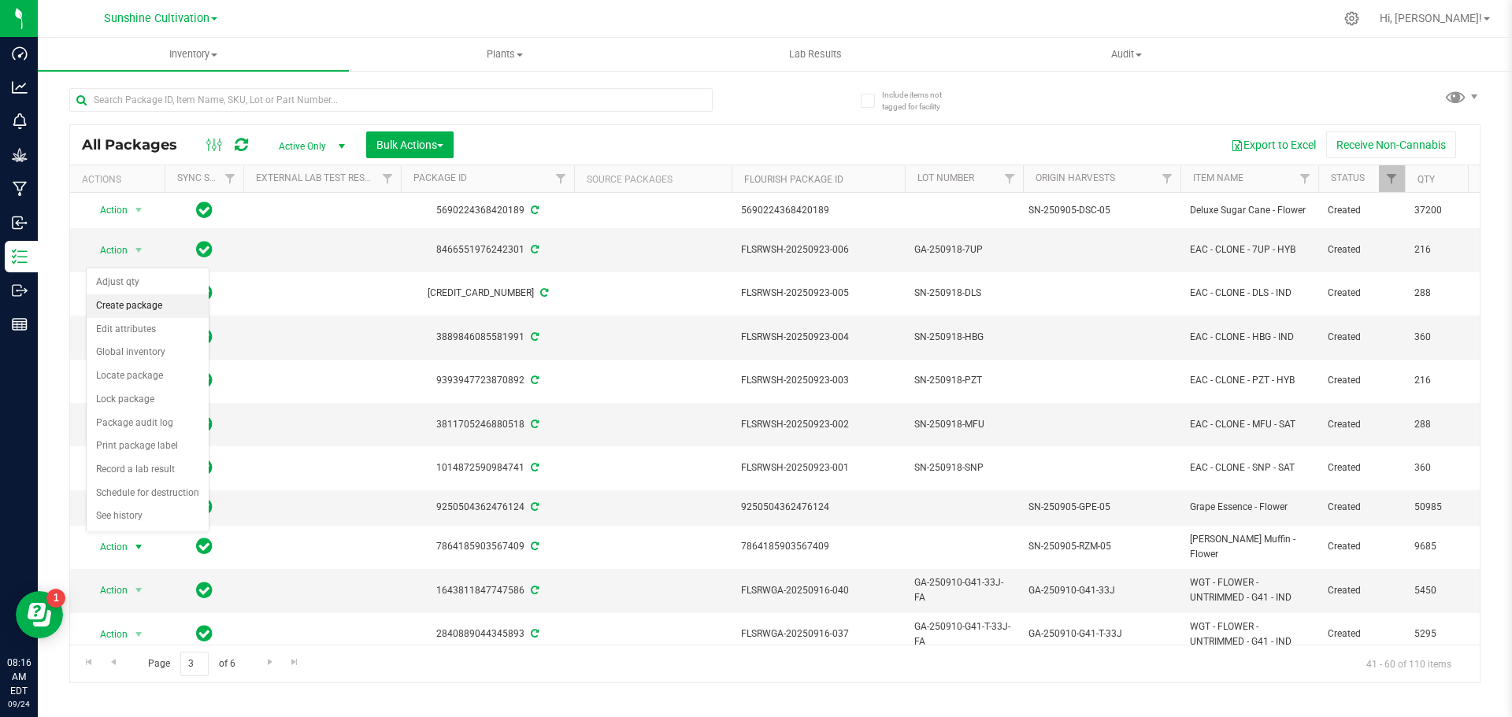
click at [166, 309] on li "Create package" at bounding box center [148, 307] width 122 height 24
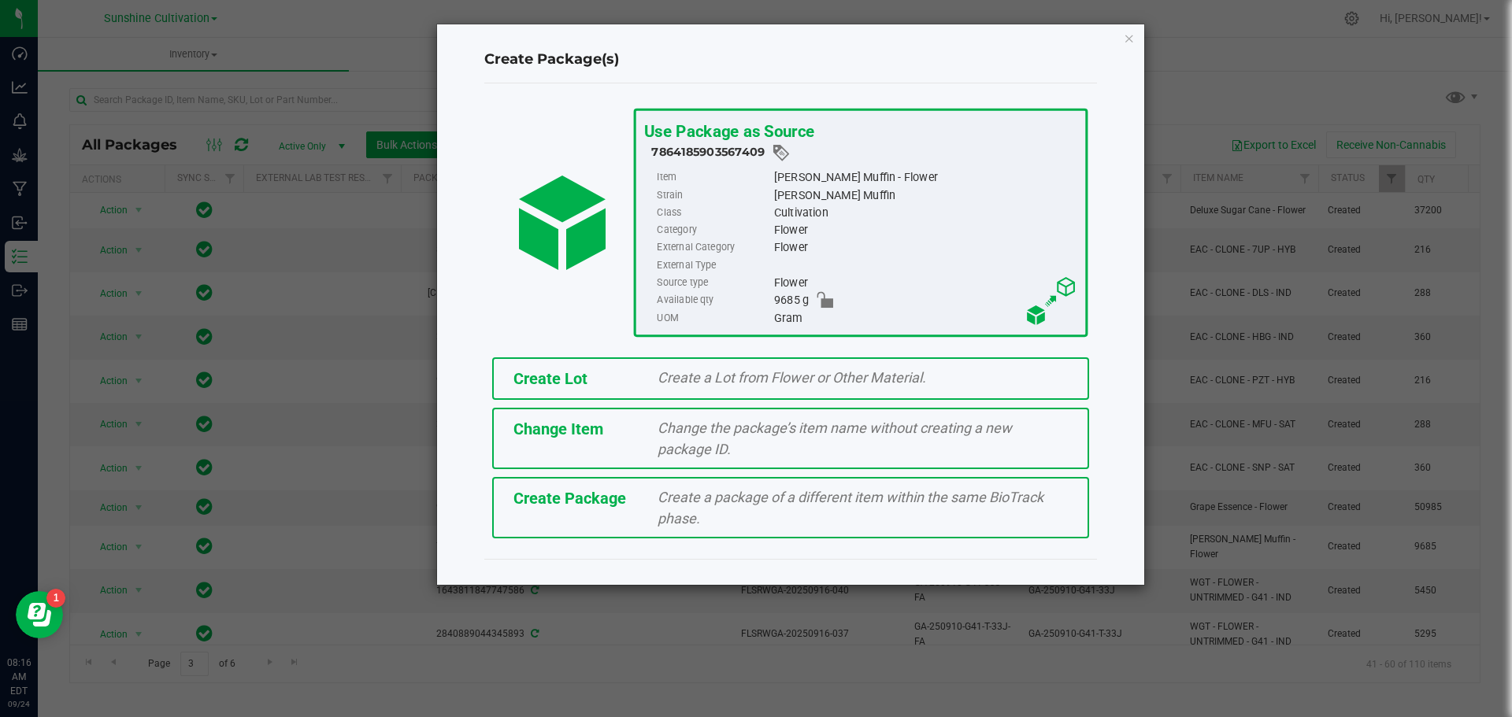
click at [602, 514] on div "Create Package Create a package of a different item within the same BioTrack ph…" at bounding box center [790, 507] width 597 height 61
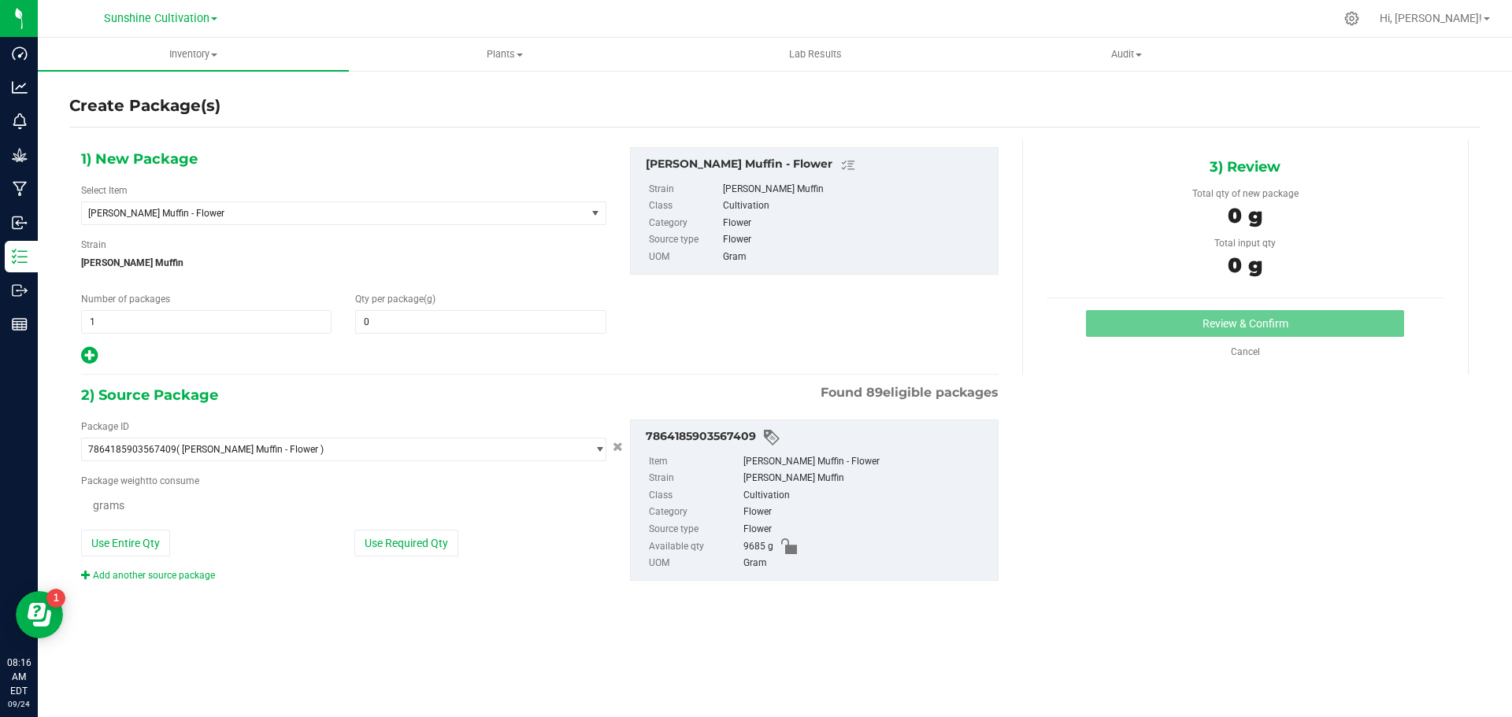
type input "0.0000"
click at [157, 215] on span "[PERSON_NAME] Muffin - Flower" at bounding box center [324, 213] width 472 height 11
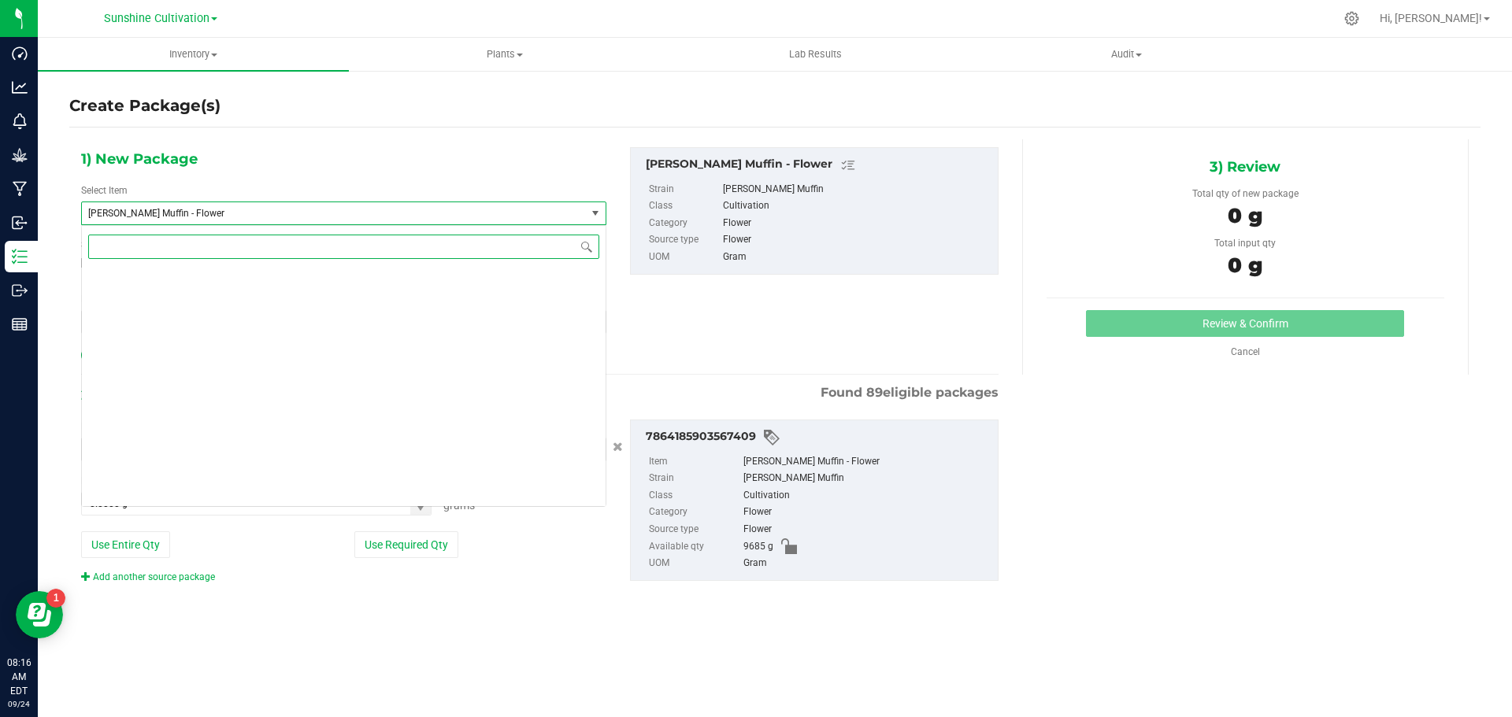
scroll to position [175902, 0]
type input "rzm"
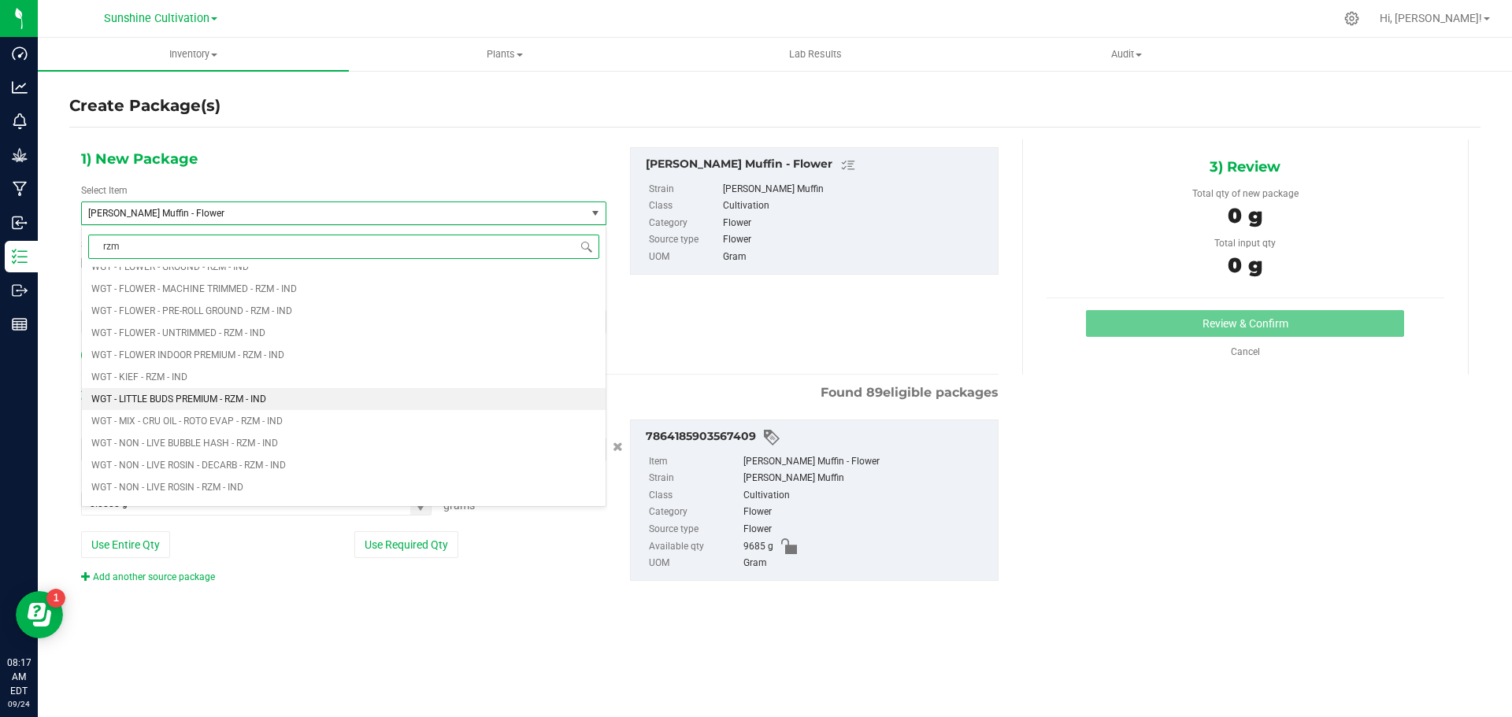
scroll to position [1181, 0]
click at [261, 355] on span "WGT - FLOWER INDOOR PREMIUM - RZM - IND" at bounding box center [187, 353] width 193 height 11
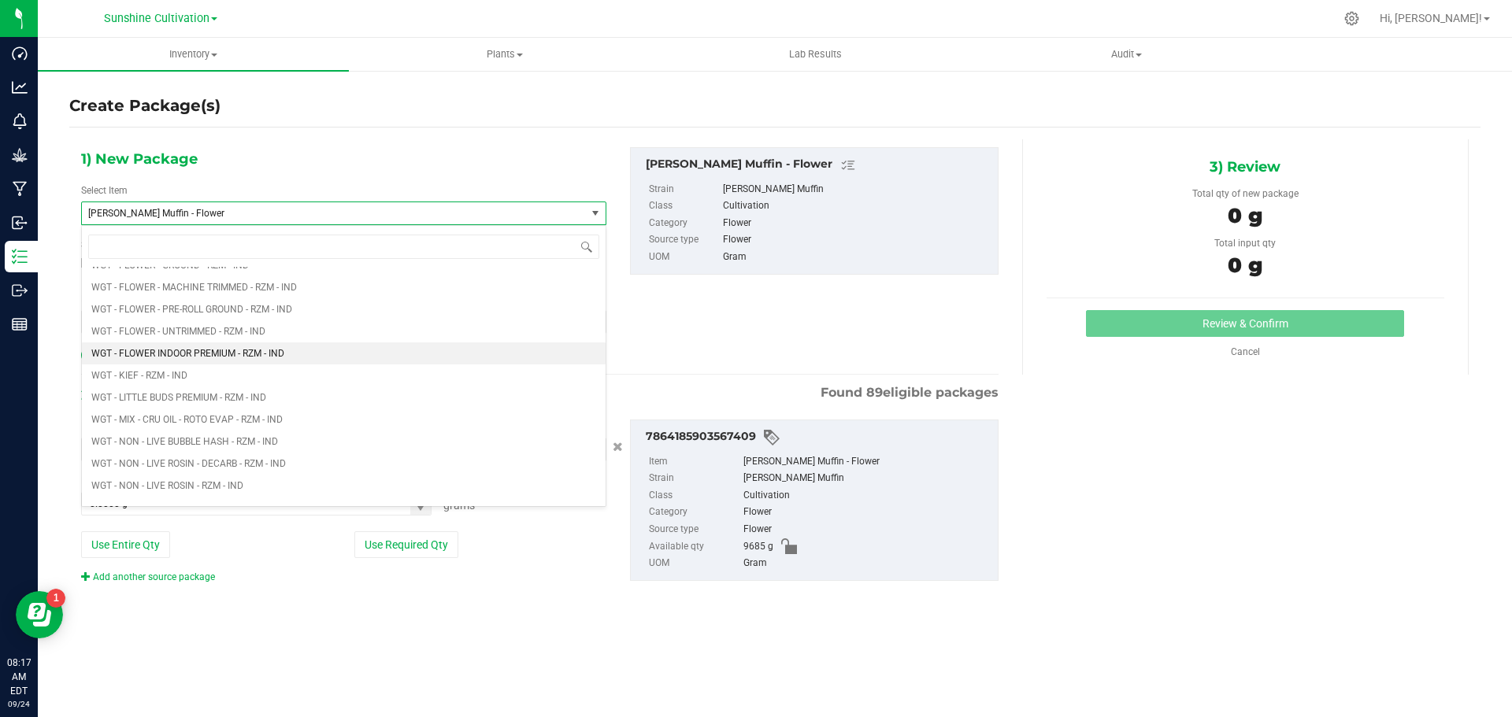
type input "0.0000"
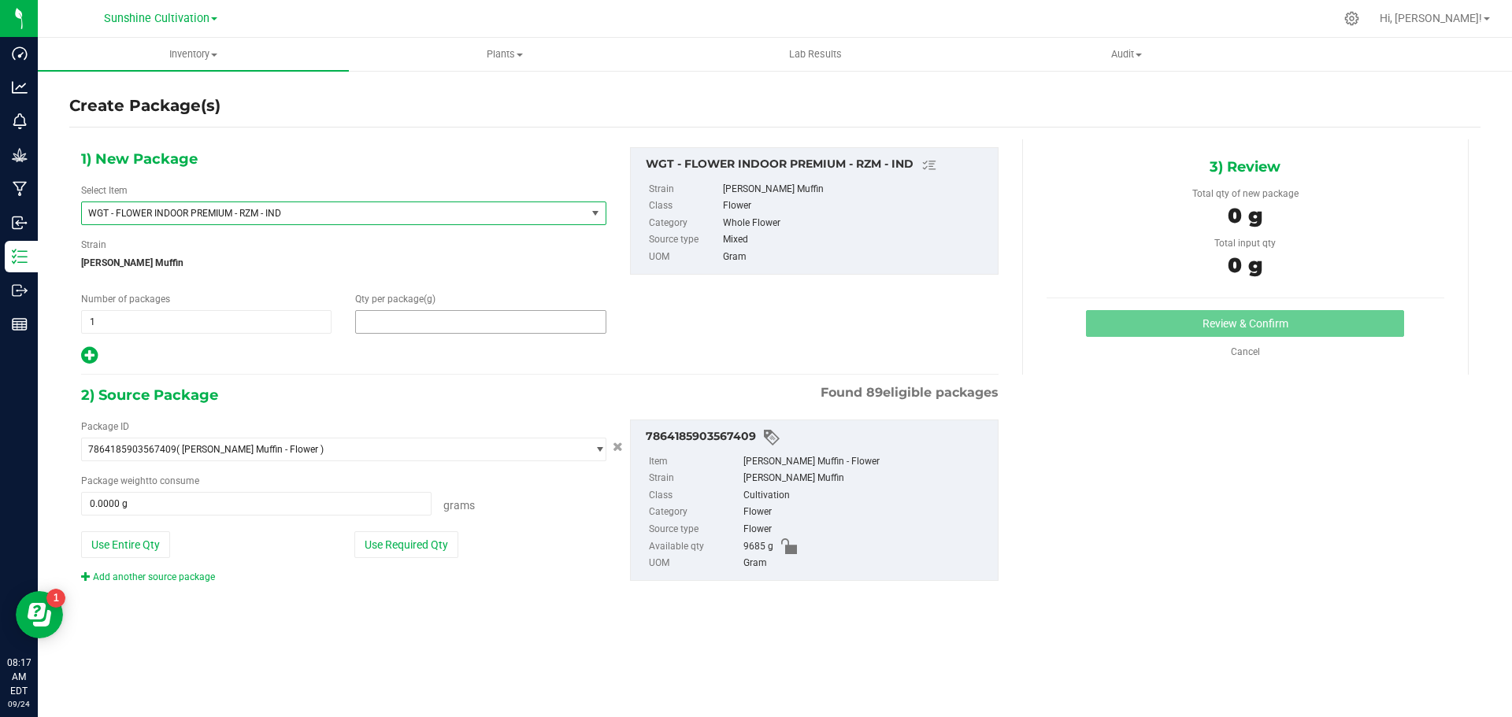
click at [400, 319] on span at bounding box center [480, 322] width 250 height 24
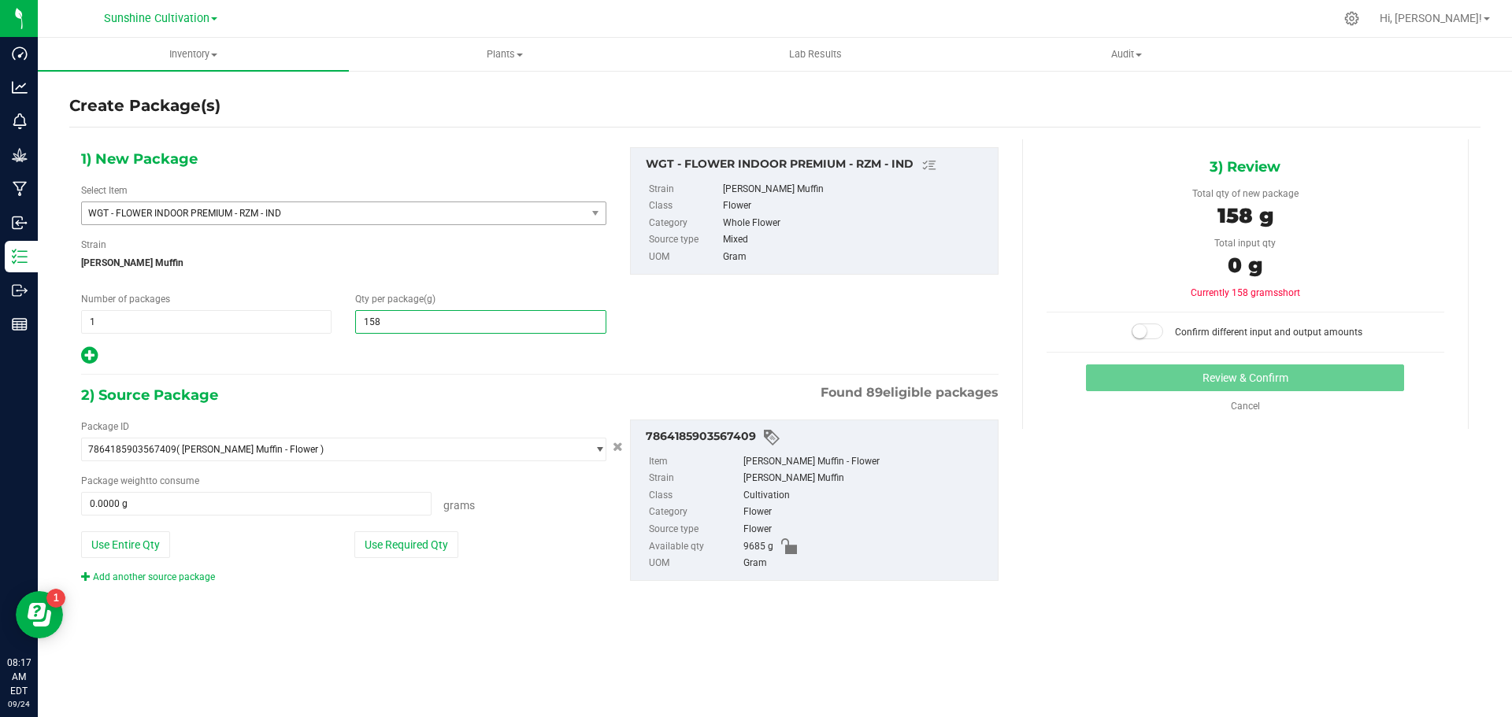
type input "1585"
type input "1,585.0000"
click at [294, 508] on span at bounding box center [256, 504] width 350 height 24
type input "1585"
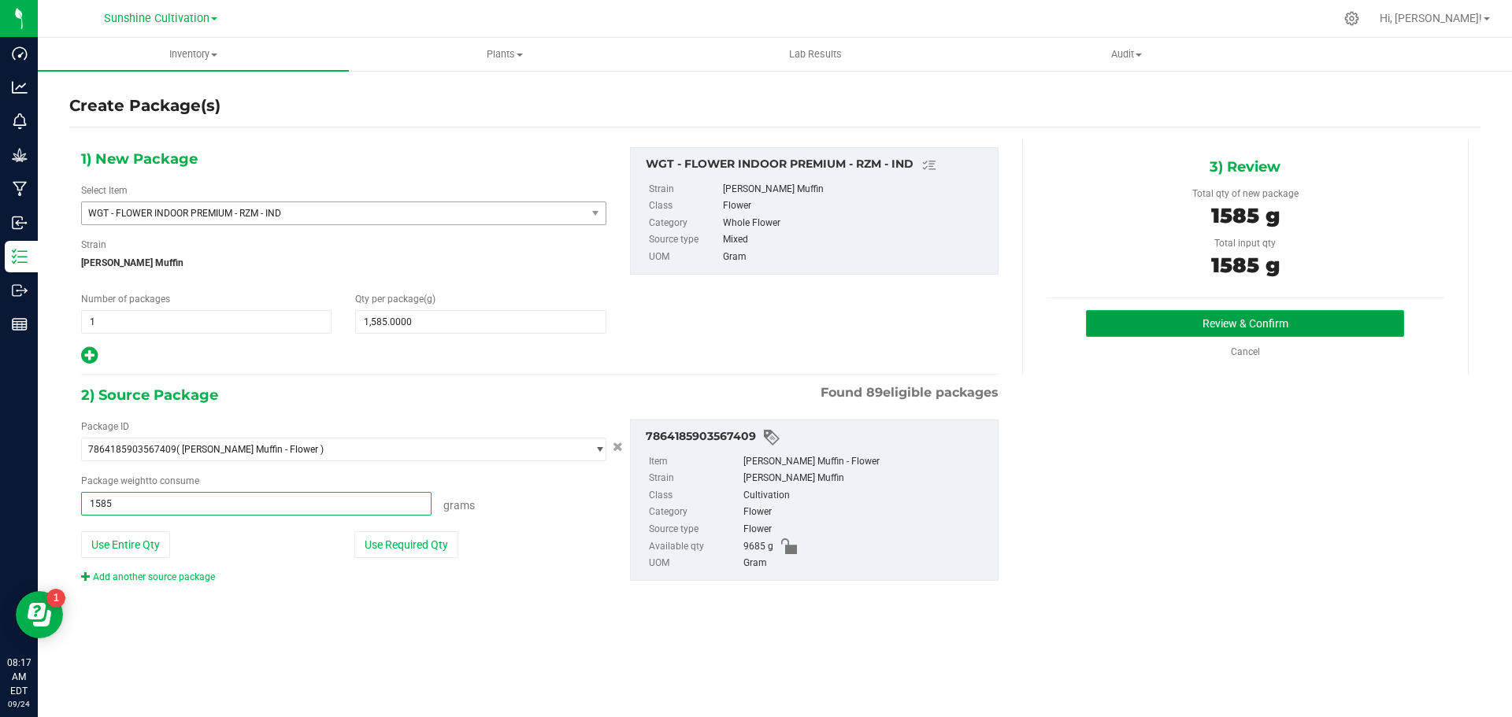
type input "1585.0000 g"
click at [1117, 326] on button "Review & Confirm" at bounding box center [1245, 323] width 318 height 27
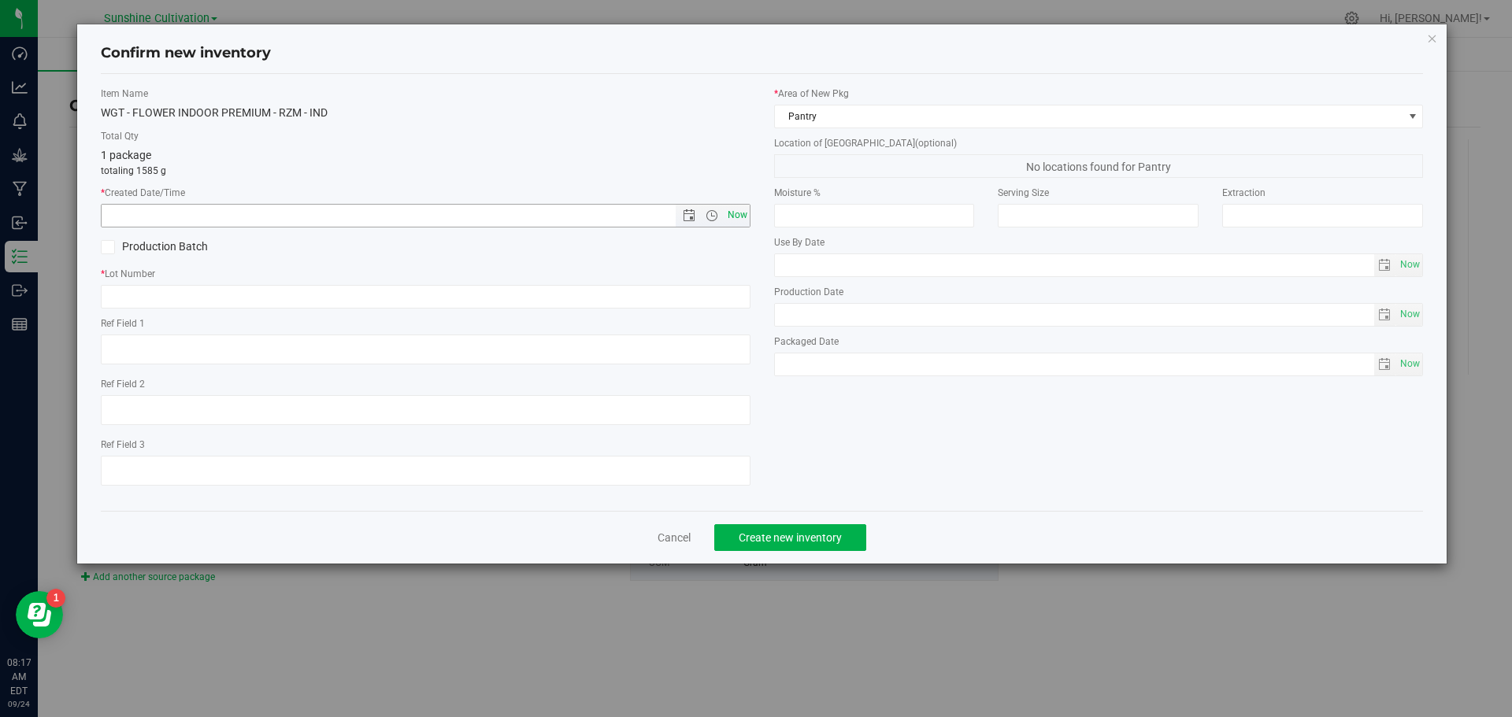
click at [732, 209] on span "Now" at bounding box center [737, 215] width 27 height 23
type input "9/24/2025 8:17 AM"
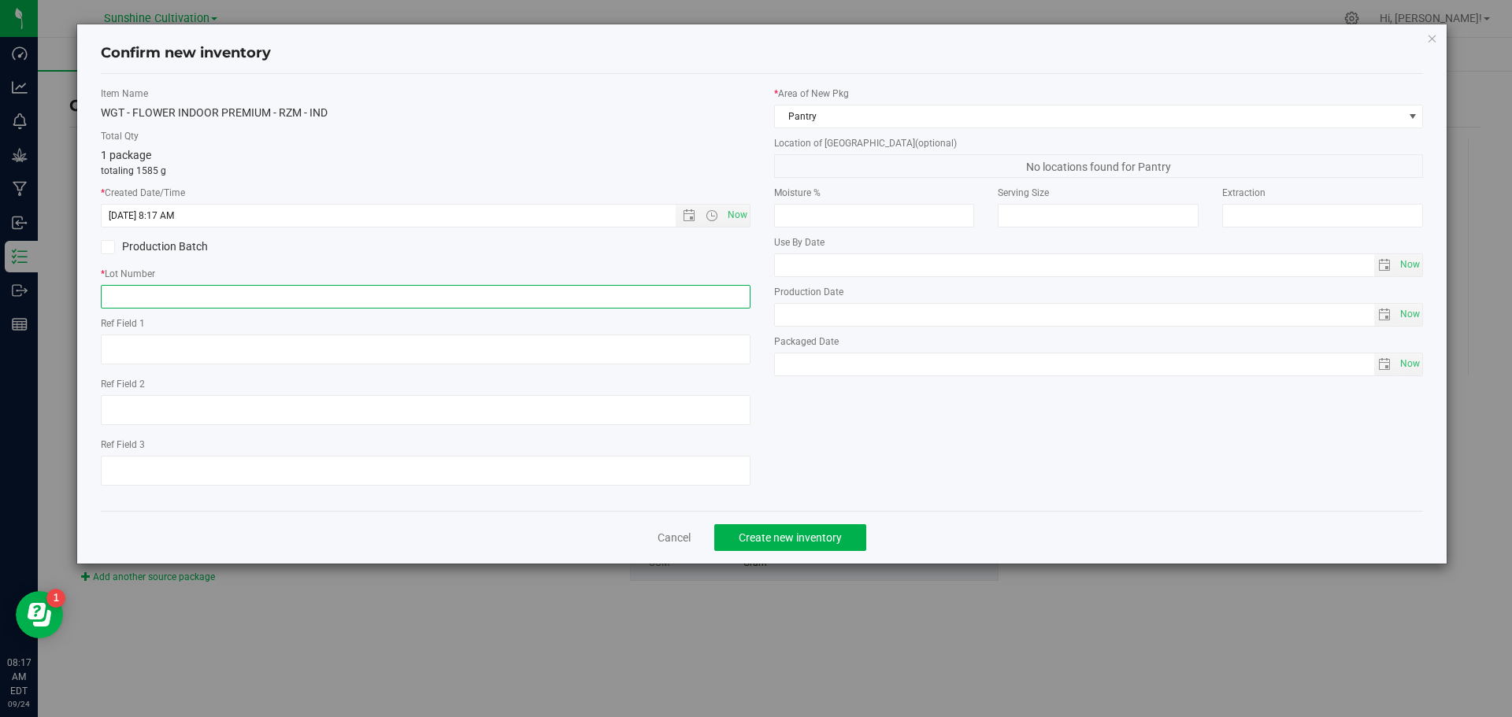
paste input "SN-250905-RZM-05"
type input "SN-250905-RZM-05"
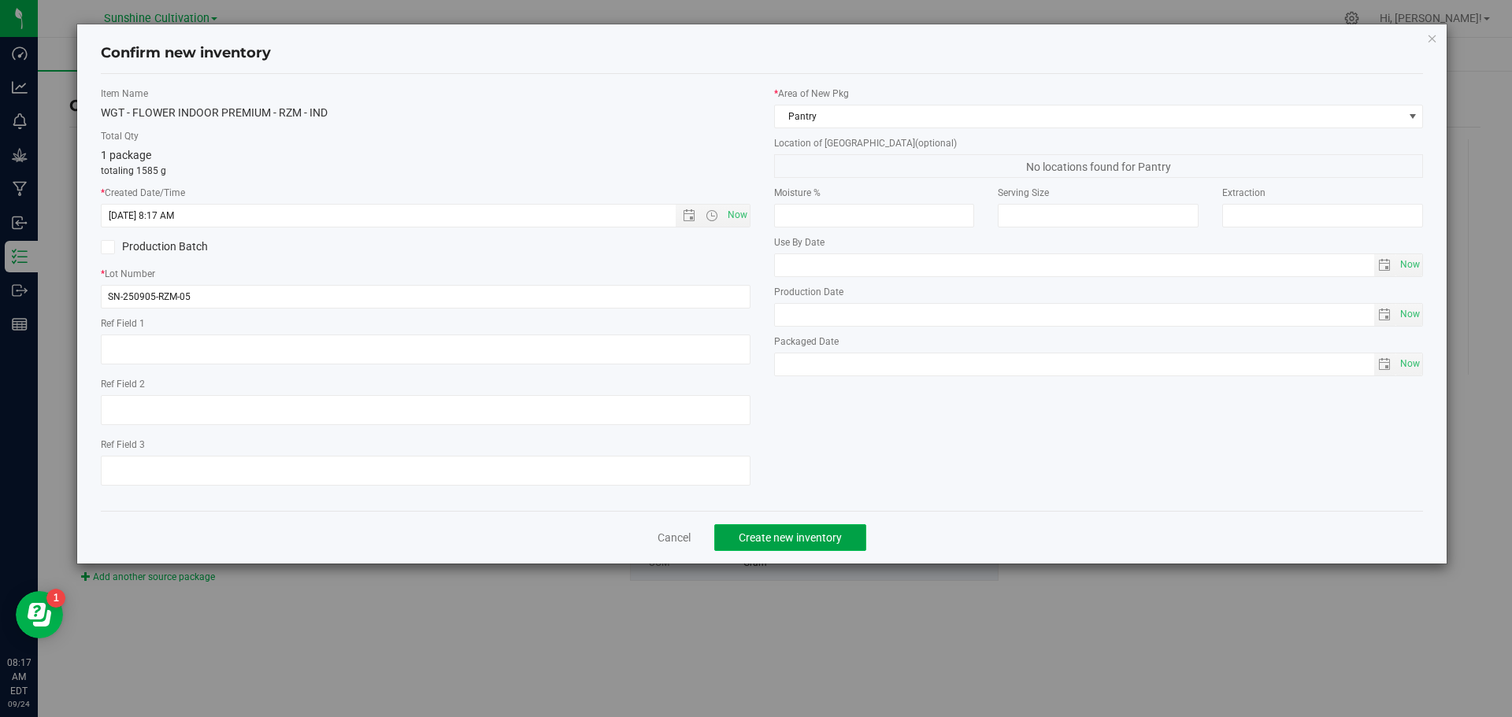
click at [798, 544] on button "Create new inventory" at bounding box center [790, 537] width 152 height 27
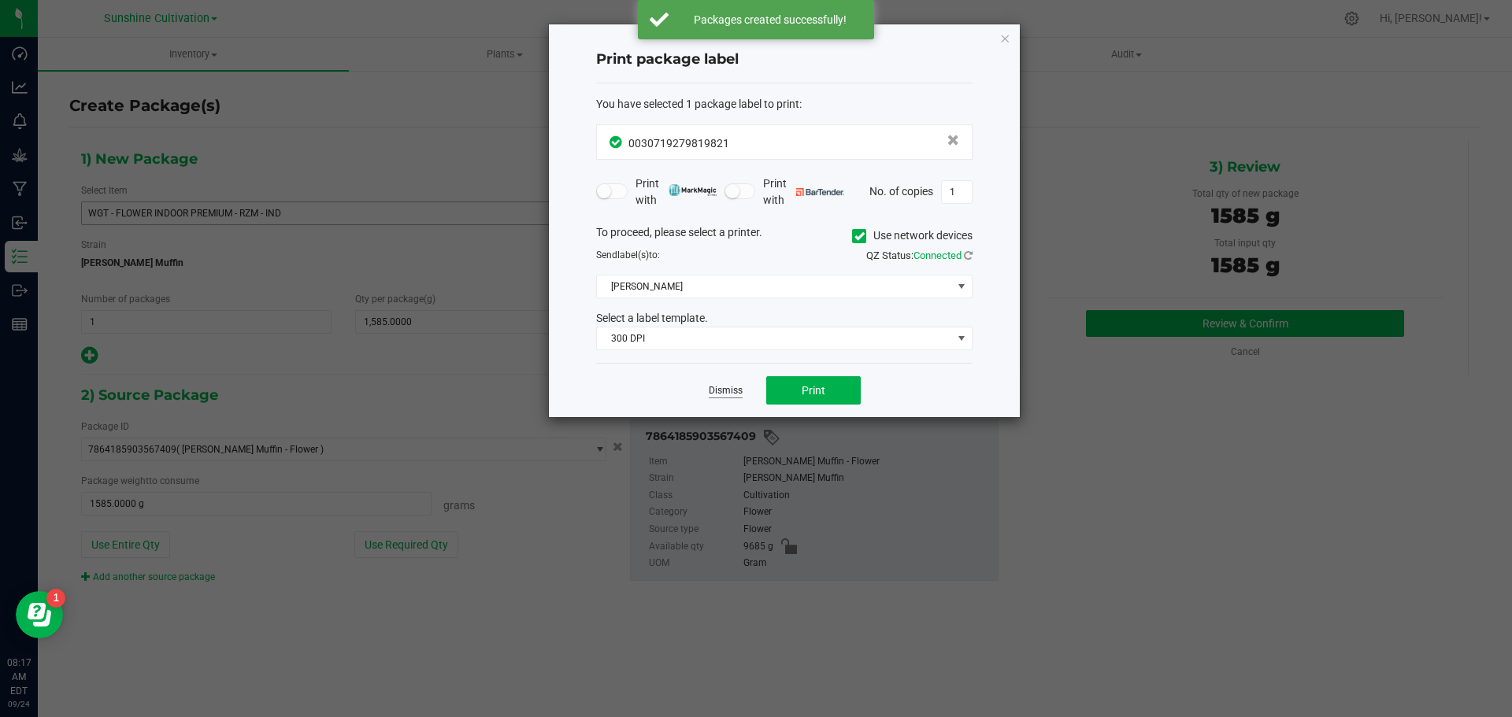
click at [728, 392] on link "Dismiss" at bounding box center [726, 390] width 34 height 13
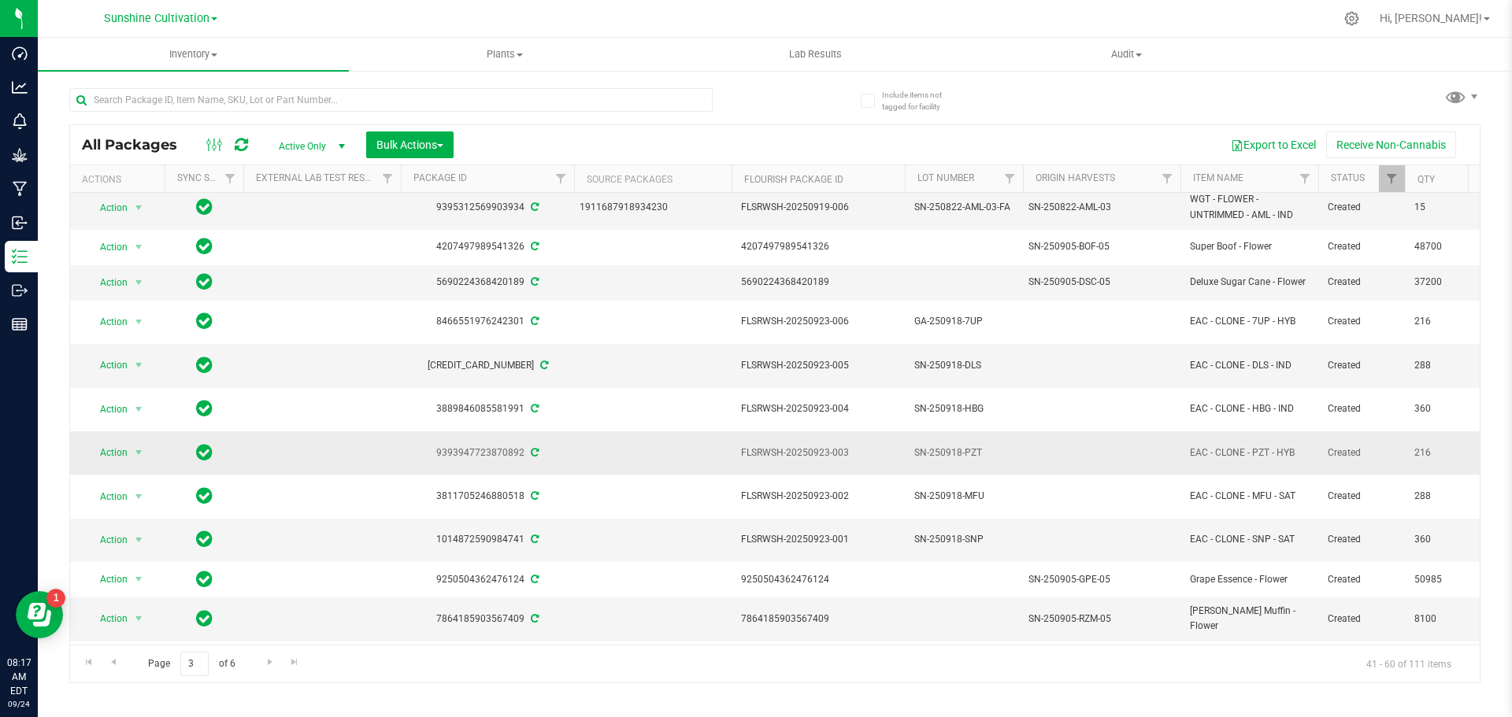
scroll to position [79, 0]
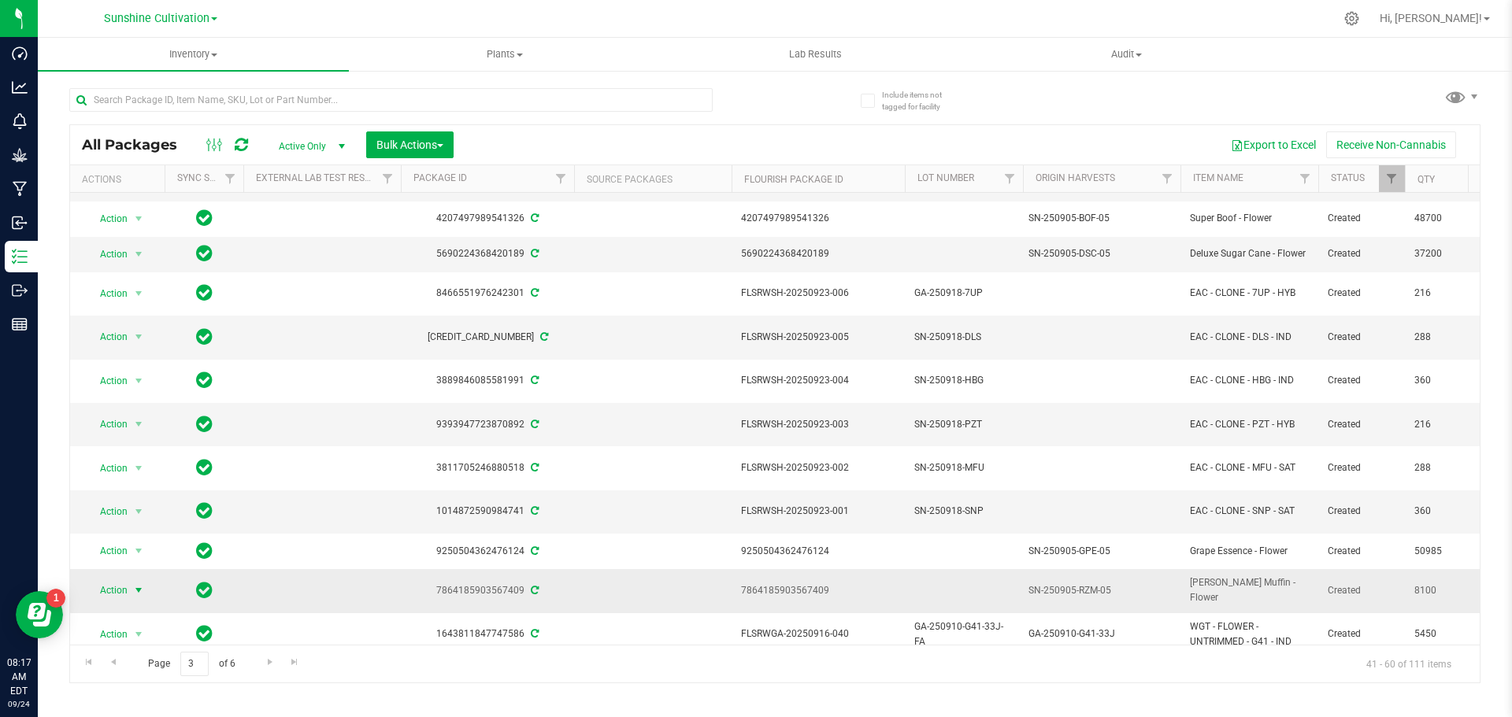
click at [140, 584] on span "select" at bounding box center [138, 590] width 13 height 13
click at [306, 569] on td at bounding box center [321, 590] width 157 height 43
click at [143, 584] on span "select" at bounding box center [138, 590] width 13 height 13
click at [190, 337] on li "Create package" at bounding box center [148, 342] width 122 height 24
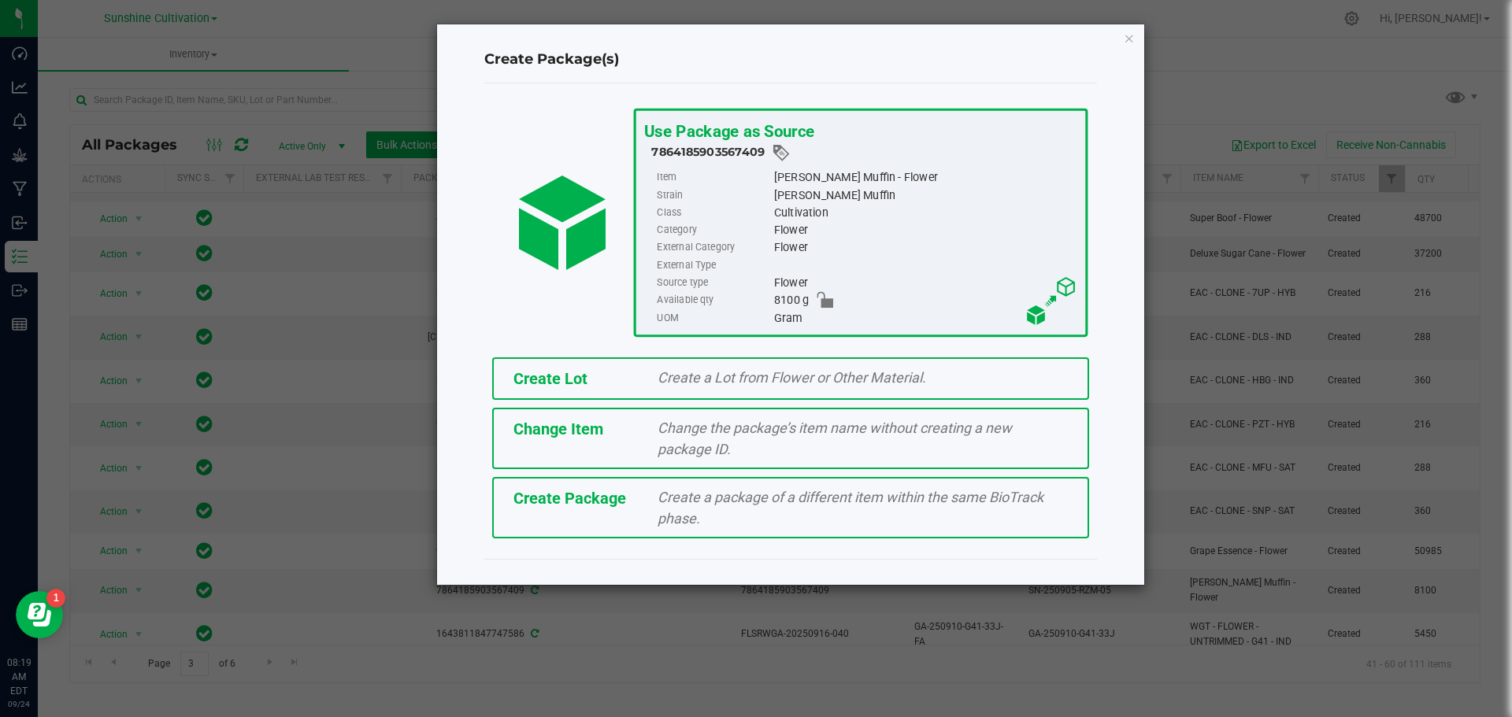
click at [718, 517] on div "Create a package of a different item within the same BioTrack phase." at bounding box center [863, 508] width 434 height 43
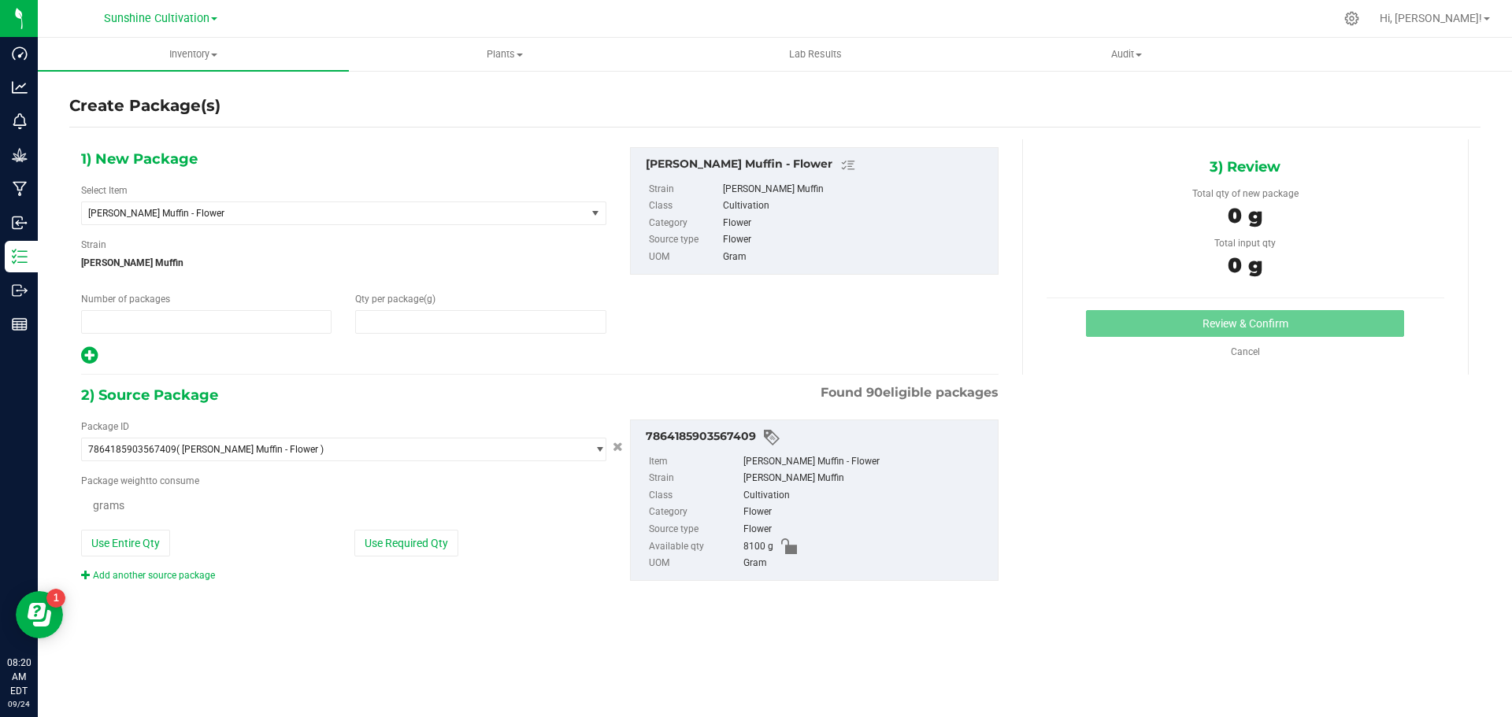
type input "1"
type input "0.0000"
click at [401, 217] on span "[PERSON_NAME] Muffin - Flower" at bounding box center [324, 213] width 472 height 11
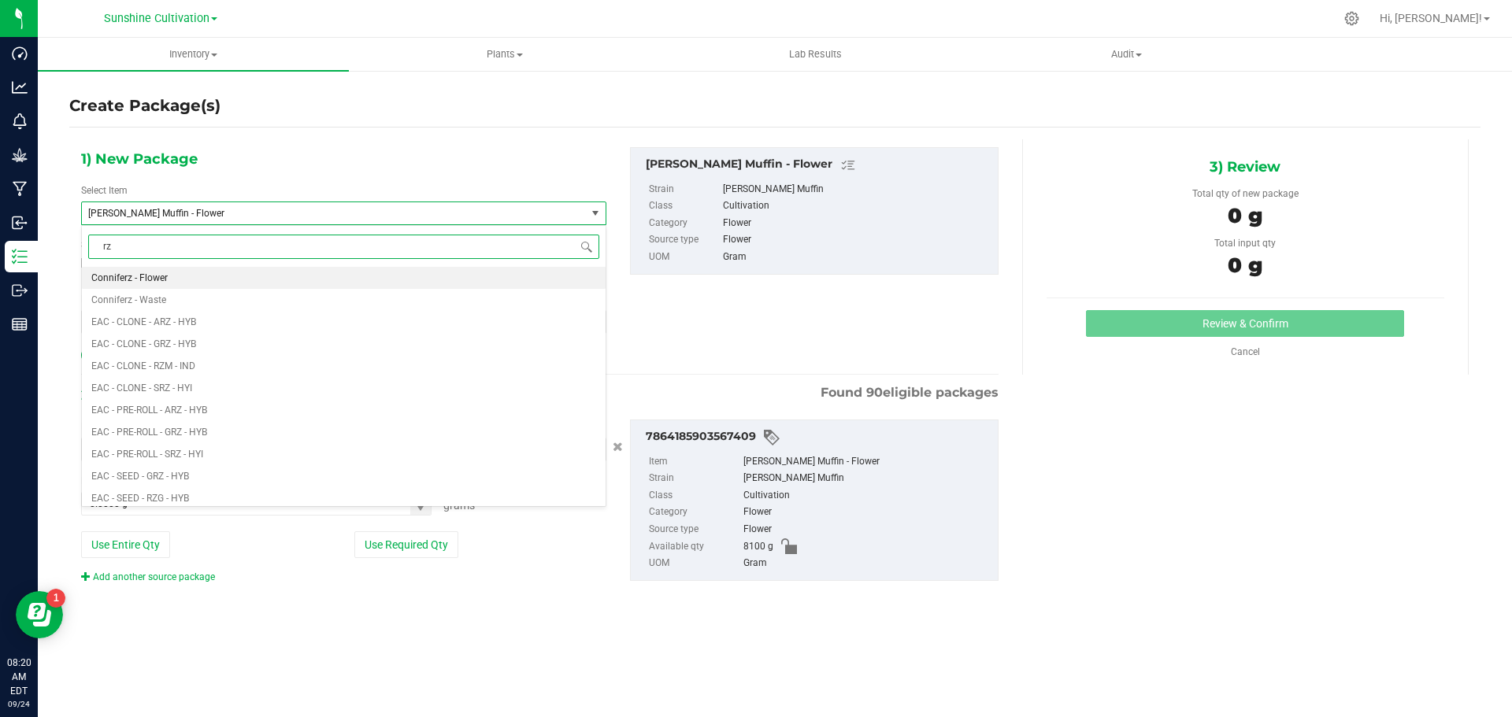
type input "rzm"
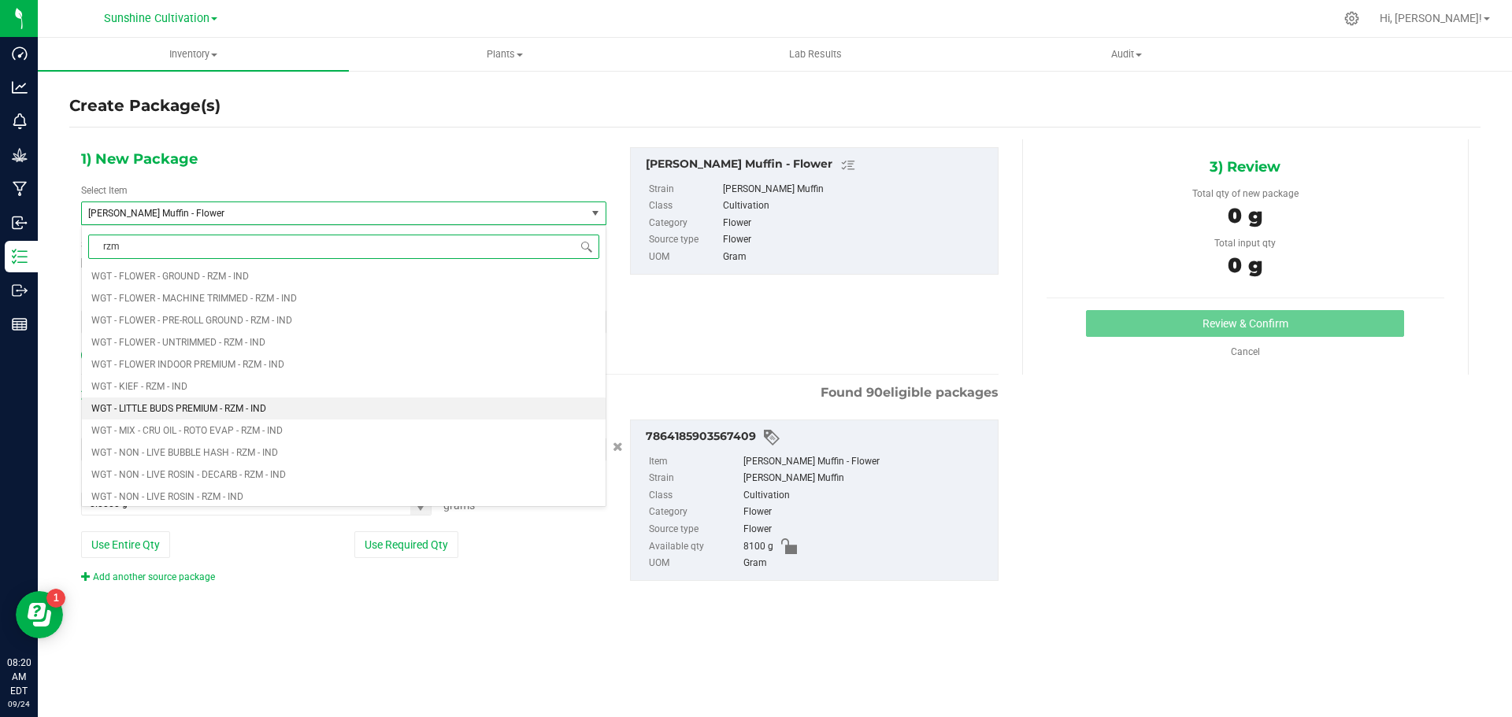
scroll to position [1187, 0]
click at [345, 389] on li "WGT - LITTLE BUDS PREMIUM - RZM - IND" at bounding box center [344, 391] width 524 height 22
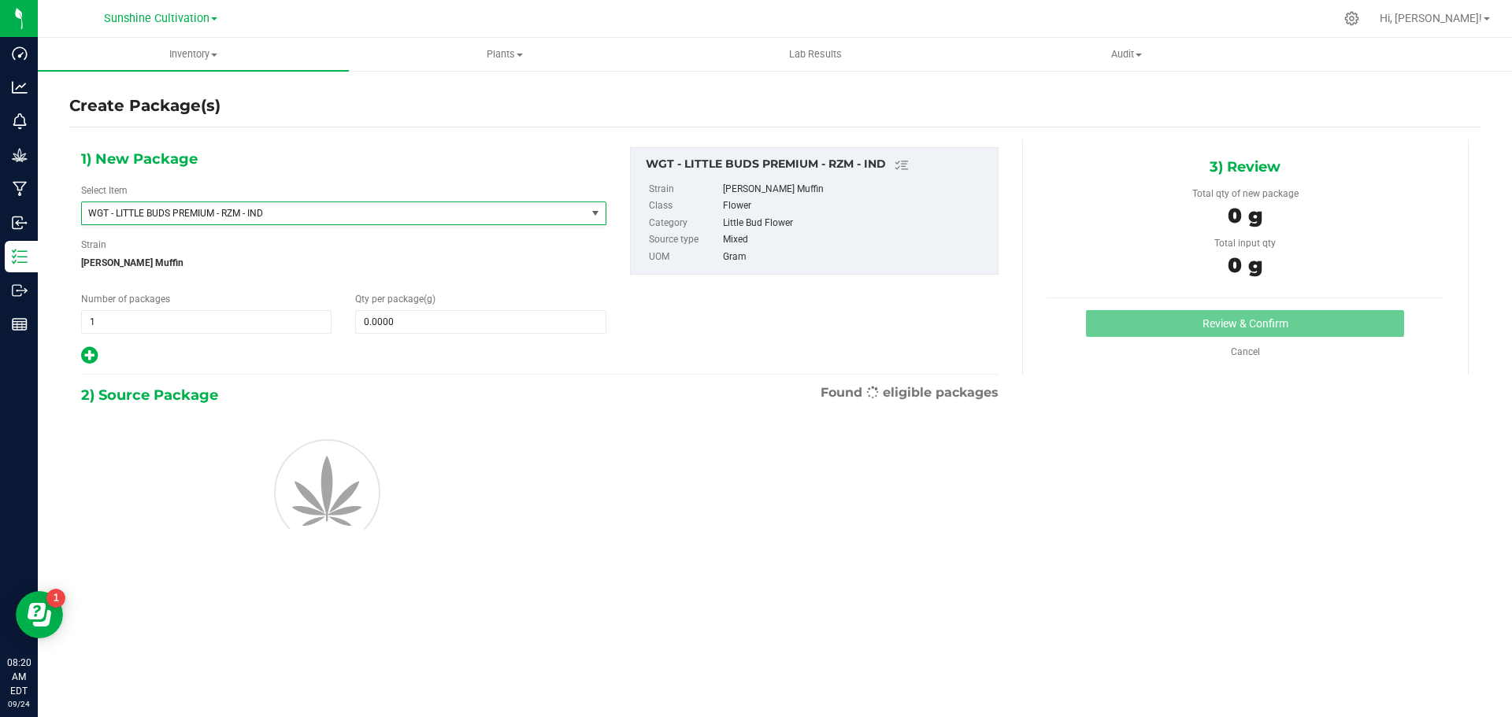
type input "0.0000"
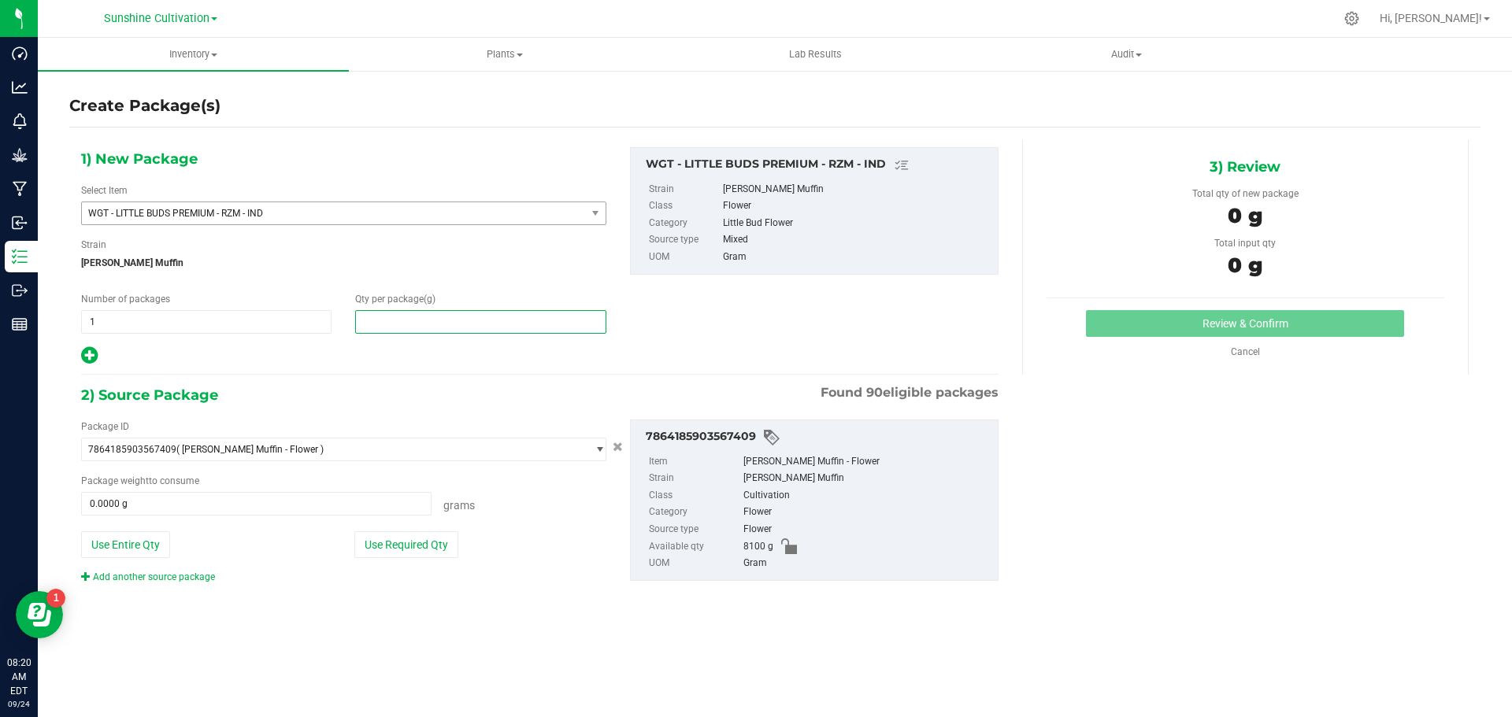
click at [446, 325] on span at bounding box center [480, 322] width 250 height 24
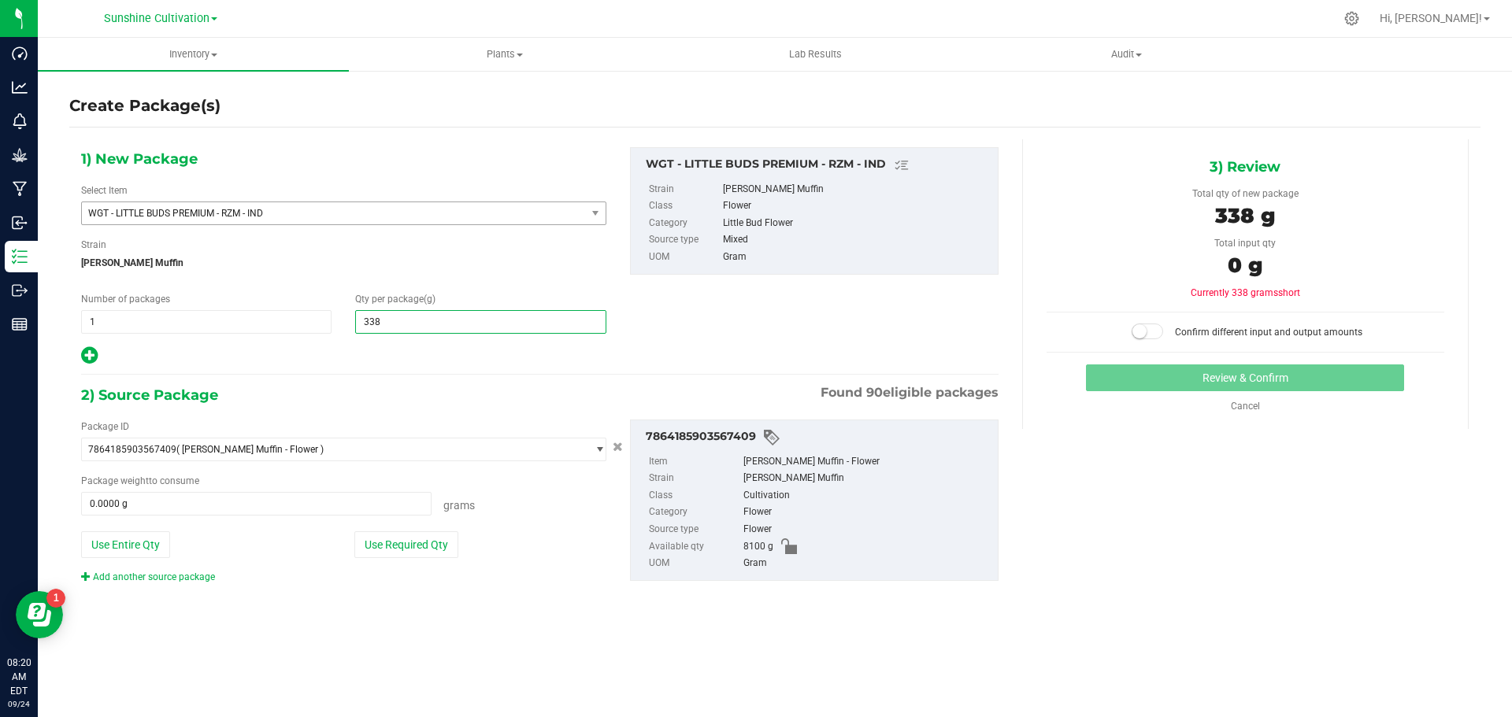
type input "3385"
type input "3,385.0000"
click at [312, 492] on span "0.0000 g 0" at bounding box center [256, 504] width 350 height 24
click at [312, 497] on span at bounding box center [256, 504] width 350 height 24
type input "3385"
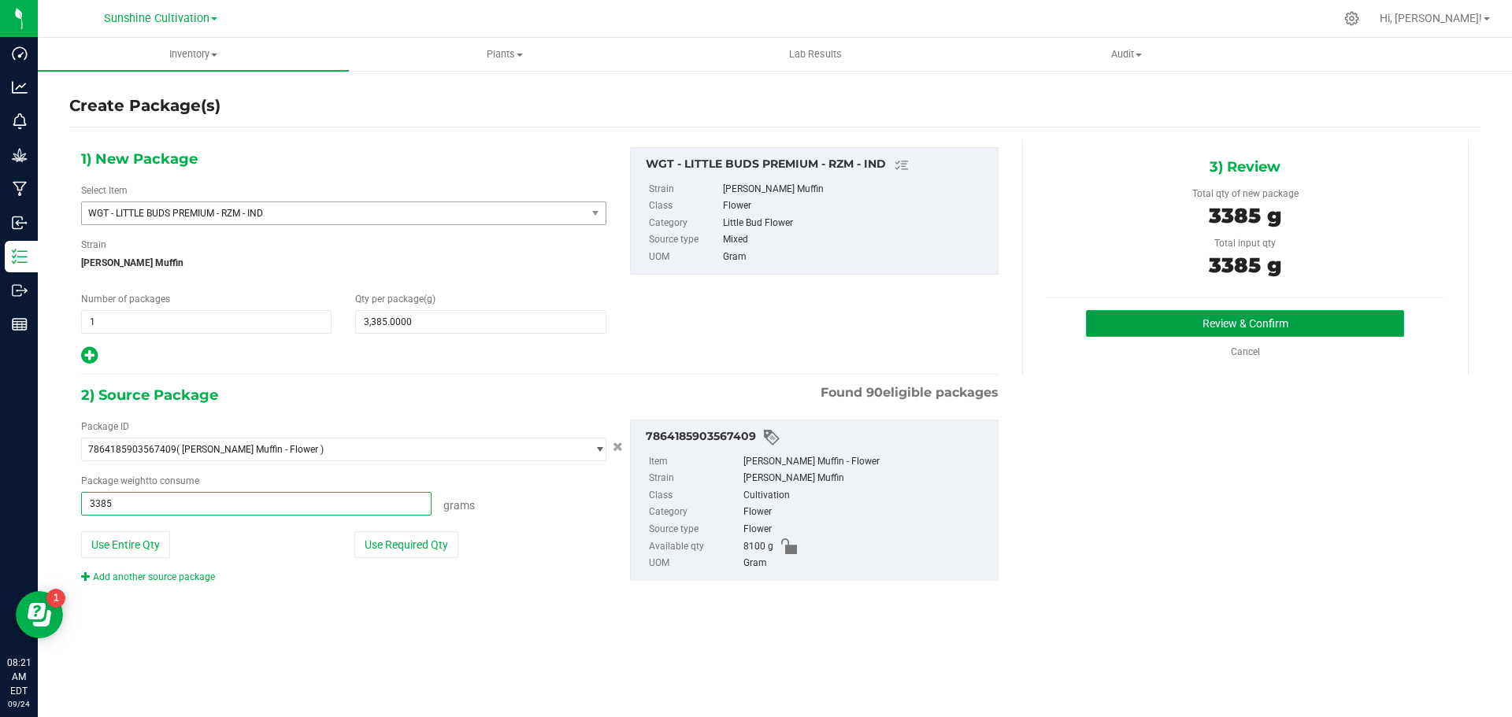
type input "3385.0000 g"
click at [1217, 320] on button "Review & Confirm" at bounding box center [1245, 323] width 318 height 27
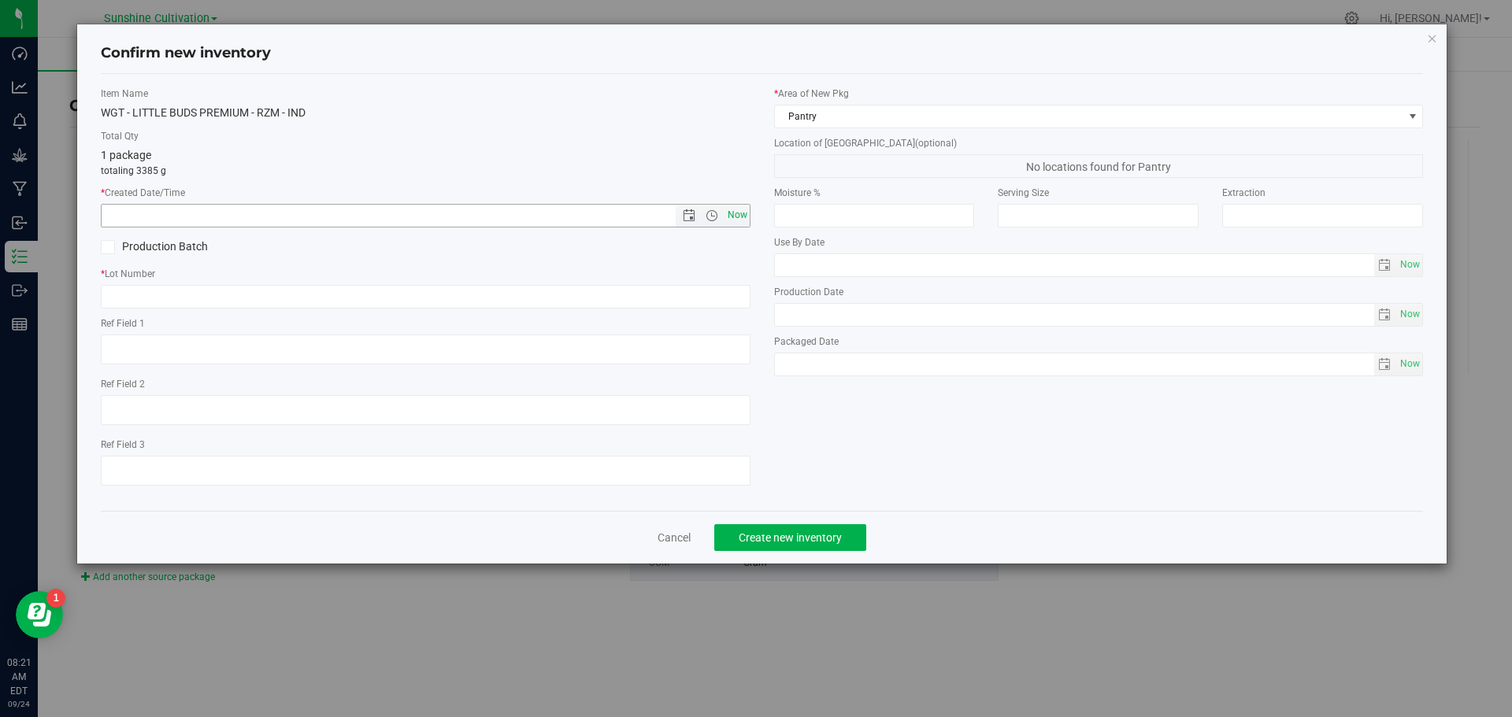
click at [746, 213] on span "Now" at bounding box center [737, 215] width 27 height 23
type input "9/24/2025 8:21 AM"
click at [793, 546] on button "Create new inventory" at bounding box center [790, 537] width 152 height 27
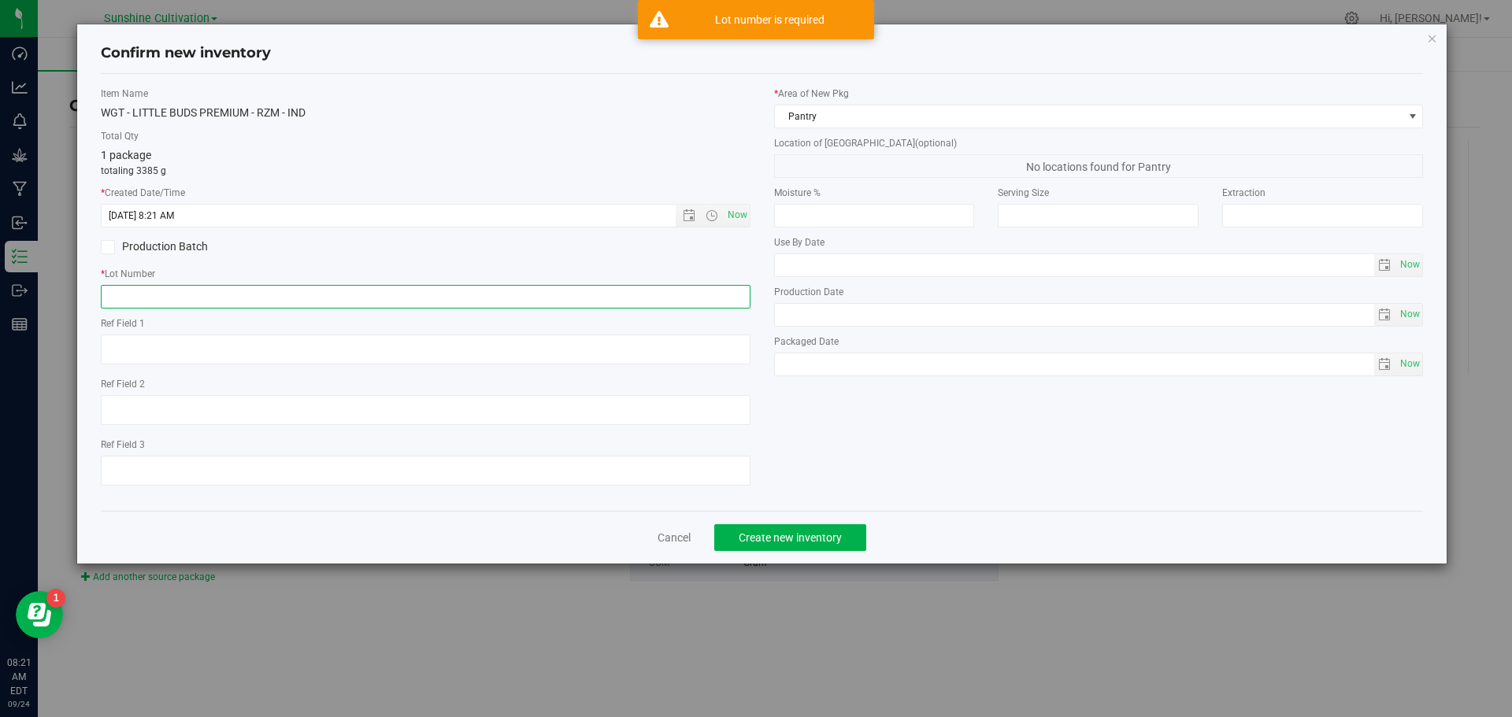
click at [654, 290] on input "text" at bounding box center [426, 297] width 650 height 24
paste input "SN-250905-RZM-05"
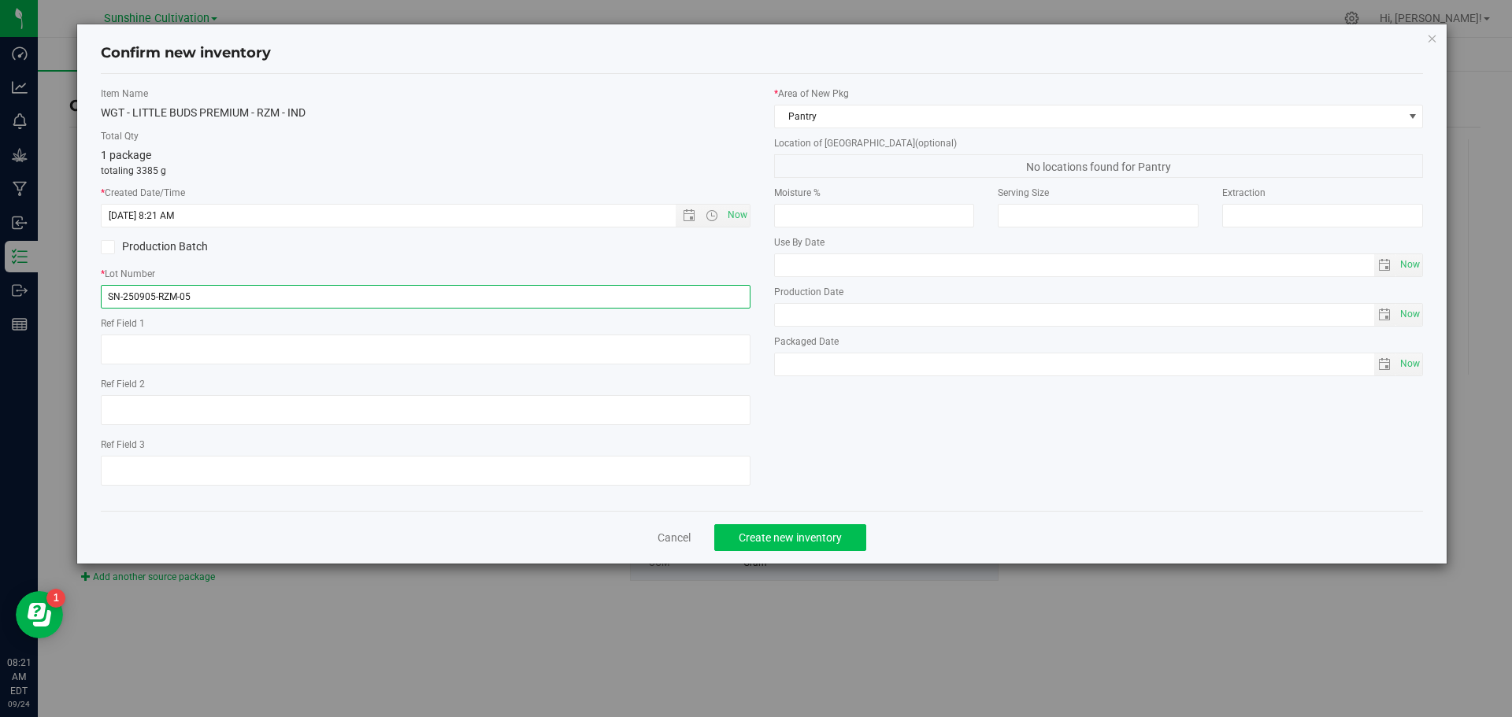
type input "SN-250905-RZM-05"
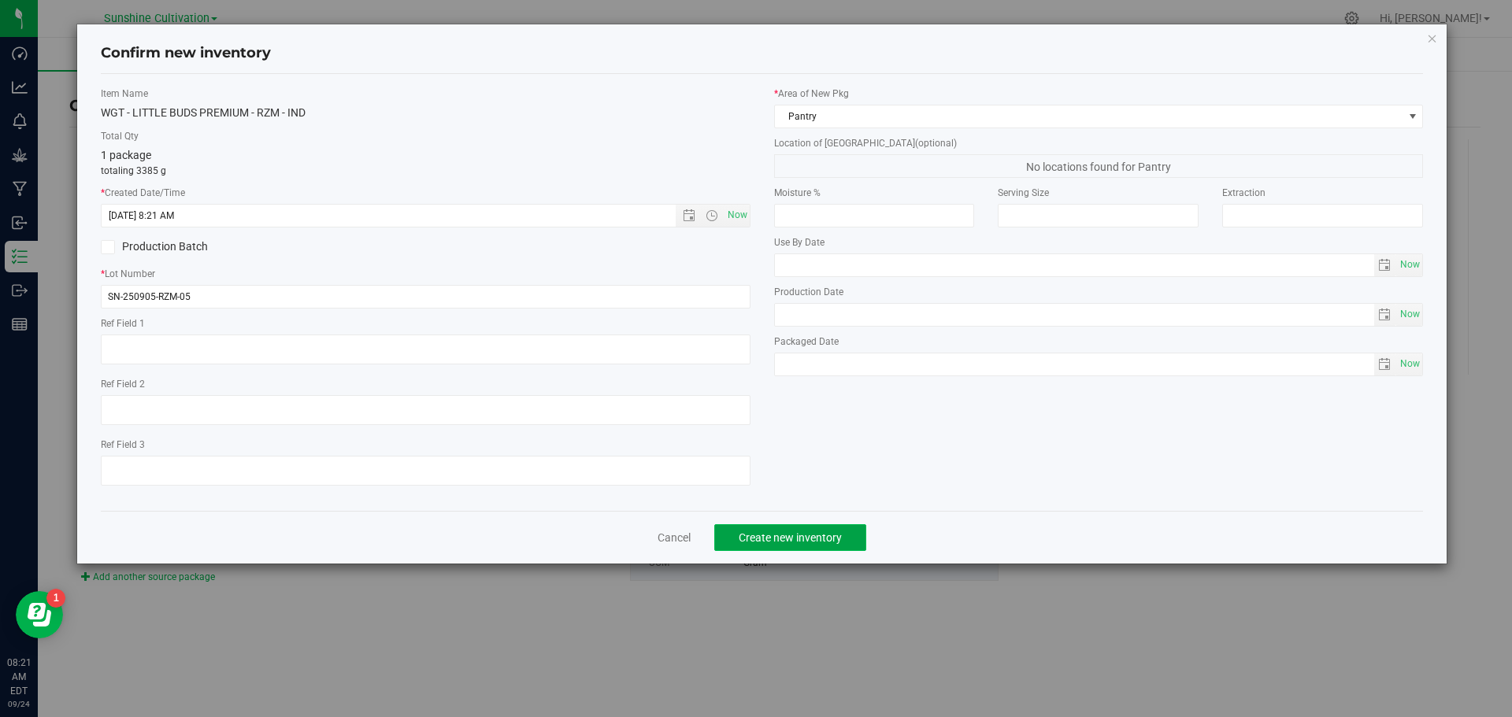
click at [776, 539] on span "Create new inventory" at bounding box center [790, 538] width 103 height 13
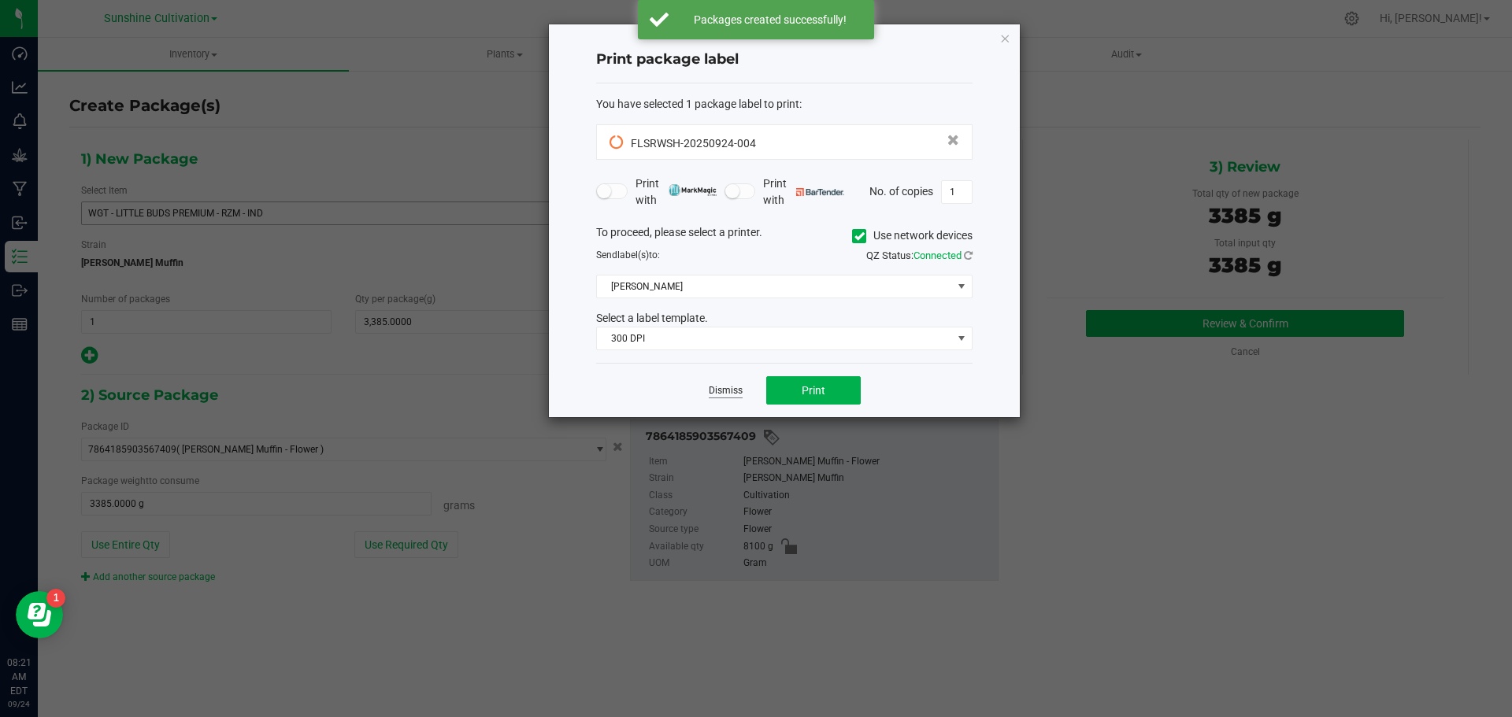
click at [729, 397] on link "Dismiss" at bounding box center [726, 390] width 34 height 13
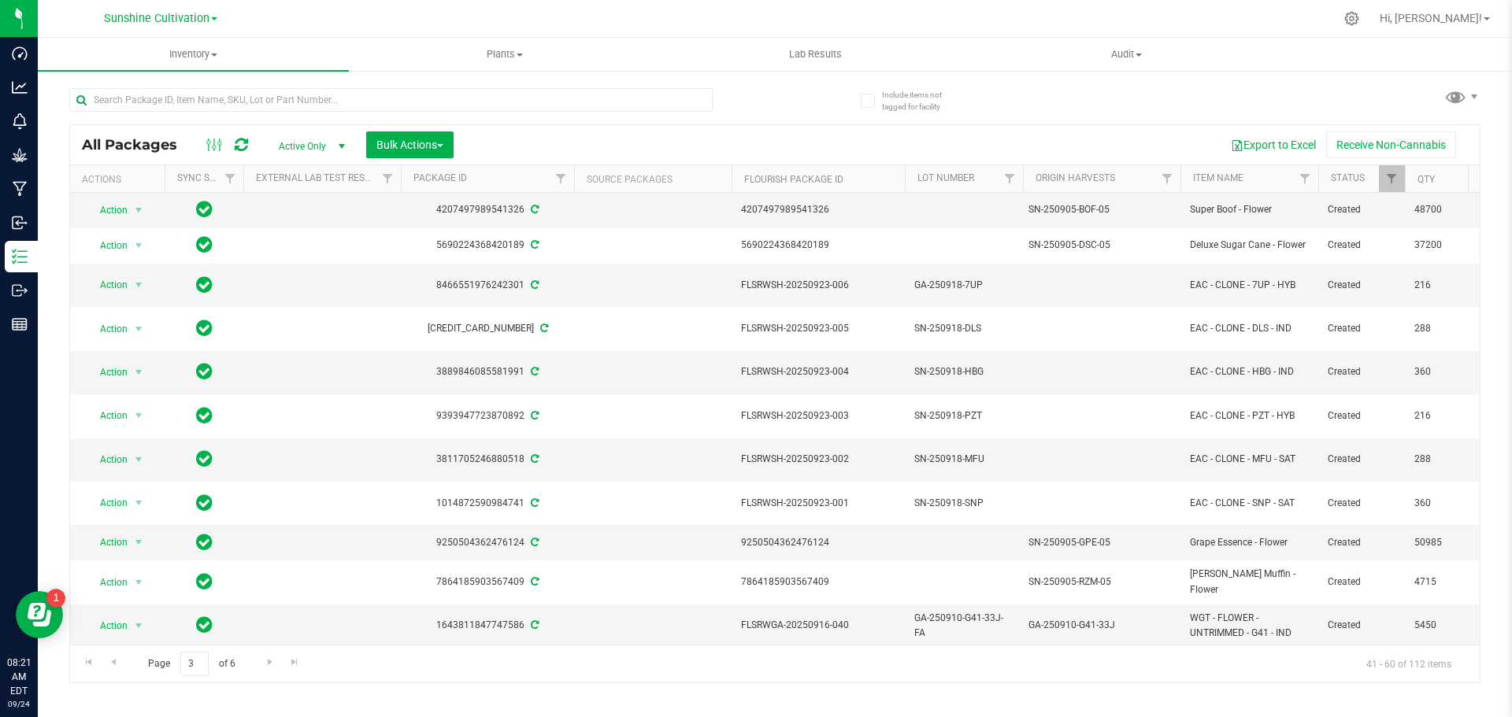
scroll to position [157, 0]
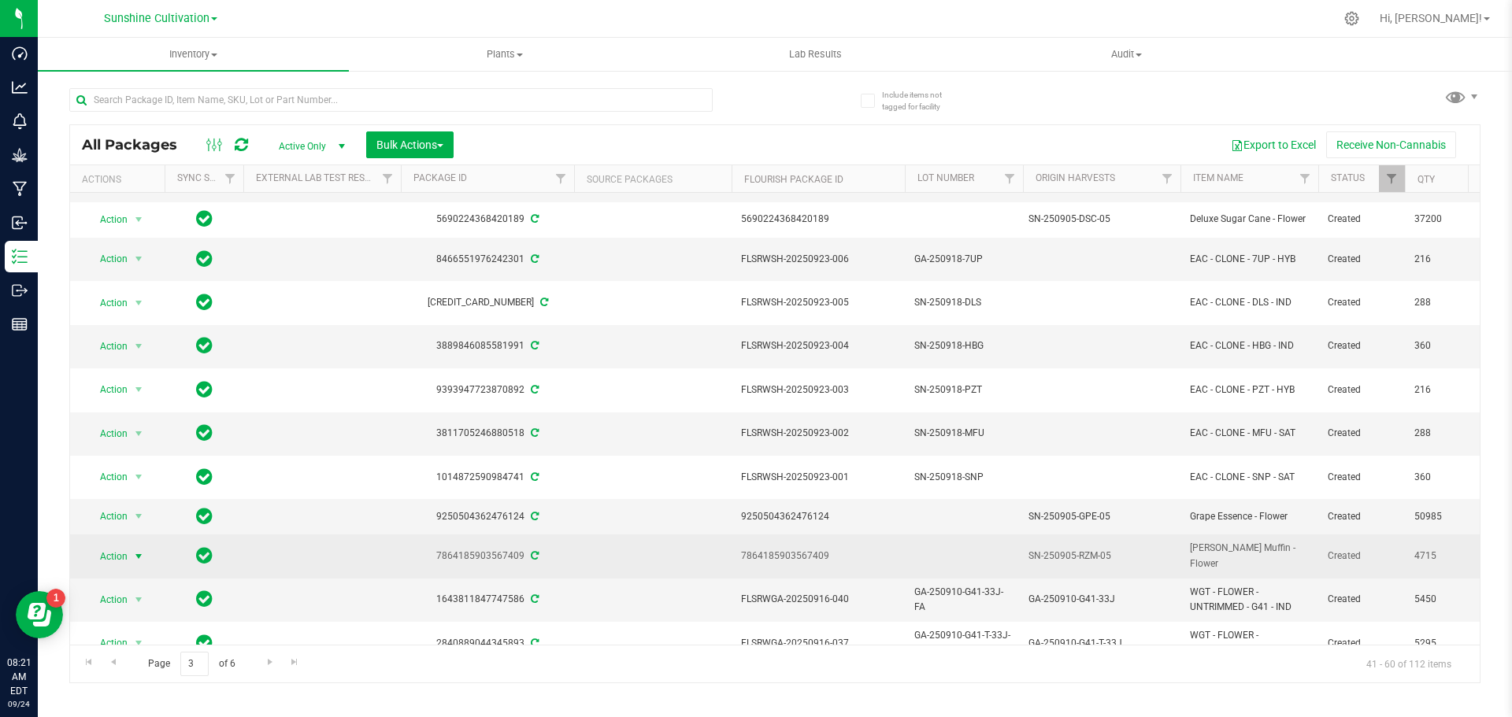
click at [135, 550] on span "select" at bounding box center [138, 556] width 13 height 13
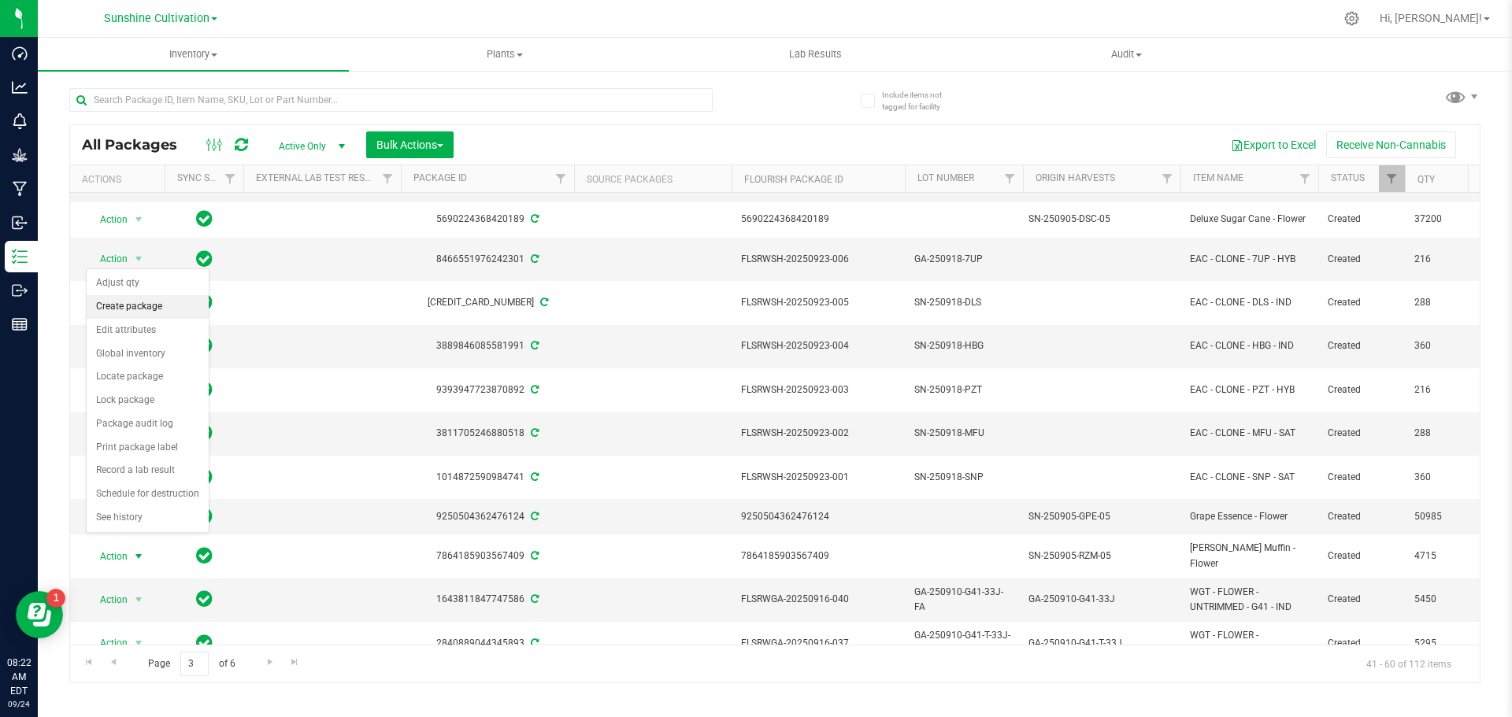
click at [184, 307] on li "Create package" at bounding box center [148, 307] width 122 height 24
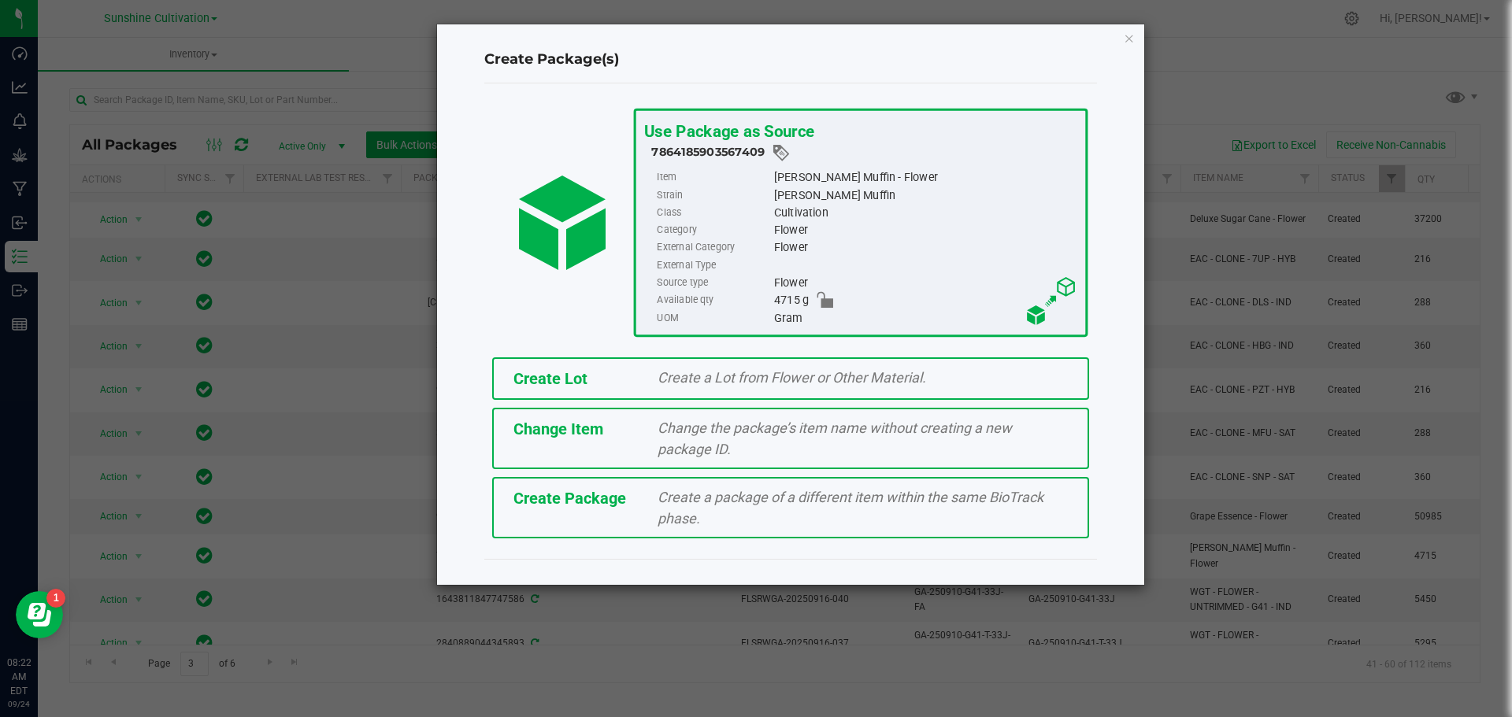
click at [722, 484] on div "Create Package Create a package of a different item within the same BioTrack ph…" at bounding box center [790, 507] width 597 height 61
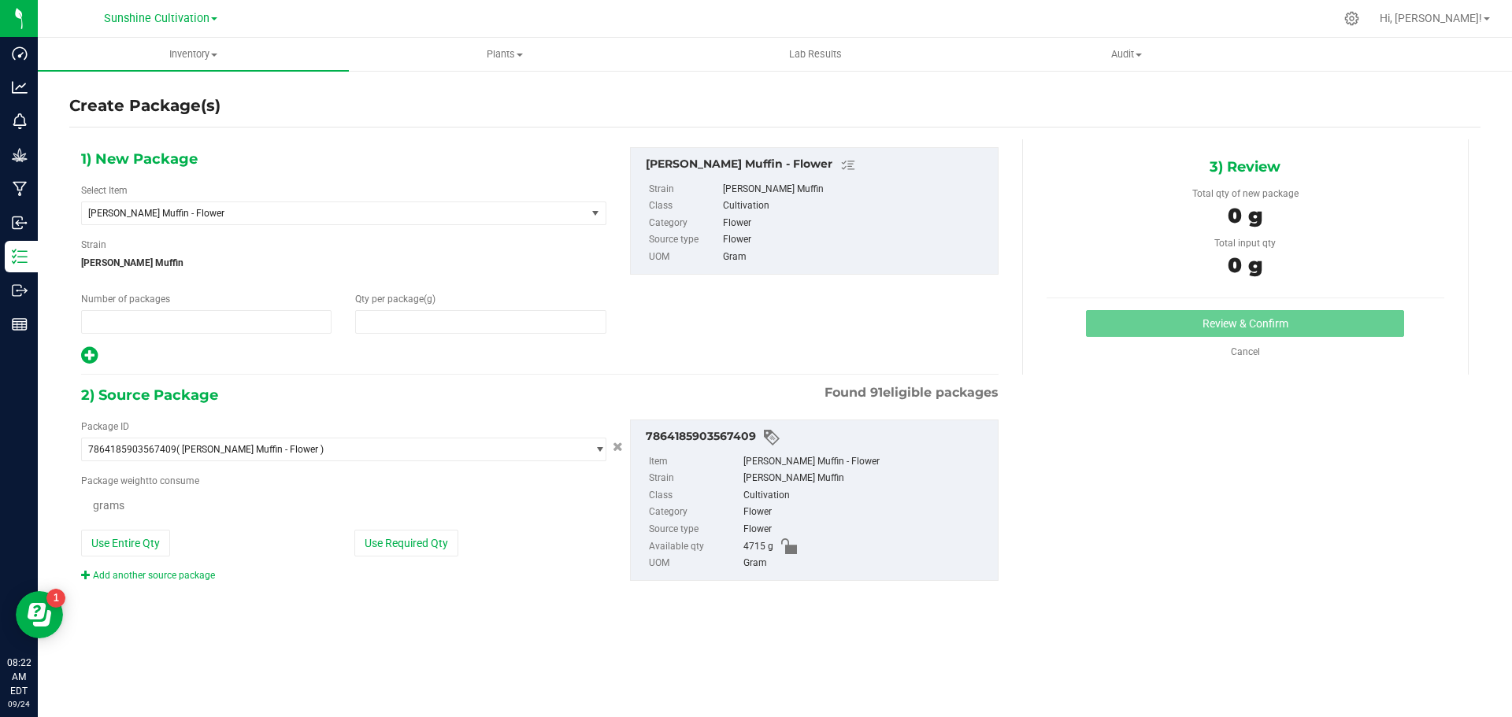
type input "1"
type input "0.0000"
click at [288, 209] on span "[PERSON_NAME] Muffin - Flower" at bounding box center [324, 213] width 472 height 11
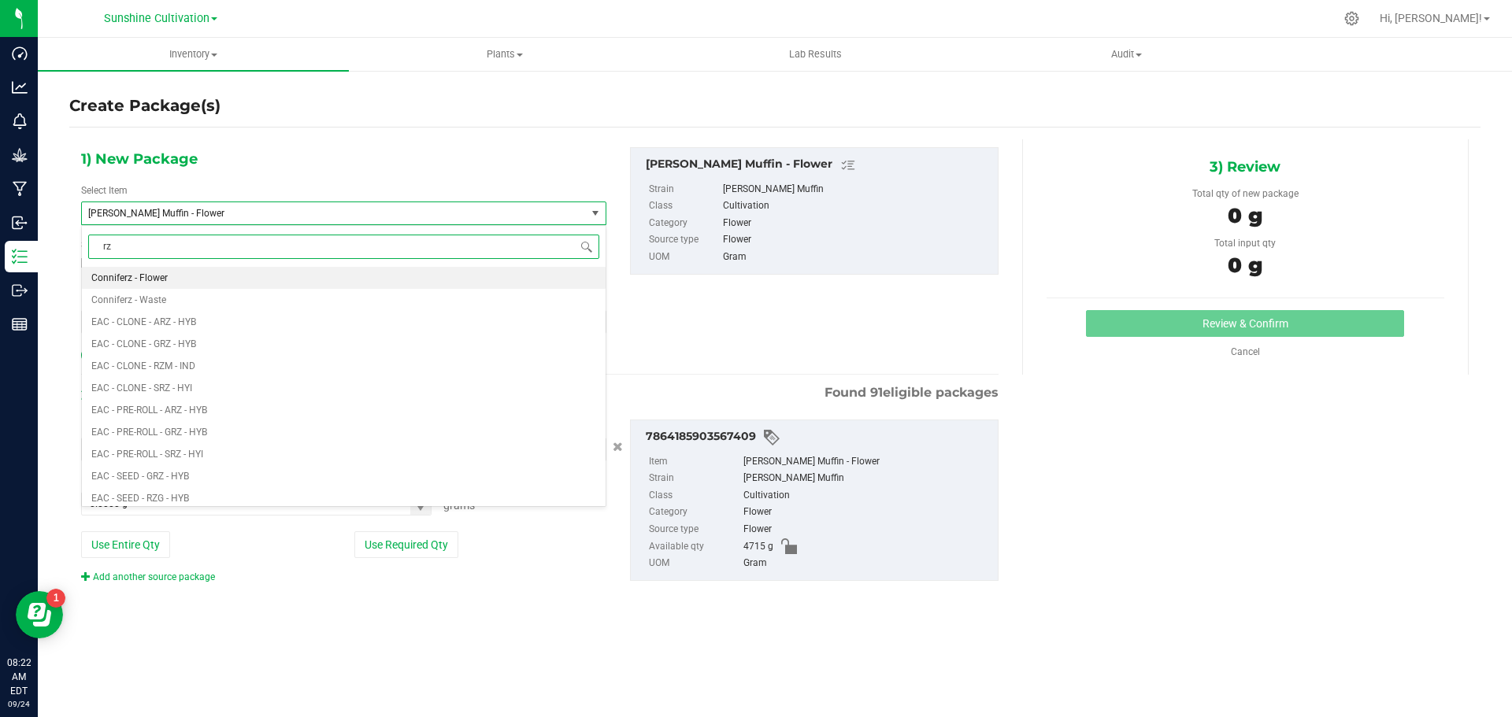
type input "rzm"
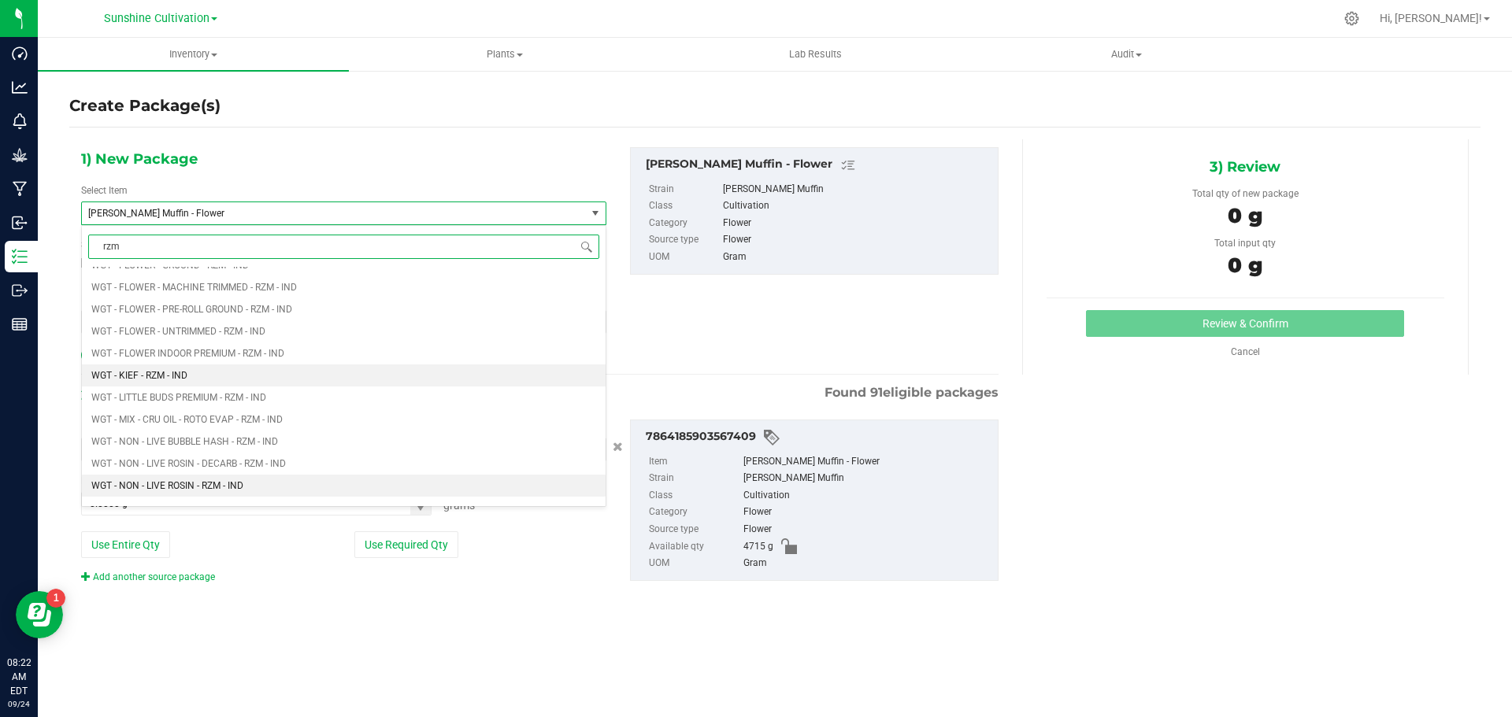
scroll to position [1260, 0]
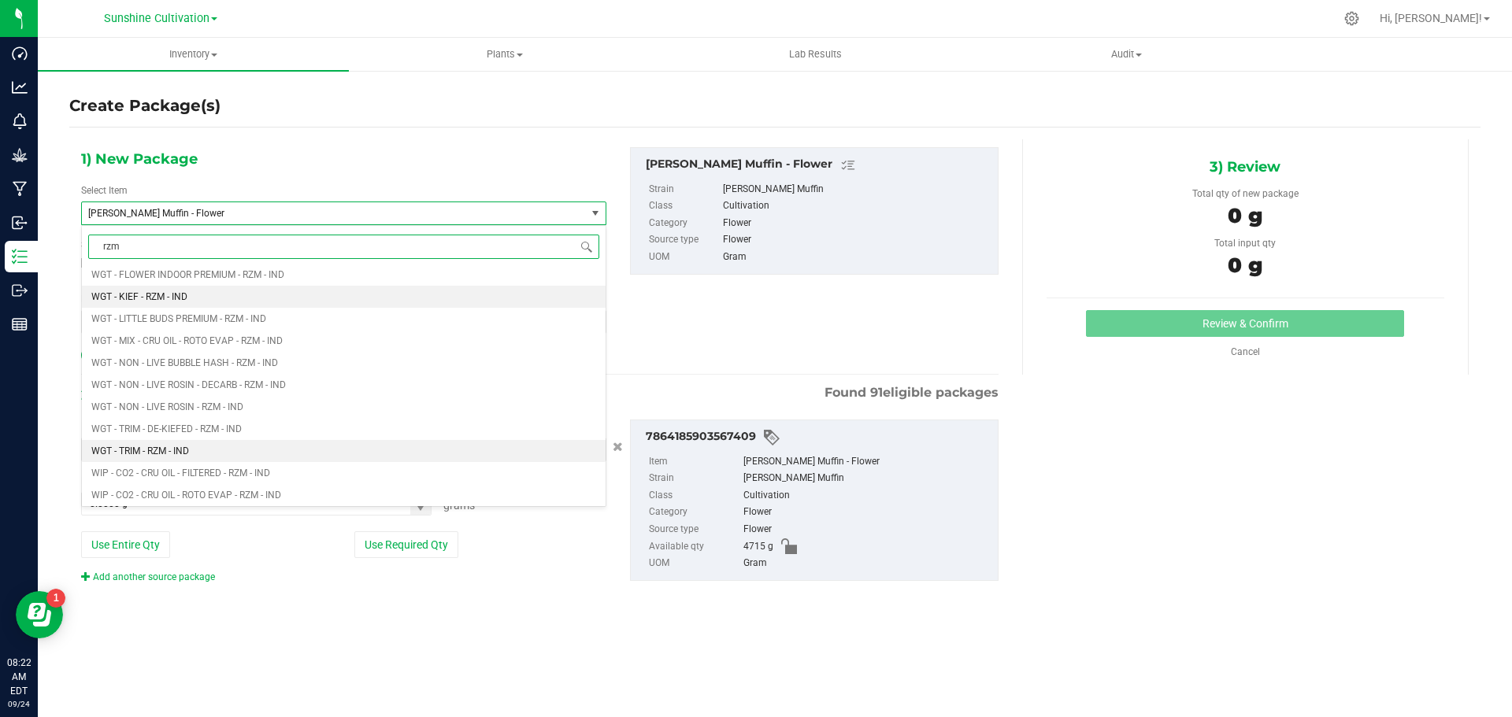
click at [301, 446] on li "WGT - TRIM - RZM - IND" at bounding box center [344, 451] width 524 height 22
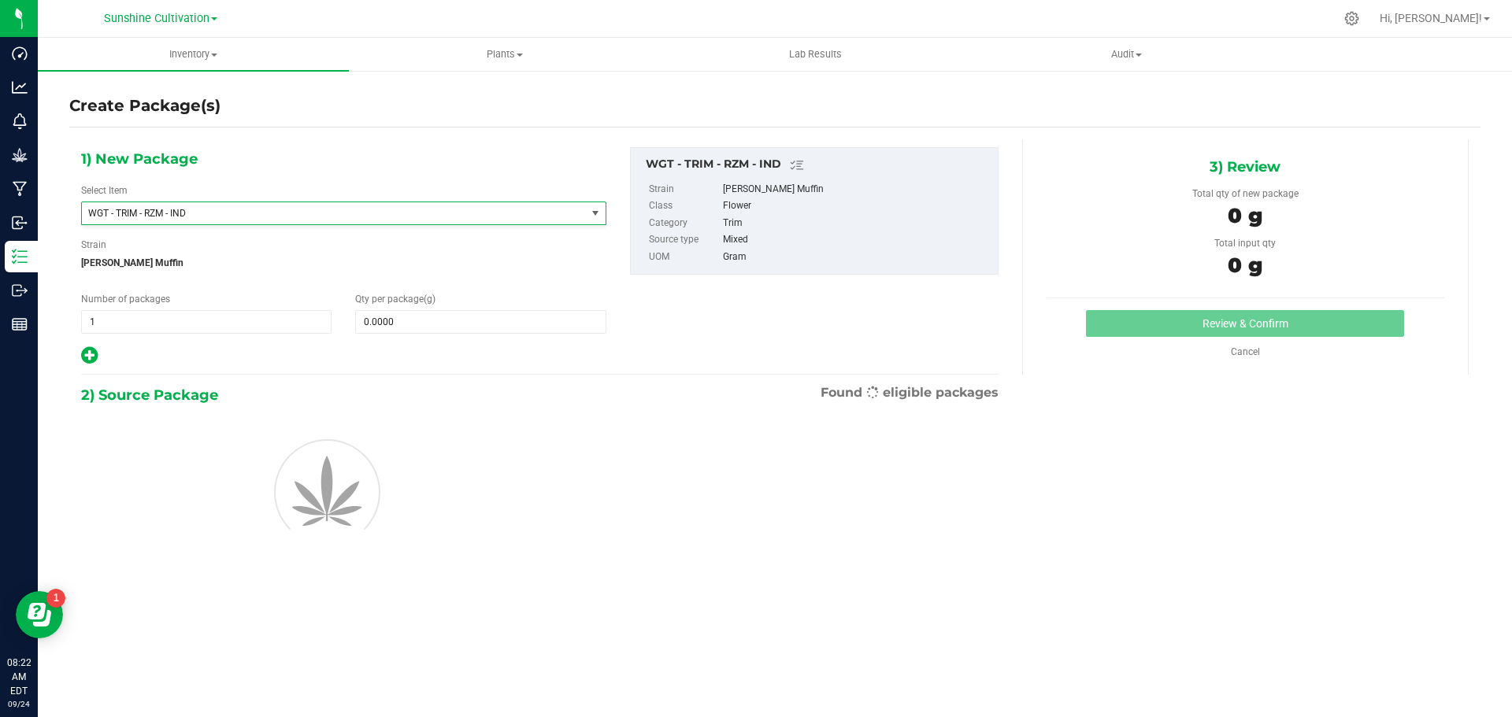
type input "0.0000"
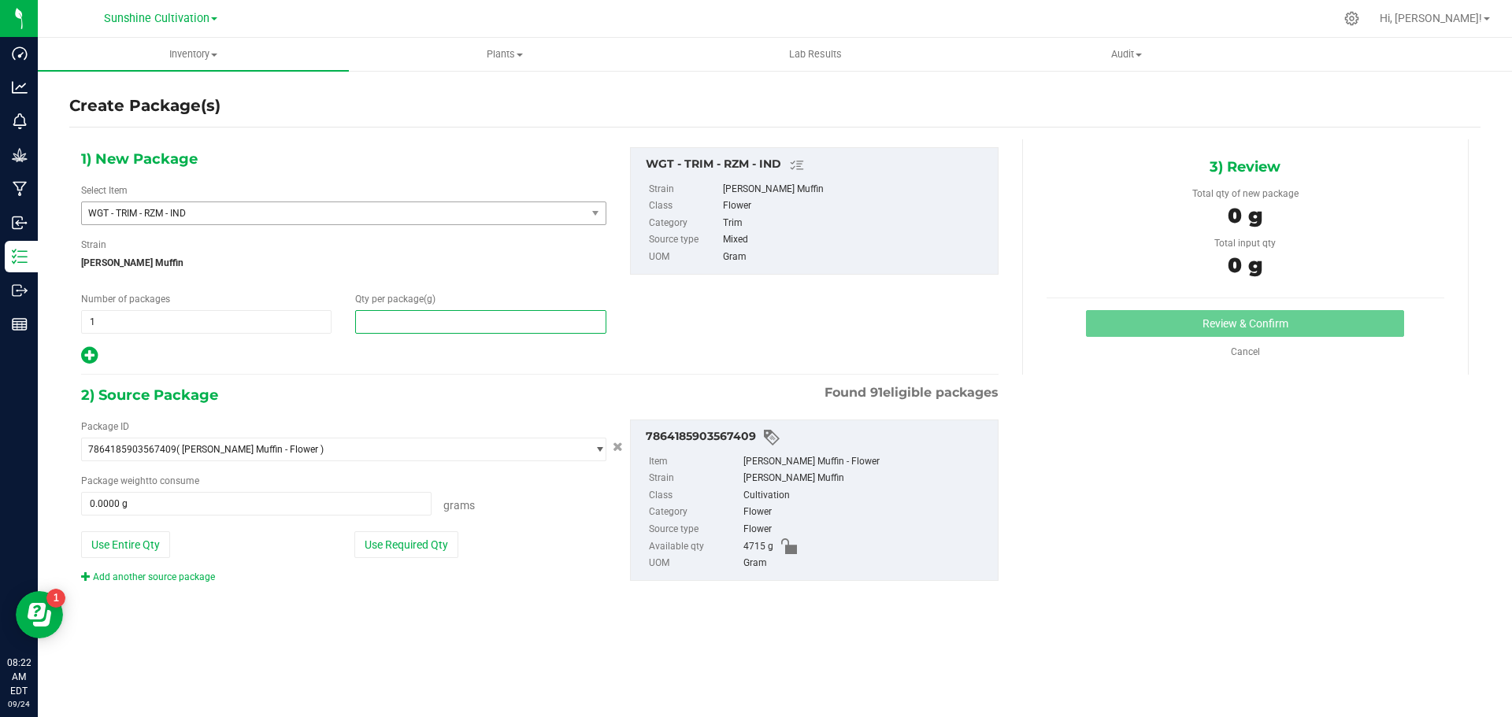
click at [413, 316] on span at bounding box center [480, 322] width 250 height 24
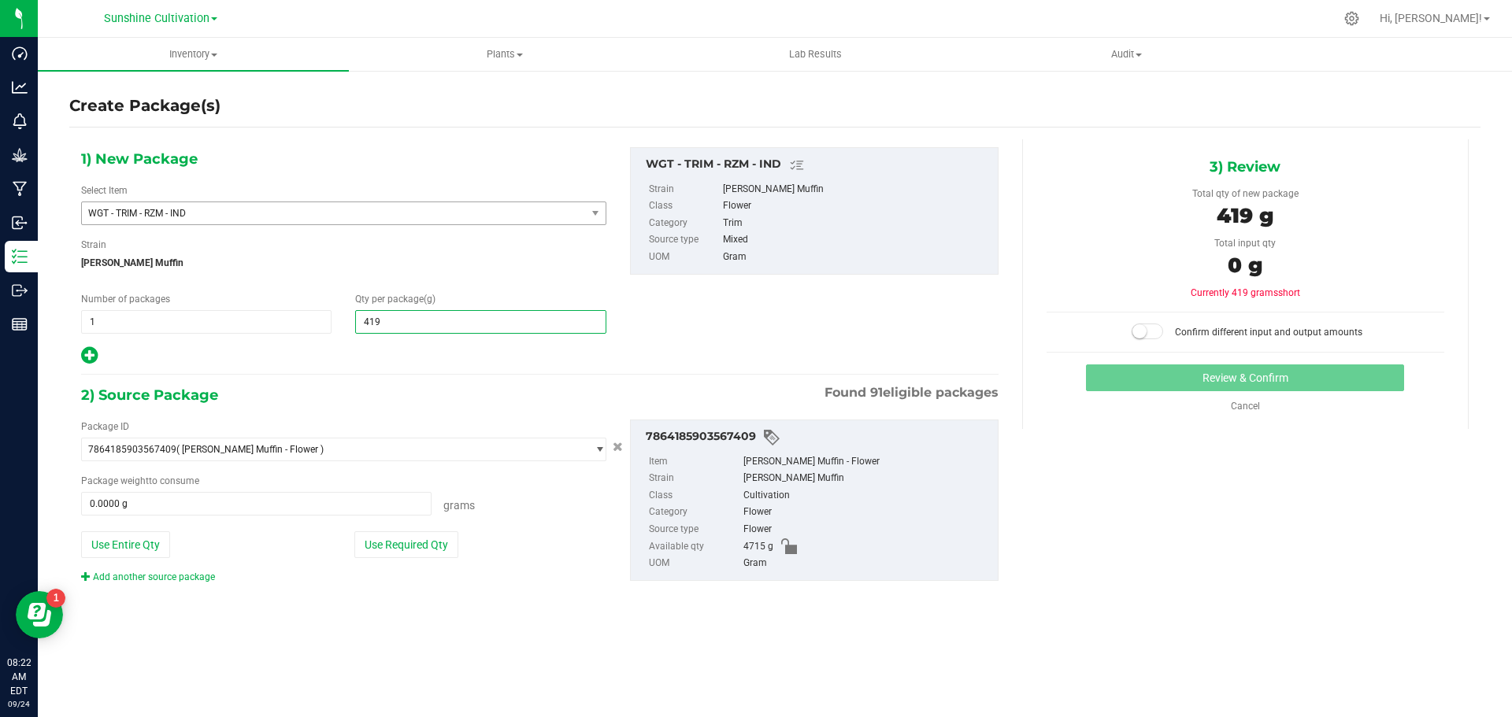
type input "4190"
type input "4,190.0000"
click at [274, 502] on span at bounding box center [256, 504] width 350 height 24
type input "4190"
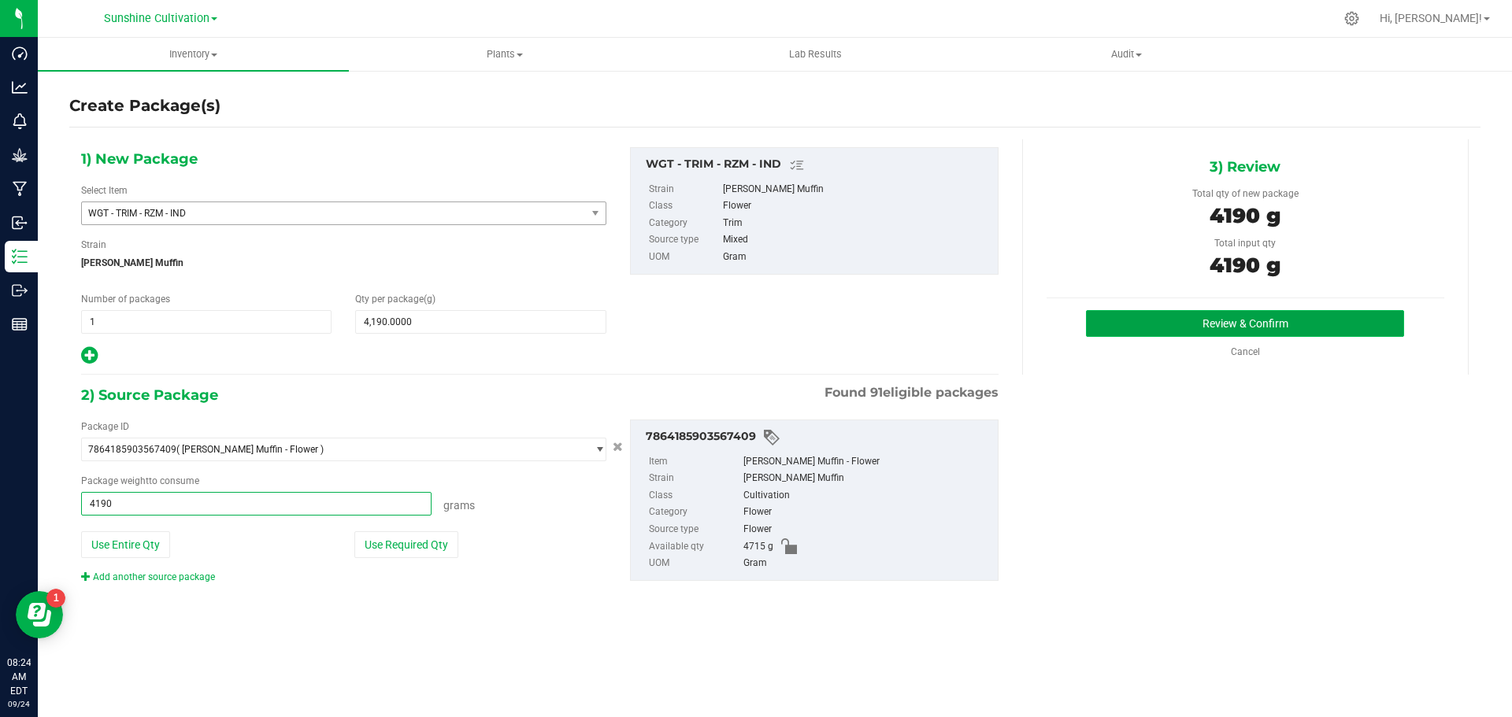
type input "4190.0000 g"
click at [1185, 335] on button "Review & Confirm" at bounding box center [1245, 323] width 318 height 27
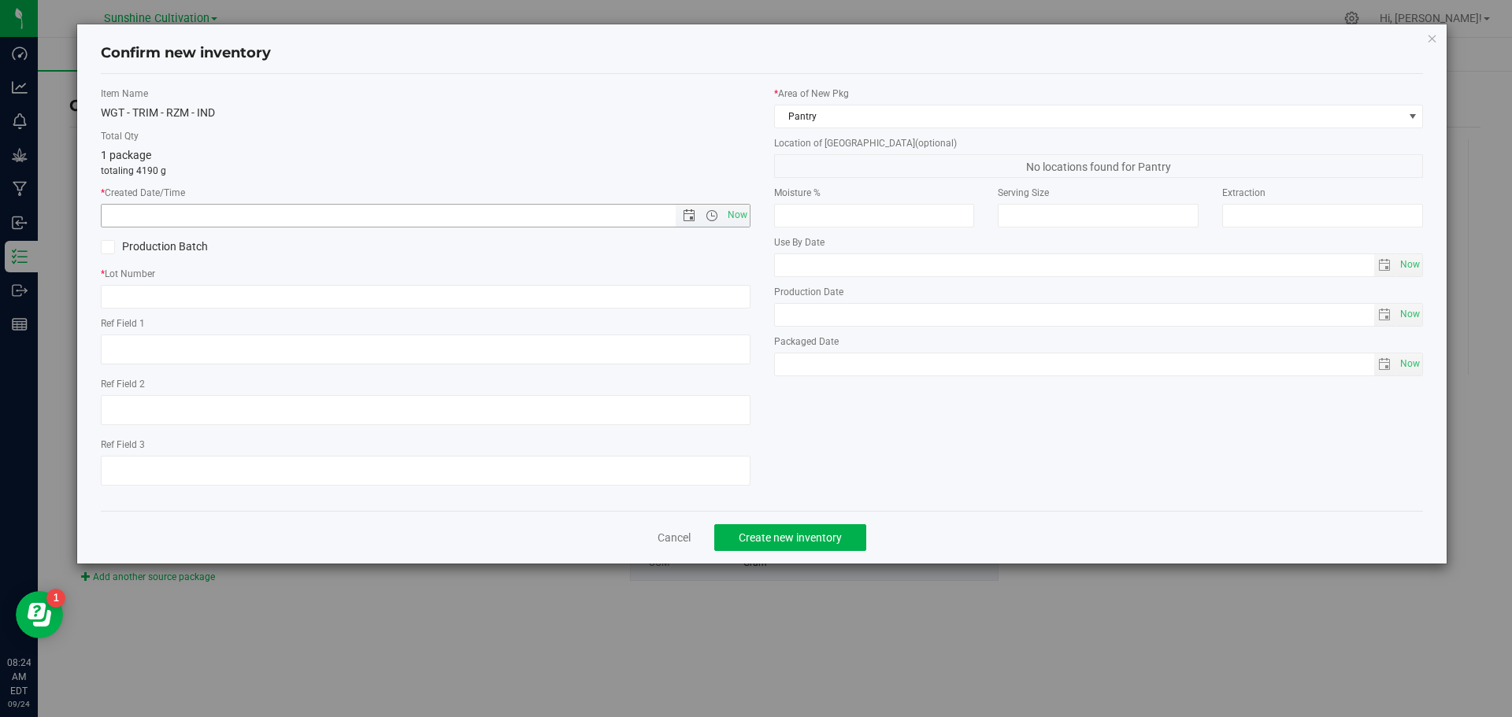
click at [722, 208] on span "Now" at bounding box center [713, 216] width 74 height 22
click at [724, 213] on span "Now" at bounding box center [737, 215] width 27 height 23
type input "9/24/2025 8:24 AM"
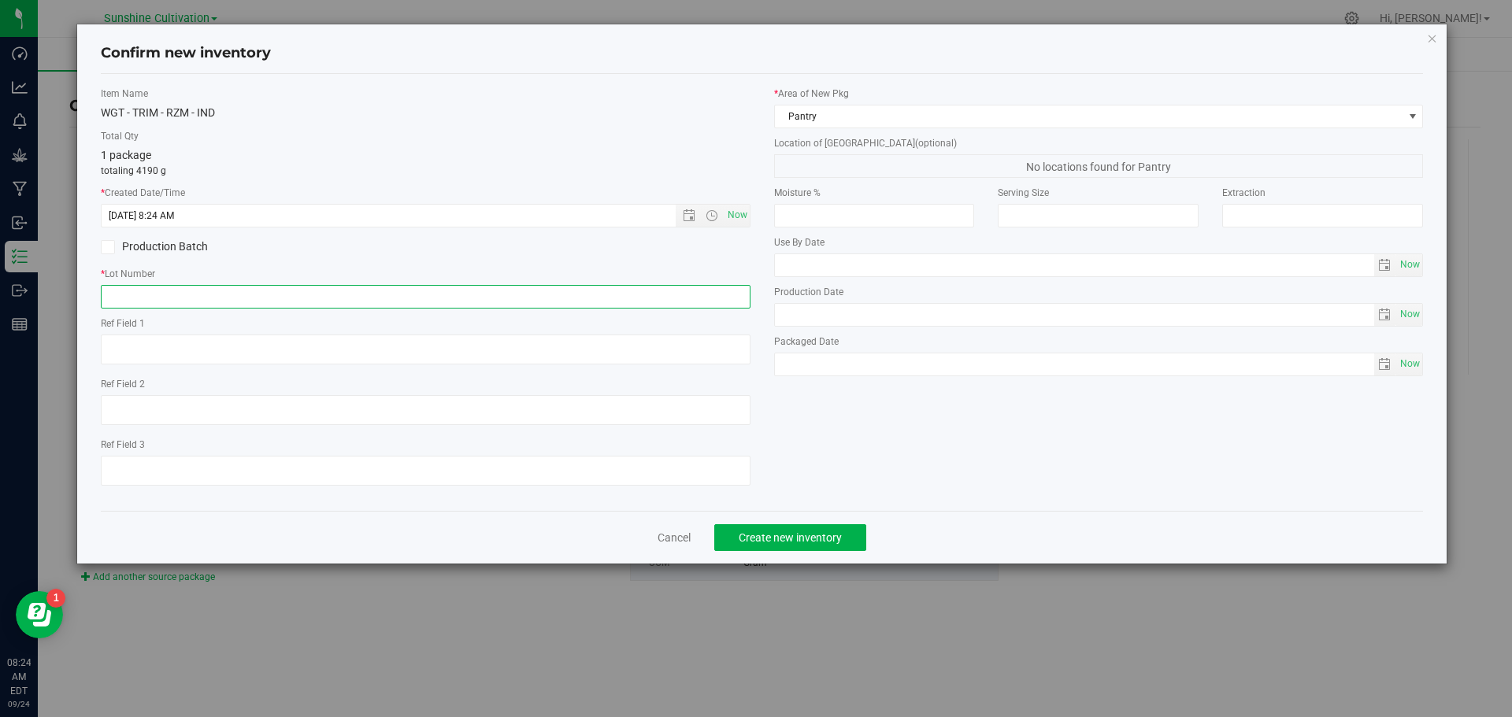
paste input "SN-250905-RZM-05"
type input "SN-250905-RZM-05"
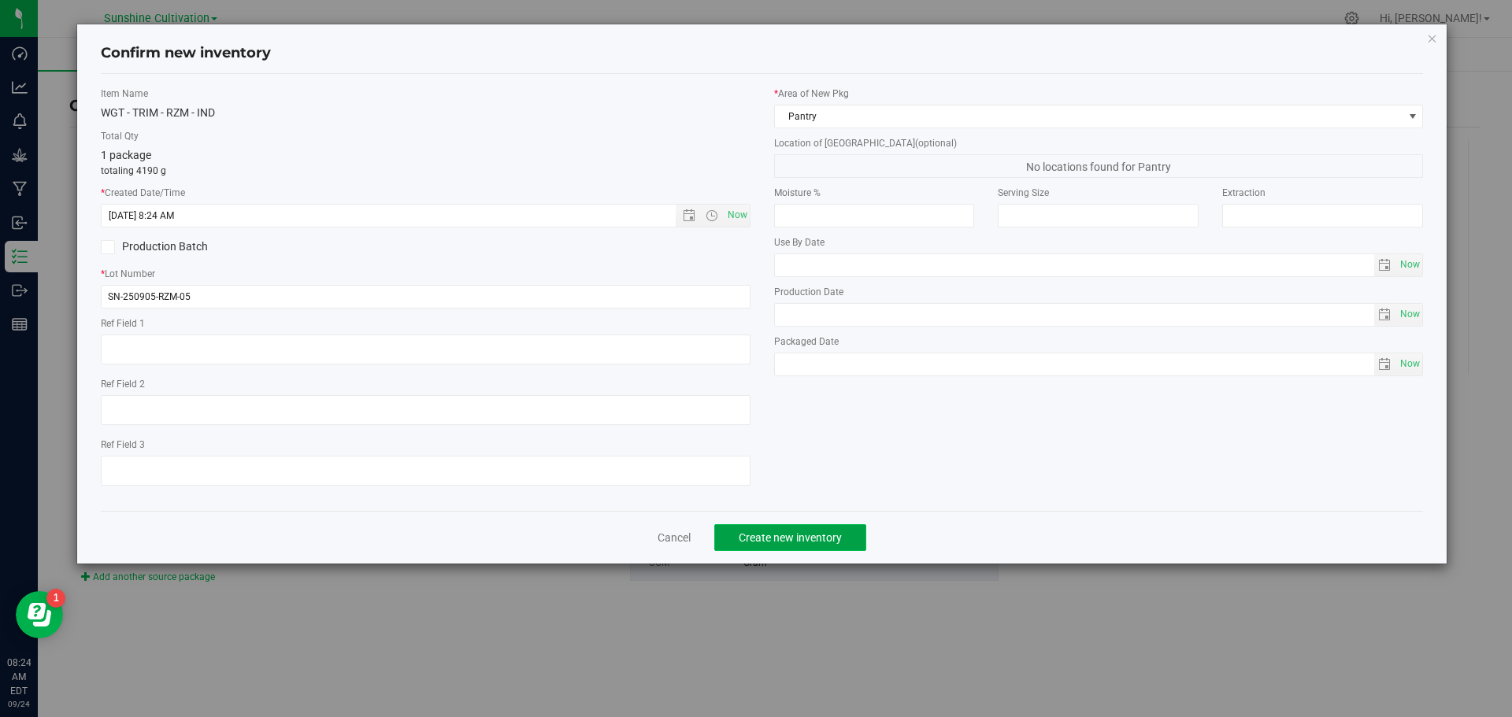
click at [806, 544] on button "Create new inventory" at bounding box center [790, 537] width 152 height 27
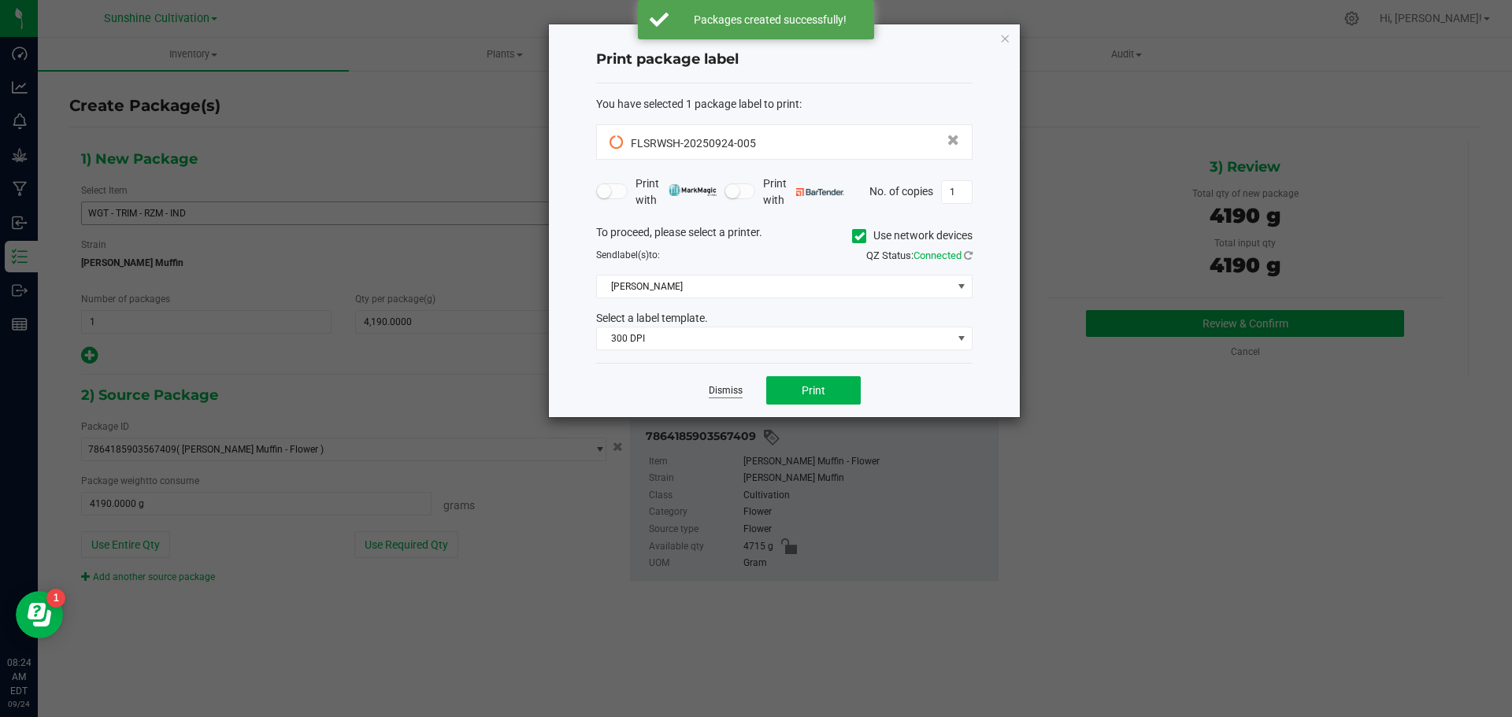
click at [722, 391] on link "Dismiss" at bounding box center [726, 390] width 34 height 13
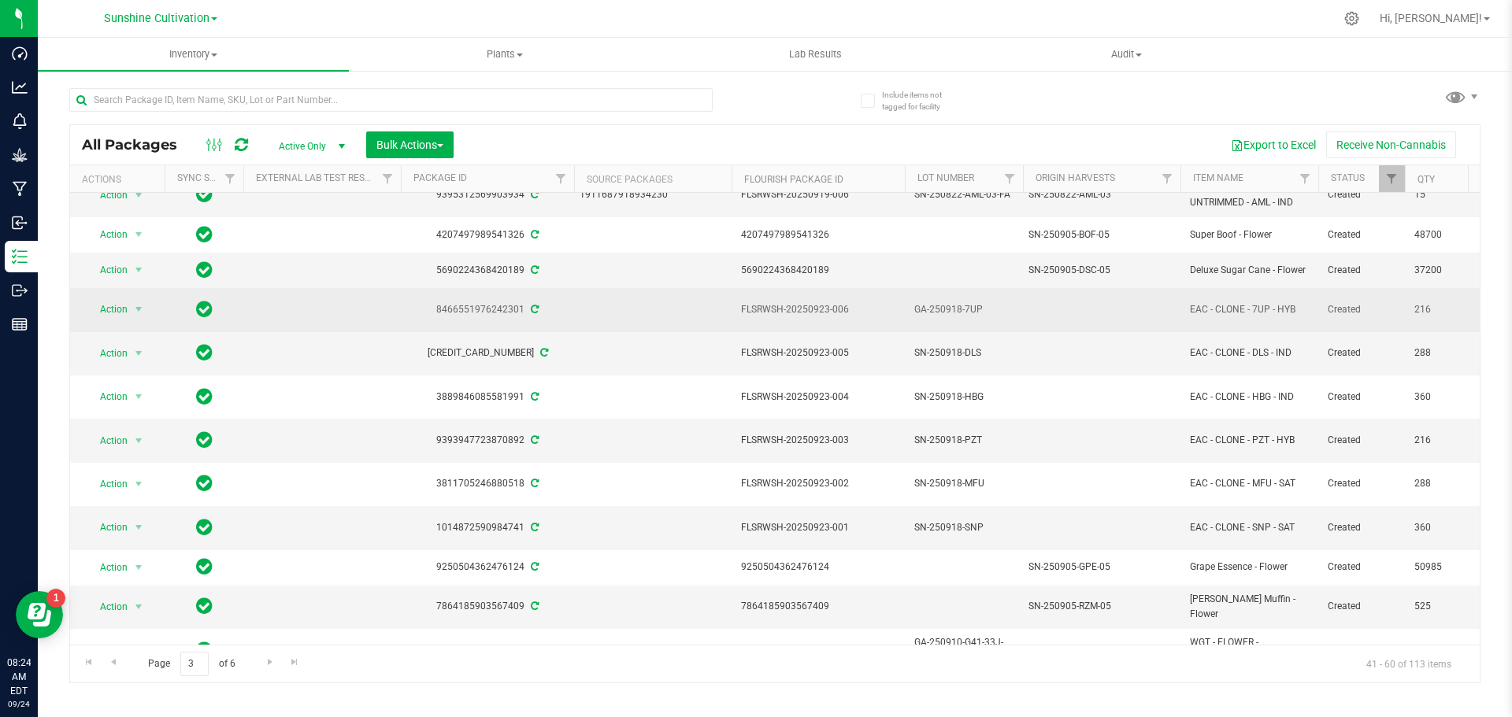
scroll to position [157, 0]
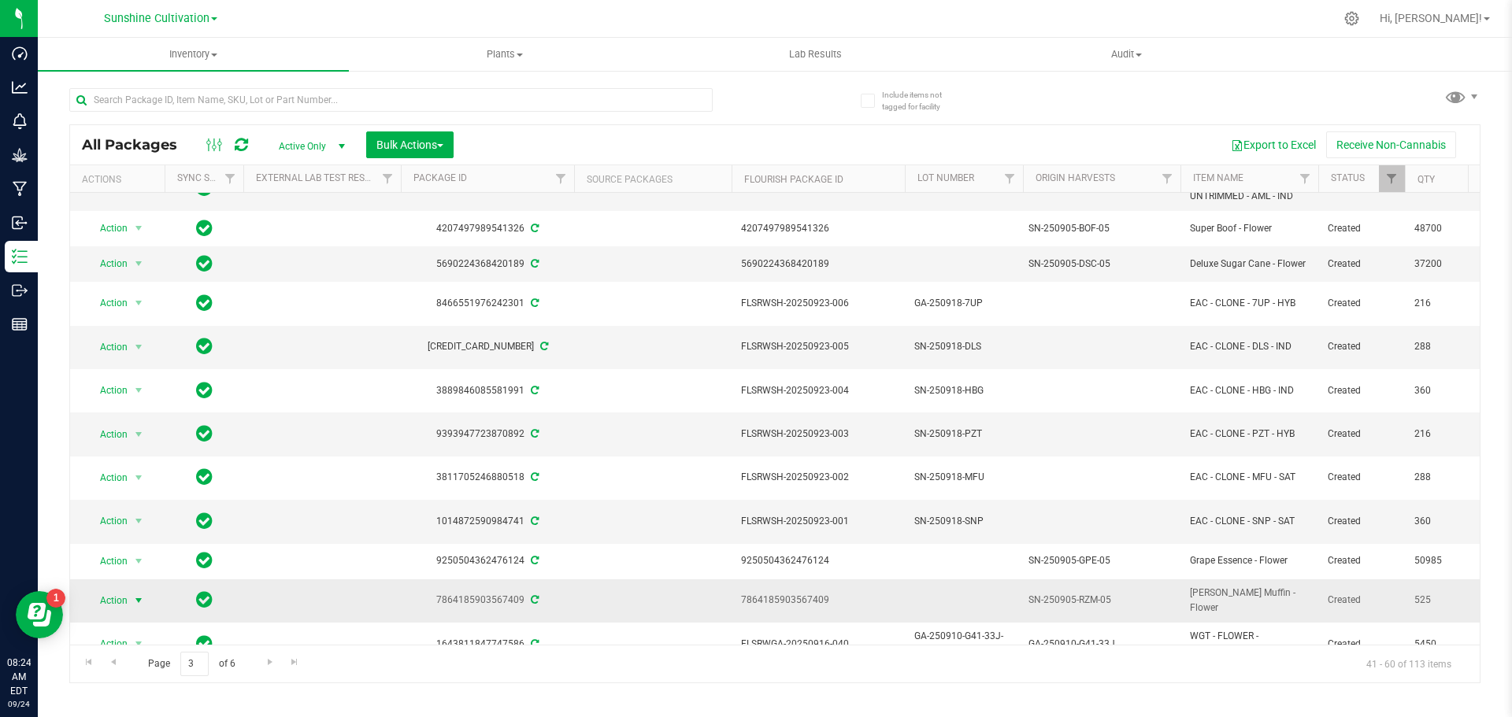
click at [130, 590] on span "select" at bounding box center [139, 601] width 20 height 22
click at [142, 595] on span "select" at bounding box center [138, 601] width 13 height 13
click at [174, 539] on li "Schedule for destruction" at bounding box center [148, 539] width 122 height 24
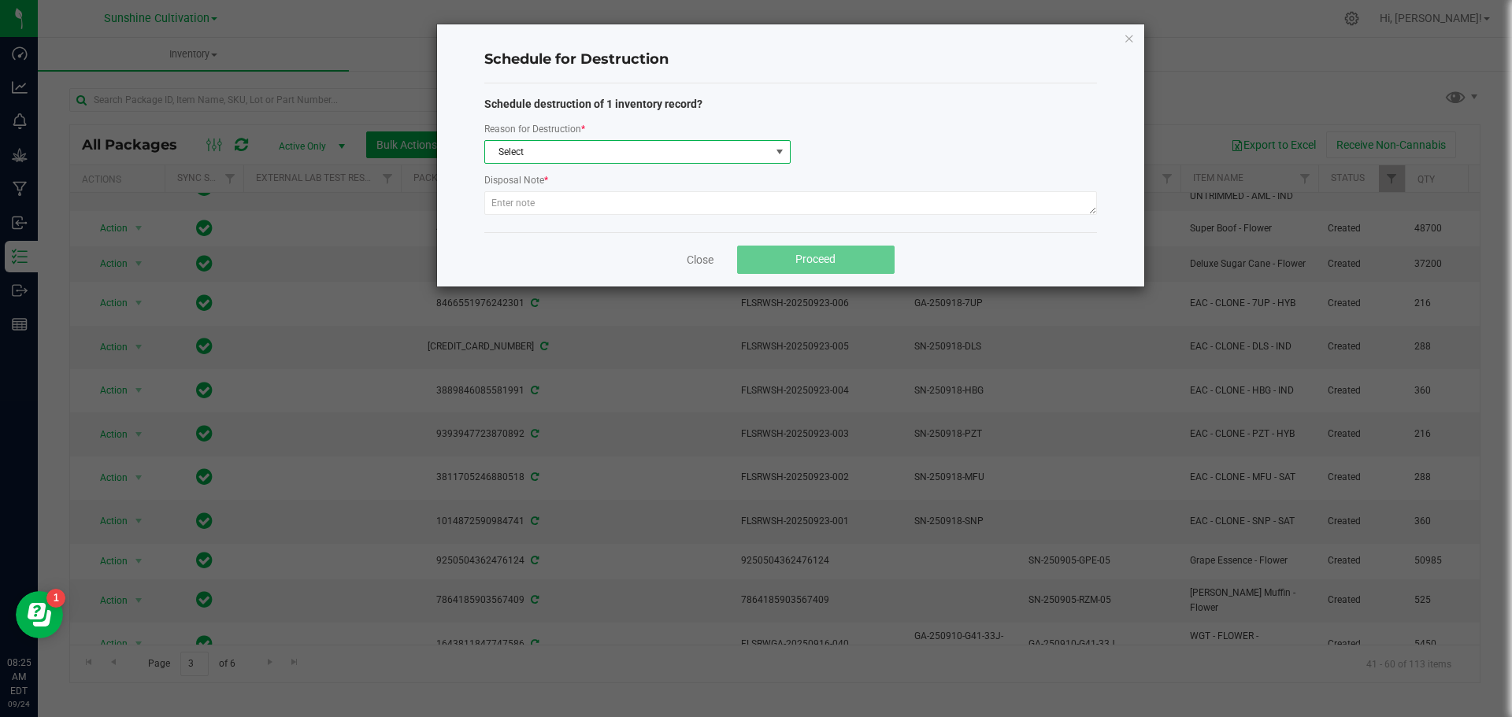
click at [673, 149] on span "Select" at bounding box center [627, 152] width 285 height 22
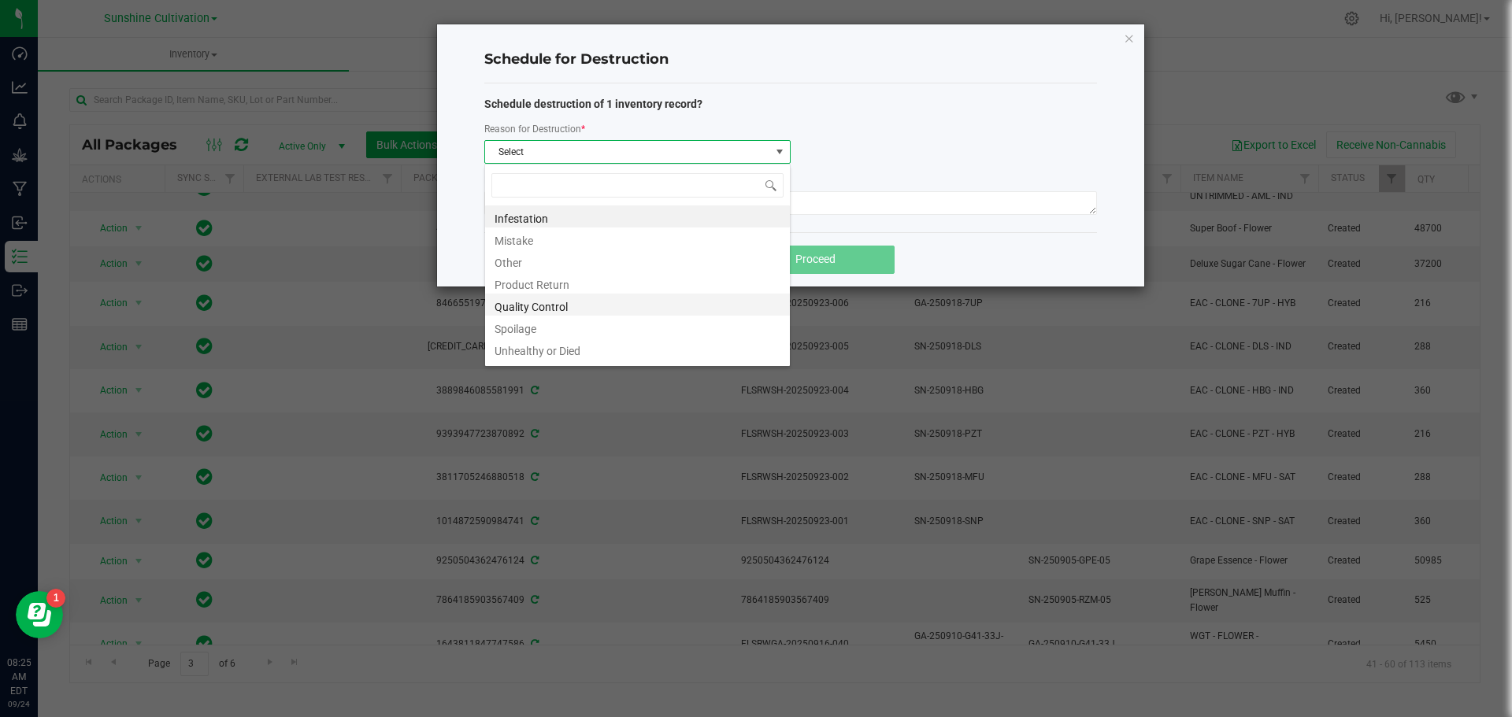
scroll to position [19, 0]
click at [580, 350] on li "Waste" at bounding box center [637, 352] width 305 height 22
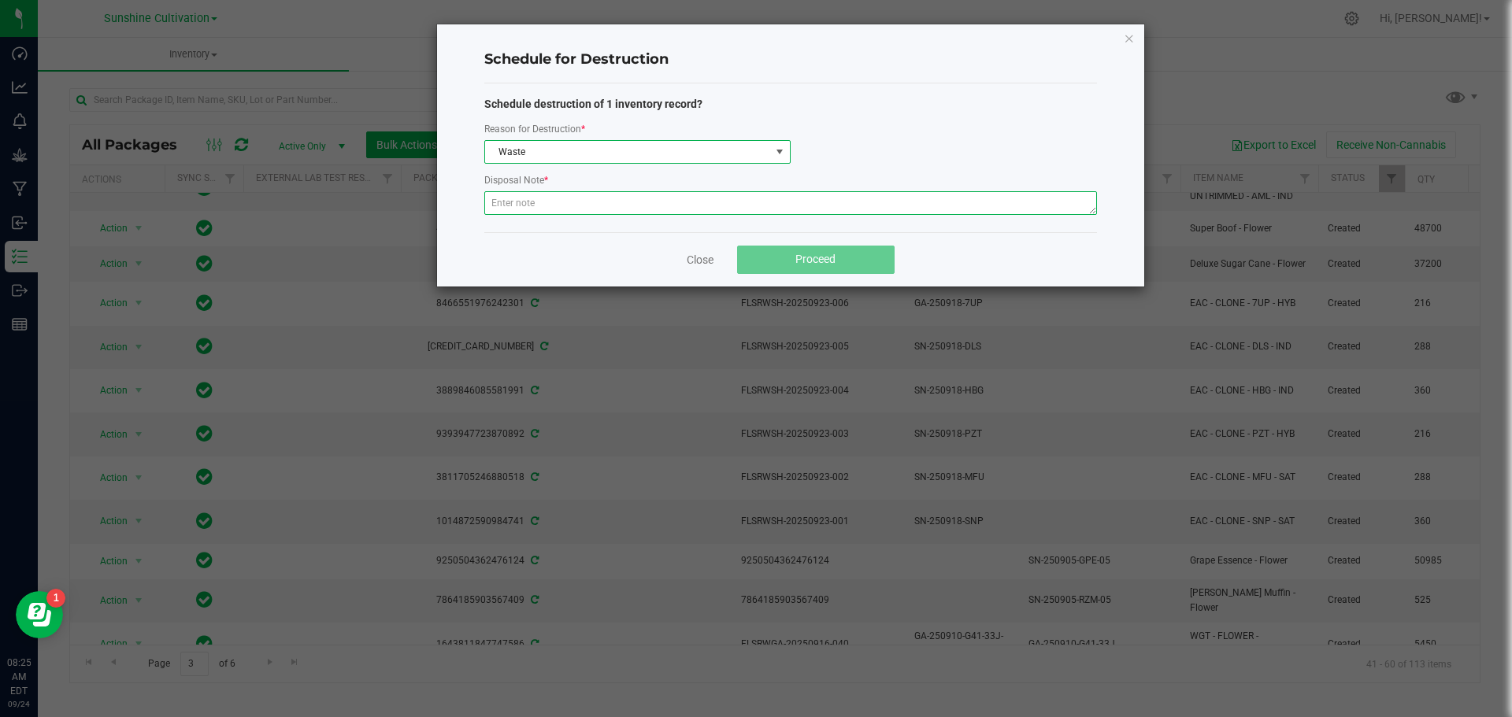
click at [565, 208] on textarea at bounding box center [790, 203] width 613 height 24
type textarea "Waste"
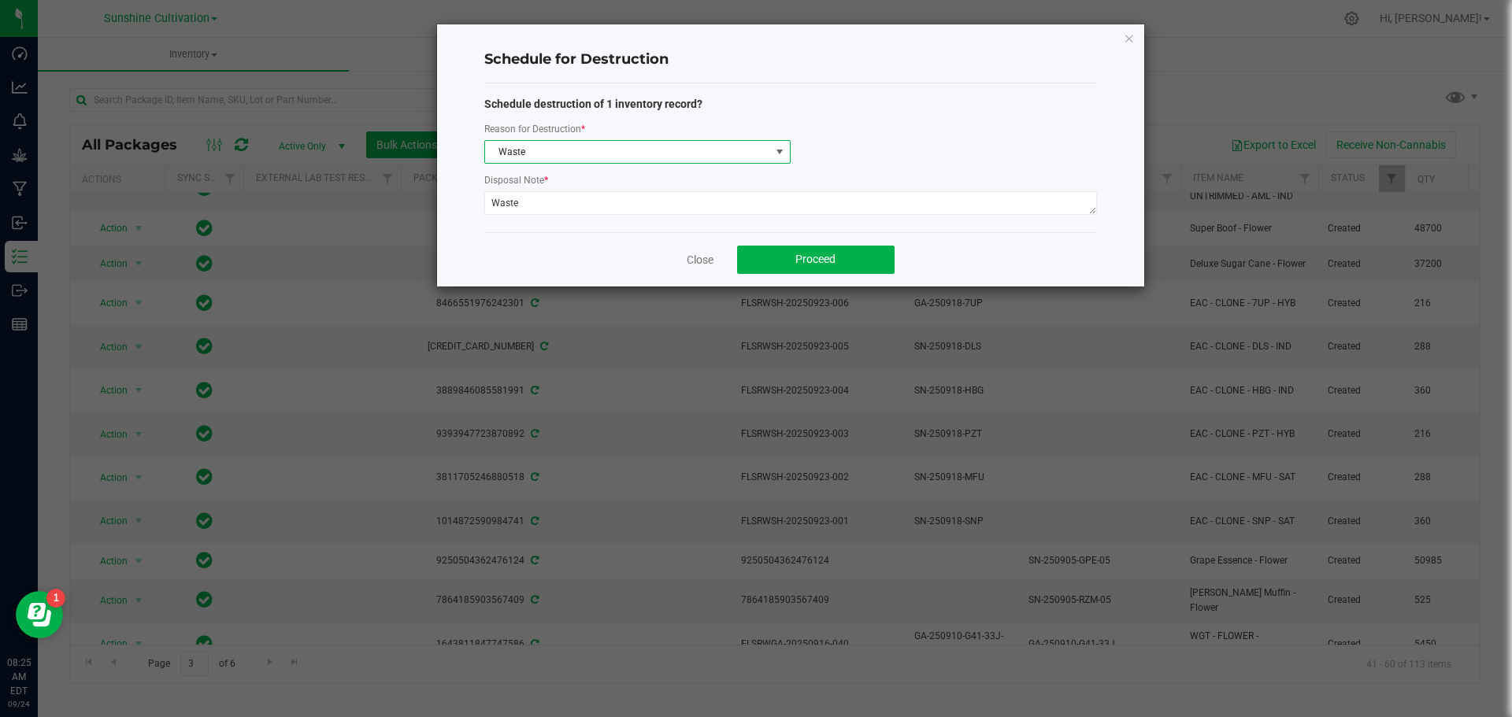
click at [578, 156] on span "Waste" at bounding box center [627, 152] width 285 height 22
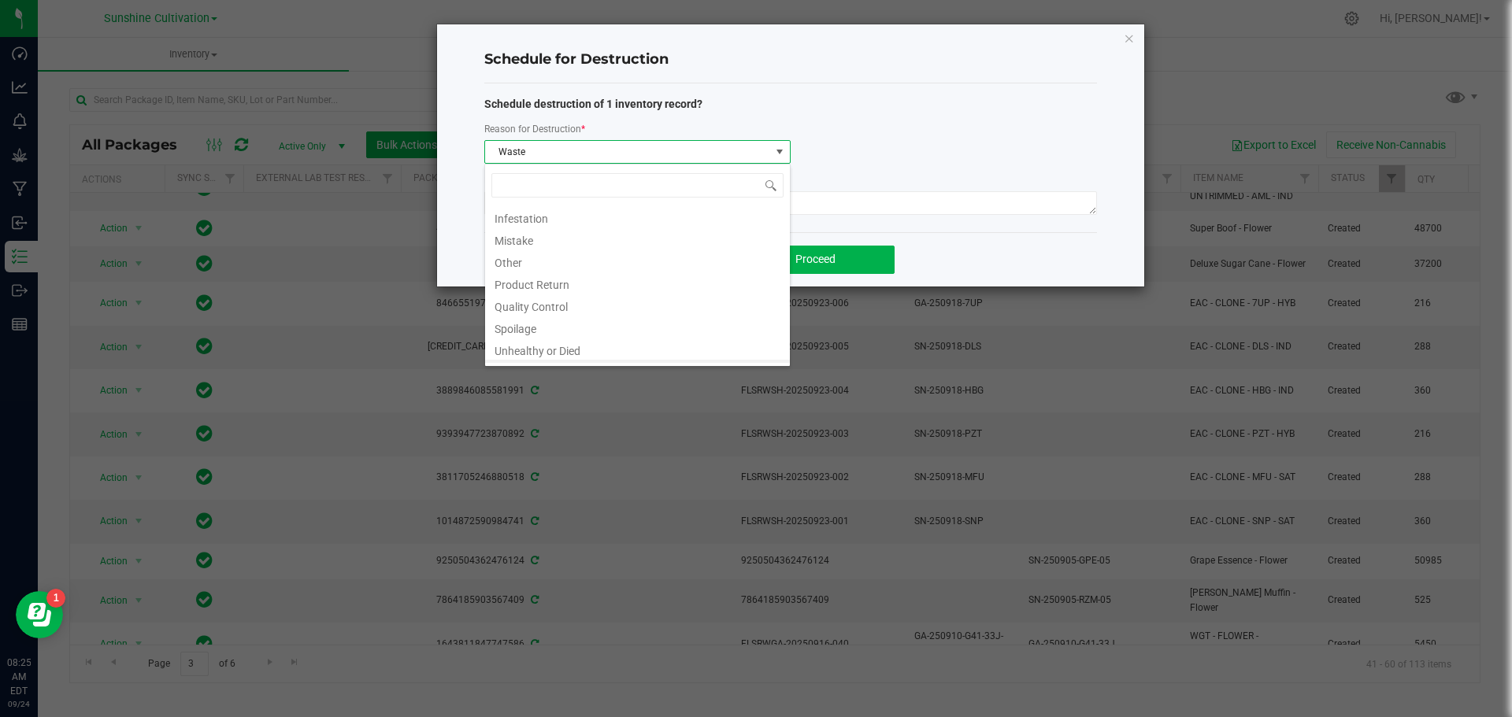
scroll to position [24, 306]
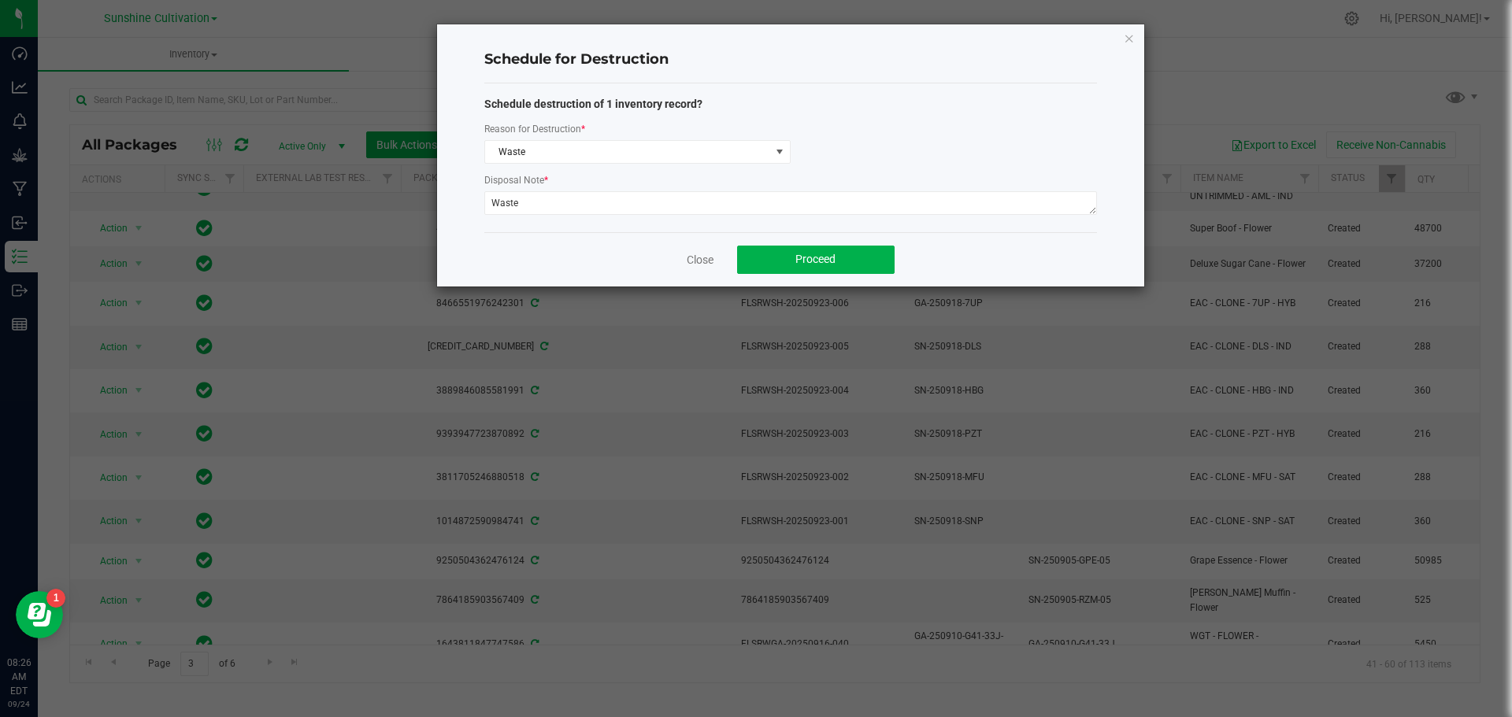
click at [956, 94] on div "Schedule destruction of 1 inventory record? Reason for Destruction * Waste Disp…" at bounding box center [790, 157] width 613 height 149
click at [707, 258] on link "Close" at bounding box center [700, 260] width 27 height 16
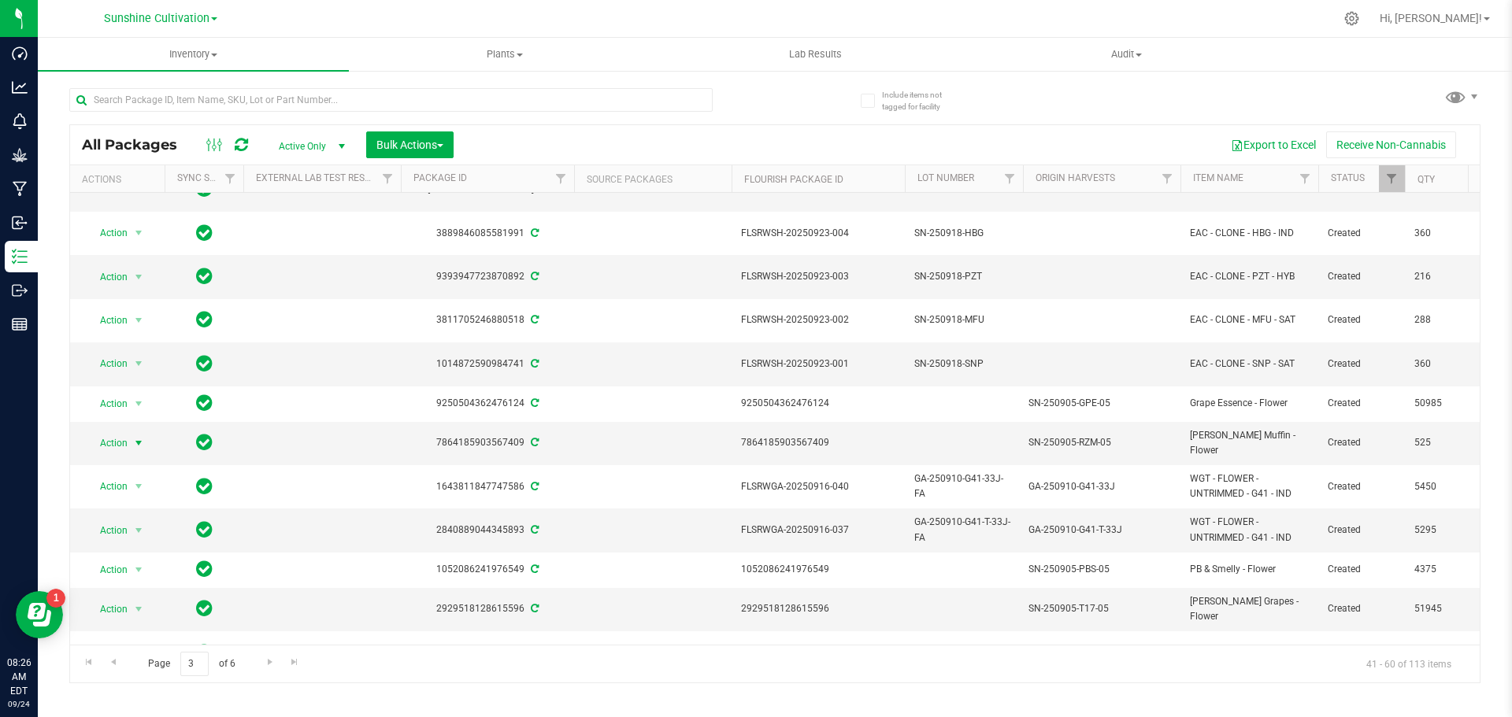
scroll to position [376, 0]
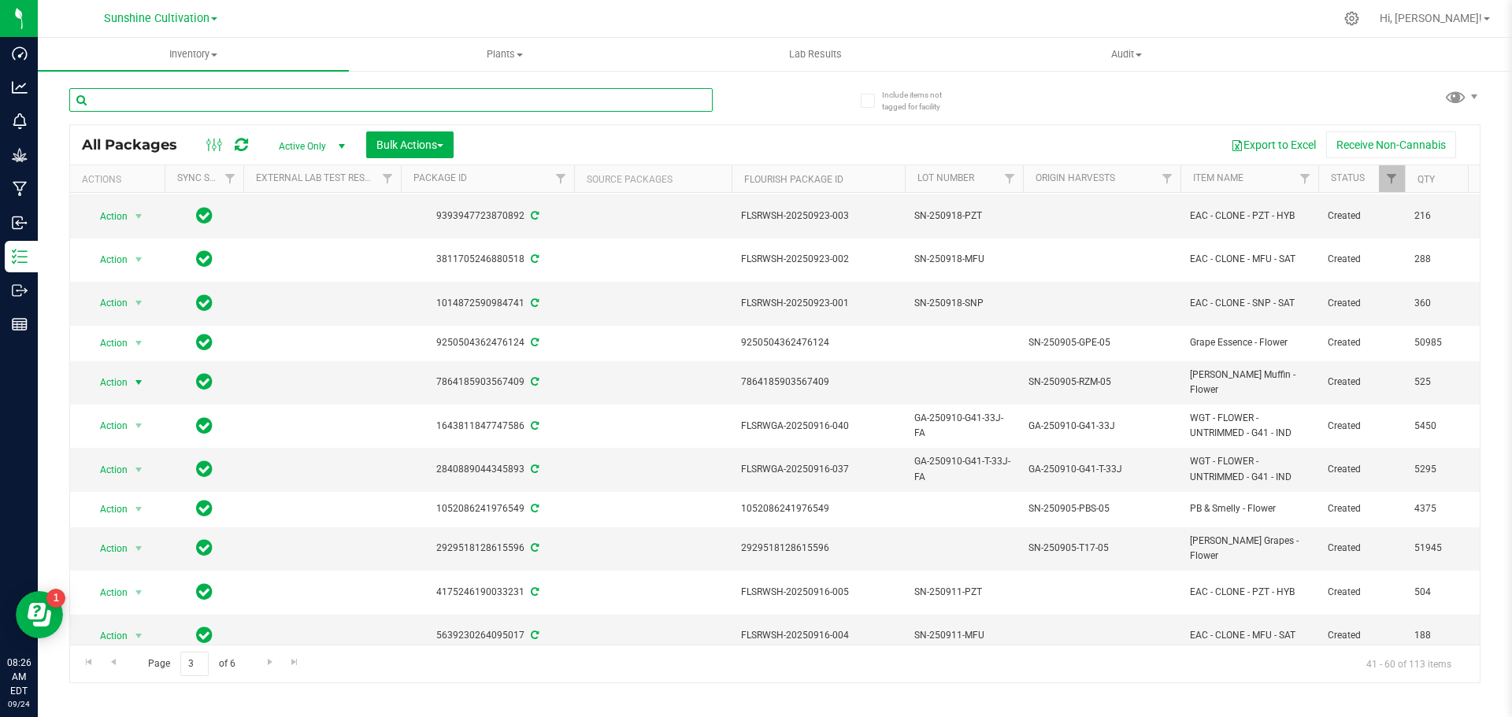
click at [665, 105] on input "text" at bounding box center [390, 100] width 643 height 24
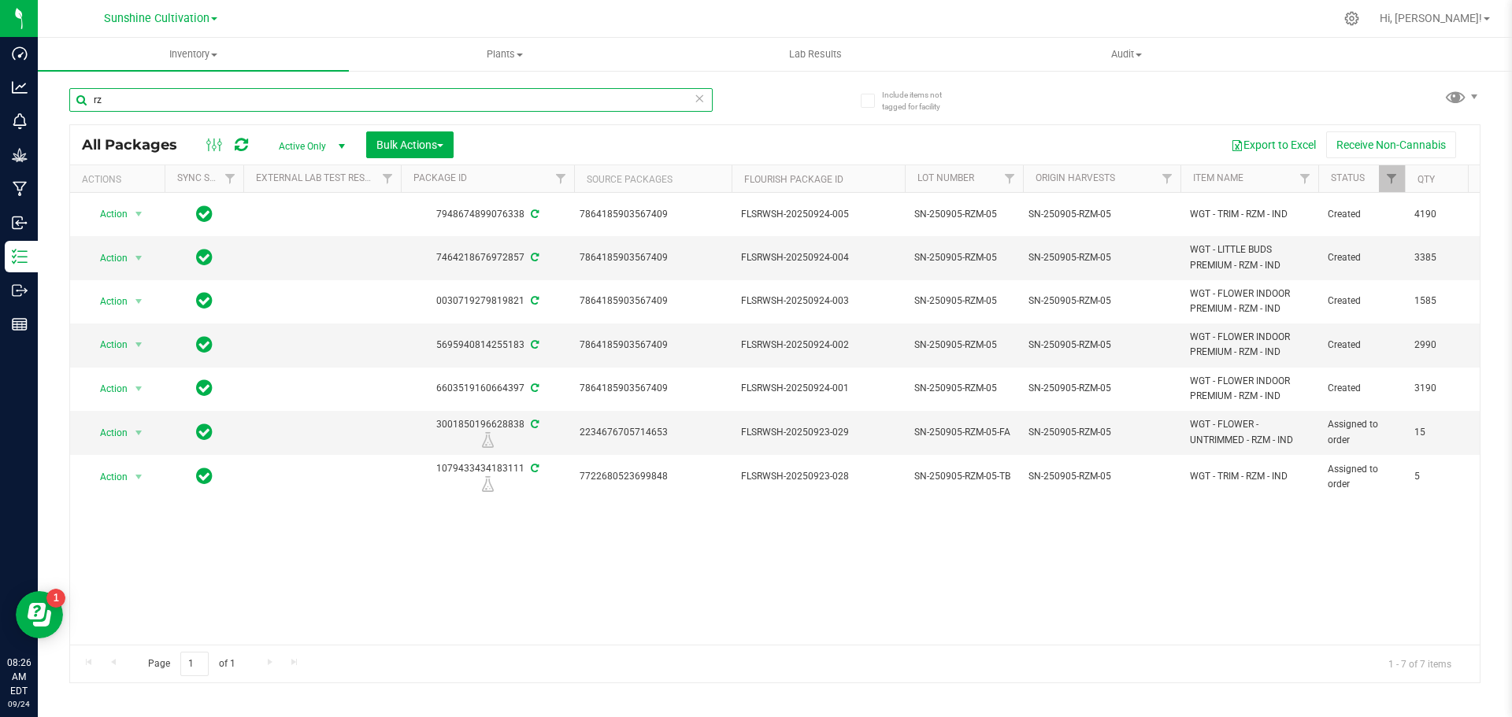
type input "r"
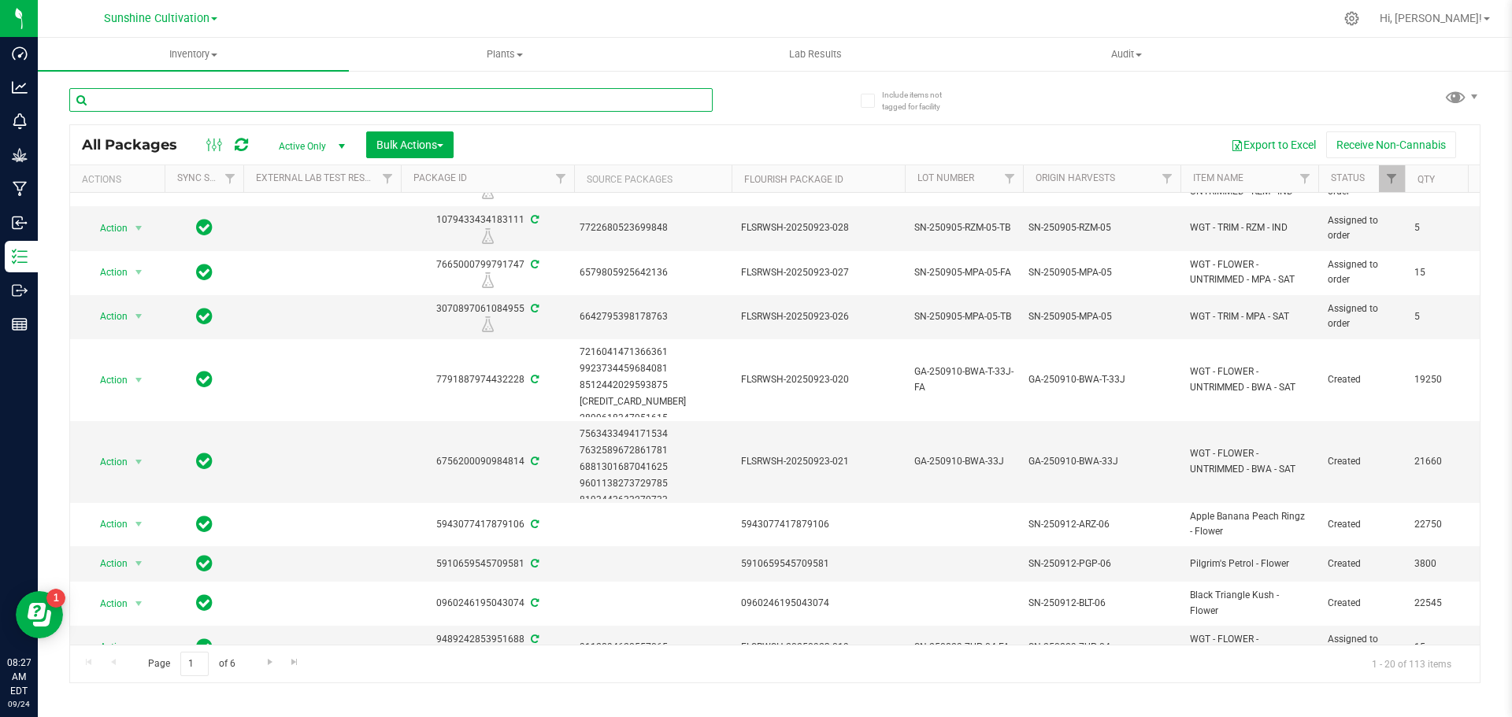
scroll to position [470, 0]
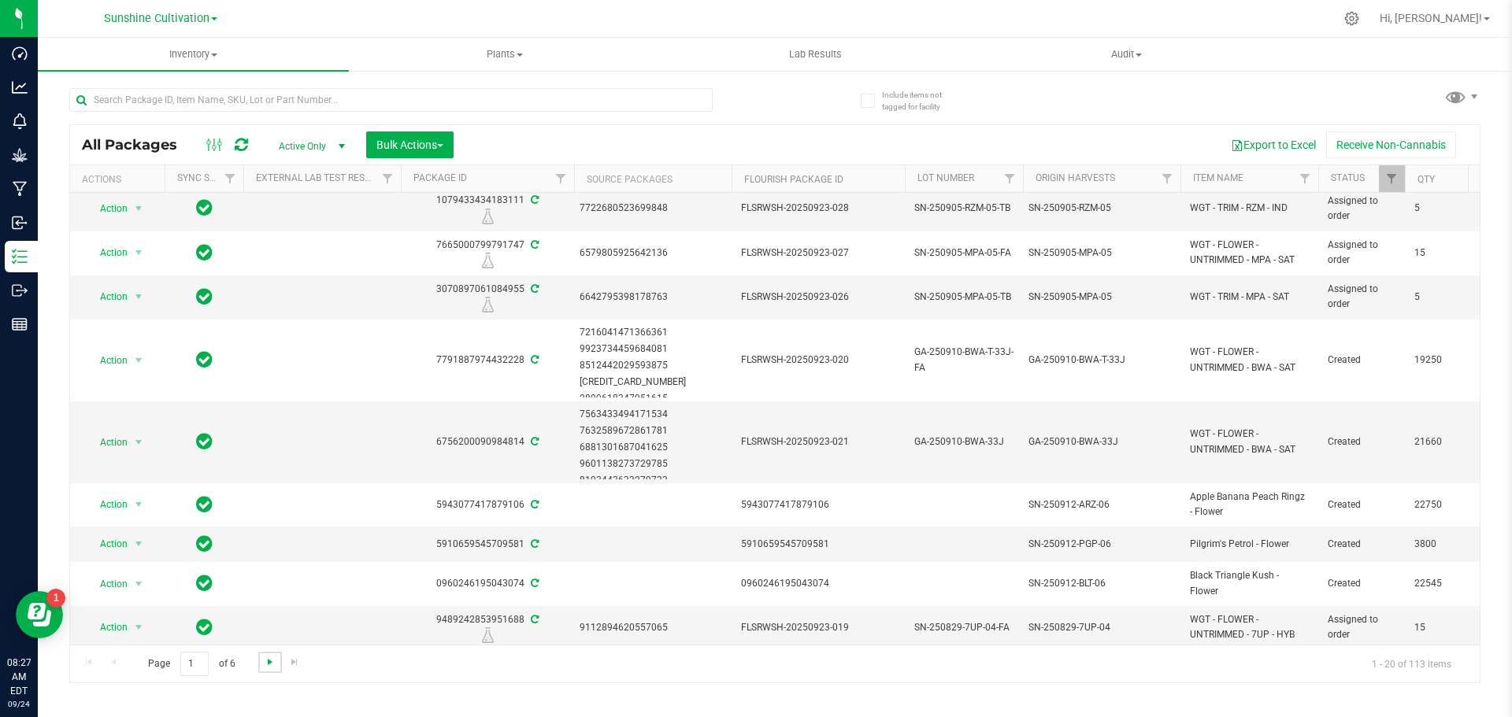
click at [266, 665] on span "Go to the next page" at bounding box center [270, 662] width 13 height 13
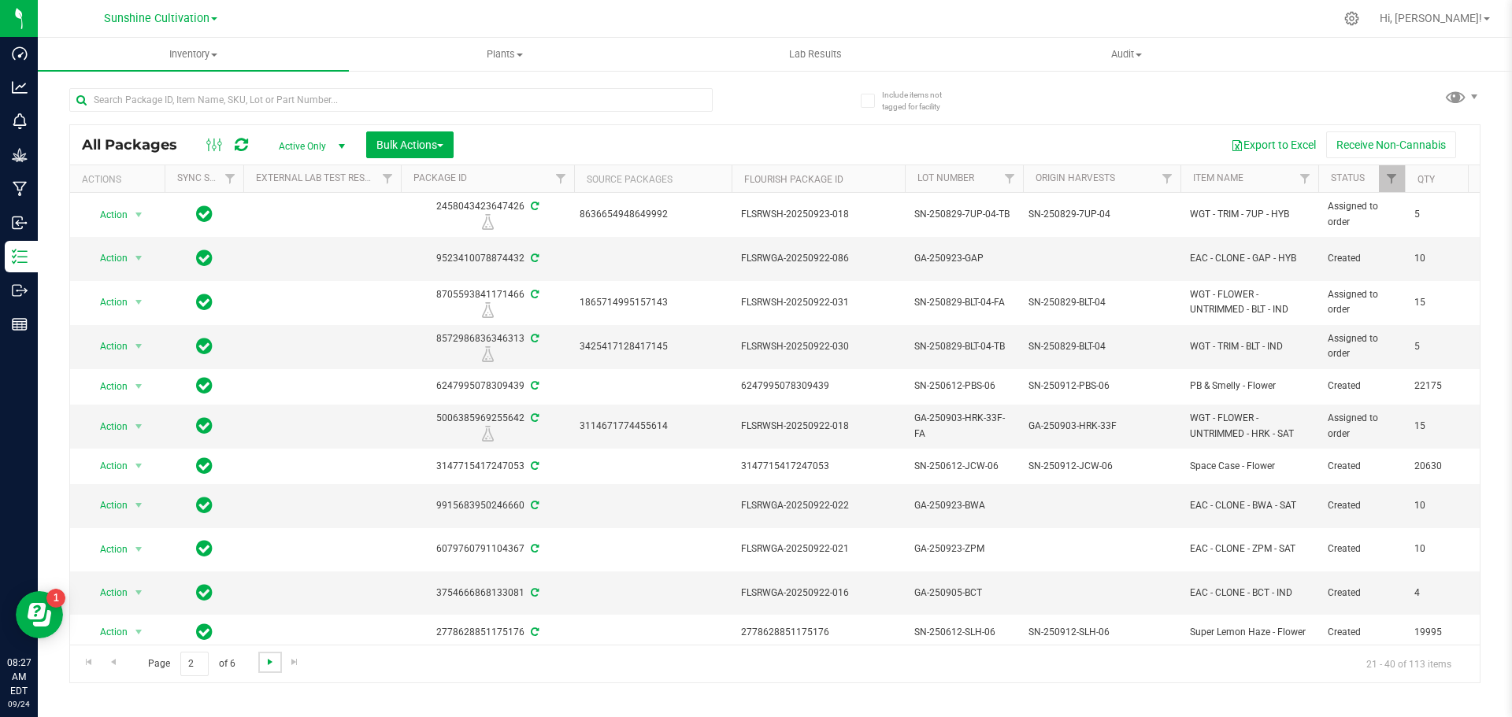
click at [270, 665] on span "Go to the next page" at bounding box center [270, 662] width 13 height 13
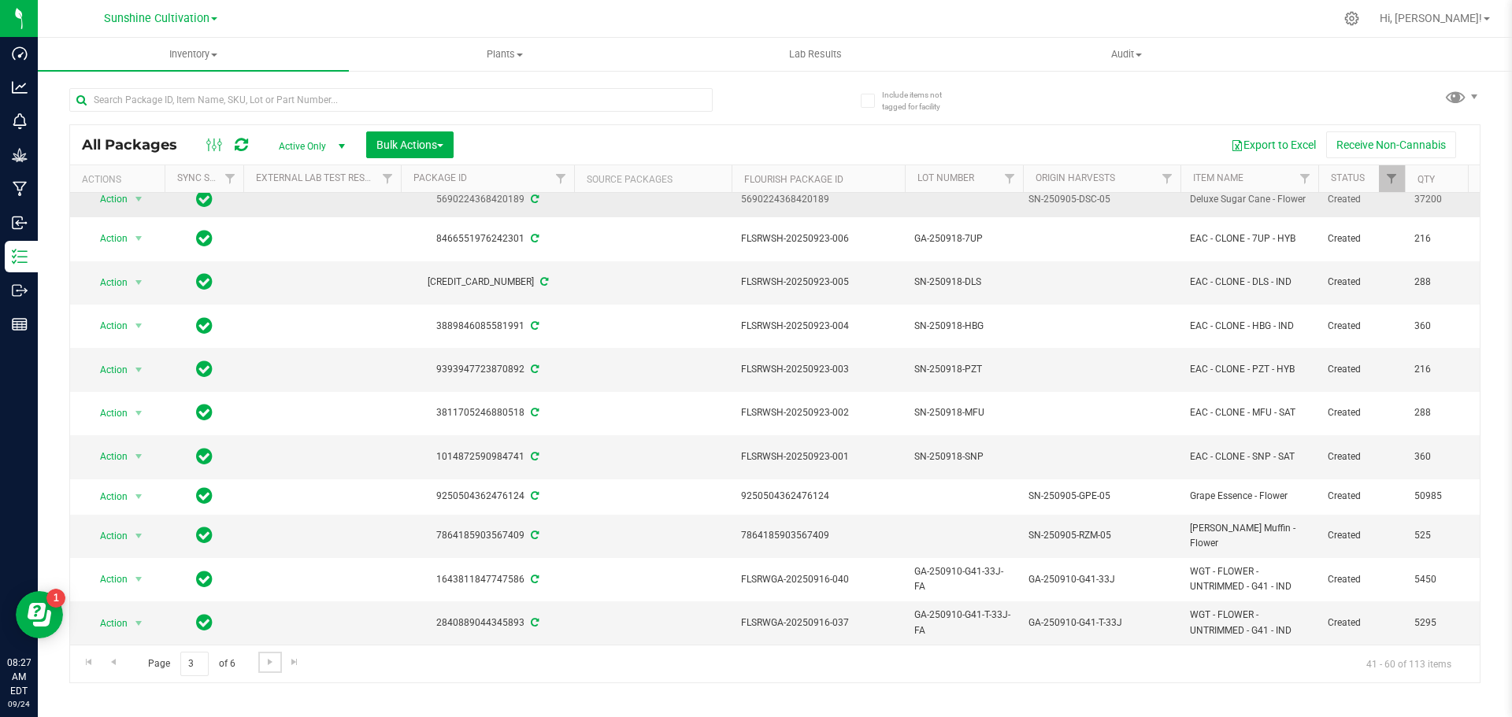
scroll to position [236, 0]
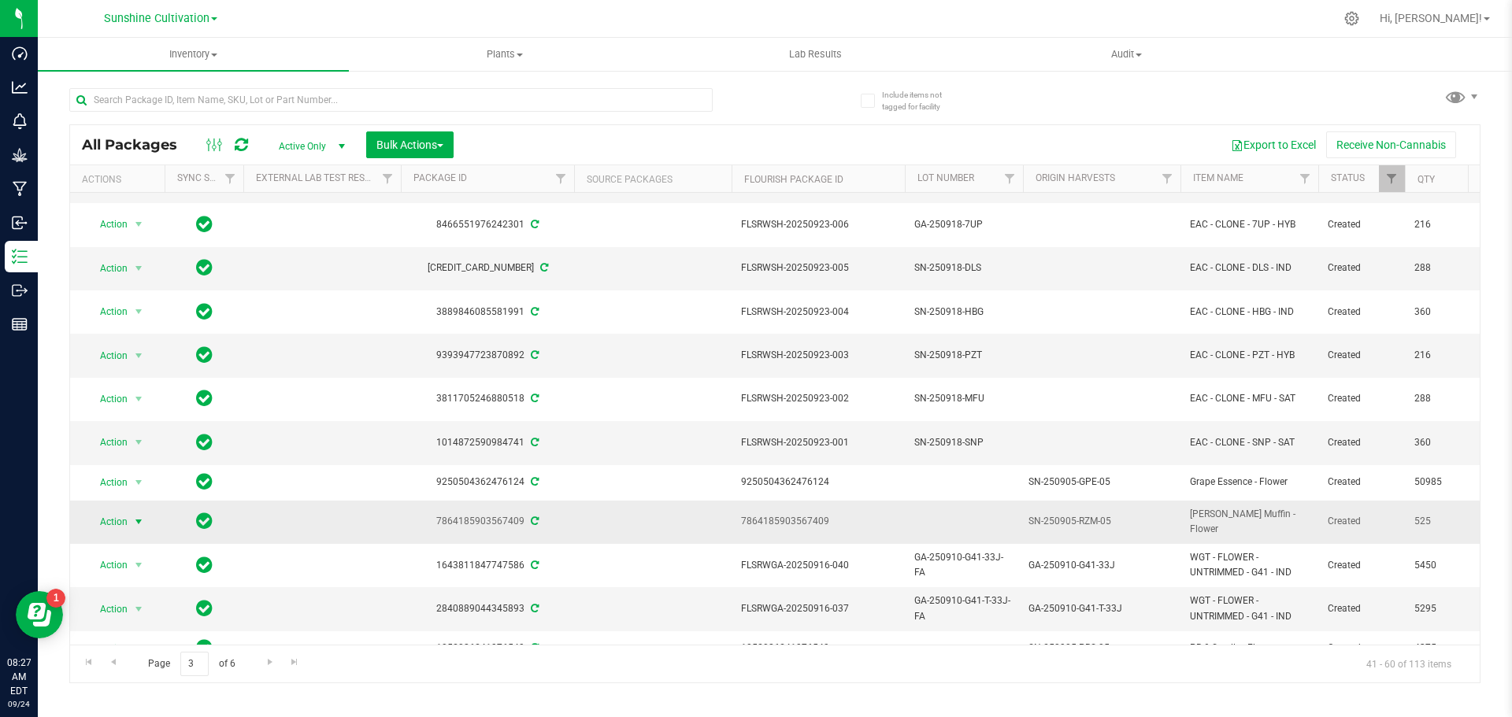
click at [139, 516] on span "select" at bounding box center [138, 522] width 13 height 13
click at [184, 461] on li "Schedule for destruction" at bounding box center [148, 460] width 122 height 24
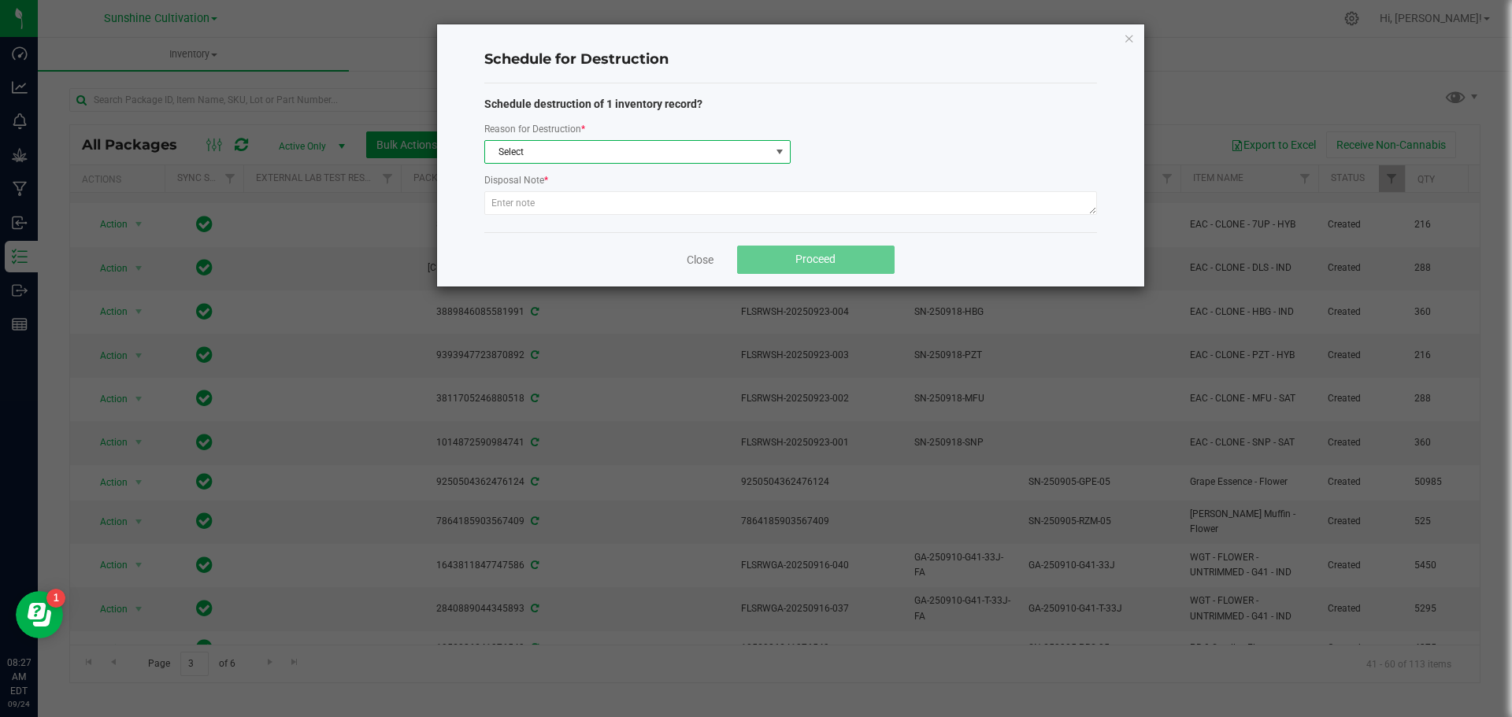
click at [764, 144] on span "Select" at bounding box center [627, 152] width 285 height 22
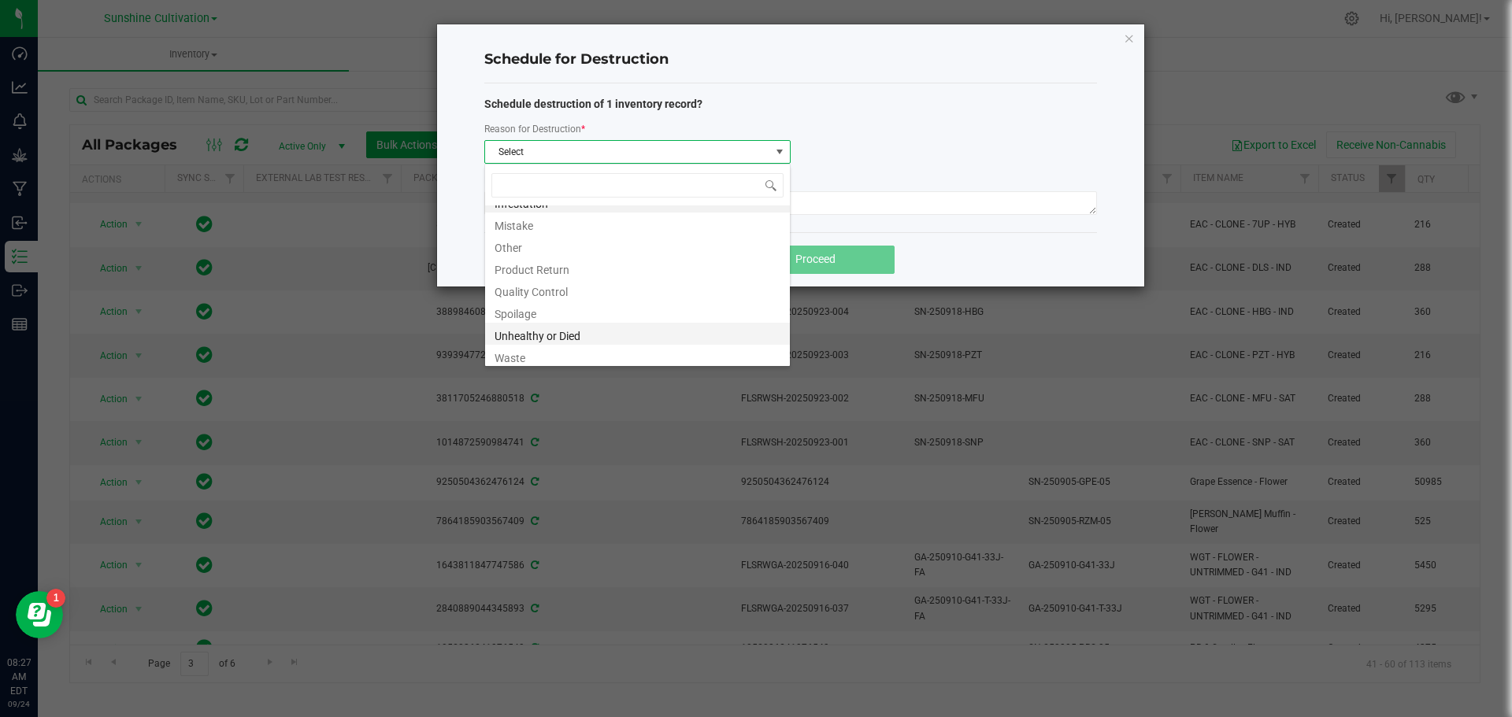
scroll to position [19, 0]
click at [552, 350] on li "Waste" at bounding box center [637, 352] width 305 height 22
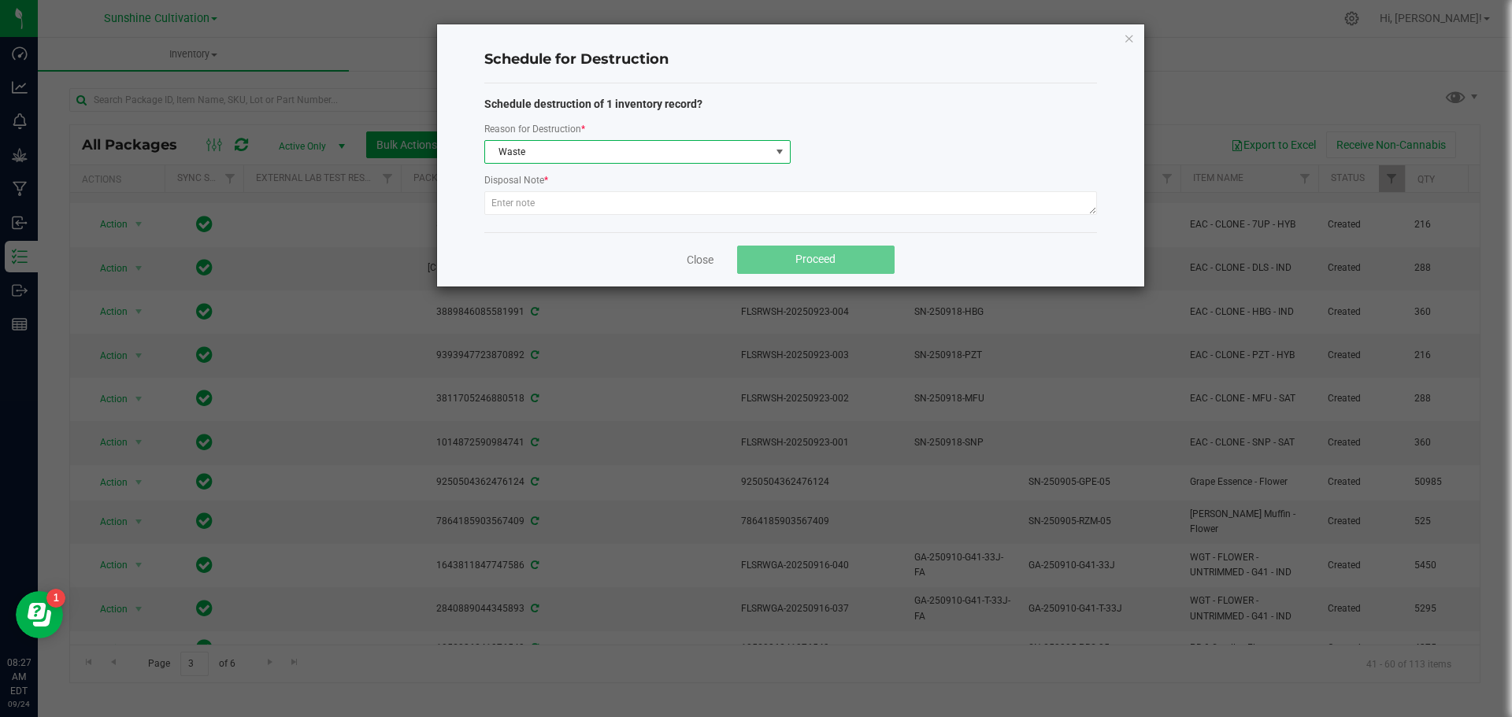
click at [562, 216] on div at bounding box center [790, 205] width 613 height 28
click at [565, 208] on textarea at bounding box center [790, 203] width 613 height 24
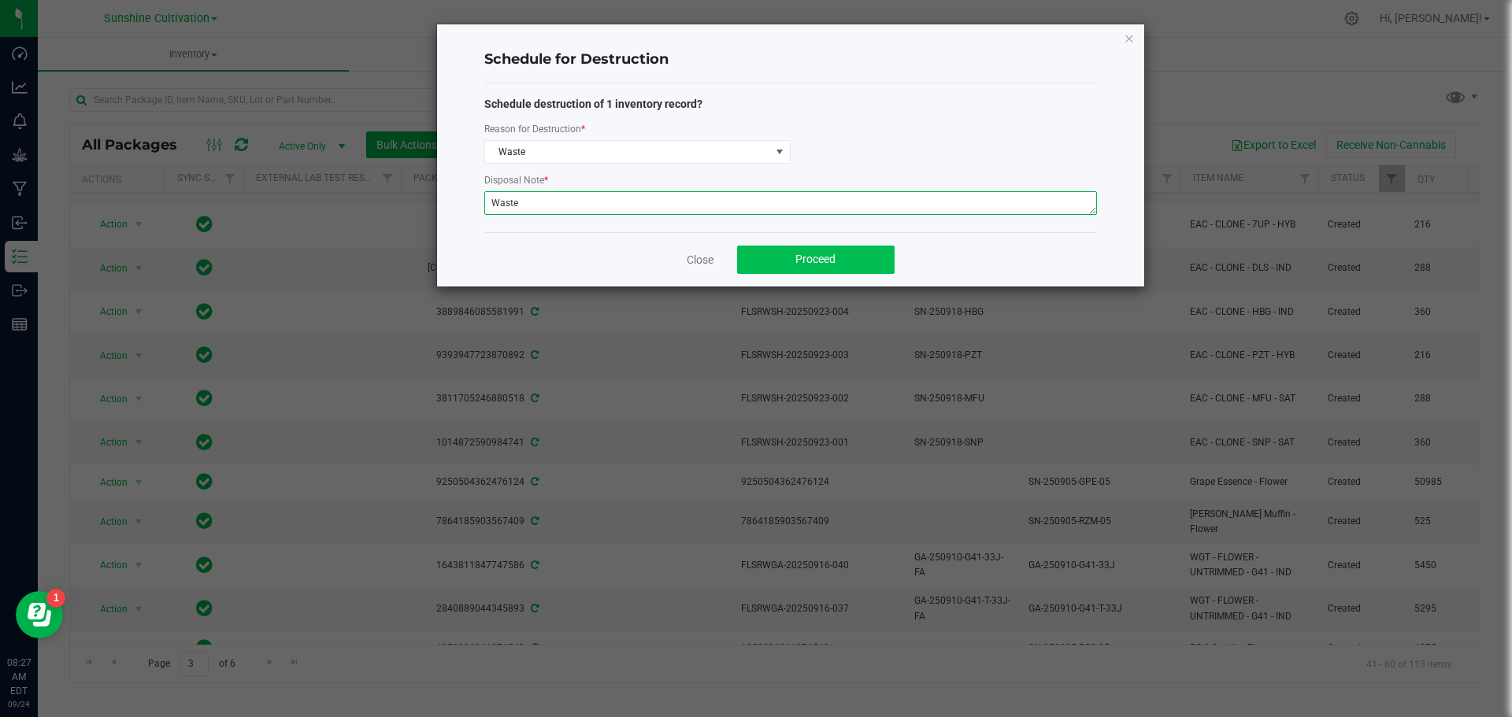
type textarea "Waste"
click at [869, 246] on button "Proceed" at bounding box center [815, 260] width 157 height 28
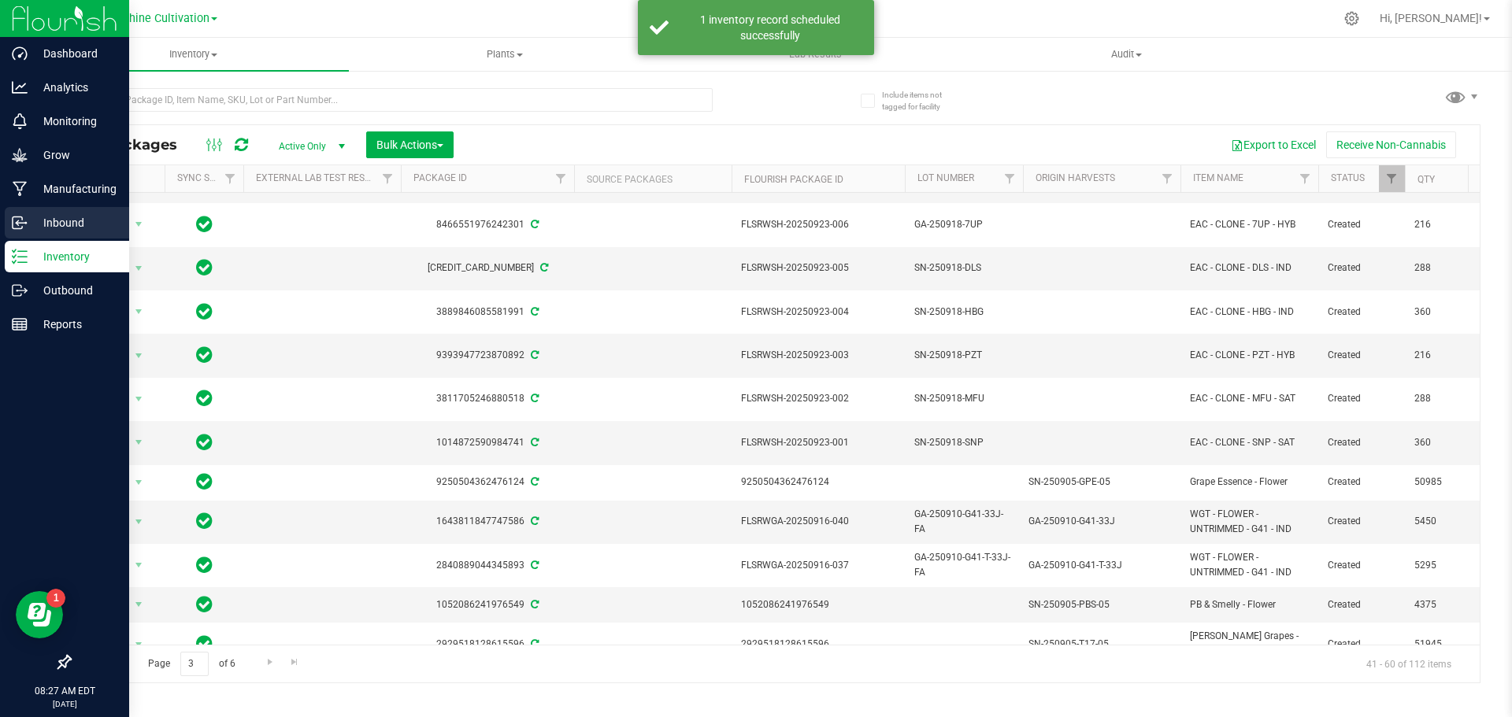
scroll to position [0, 0]
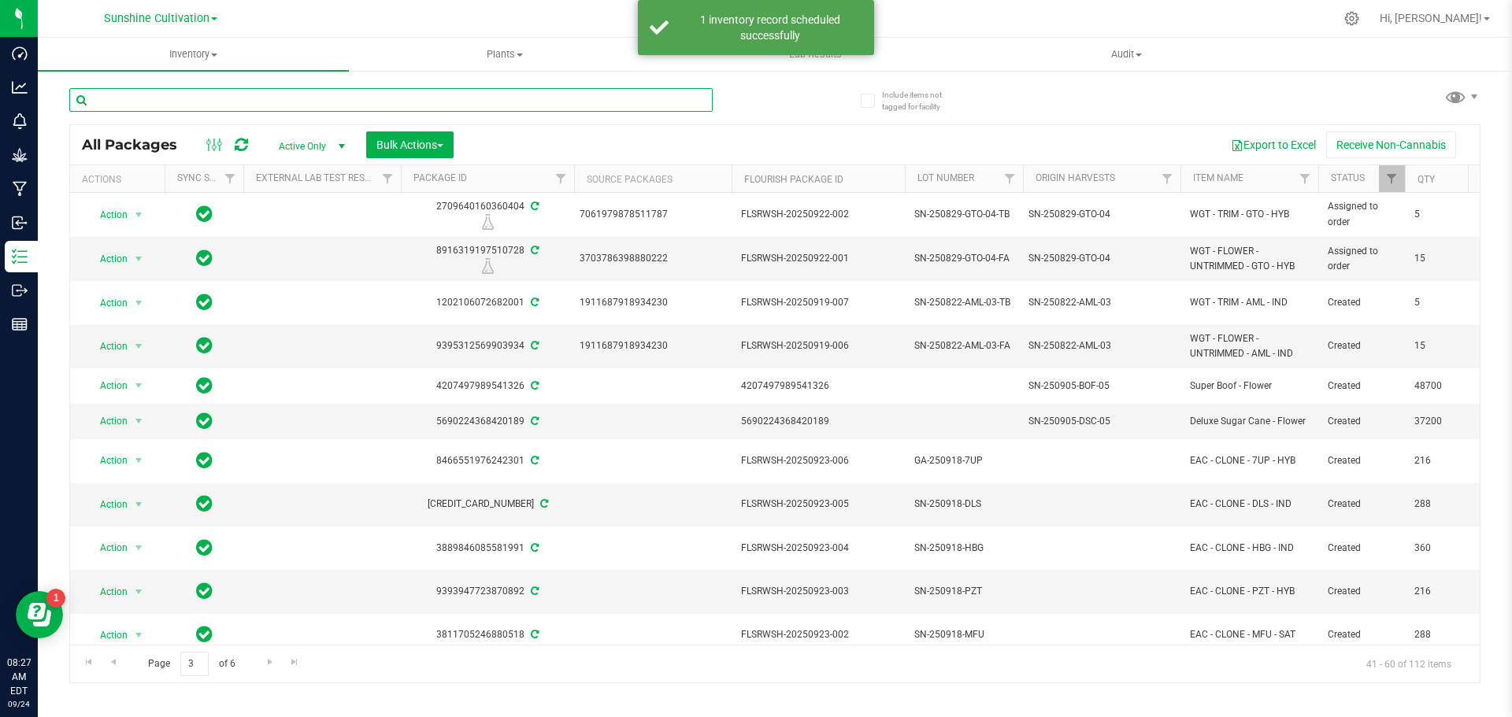
click at [329, 91] on input "text" at bounding box center [390, 100] width 643 height 24
type input "rzm"
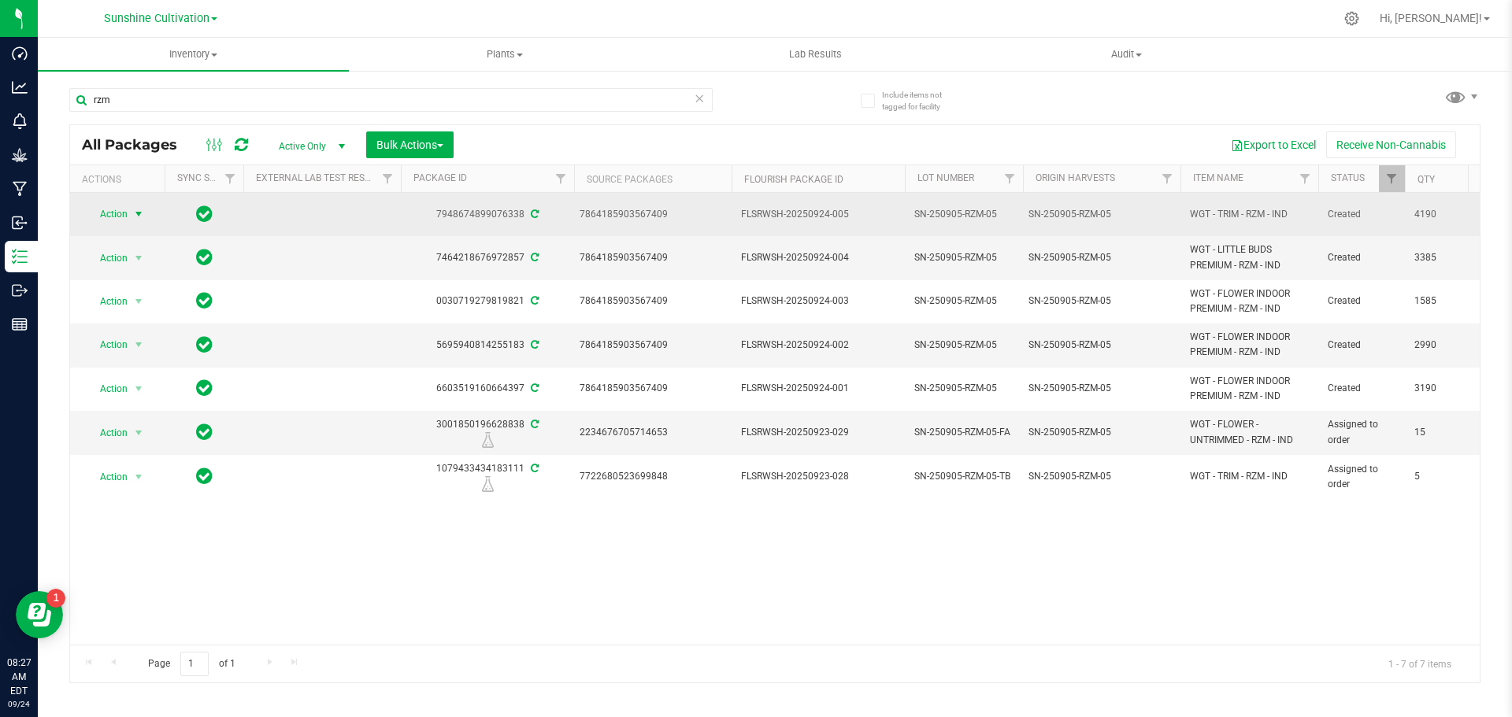
click at [140, 211] on span "select" at bounding box center [138, 214] width 13 height 13
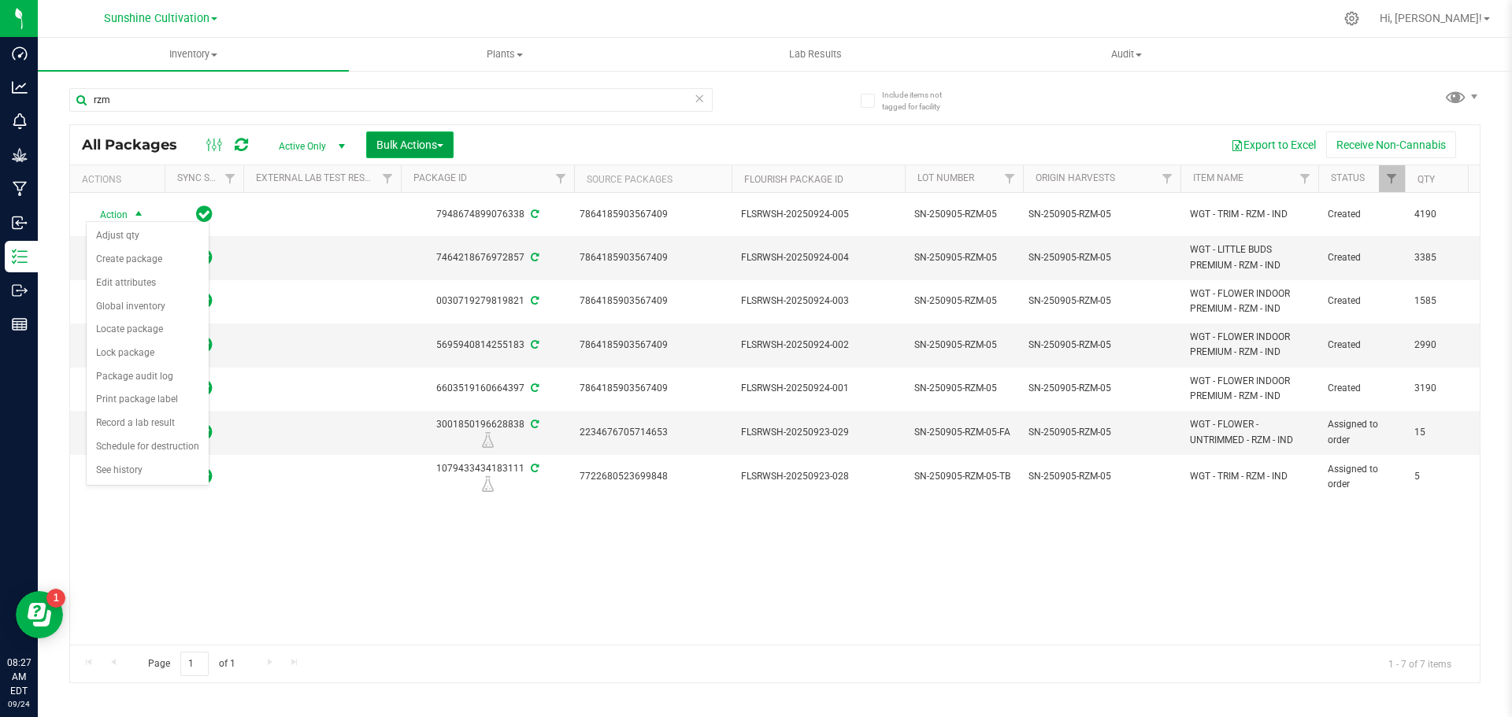
click at [450, 143] on button "Bulk Actions" at bounding box center [409, 145] width 87 height 27
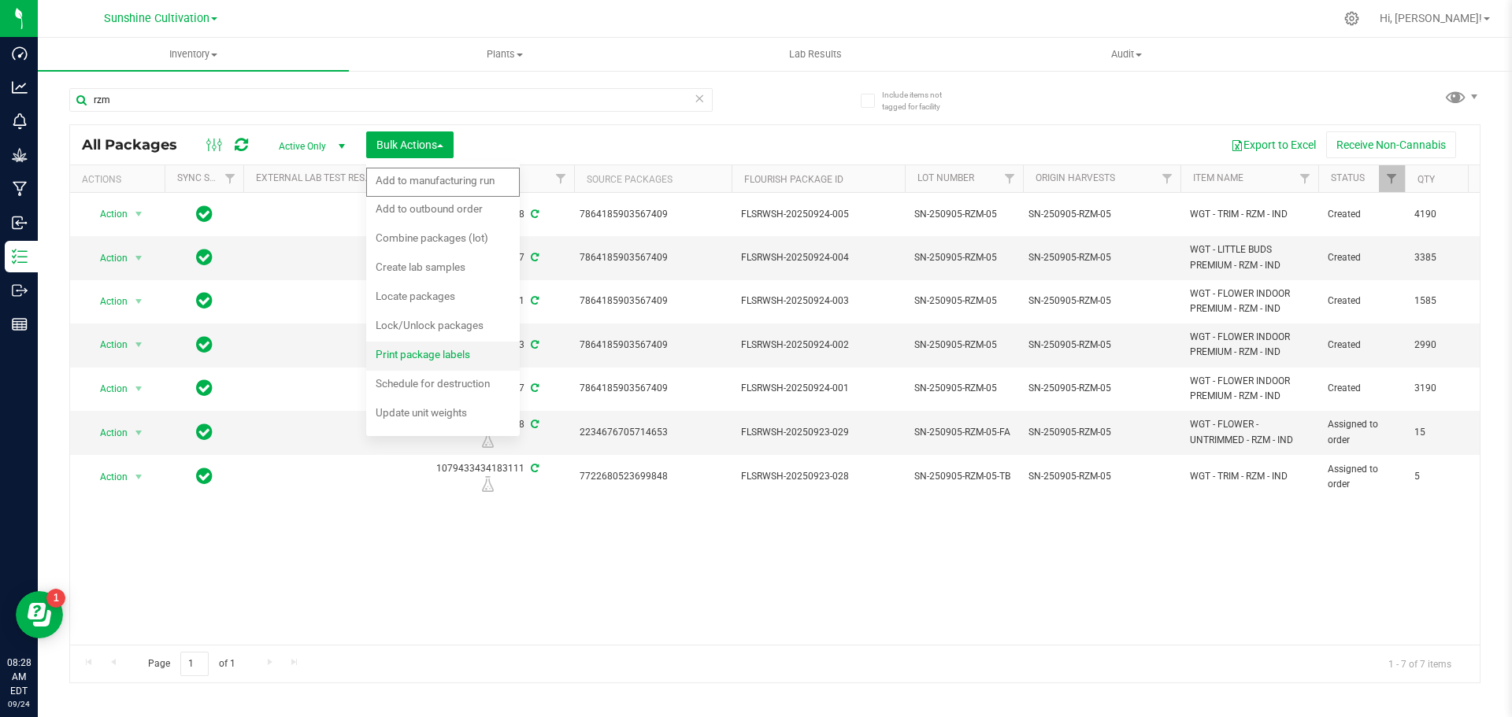
click at [469, 348] on span "Print package labels" at bounding box center [423, 354] width 94 height 13
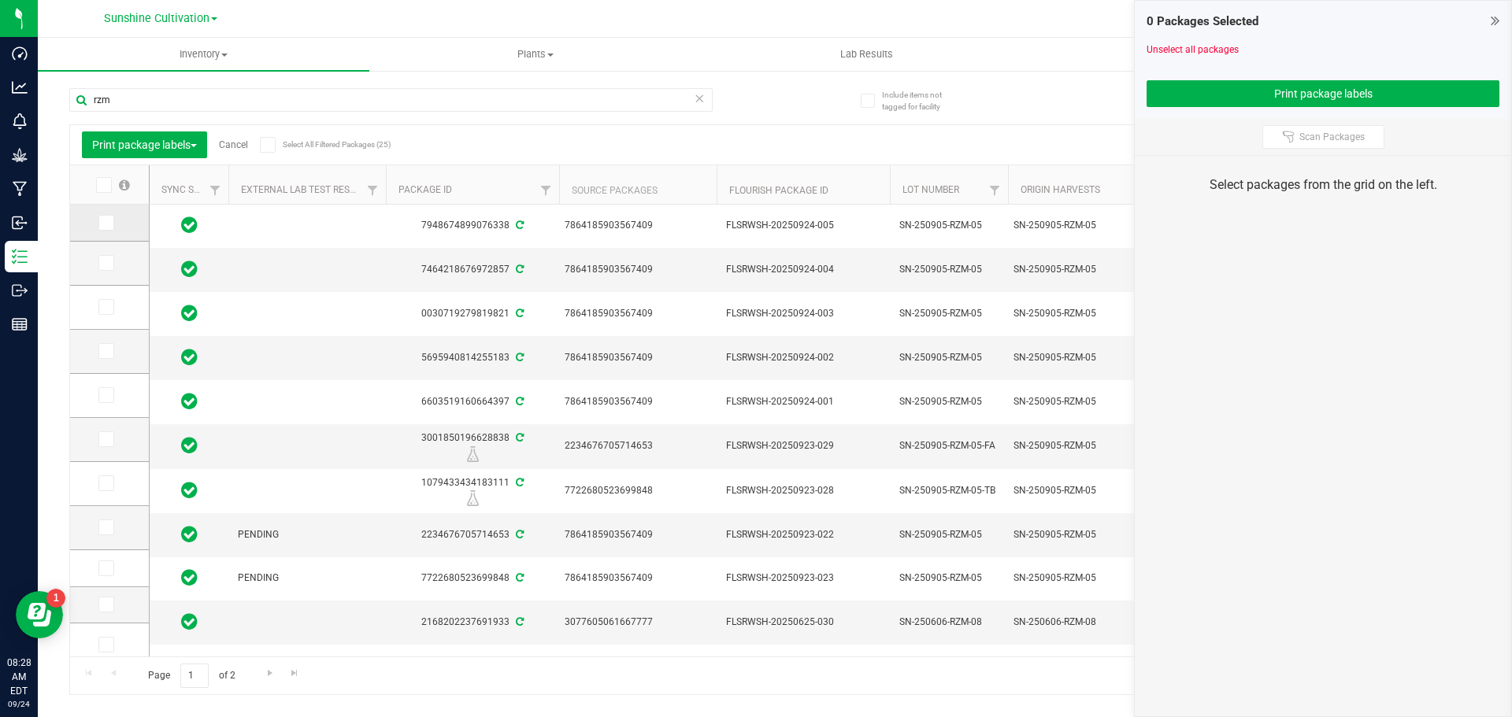
click at [106, 231] on td at bounding box center [109, 223] width 79 height 37
click at [108, 223] on icon at bounding box center [105, 223] width 10 height 0
click at [0, 0] on input "checkbox" at bounding box center [0, 0] width 0 height 0
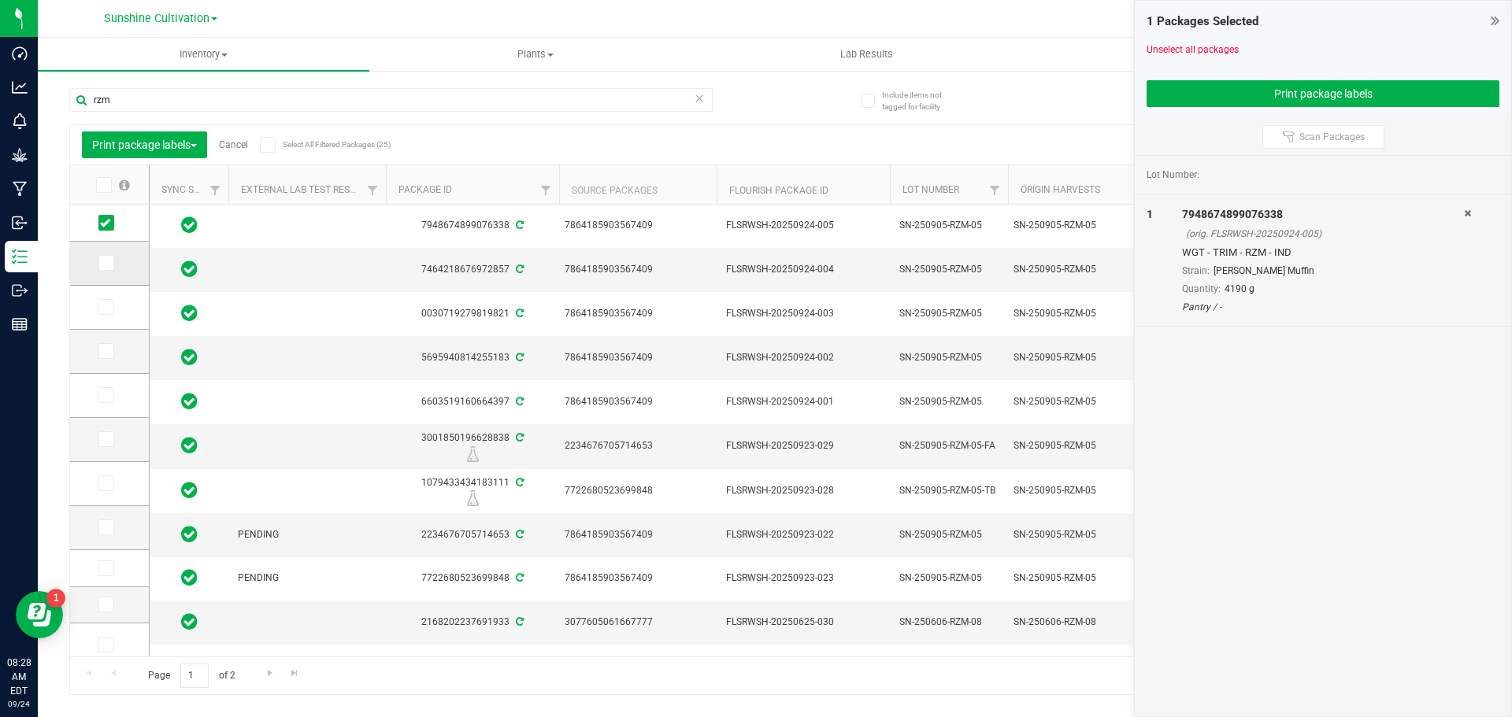
click at [109, 263] on icon at bounding box center [105, 263] width 10 height 0
click at [0, 0] on input "checkbox" at bounding box center [0, 0] width 0 height 0
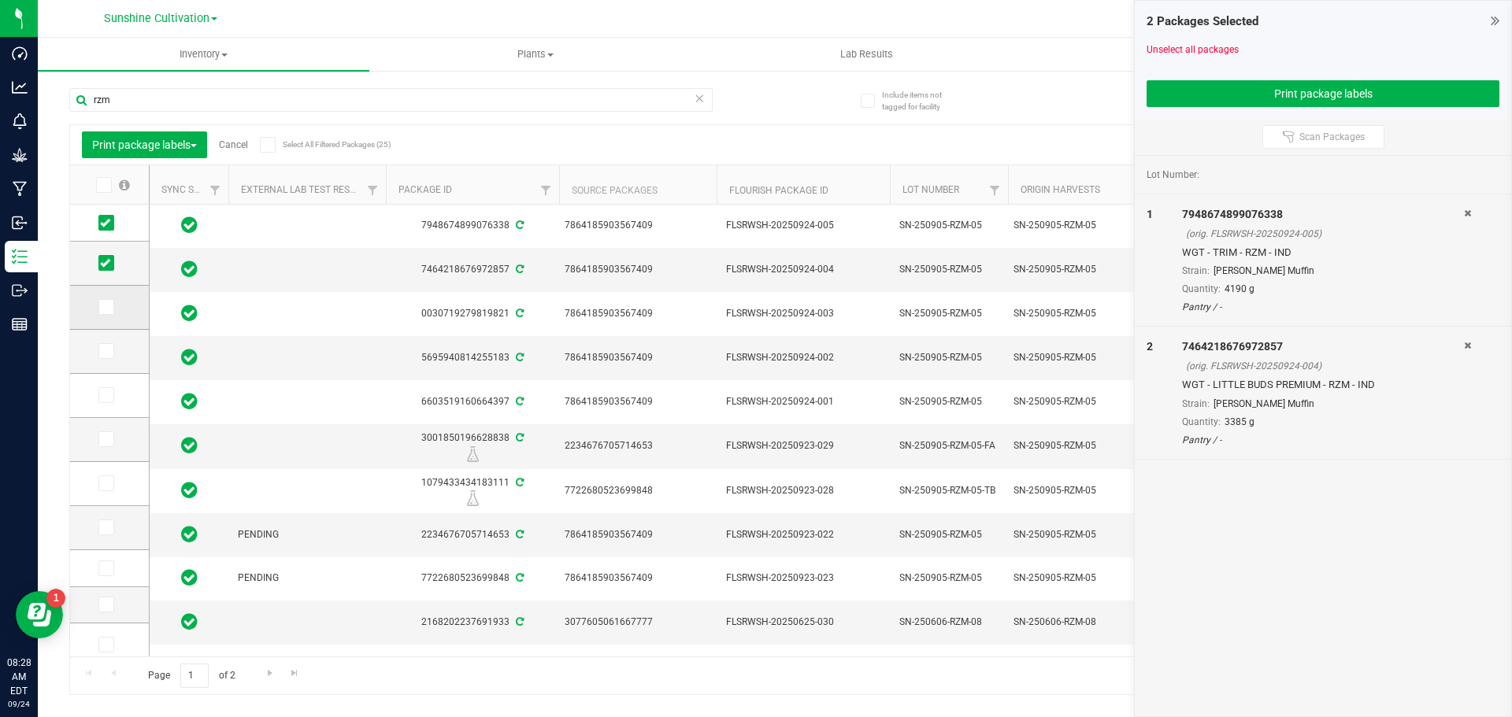
click at [102, 297] on td at bounding box center [109, 308] width 79 height 44
click at [106, 307] on icon at bounding box center [105, 307] width 10 height 0
click at [0, 0] on input "checkbox" at bounding box center [0, 0] width 0 height 0
click at [109, 351] on icon at bounding box center [105, 351] width 10 height 0
click at [0, 0] on input "checkbox" at bounding box center [0, 0] width 0 height 0
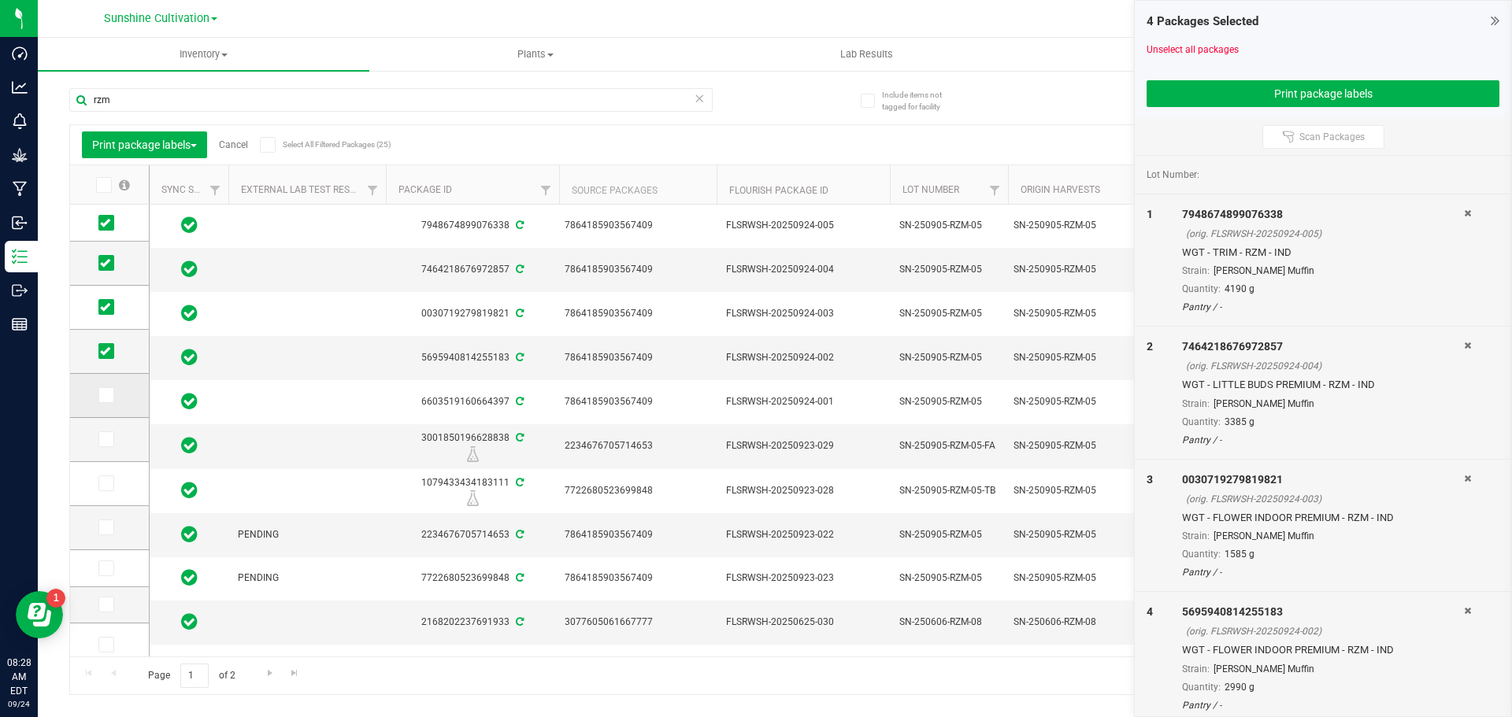
click at [110, 390] on span at bounding box center [106, 395] width 16 height 16
click at [0, 0] on input "checkbox" at bounding box center [0, 0] width 0 height 0
click at [1254, 93] on button "Print package labels" at bounding box center [1323, 93] width 353 height 27
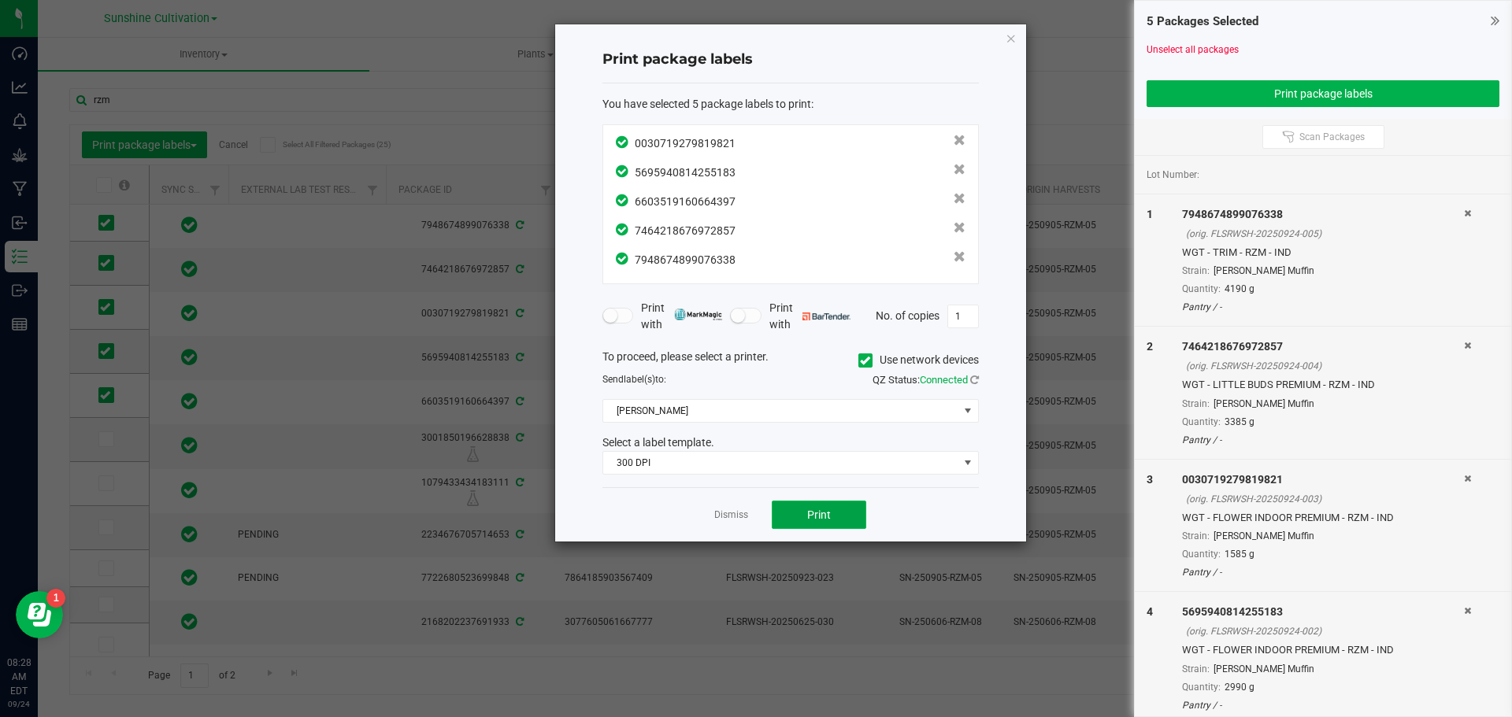
click at [835, 513] on button "Print" at bounding box center [819, 515] width 94 height 28
click at [856, 468] on span "300 DPI" at bounding box center [780, 463] width 355 height 22
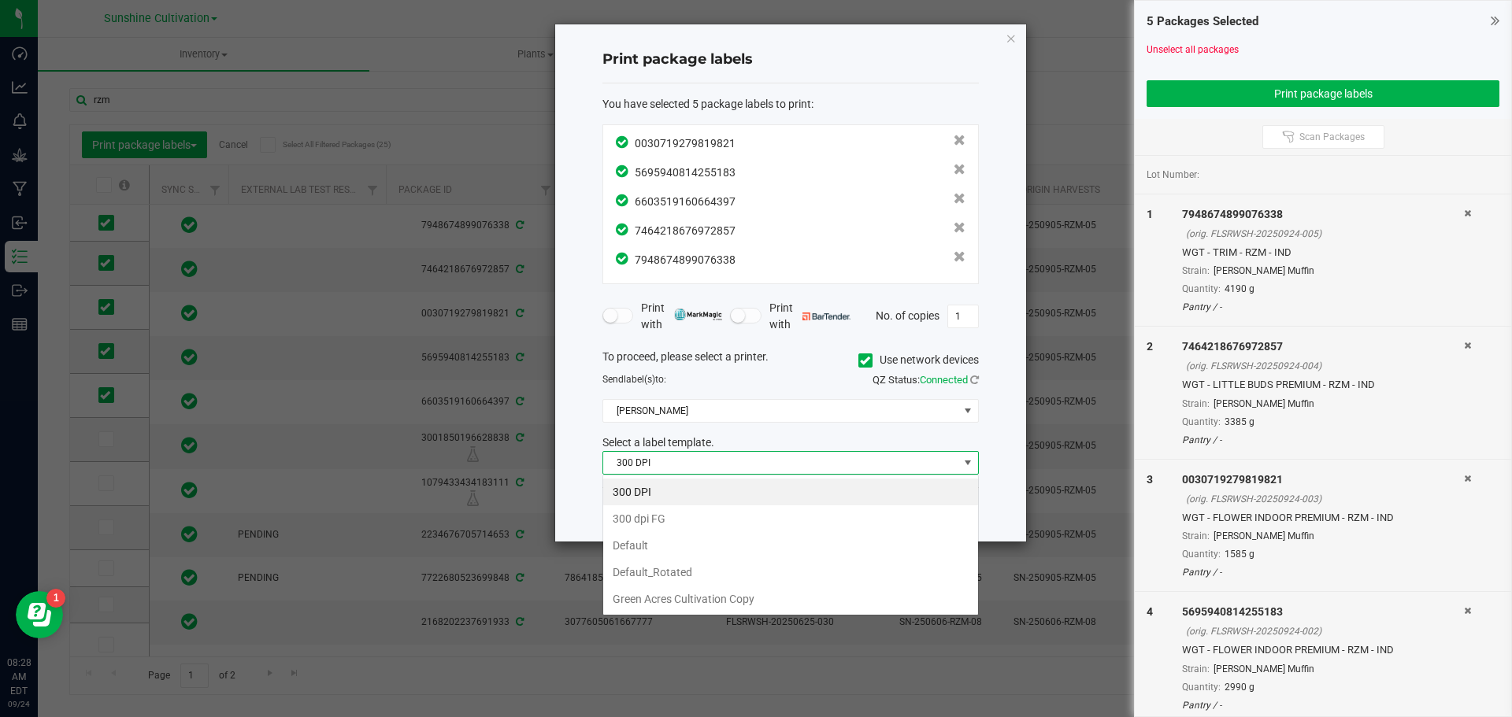
scroll to position [24, 376]
click at [856, 465] on span "300 DPI" at bounding box center [780, 463] width 355 height 22
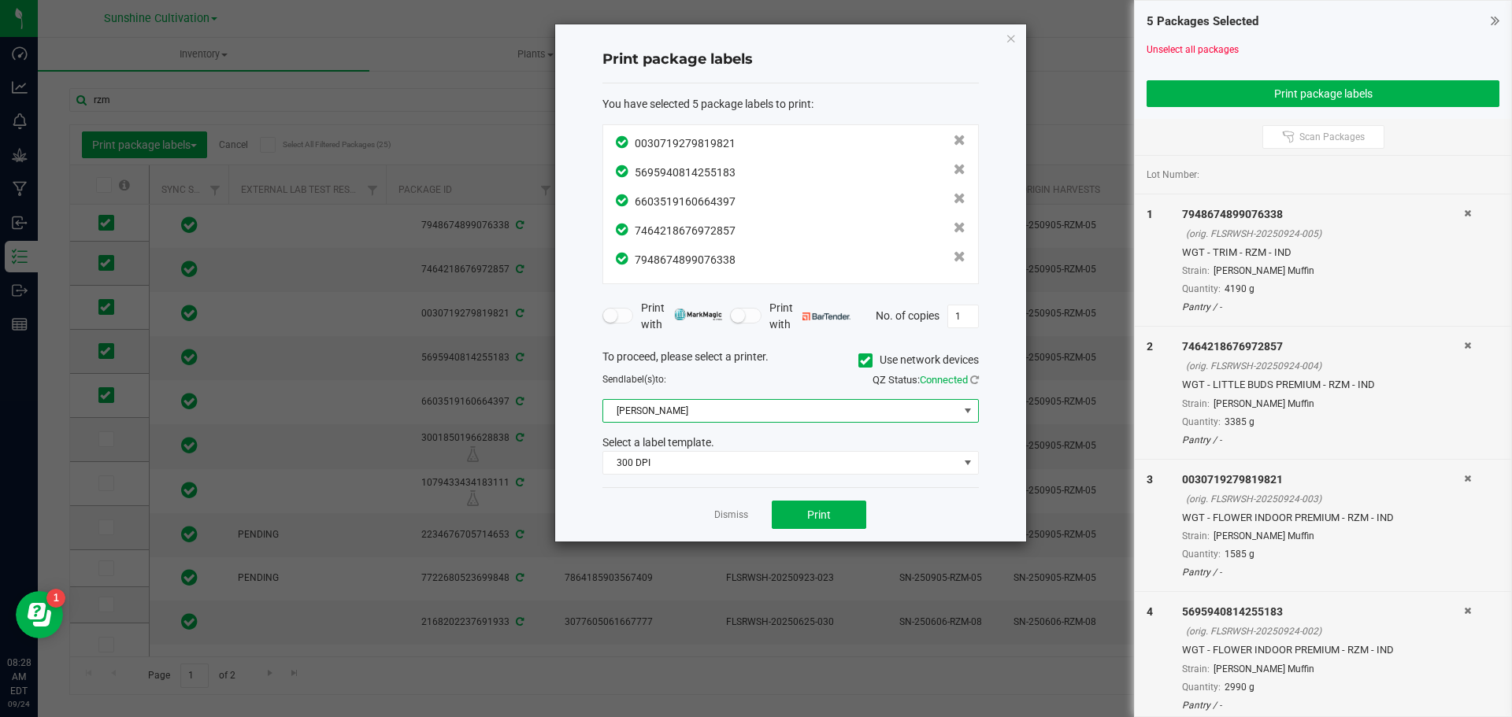
click at [867, 417] on span "Christine_TEST" at bounding box center [780, 411] width 355 height 22
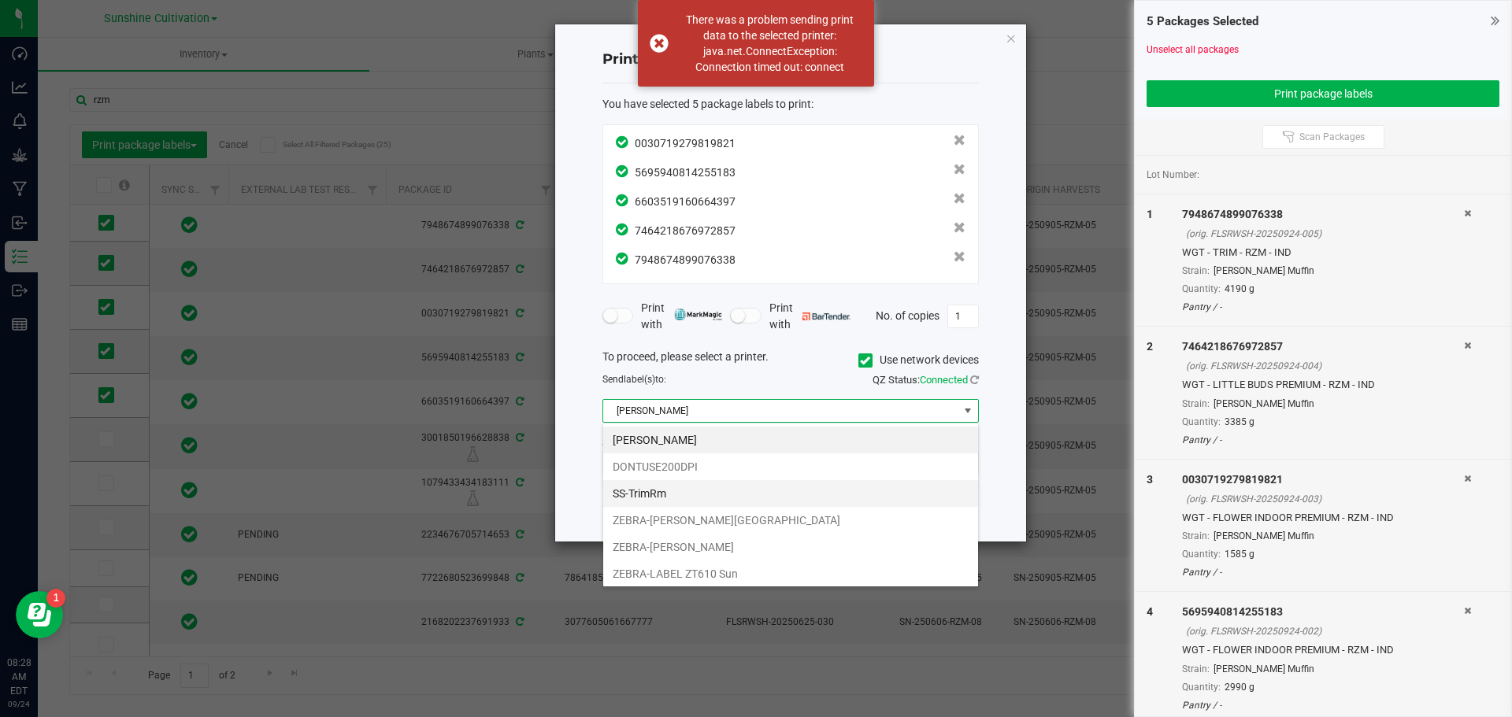
click at [857, 484] on li "SS-TrimRm" at bounding box center [790, 493] width 375 height 27
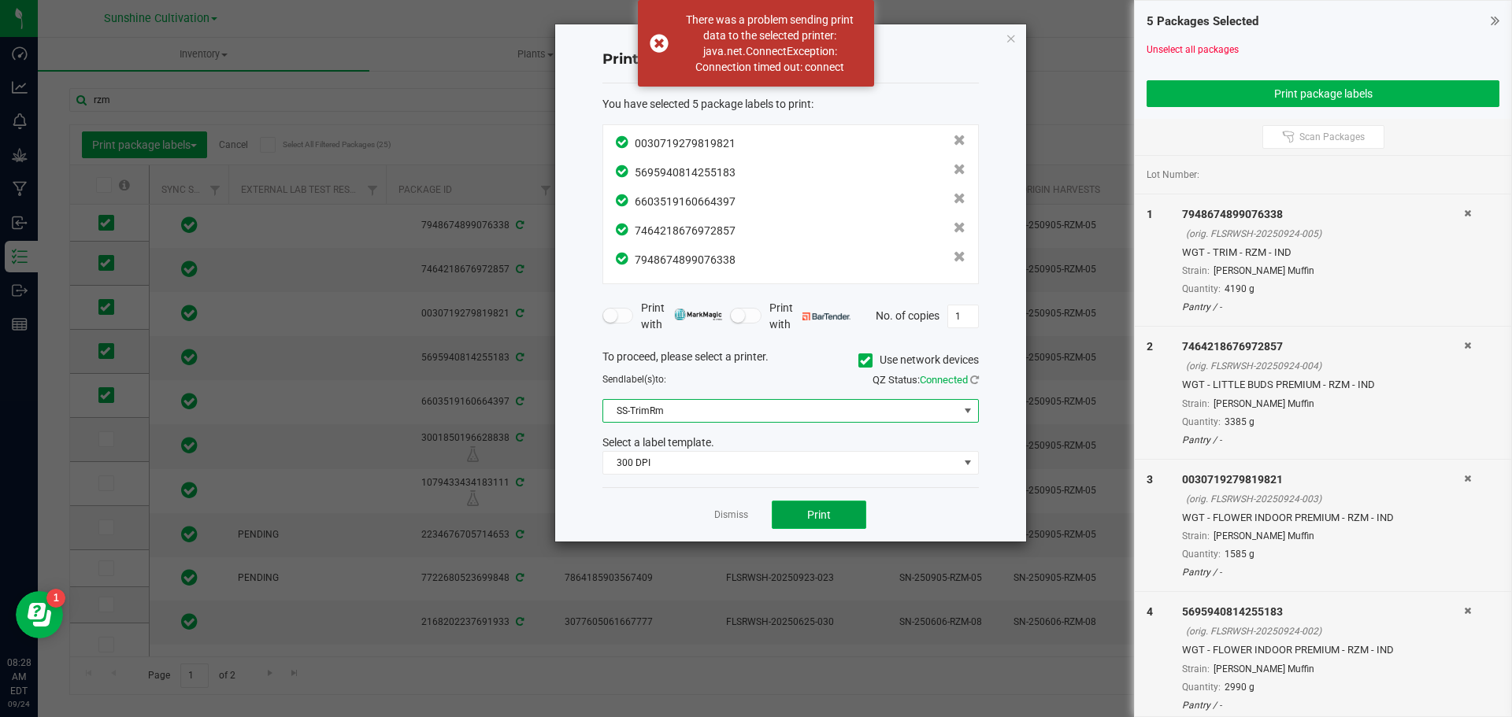
click at [839, 520] on button "Print" at bounding box center [819, 515] width 94 height 28
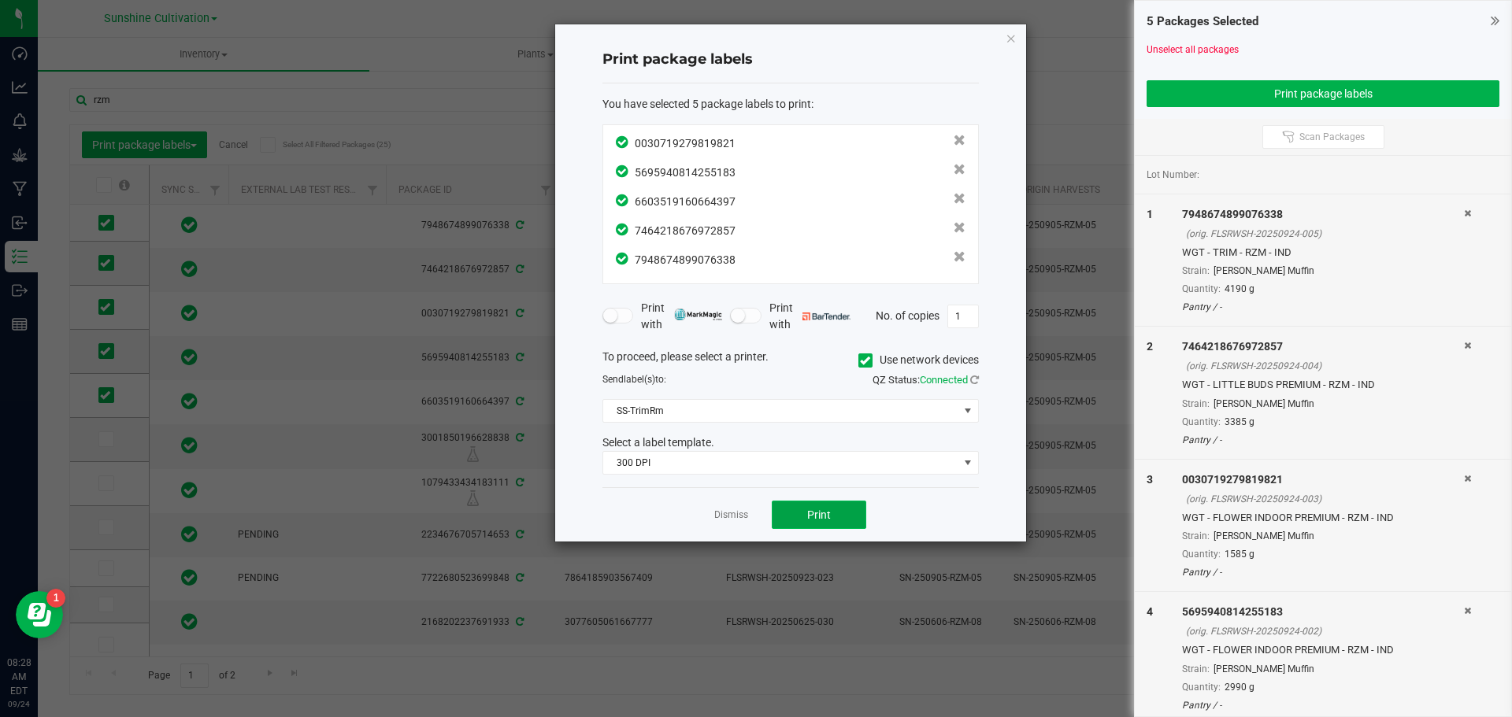
click at [839, 520] on button "Print" at bounding box center [819, 515] width 94 height 28
click at [1007, 40] on icon "button" at bounding box center [1011, 37] width 11 height 19
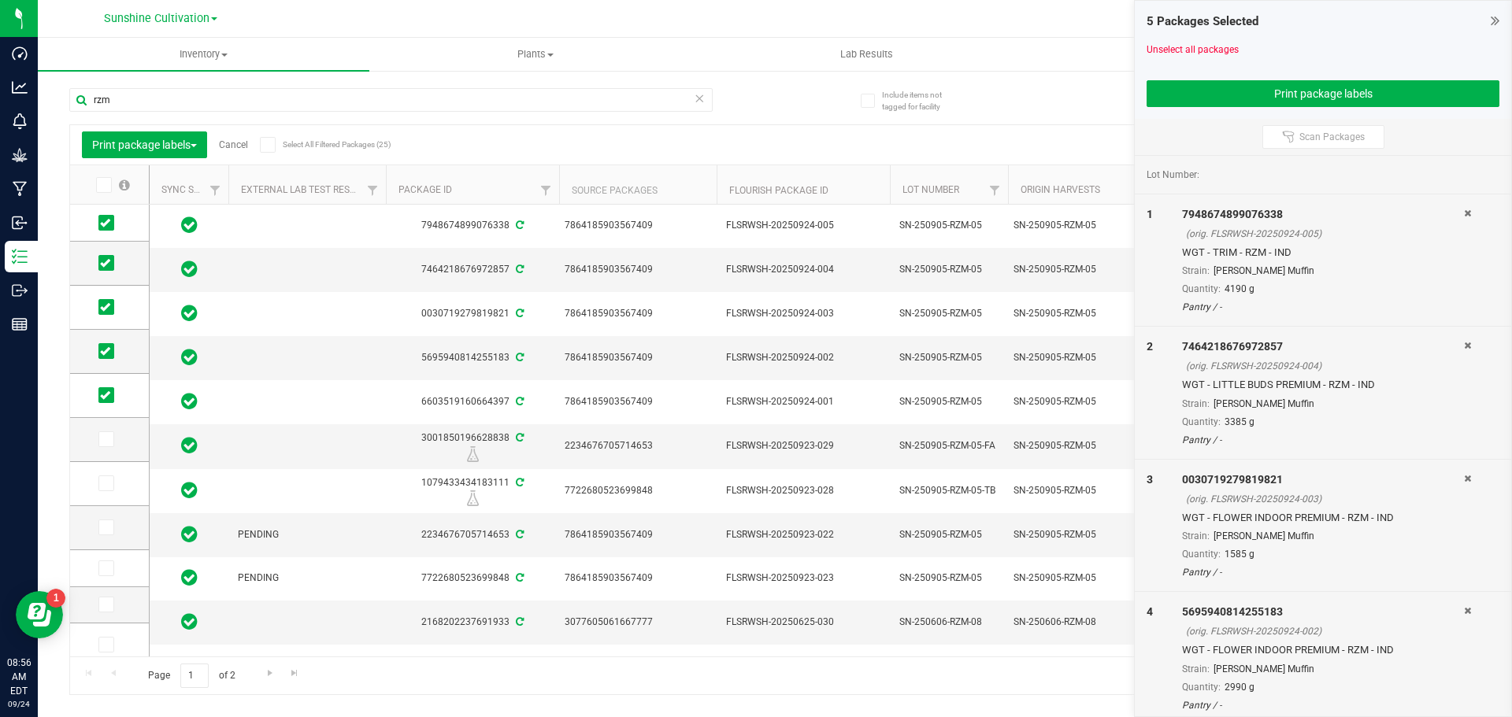
click at [1498, 20] on icon at bounding box center [1495, 21] width 9 height 16
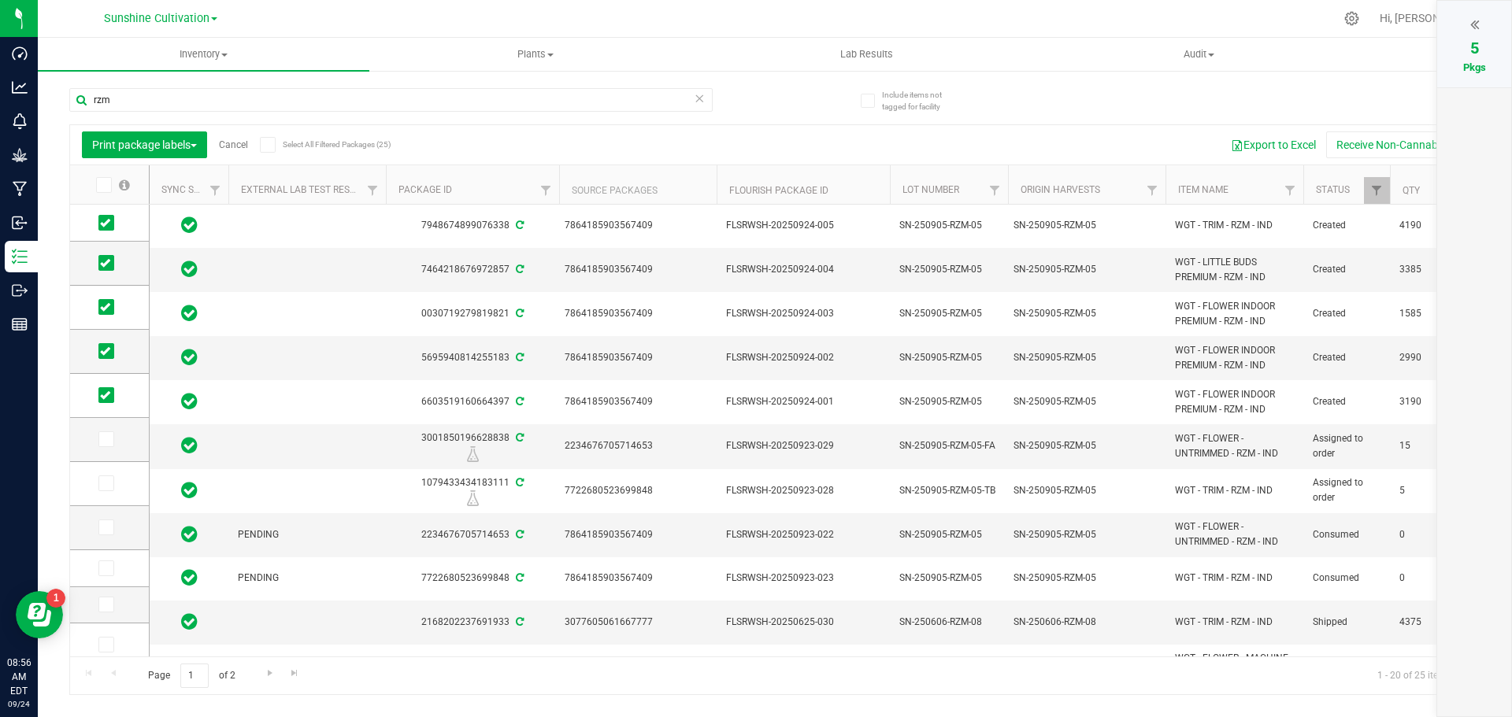
click at [1476, 27] on icon at bounding box center [1474, 25] width 9 height 16
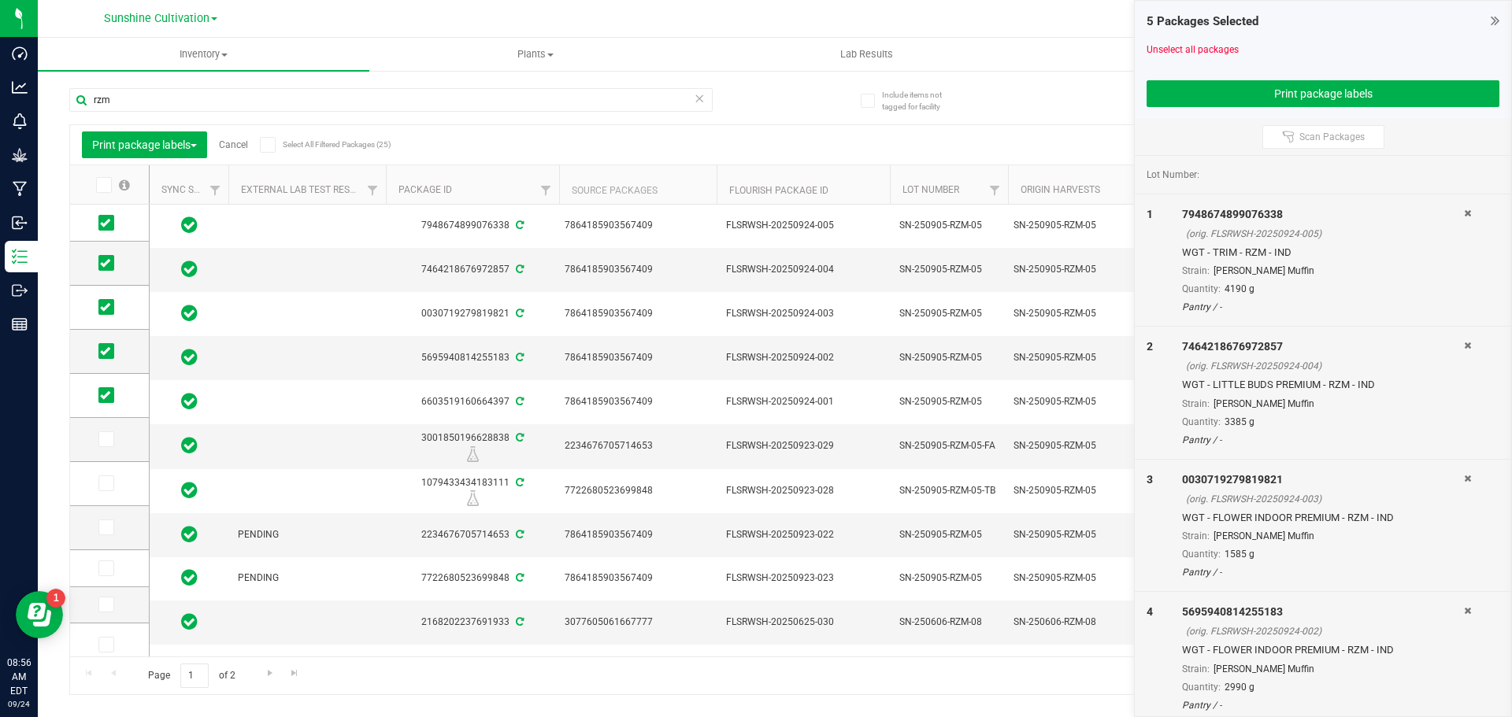
click at [1493, 25] on icon at bounding box center [1495, 21] width 9 height 16
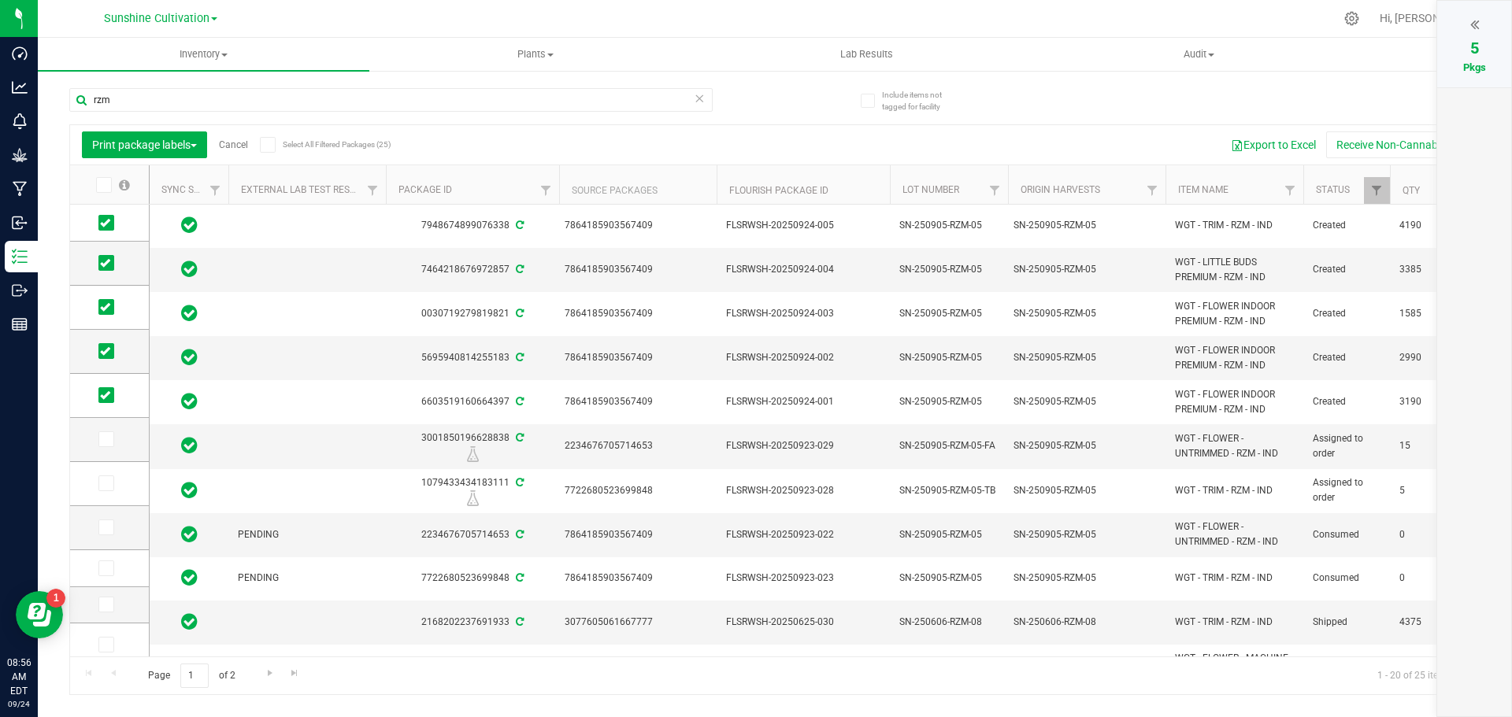
click at [1437, 24] on div "5 Pkgs" at bounding box center [1474, 44] width 74 height 87
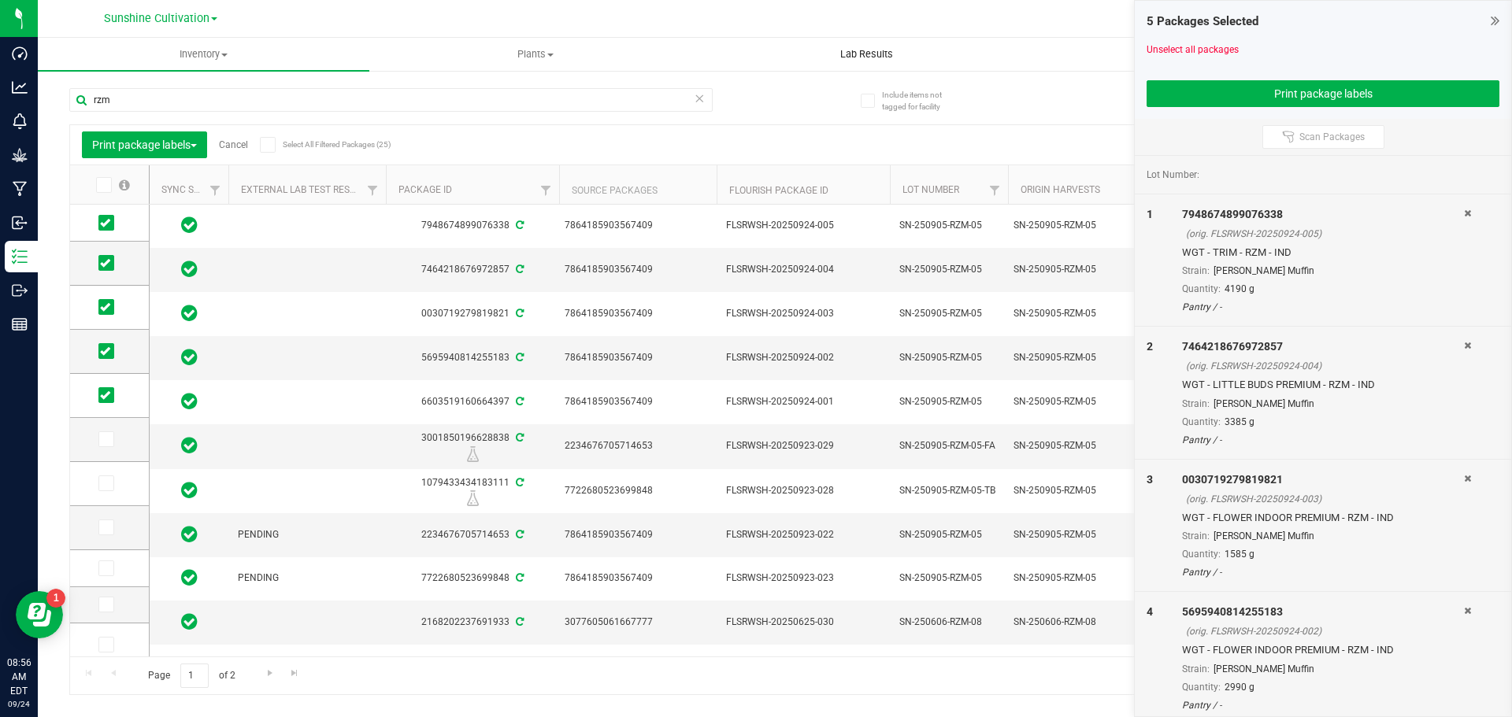
click at [928, 43] on uib-tab-heading "Lab Results" at bounding box center [867, 54] width 330 height 31
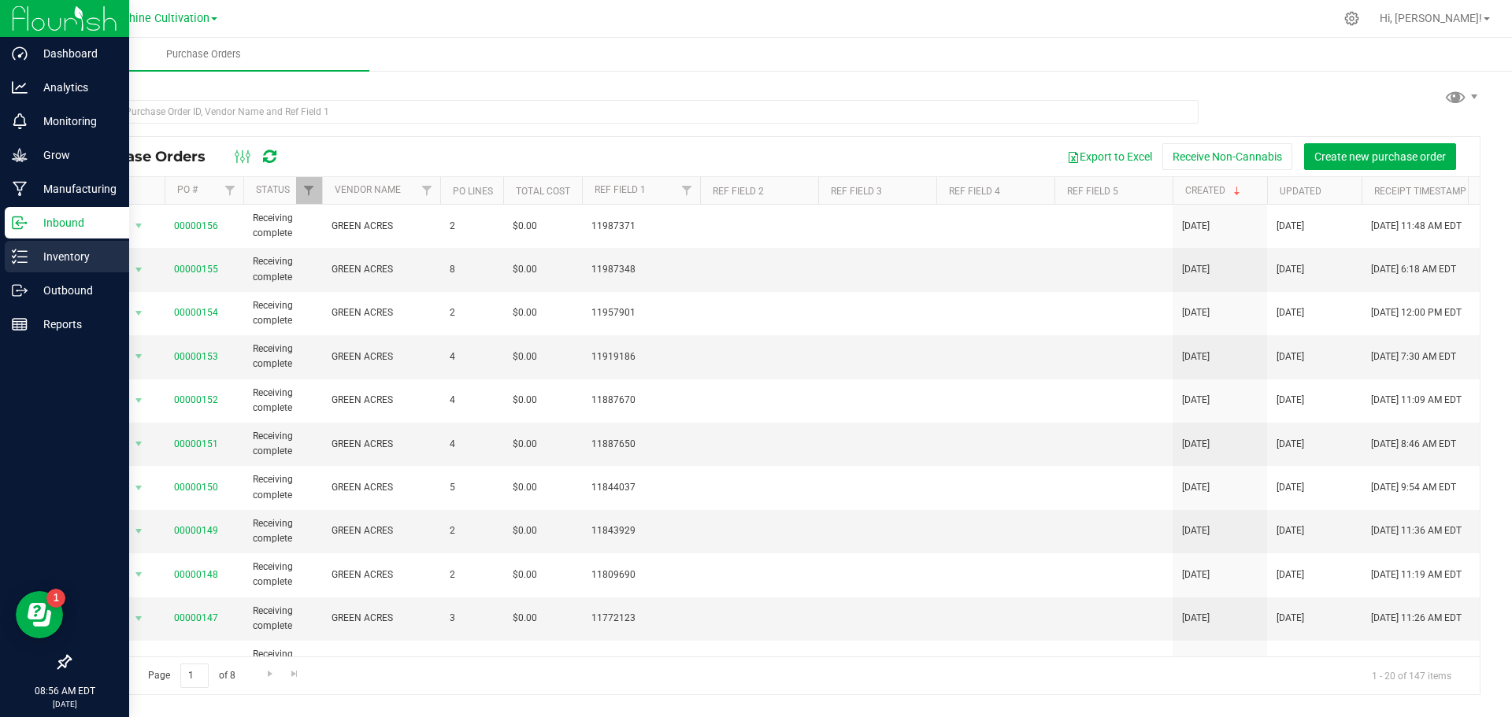
click at [46, 260] on p "Inventory" at bounding box center [75, 256] width 94 height 19
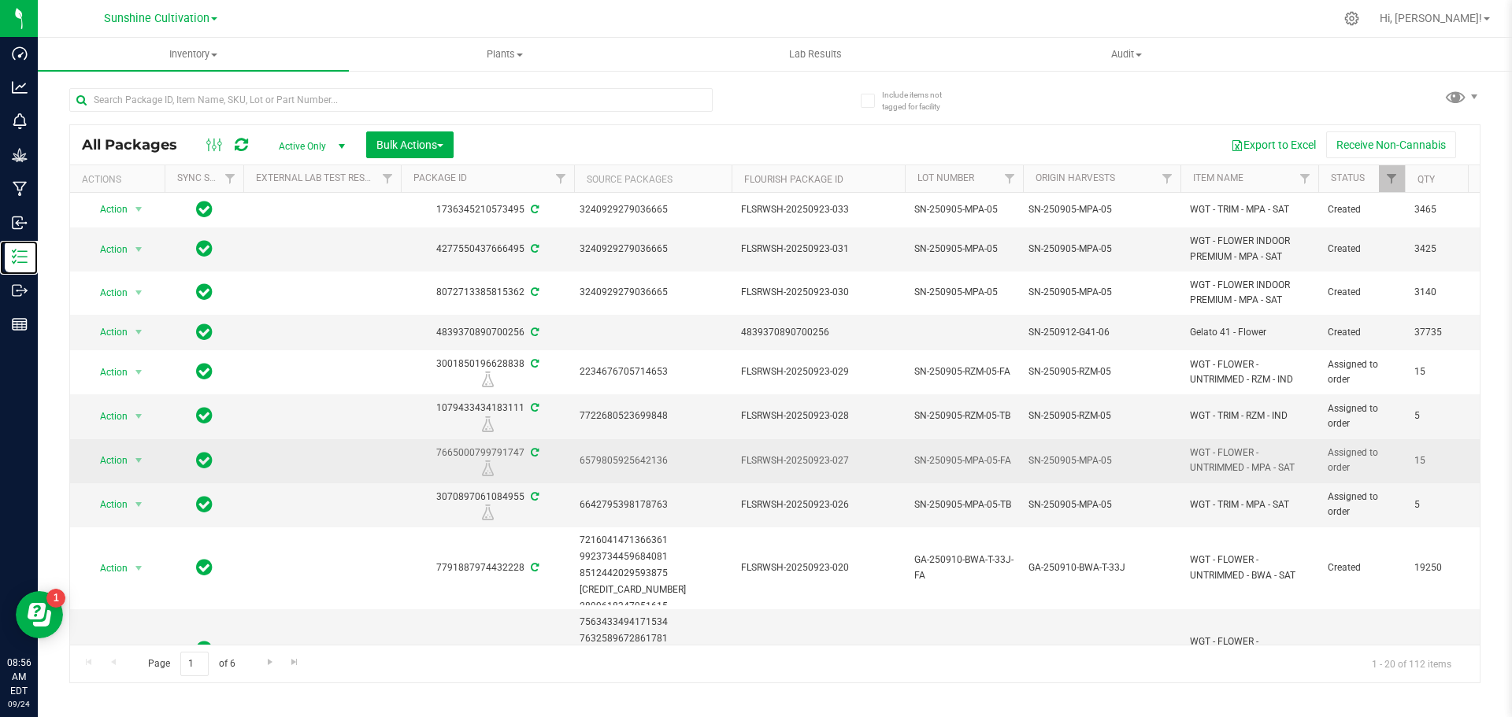
scroll to position [470, 0]
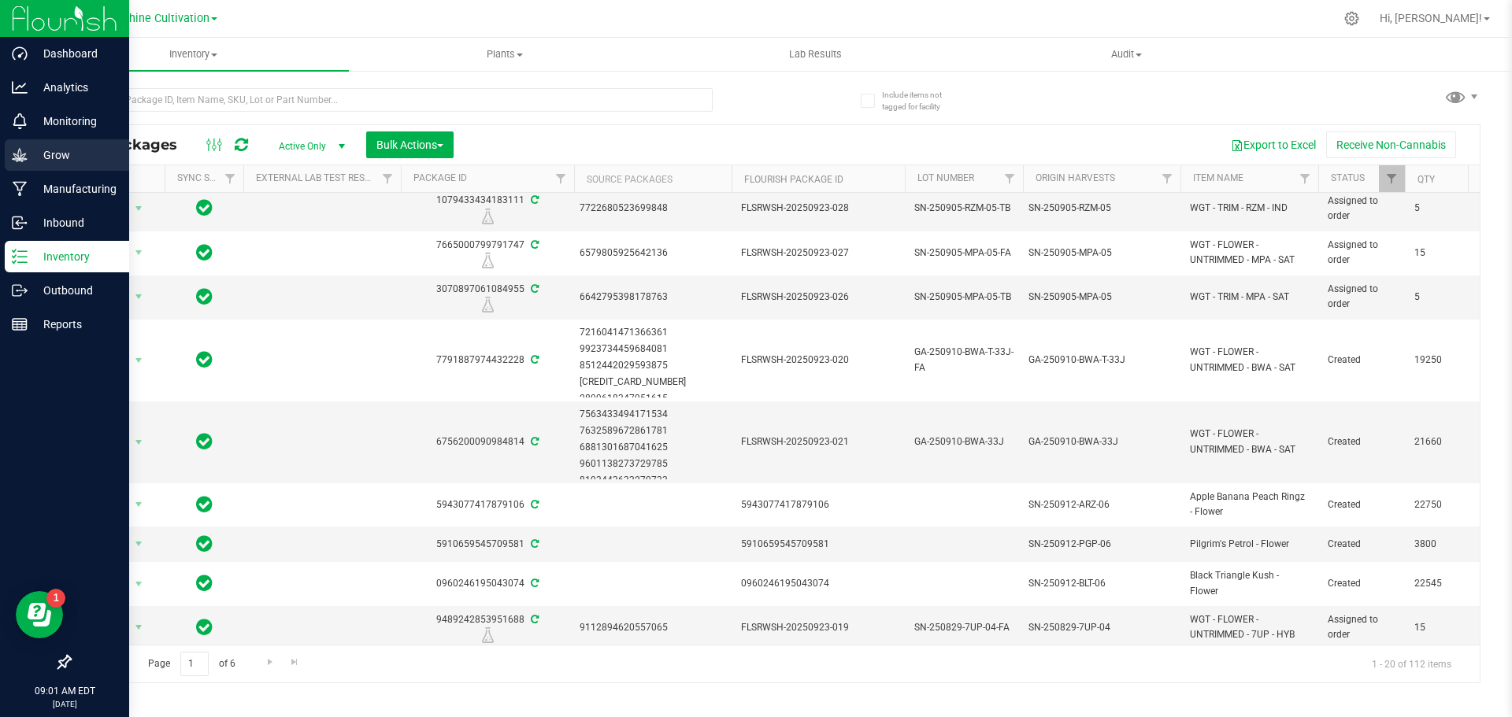
click at [95, 150] on p "Grow" at bounding box center [75, 155] width 94 height 19
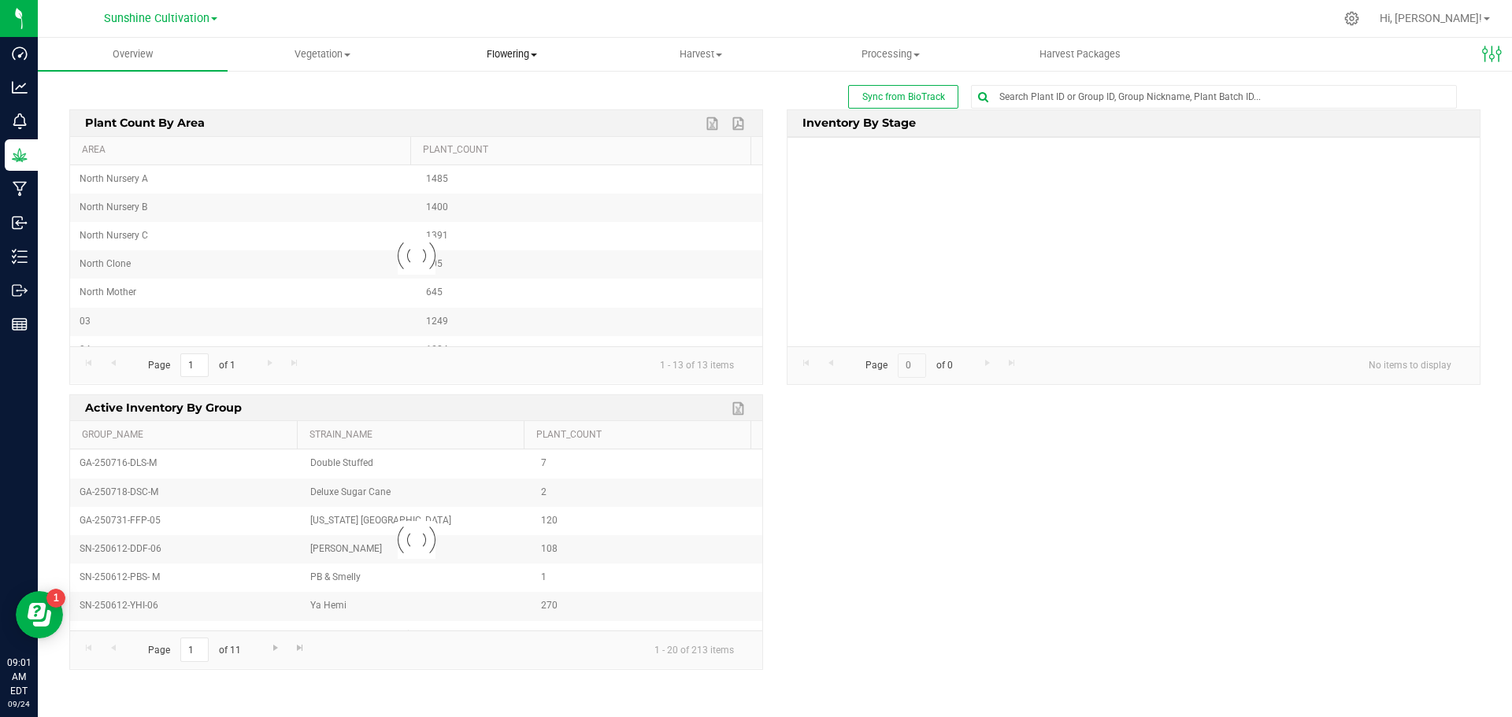
click at [519, 55] on span "Flowering" at bounding box center [511, 54] width 188 height 14
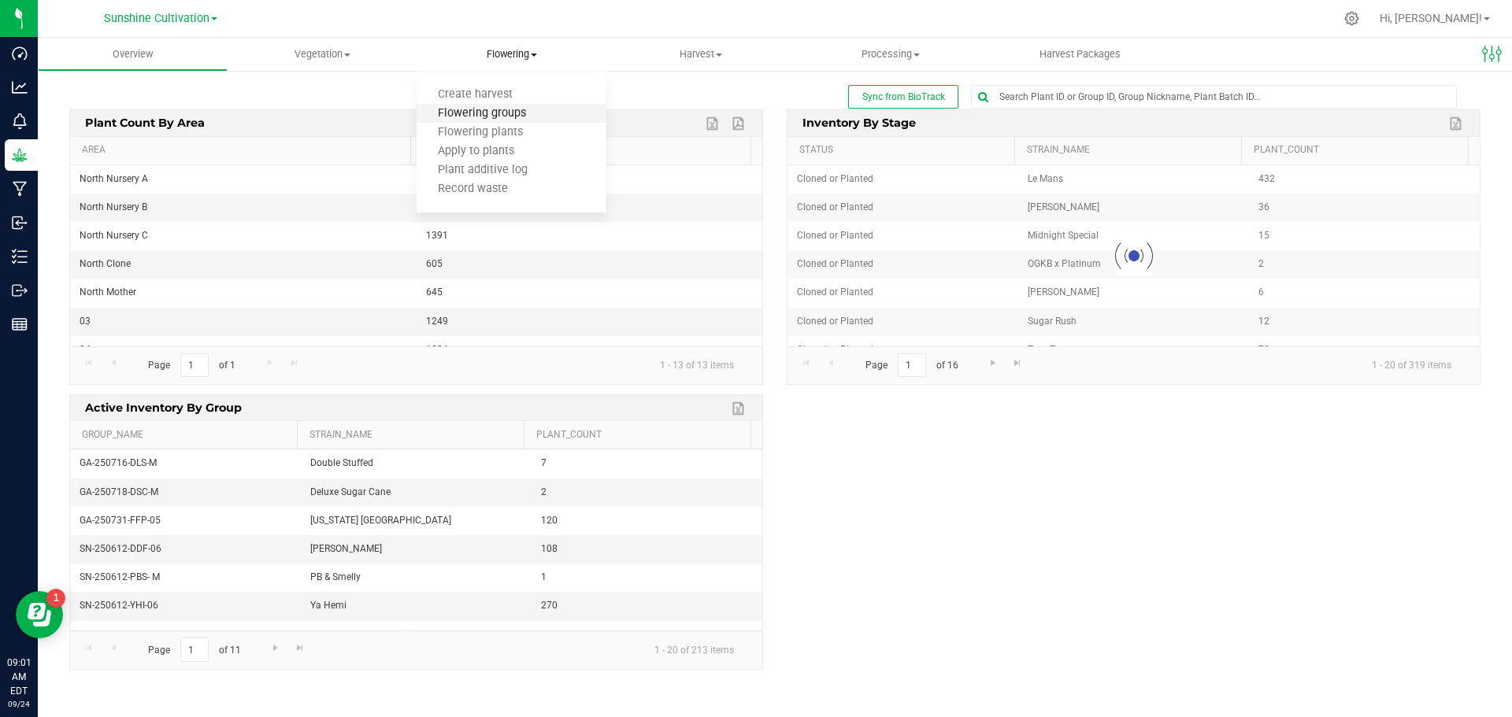
click at [515, 109] on span "Flowering groups" at bounding box center [482, 113] width 131 height 13
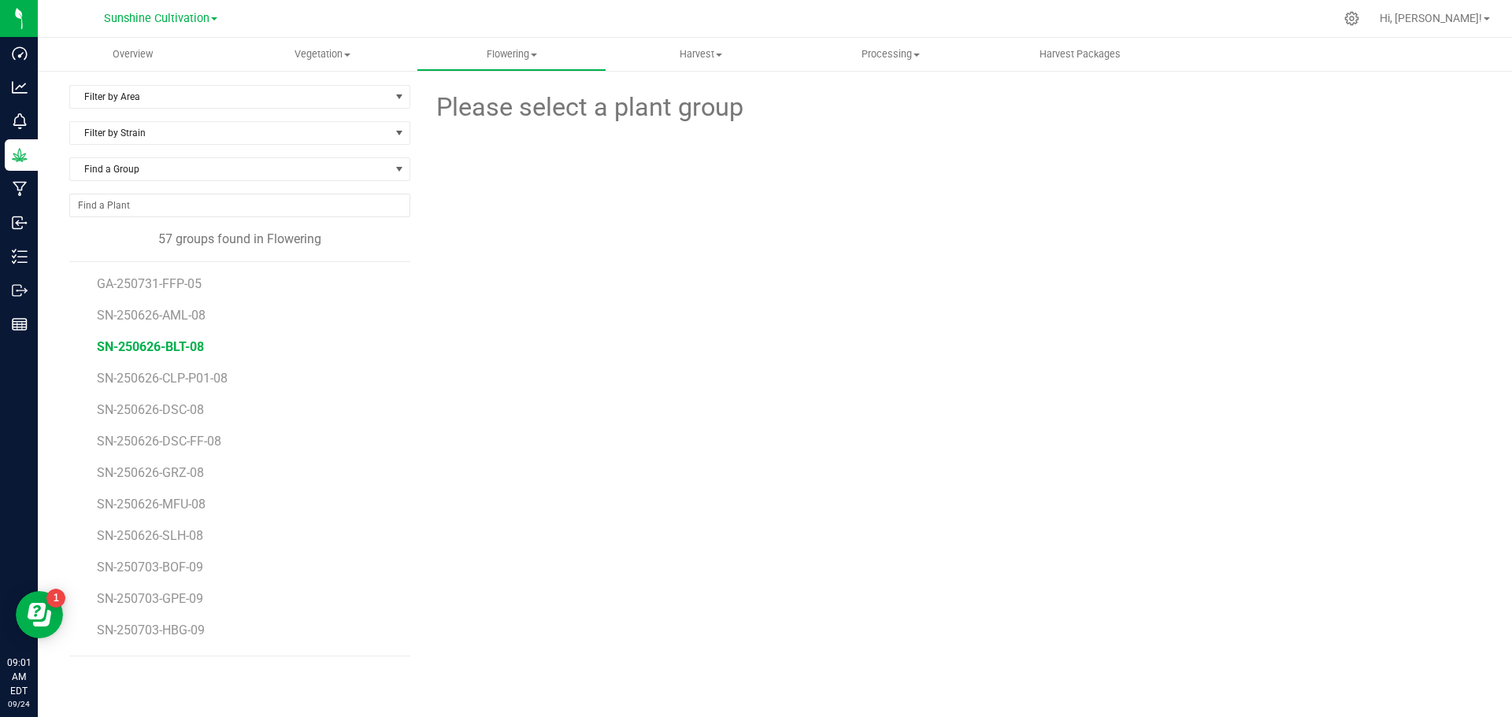
click at [187, 343] on span "SN-250626-BLT-08" at bounding box center [150, 346] width 107 height 15
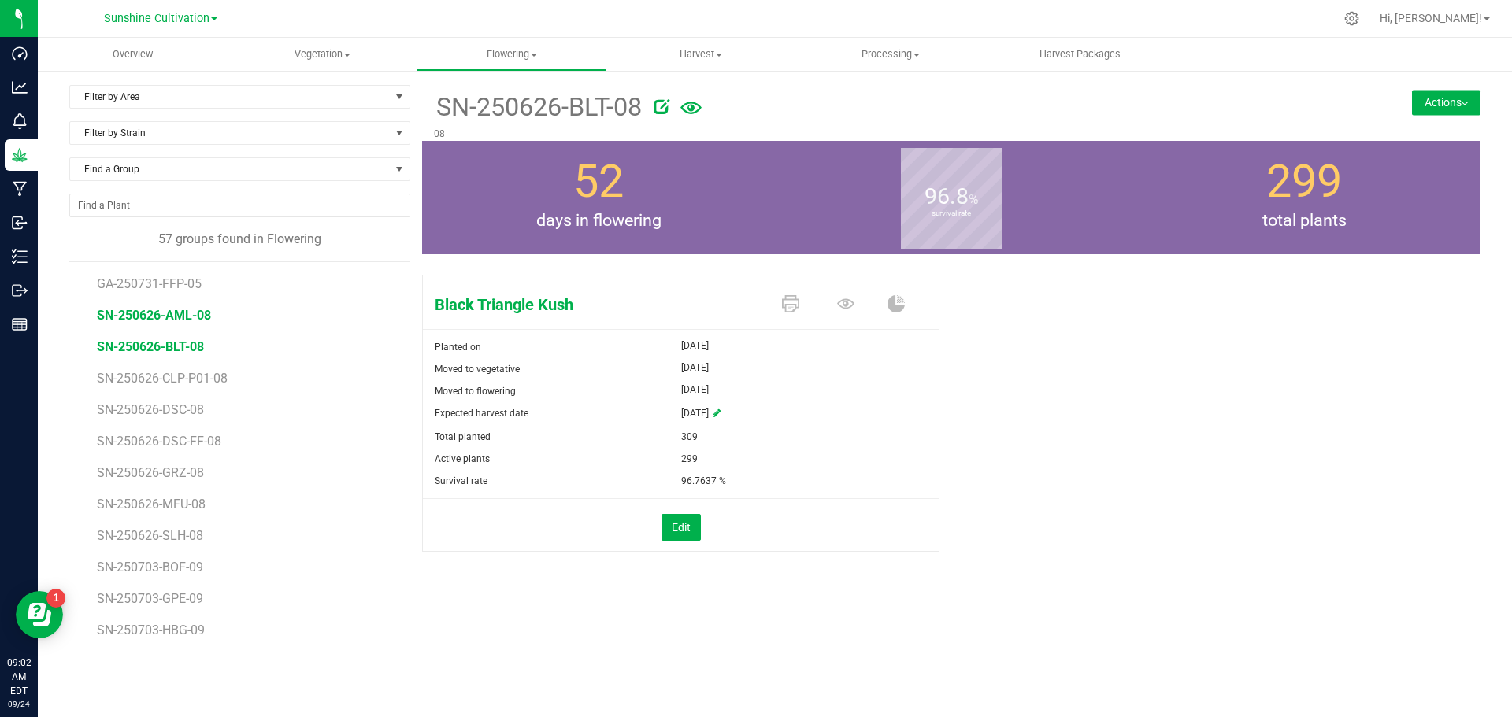
click at [172, 318] on span "SN-250626-AML-08" at bounding box center [154, 315] width 114 height 15
click at [177, 378] on span "SN-250626-CLP-P01-08" at bounding box center [165, 378] width 137 height 15
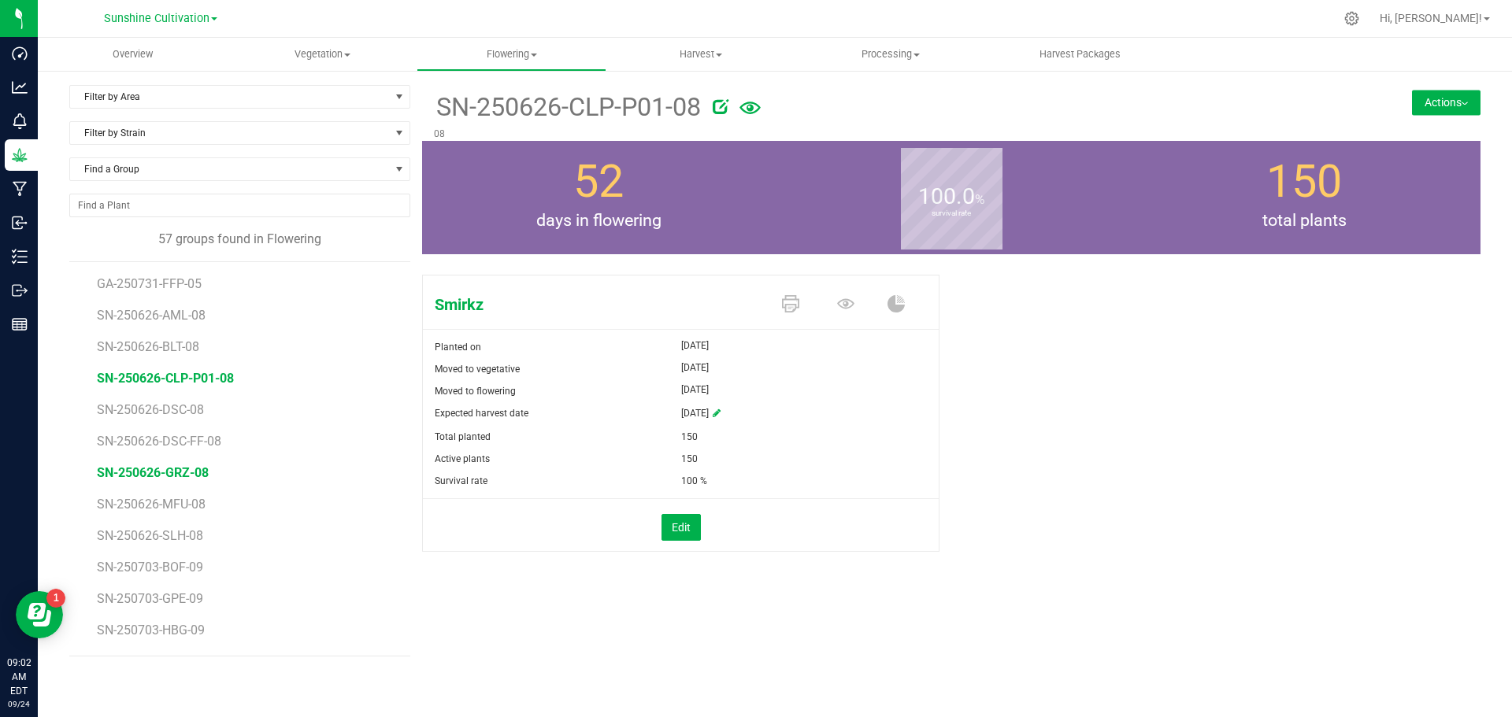
click at [193, 475] on span "SN-250626-GRZ-08" at bounding box center [153, 472] width 112 height 15
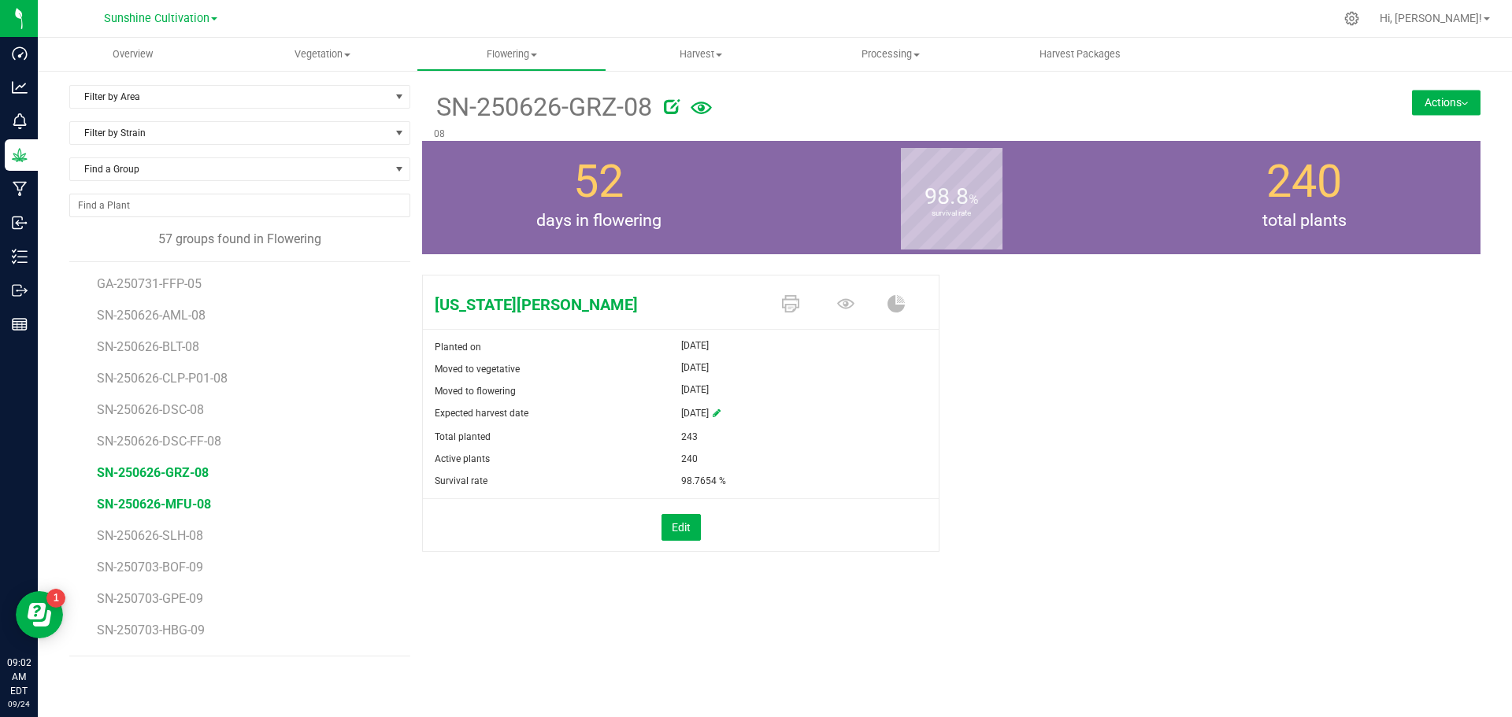
click at [180, 501] on span "SN-250626-MFU-08" at bounding box center [154, 504] width 114 height 15
click at [192, 568] on span "SN-250703-BOF-09" at bounding box center [152, 567] width 111 height 15
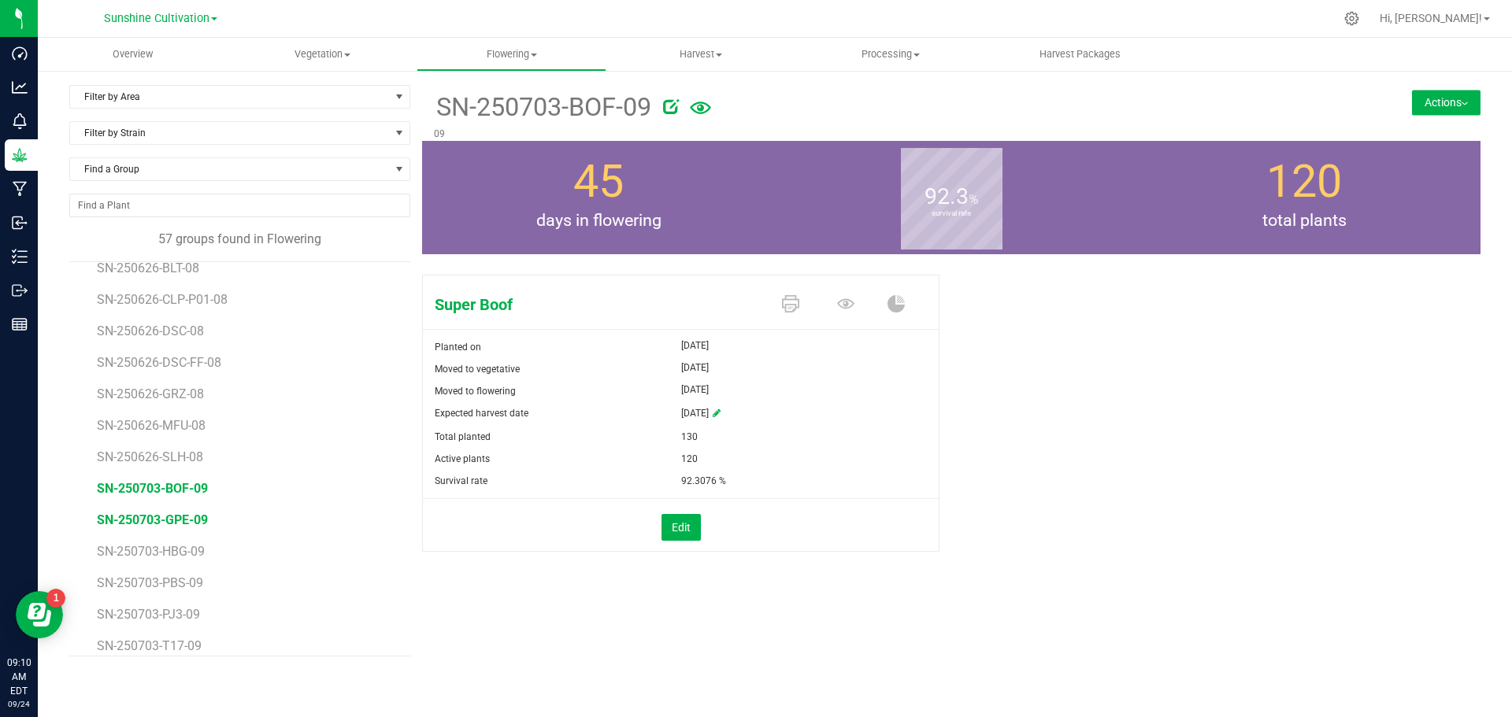
click at [160, 513] on span "SN-250703-GPE-09" at bounding box center [152, 520] width 111 height 15
click at [163, 557] on span "SN-250703-HBG-09" at bounding box center [153, 551] width 113 height 15
click at [191, 584] on span "SN-250703-PBS-09" at bounding box center [152, 583] width 111 height 15
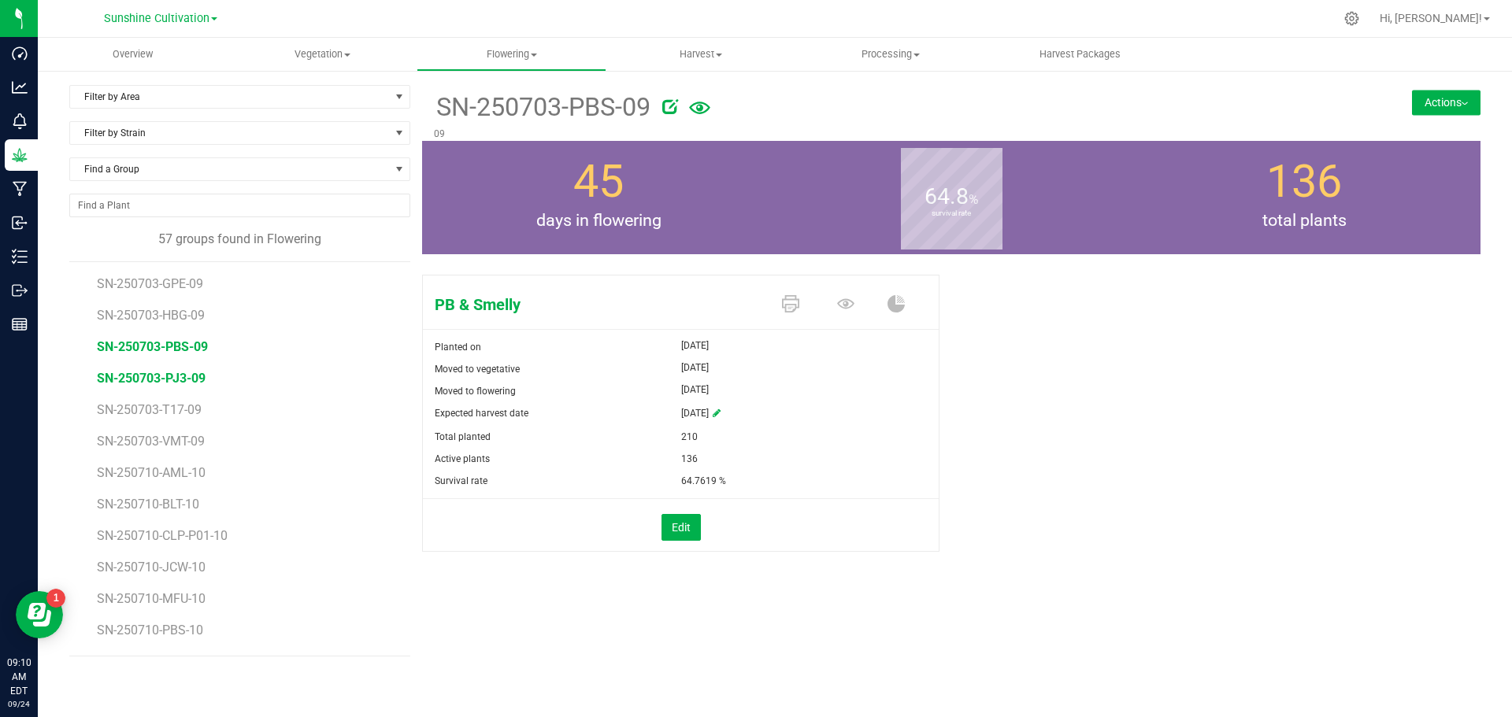
click at [180, 382] on span "SN-250703-PJ3-09" at bounding box center [151, 378] width 109 height 15
click at [185, 403] on span "SN-250703-T17-09" at bounding box center [151, 409] width 109 height 15
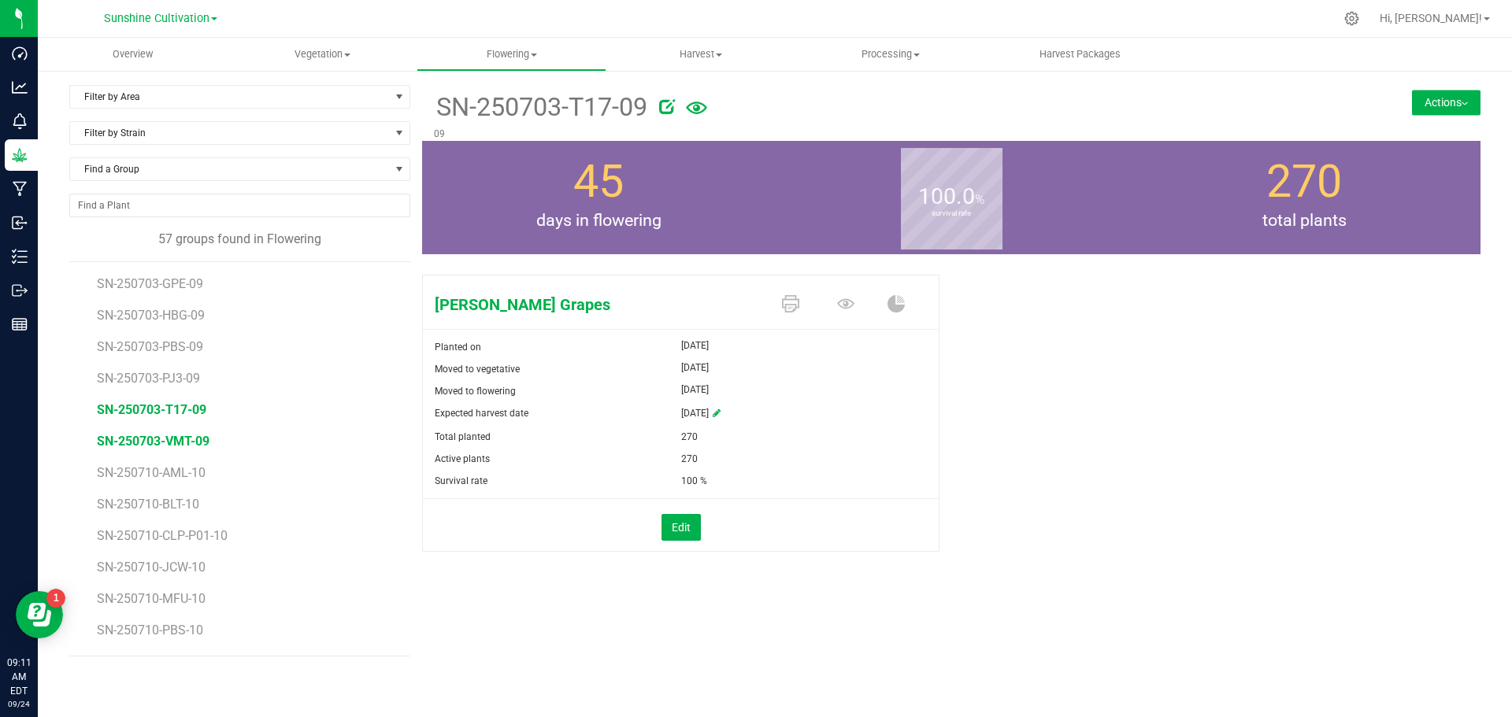
click at [192, 438] on span "SN-250703-VMT-09" at bounding box center [153, 441] width 113 height 15
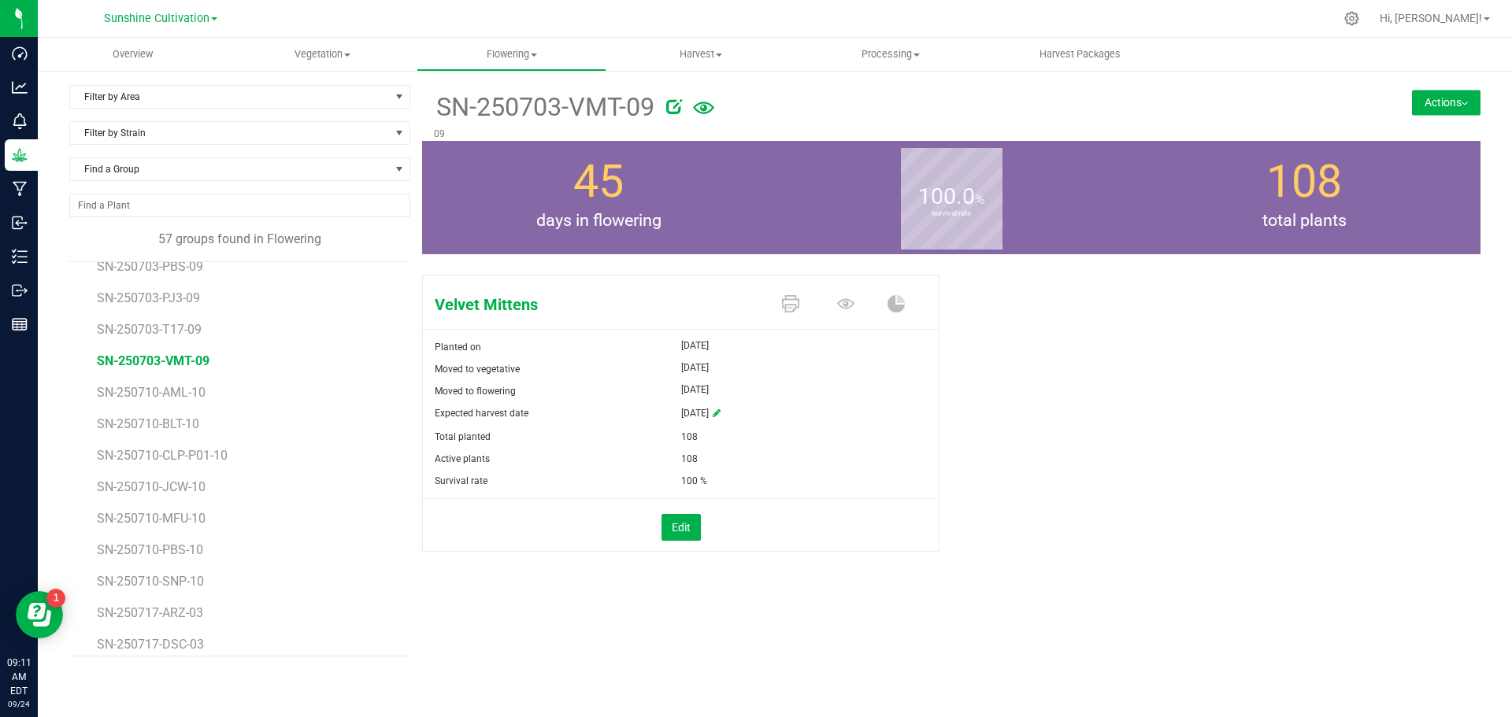
scroll to position [394, 0]
click at [186, 390] on span "SN-250710-AML-10" at bounding box center [154, 394] width 114 height 15
click at [171, 406] on li "SN-250710-BLT-10" at bounding box center [248, 419] width 302 height 31
click at [167, 422] on span "SN-250710-BLT-10" at bounding box center [150, 425] width 107 height 15
click at [214, 454] on span "SN-250710-CLP-P01-10" at bounding box center [165, 457] width 137 height 15
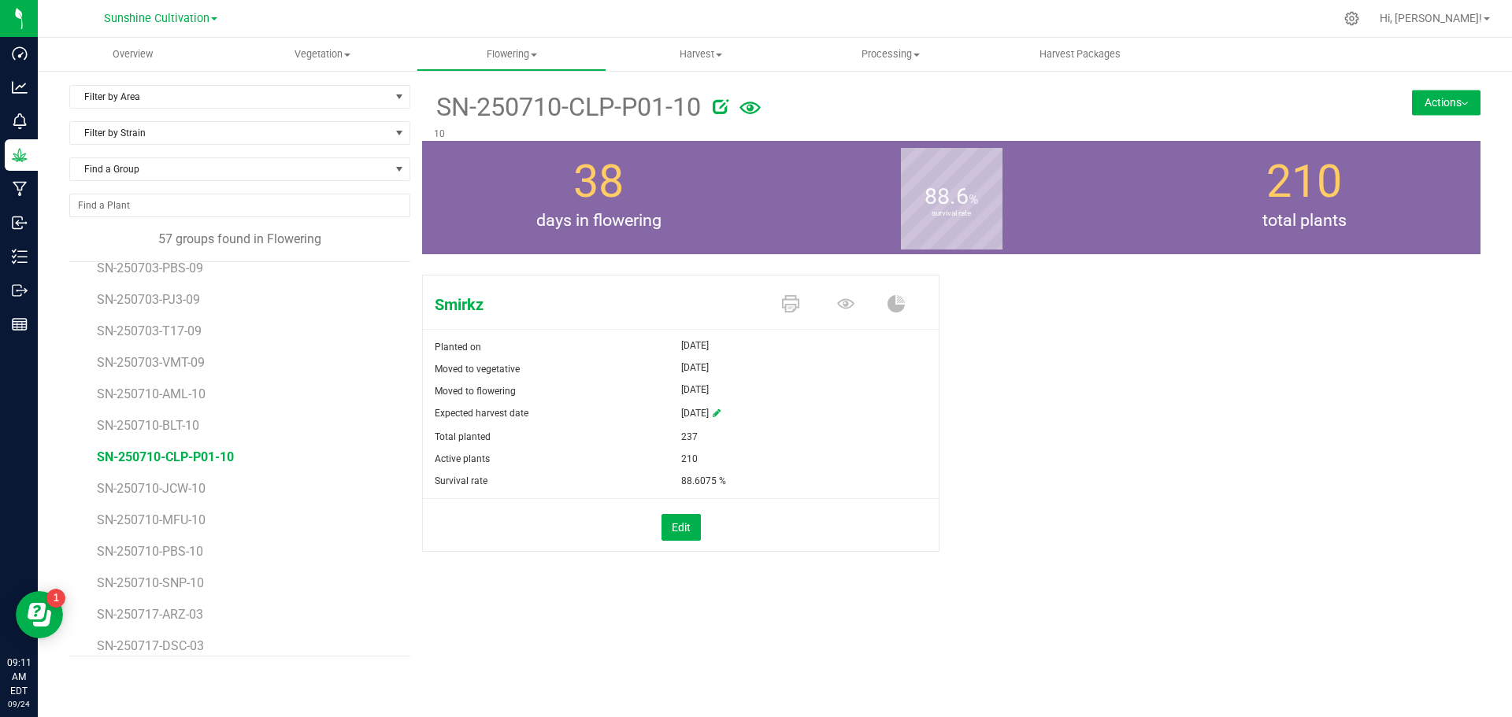
click at [176, 478] on li "SN-250710-JCW-10" at bounding box center [248, 482] width 302 height 31
click at [174, 486] on span "SN-250710-JCW-10" at bounding box center [153, 488] width 113 height 15
click at [173, 324] on span "SN-250703-T17-09" at bounding box center [151, 331] width 109 height 15
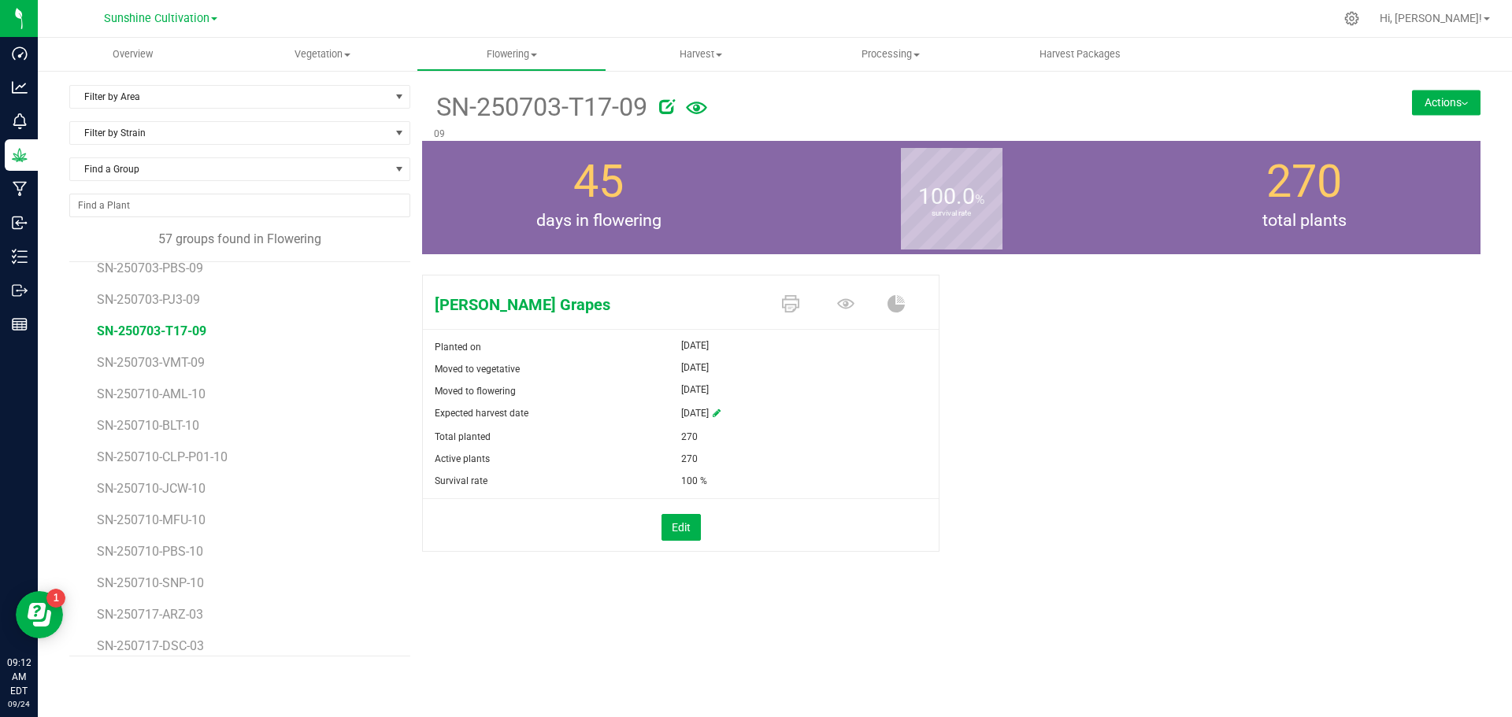
click at [185, 362] on span "SN-250703-VMT-09" at bounding box center [151, 362] width 108 height 15
click at [187, 334] on span "SN-250703-T17-09" at bounding box center [151, 331] width 109 height 15
click at [171, 295] on span "SN-250703-PJ3-09" at bounding box center [151, 299] width 109 height 15
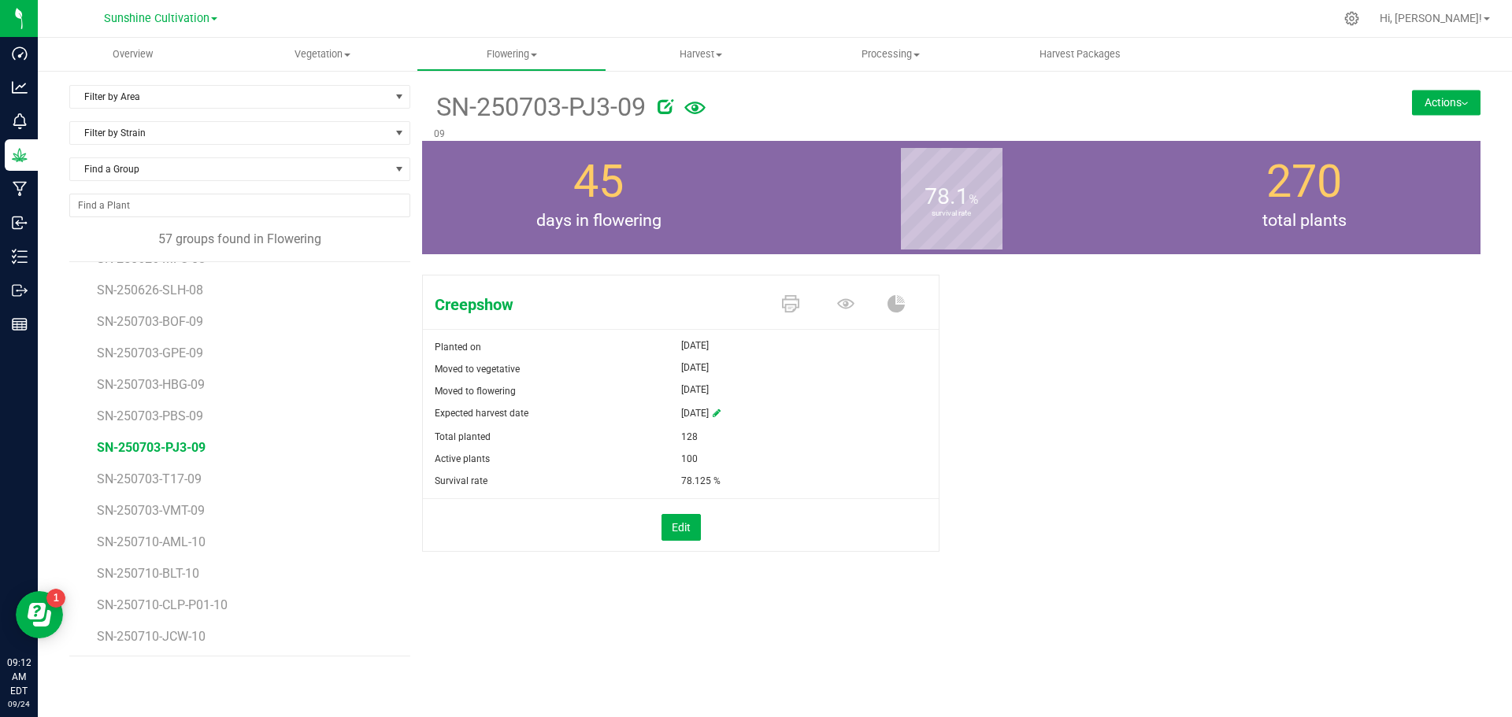
scroll to position [236, 0]
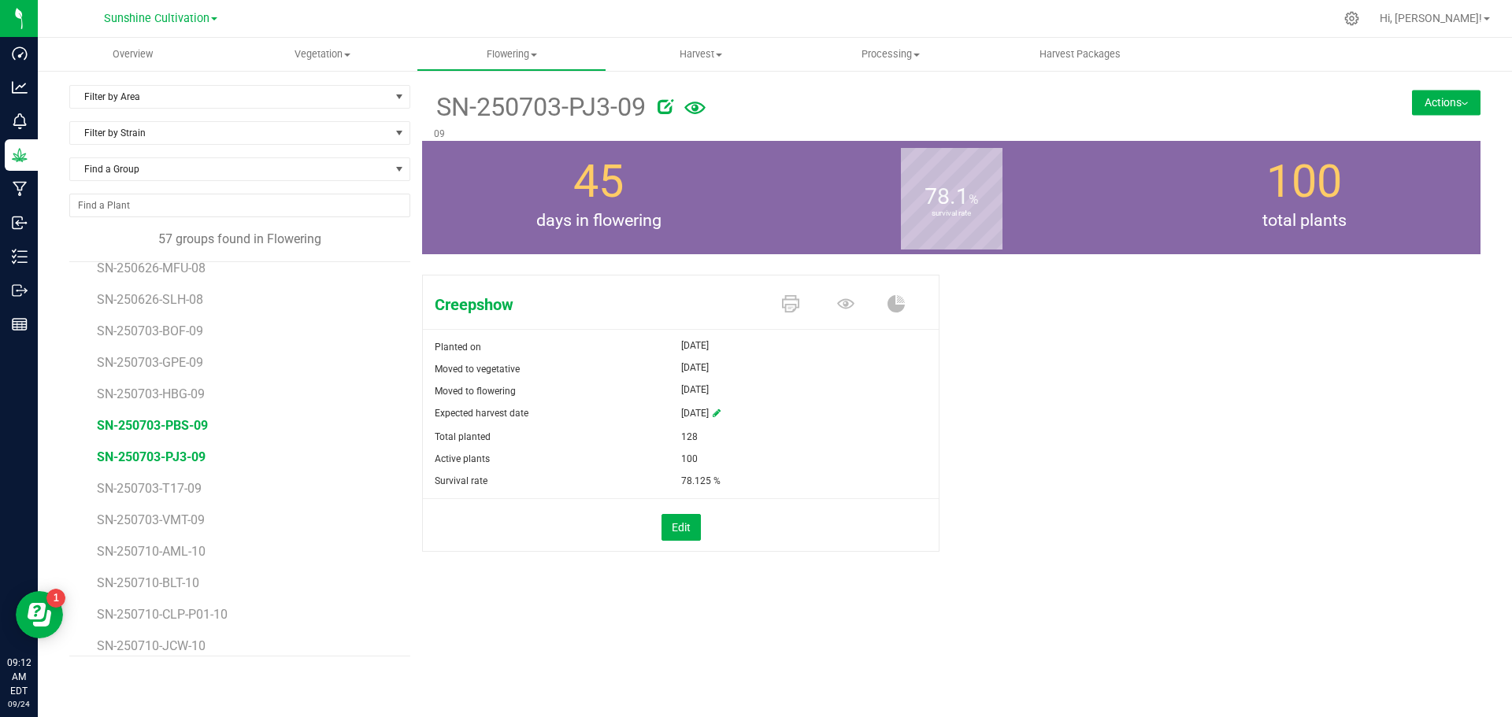
click at [140, 428] on span "SN-250703-PBS-09" at bounding box center [152, 425] width 111 height 15
click at [183, 395] on span "SN-250703-HBG-09" at bounding box center [153, 394] width 113 height 15
click at [168, 364] on span "SN-250703-GPE-09" at bounding box center [152, 362] width 111 height 15
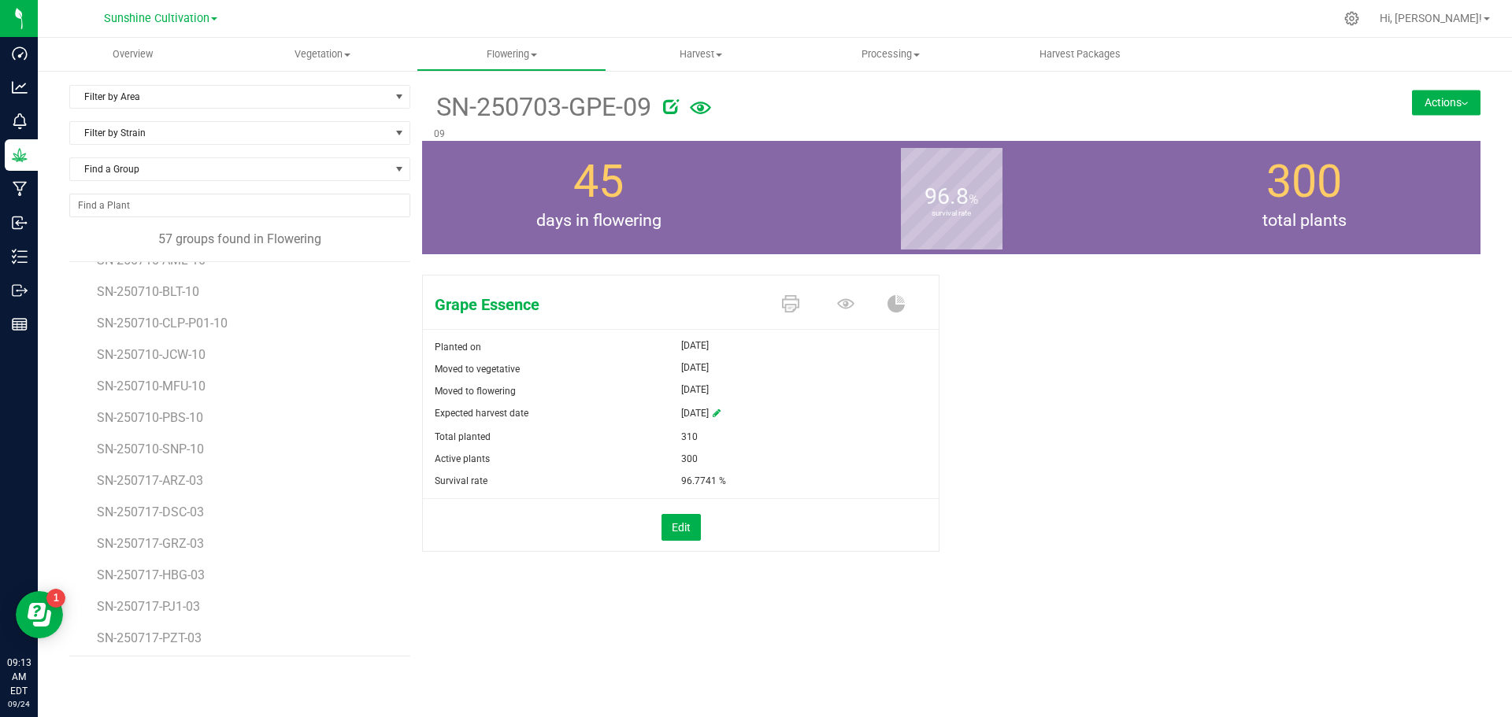
scroll to position [551, 0]
click at [193, 429] on span "SN-250710-SNP-10" at bounding box center [153, 425] width 112 height 15
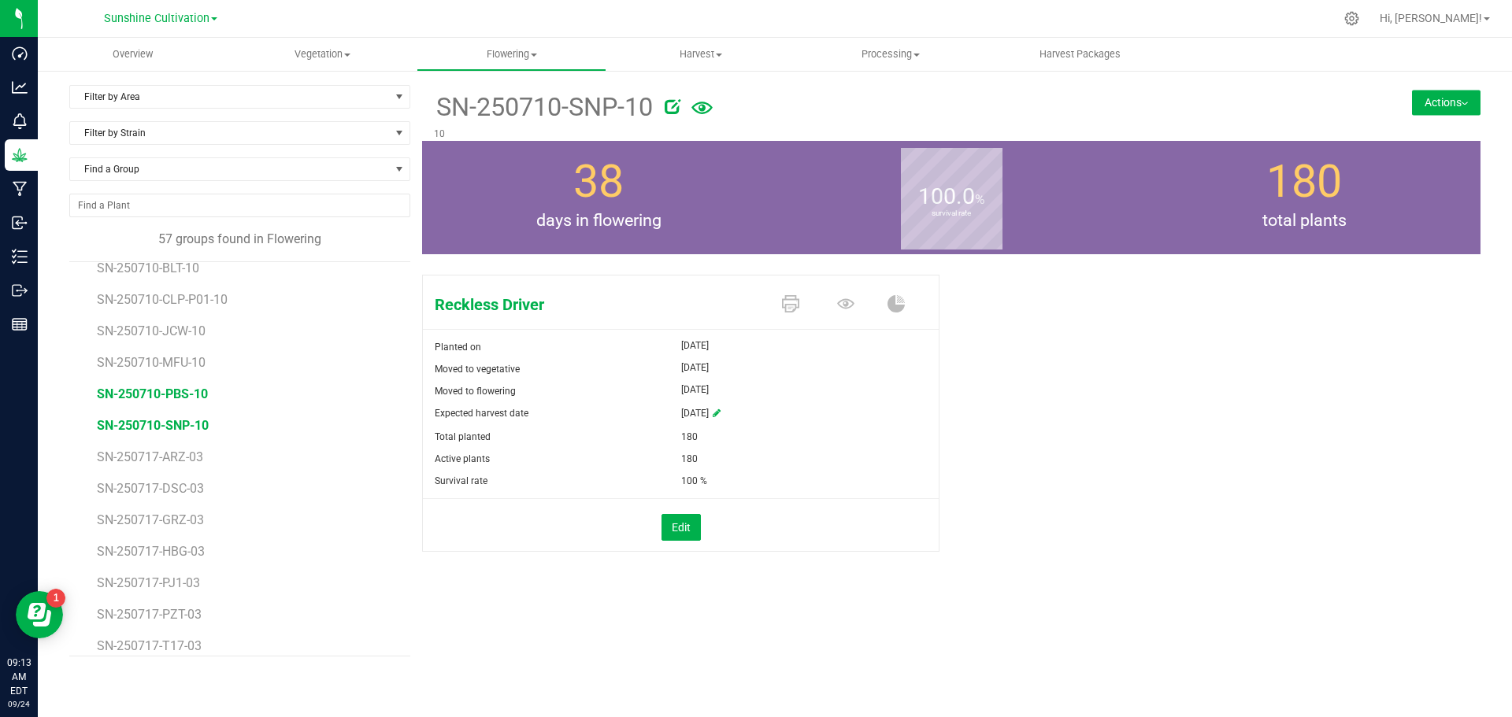
click at [165, 398] on span "SN-250710-PBS-10" at bounding box center [152, 394] width 111 height 15
click at [184, 367] on span "SN-250710-MFU-10" at bounding box center [154, 362] width 114 height 15
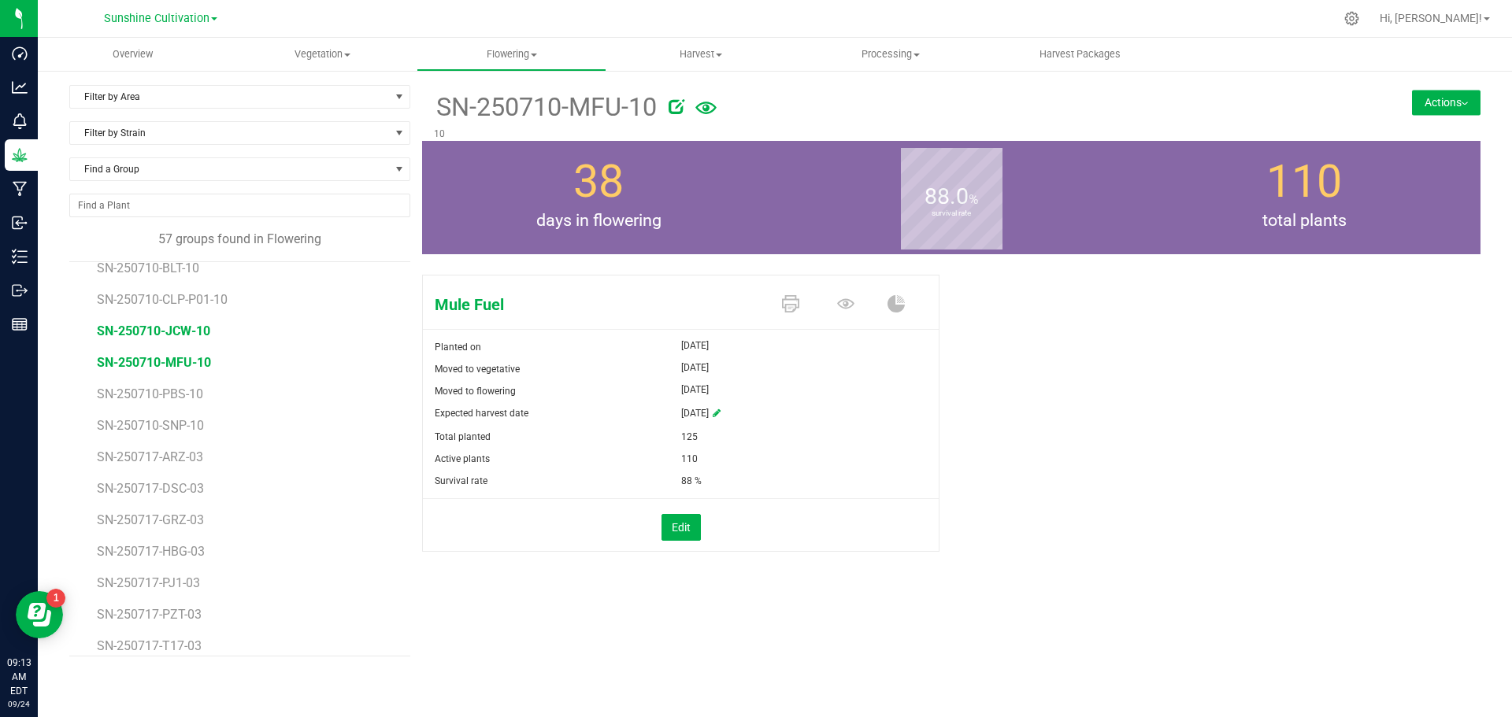
click at [180, 332] on span "SN-250710-JCW-10" at bounding box center [153, 331] width 113 height 15
click at [169, 292] on span "SN-250710-CLP-P01-10" at bounding box center [165, 299] width 137 height 15
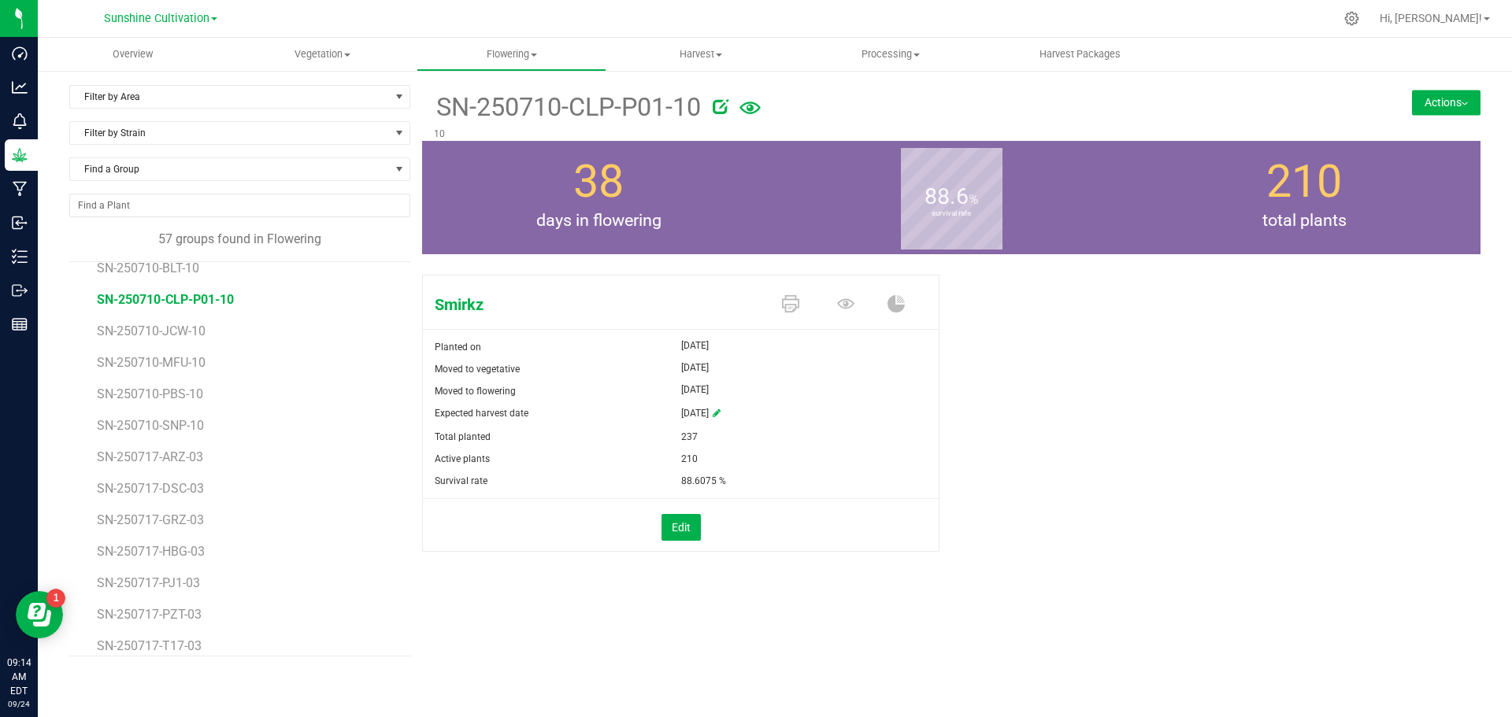
click at [176, 254] on div "57 groups found in Flowering" at bounding box center [239, 245] width 341 height 31
click at [182, 266] on span "SN-250710-BLT-10" at bounding box center [150, 268] width 107 height 15
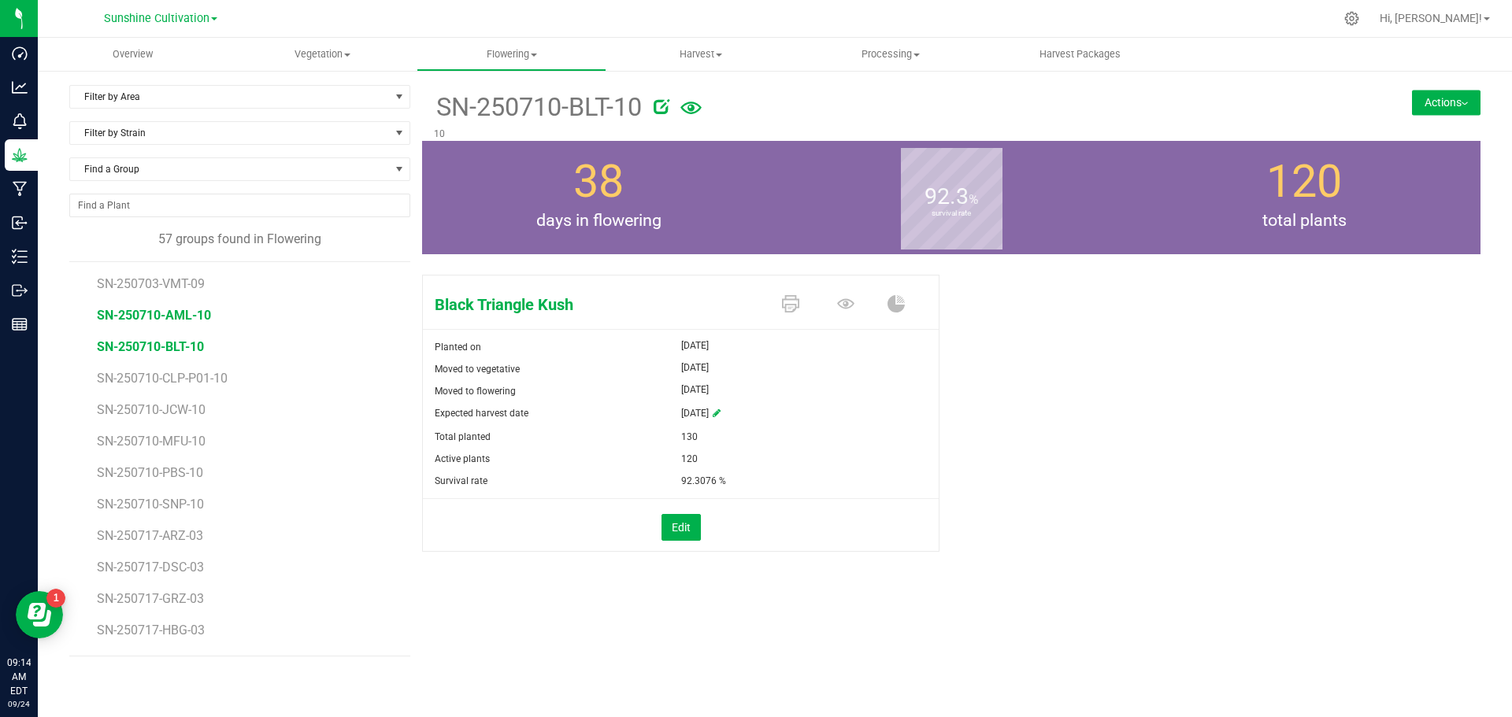
click at [189, 320] on span "SN-250710-AML-10" at bounding box center [154, 315] width 114 height 15
